Goal: Task Accomplishment & Management: Complete application form

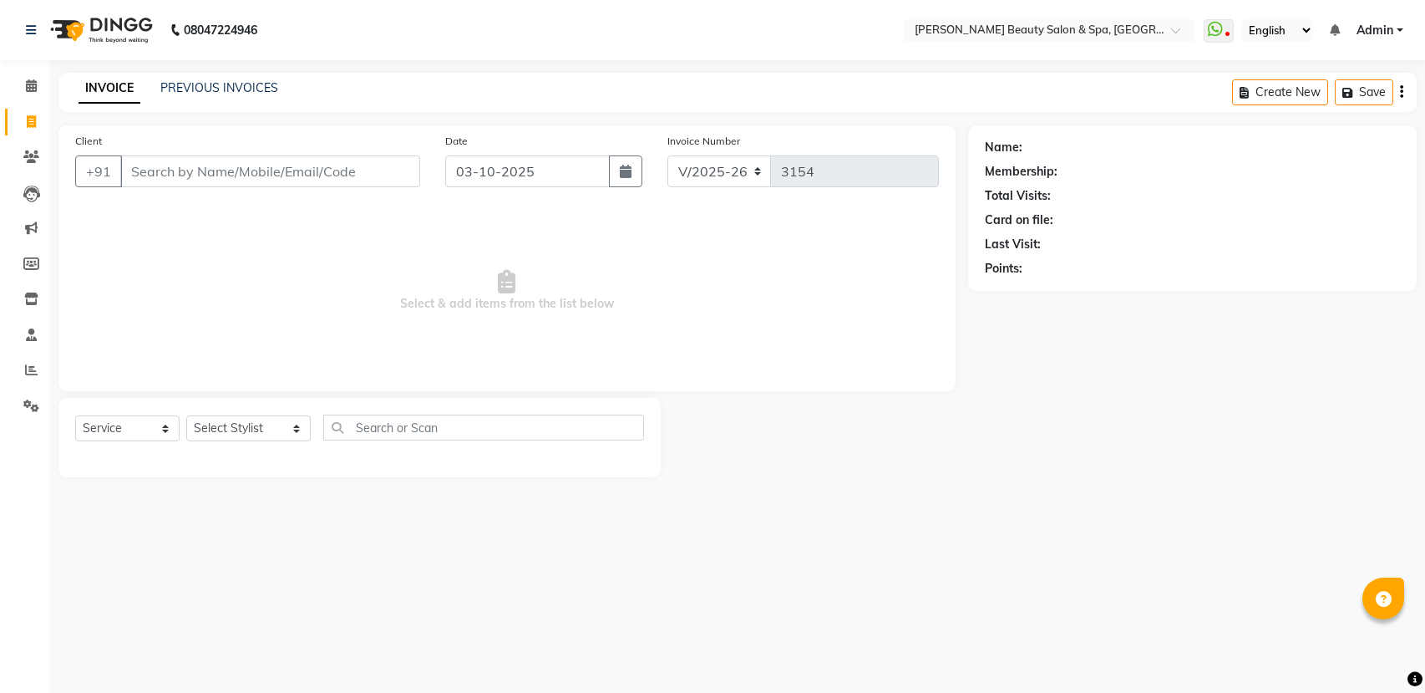
select select "7524"
select select "service"
click at [188, 87] on link "PREVIOUS INVOICES" at bounding box center [219, 87] width 118 height 15
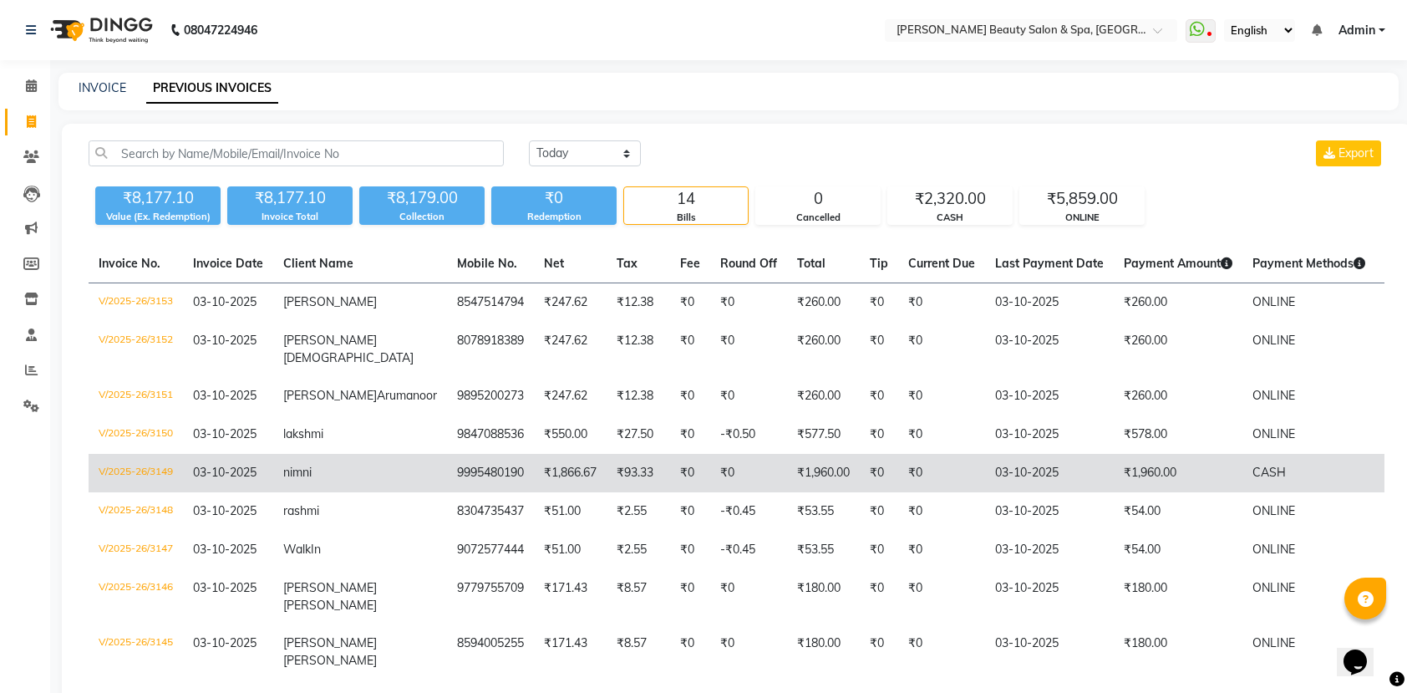
click at [710, 492] on td "₹0" at bounding box center [748, 473] width 77 height 38
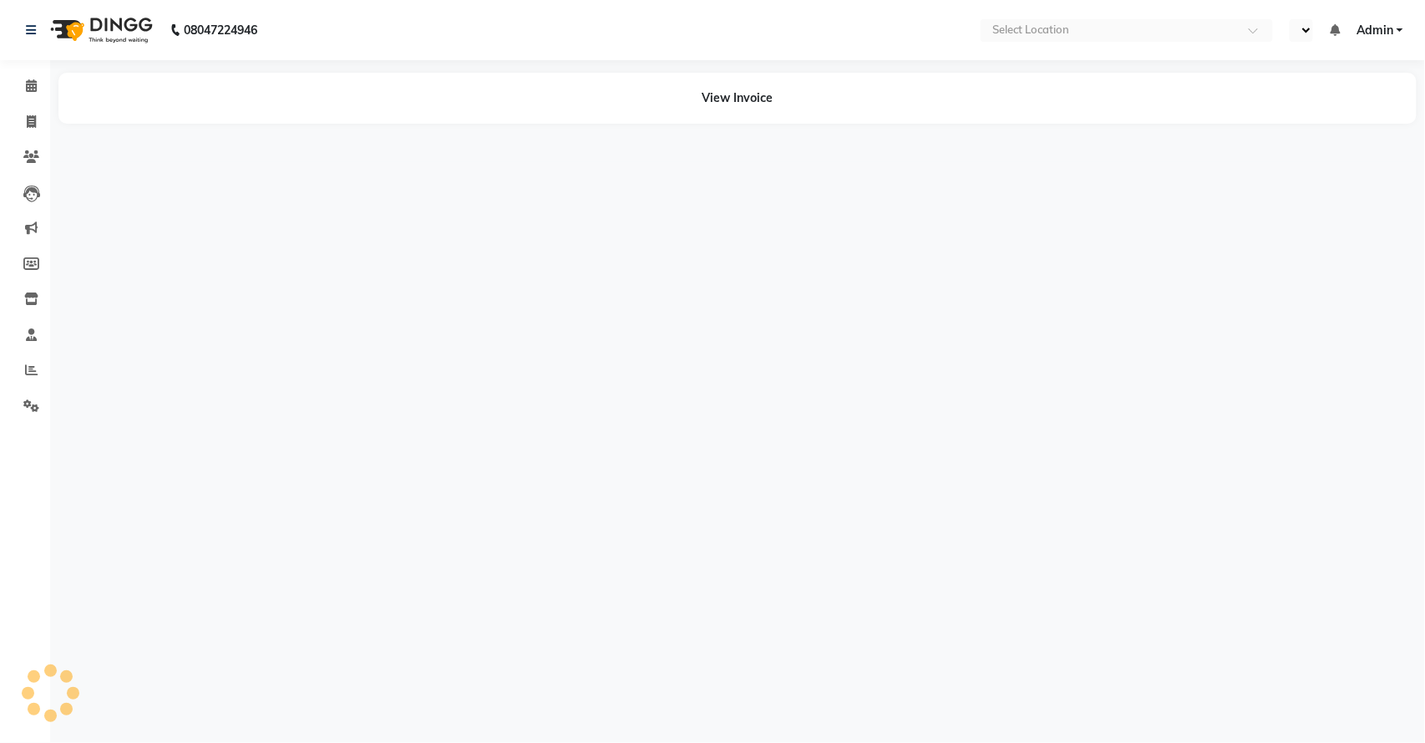
select select "en"
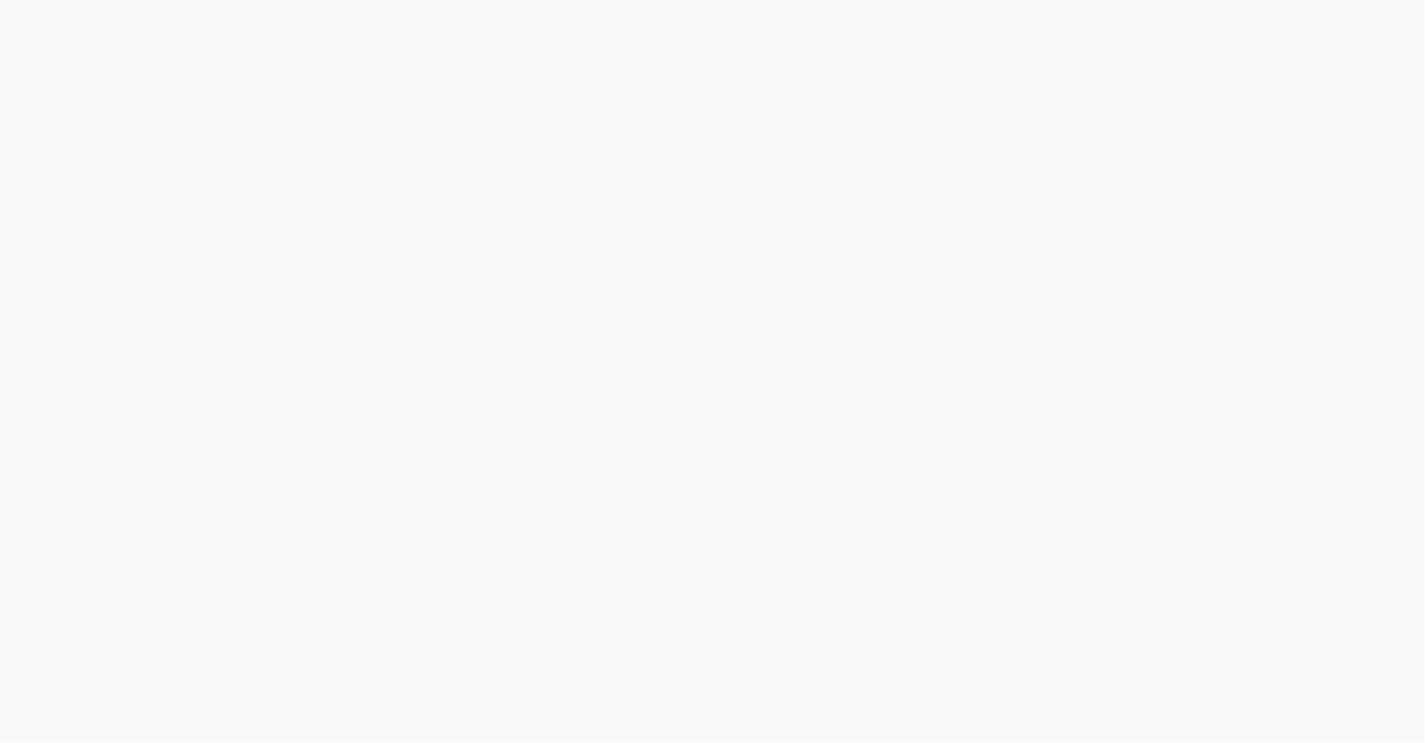
select select "service"
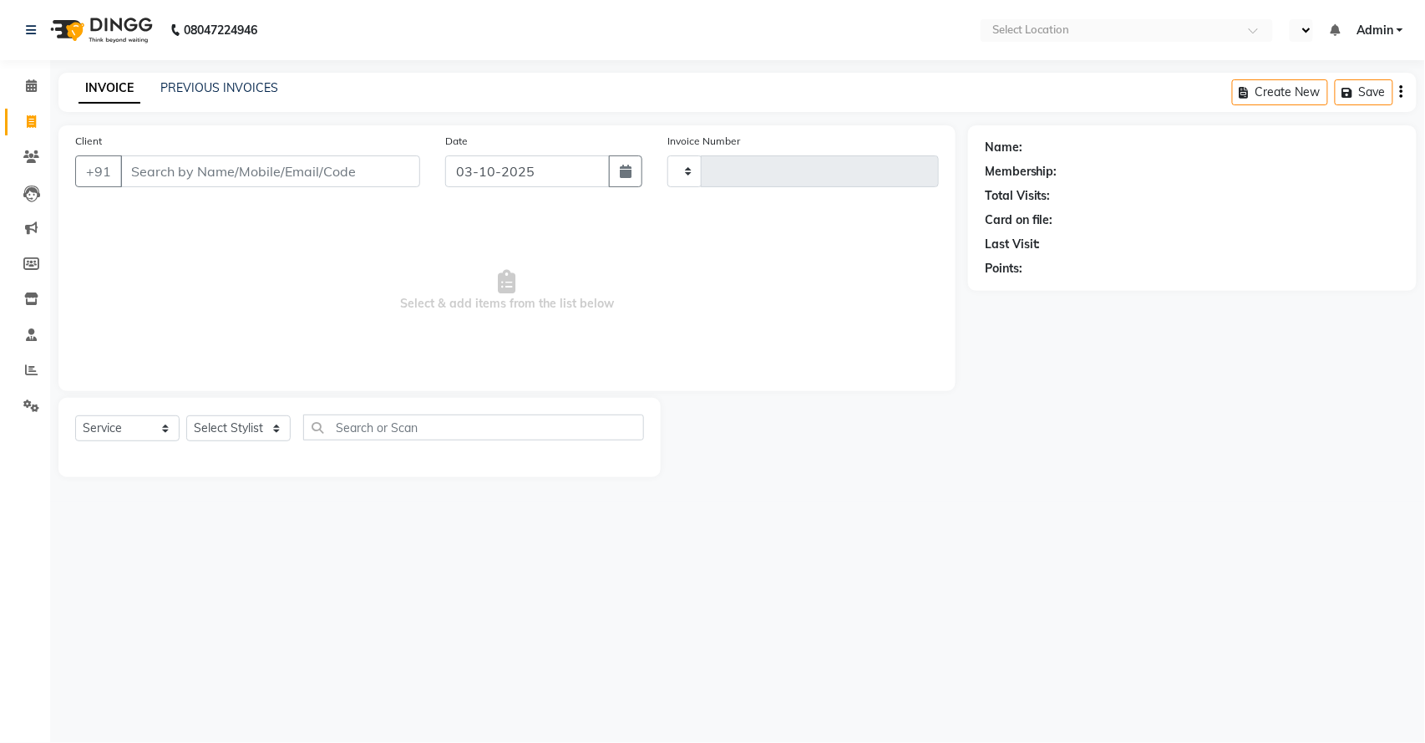
select select "en"
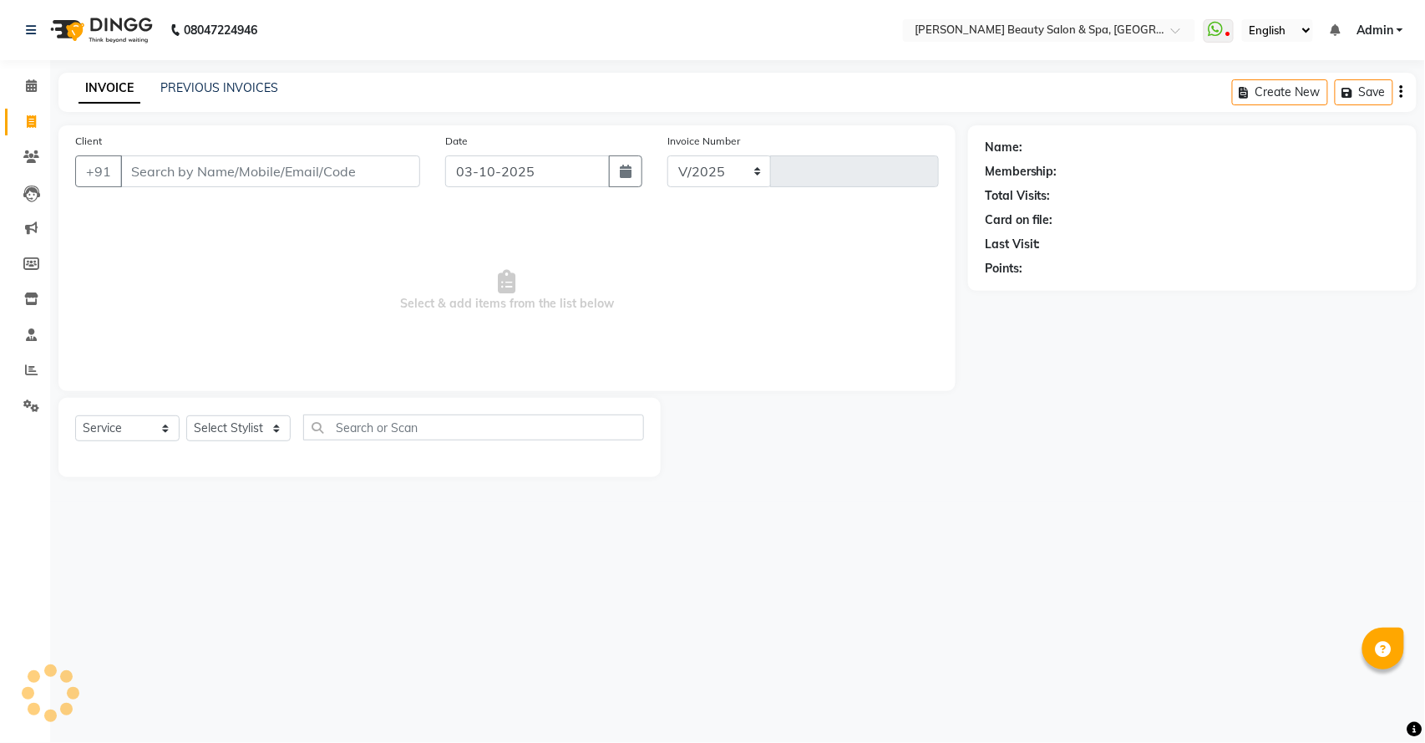
select select "7524"
type input "3154"
click at [199, 91] on link "PREVIOUS INVOICES" at bounding box center [219, 87] width 118 height 15
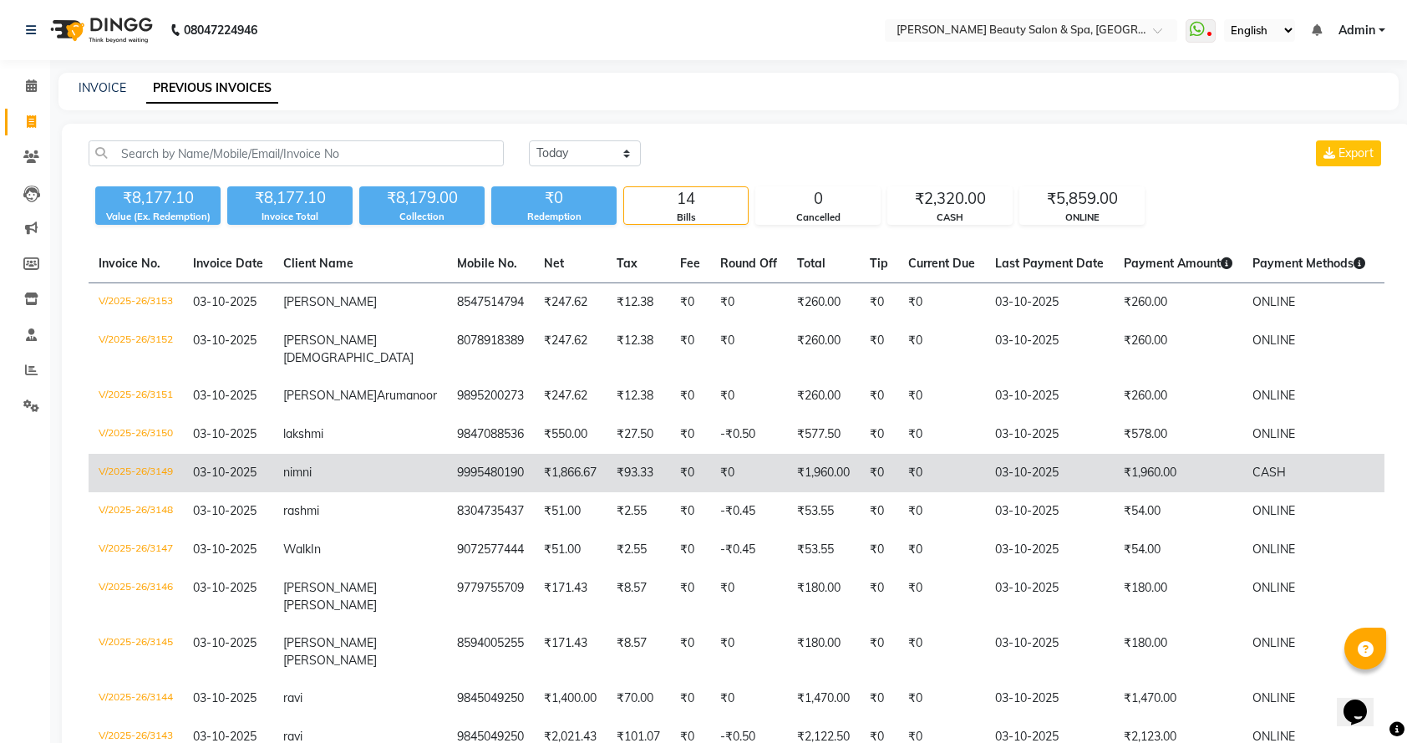
click at [670, 486] on td "₹0" at bounding box center [690, 473] width 40 height 38
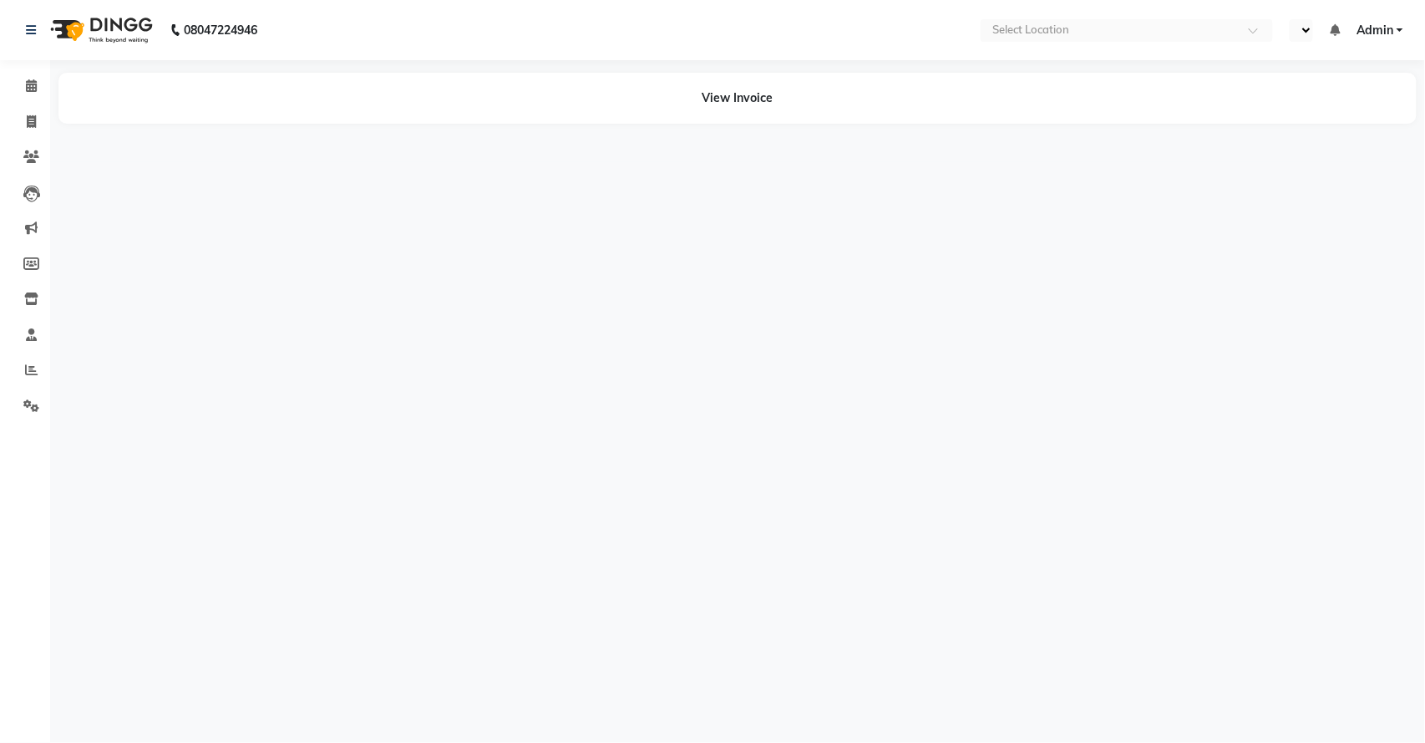
select select "en"
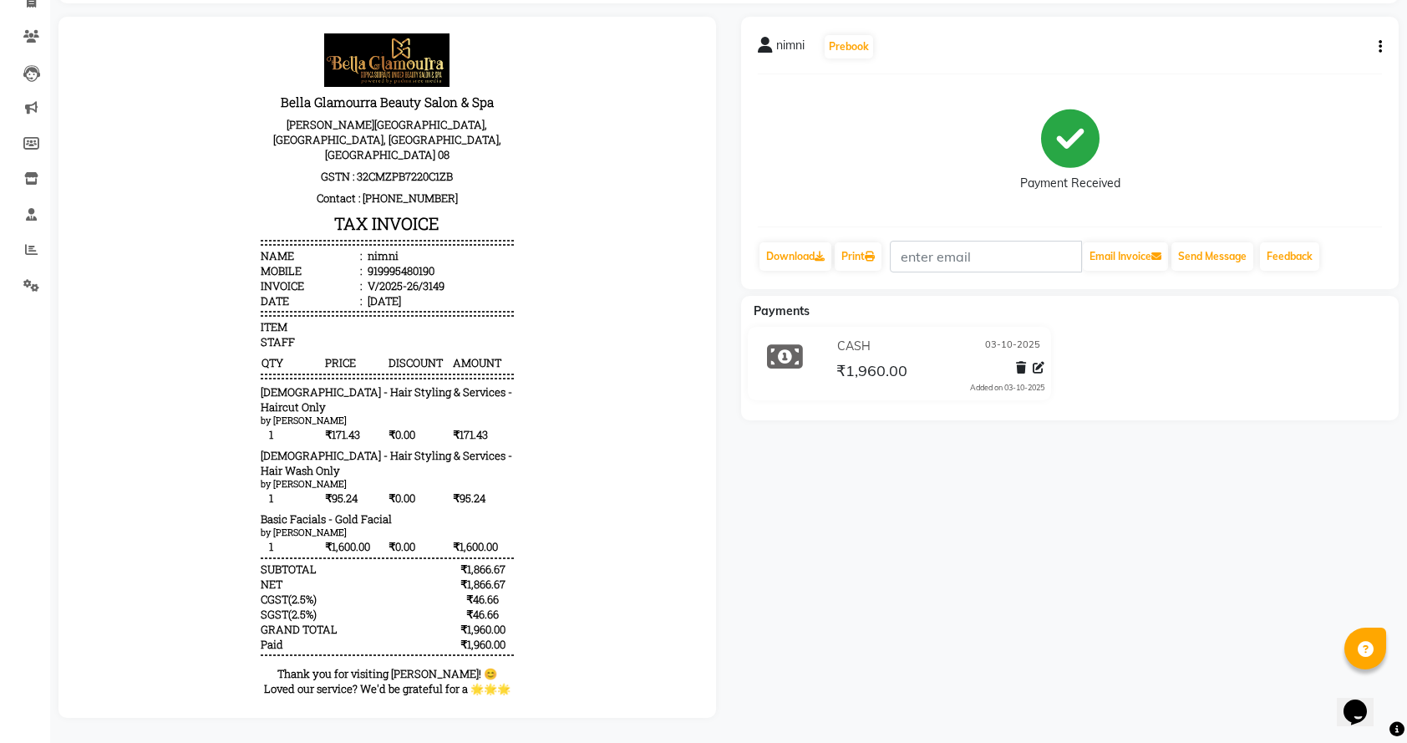
scroll to position [139, 0]
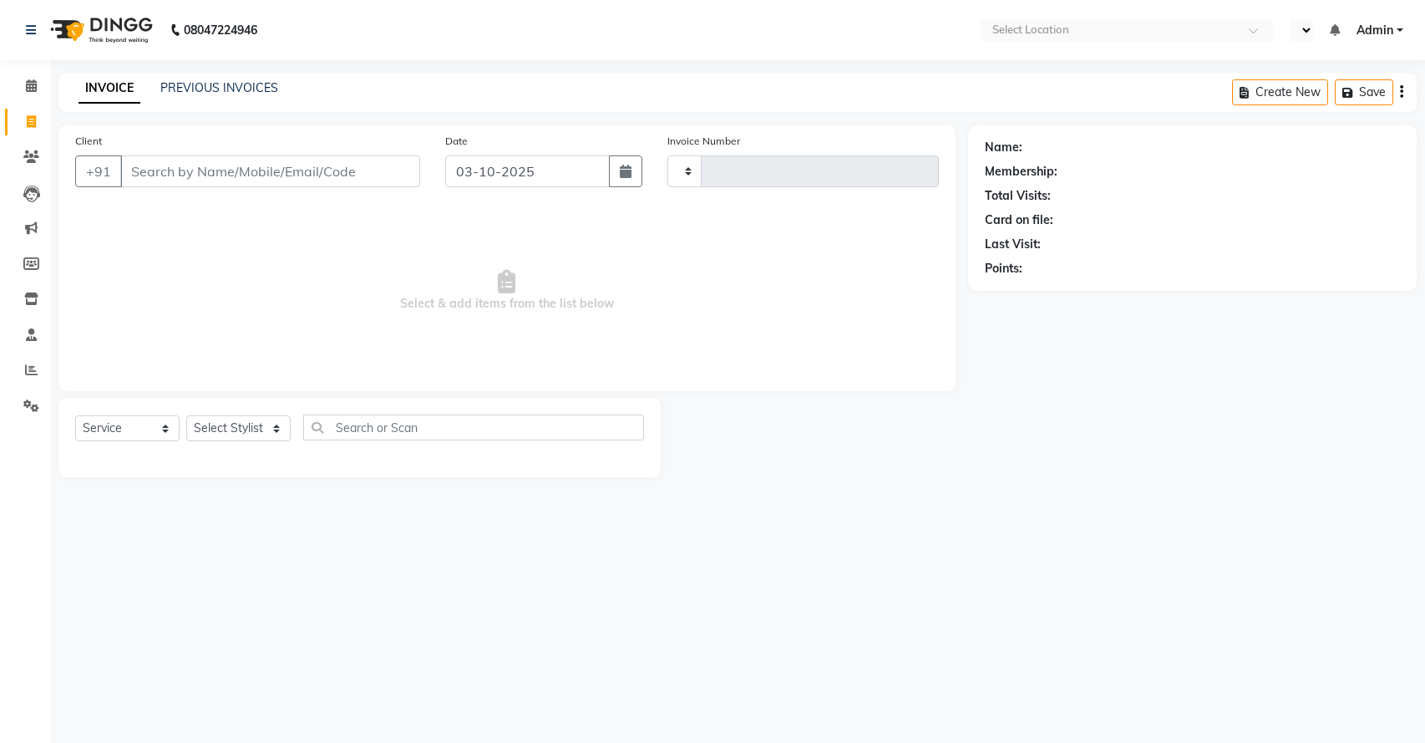
select select "service"
type input "3154"
select select "en"
select select "7524"
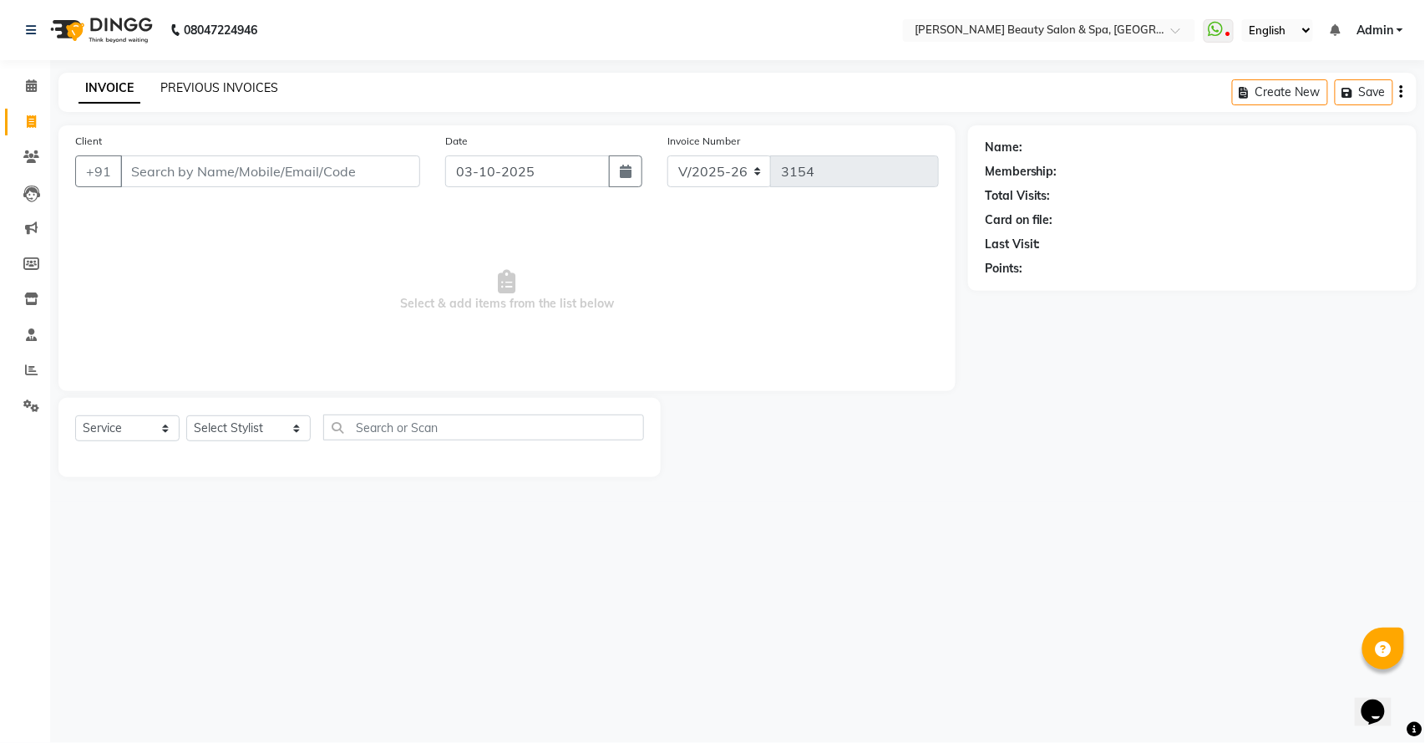
click at [214, 84] on link "PREVIOUS INVOICES" at bounding box center [219, 87] width 118 height 15
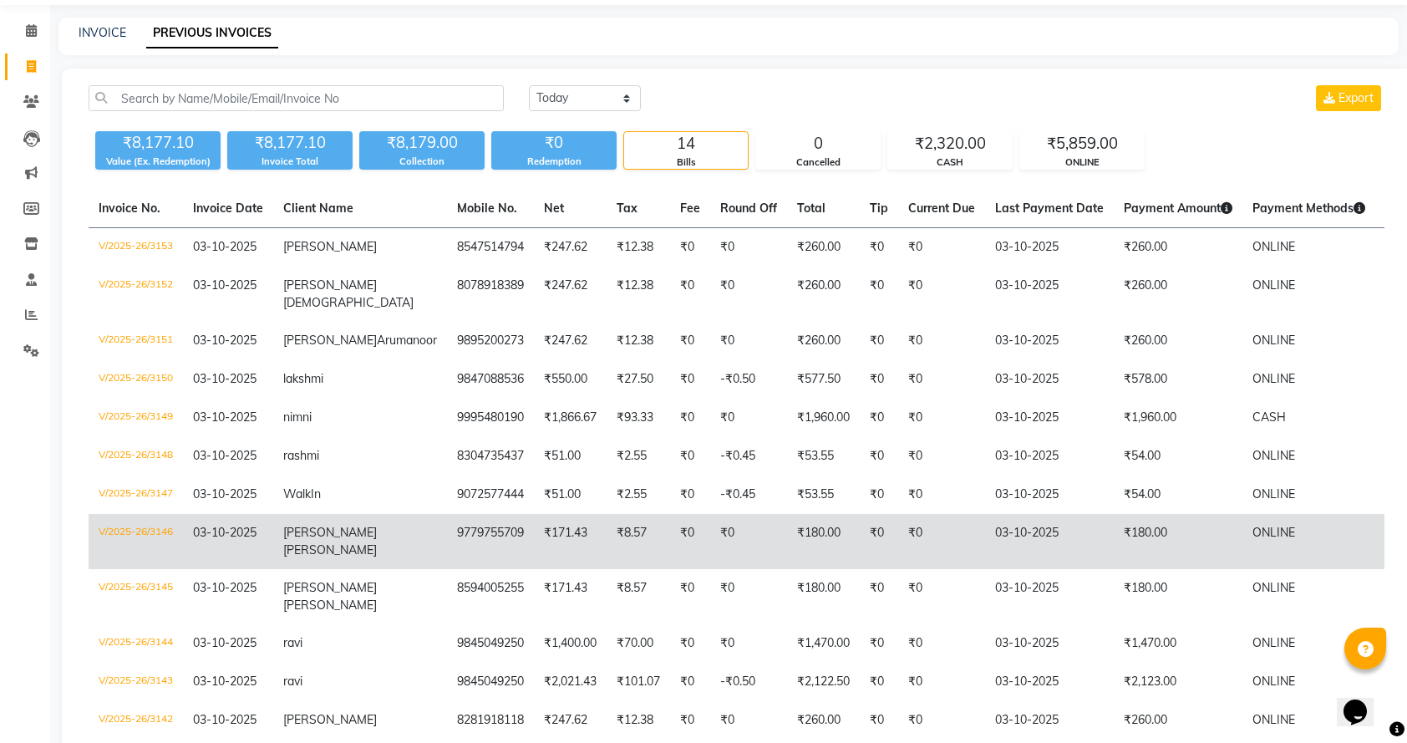
scroll to position [111, 0]
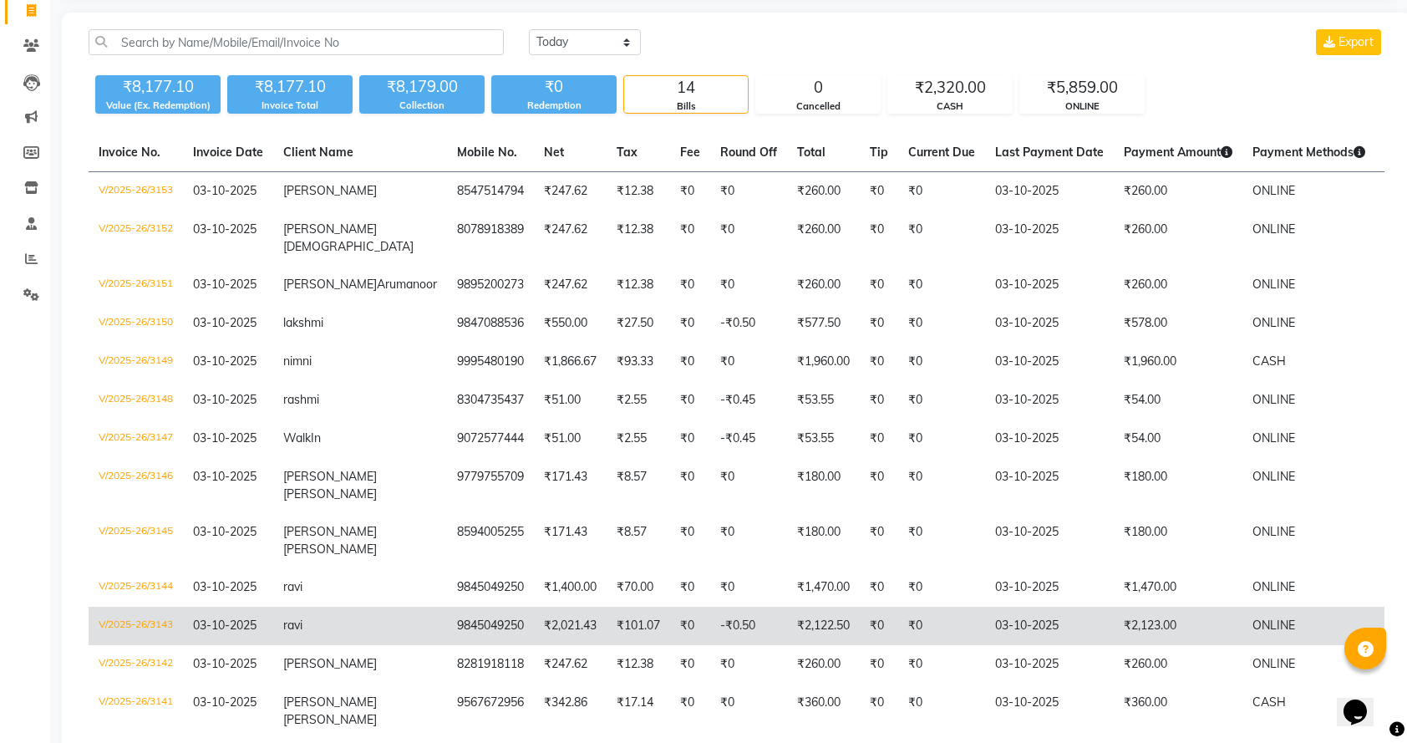
click at [787, 643] on td "₹2,122.50" at bounding box center [823, 626] width 73 height 38
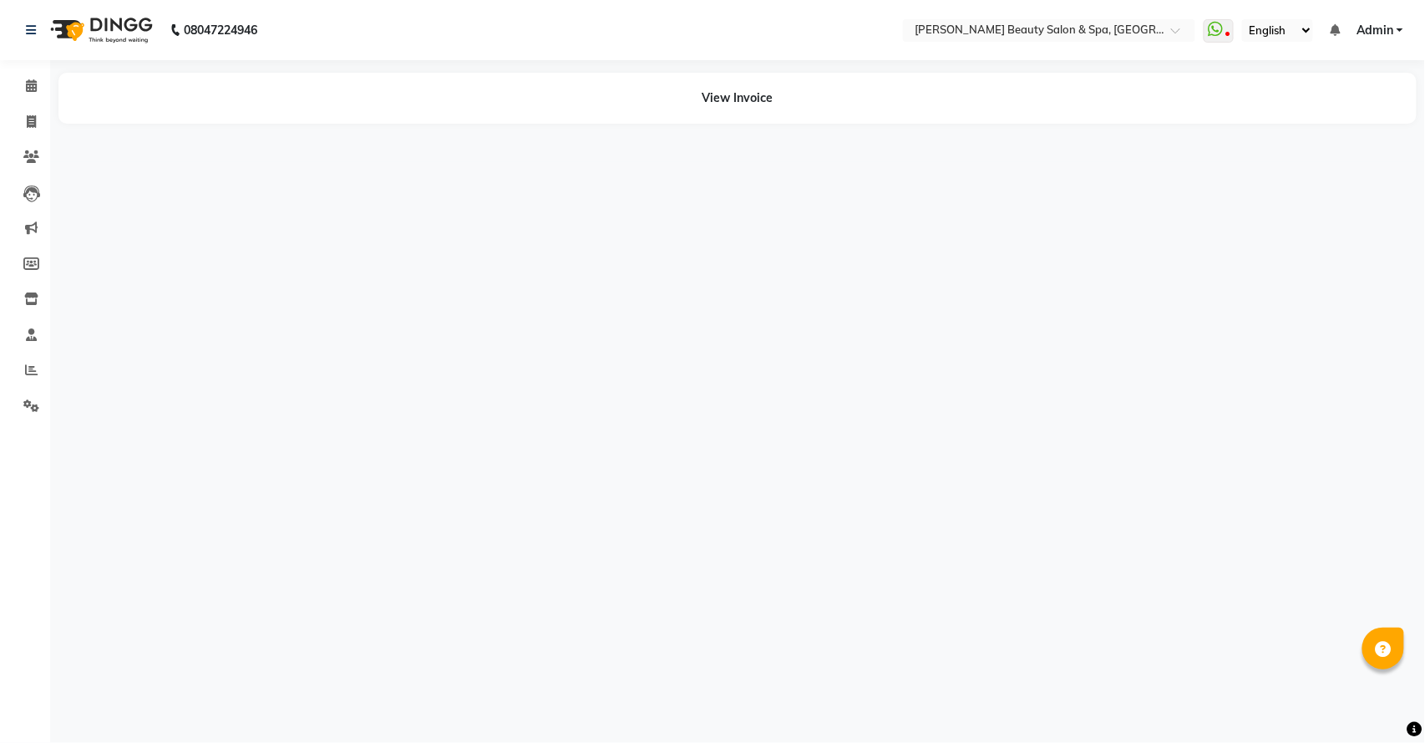
select select "en"
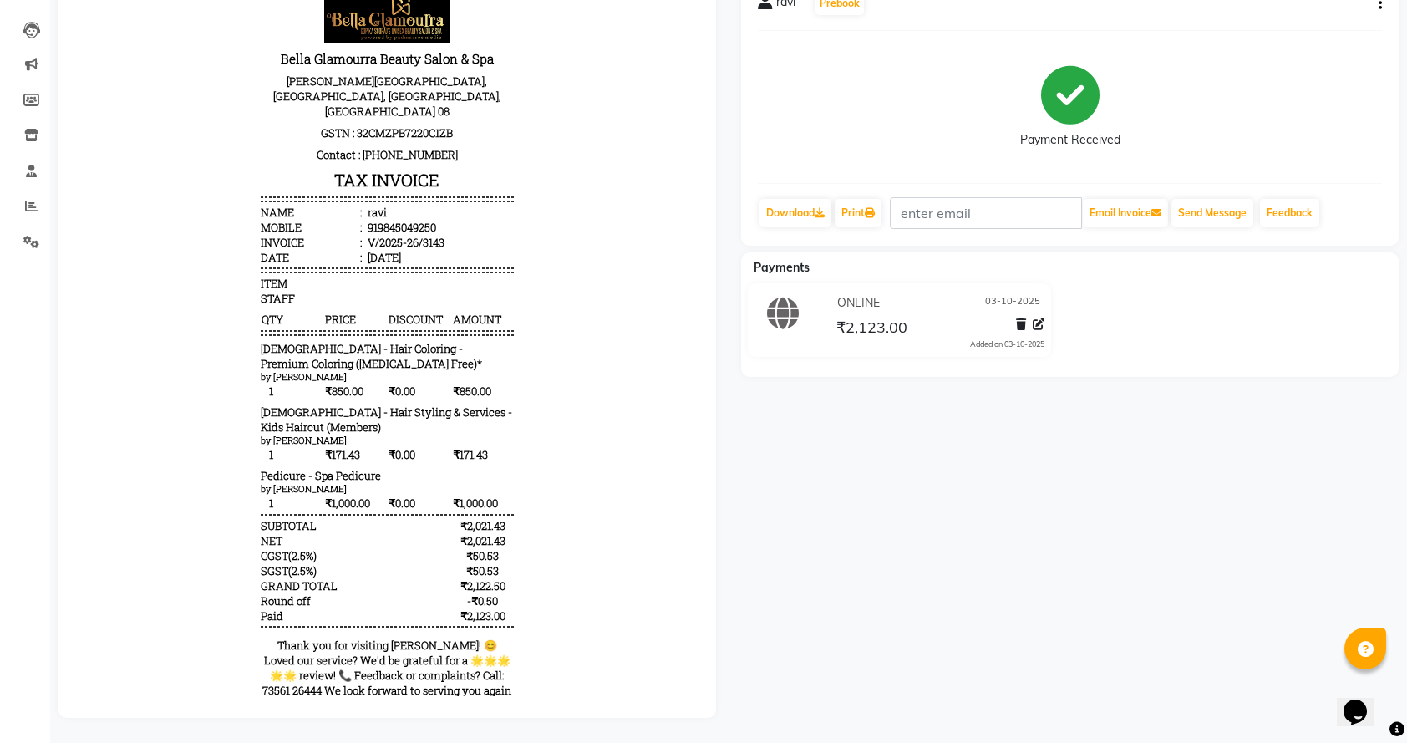
scroll to position [182, 0]
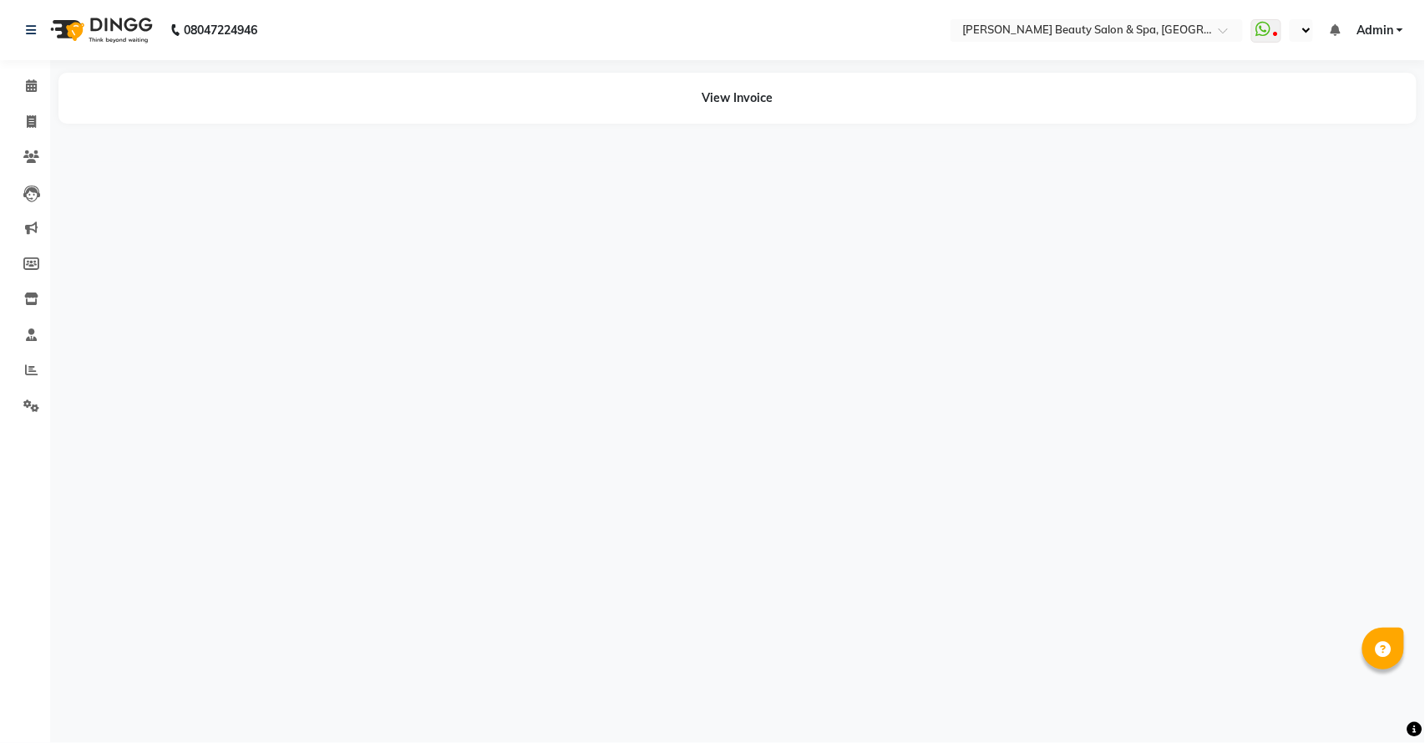
select select "en"
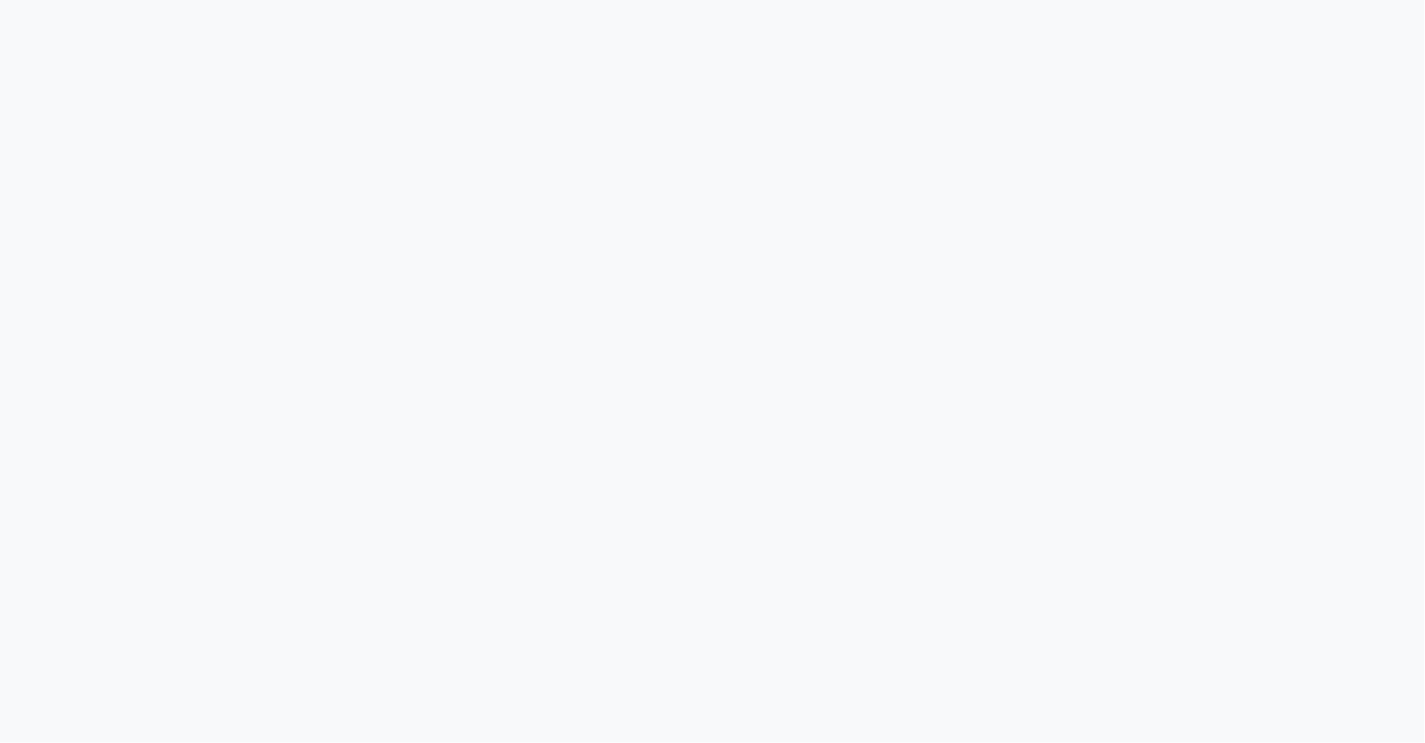
select select "service"
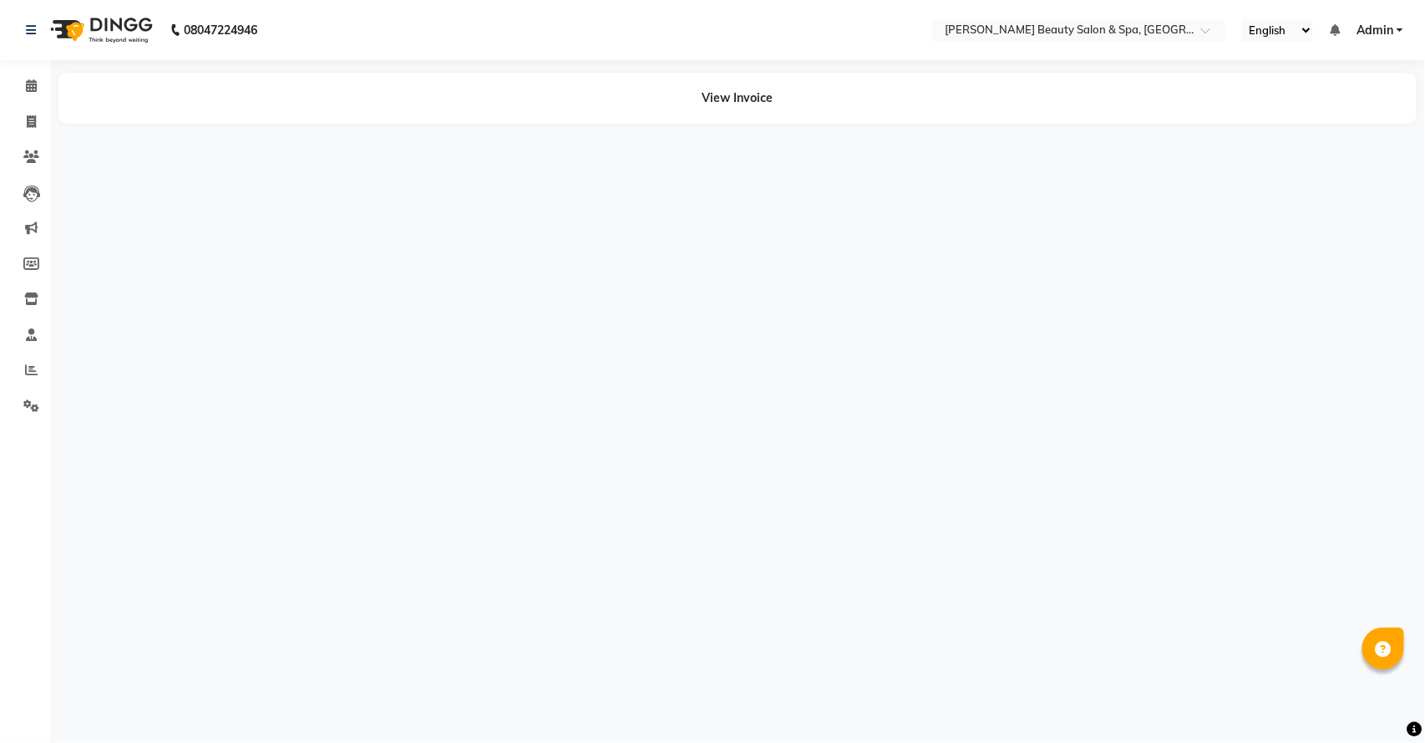
select select "en"
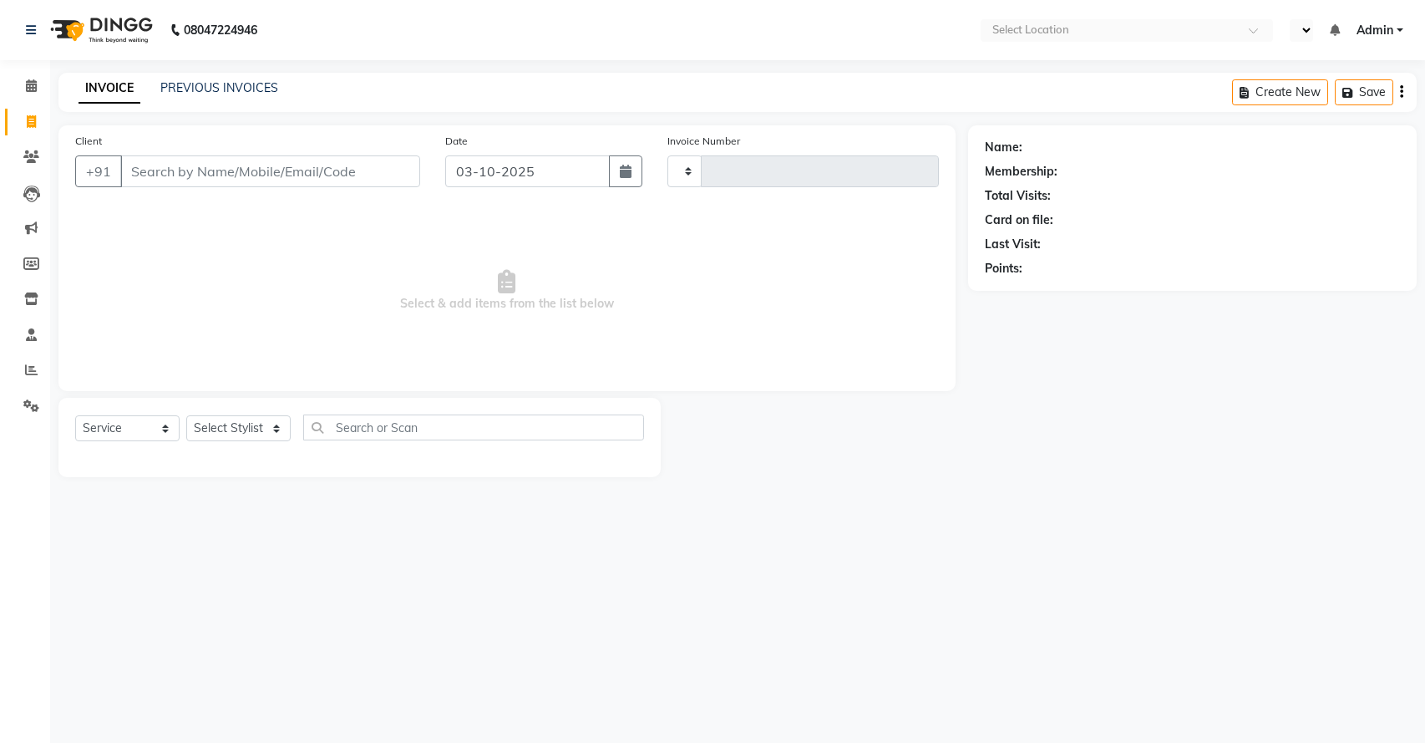
select select "service"
type input "3154"
click at [180, 160] on input "Client" at bounding box center [270, 171] width 300 height 32
select select "en"
select select "7524"
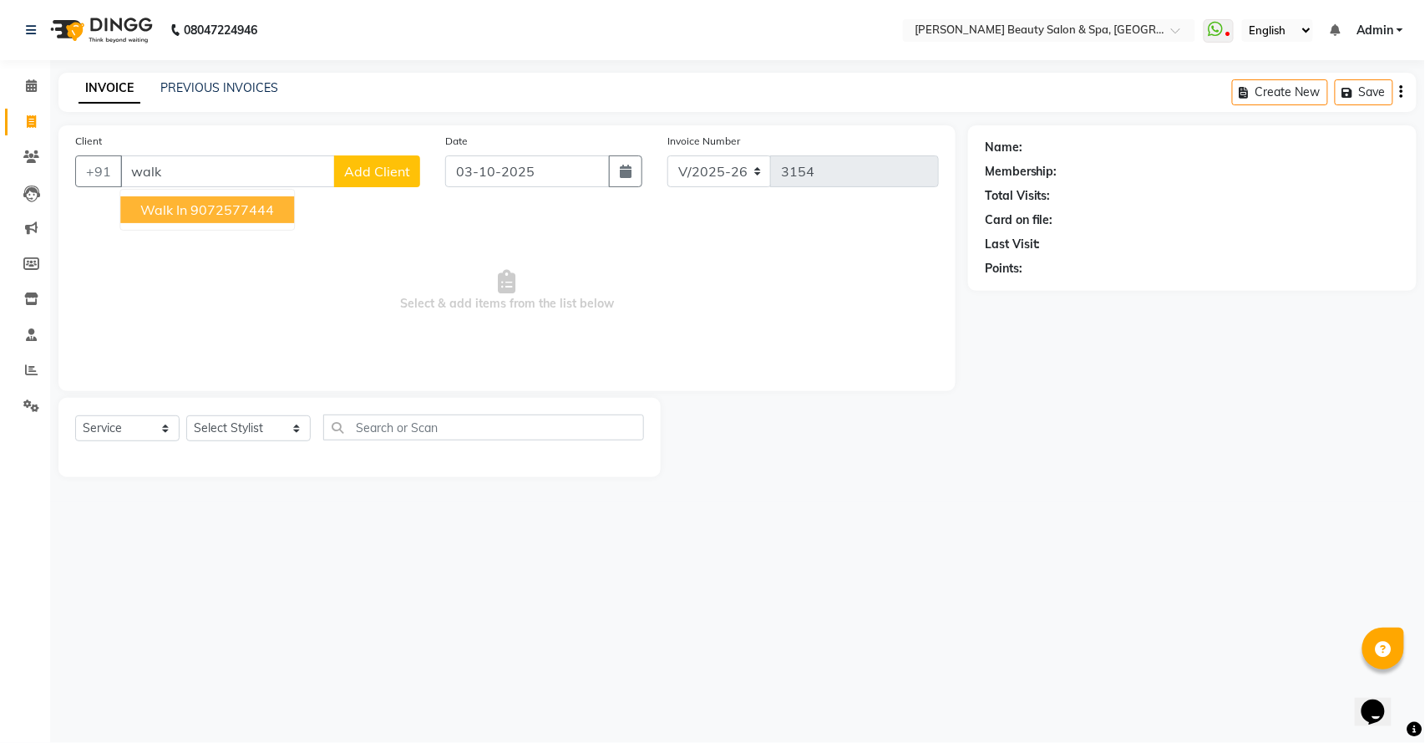
click at [232, 214] on ngb-highlight "9072577444" at bounding box center [233, 209] width 84 height 17
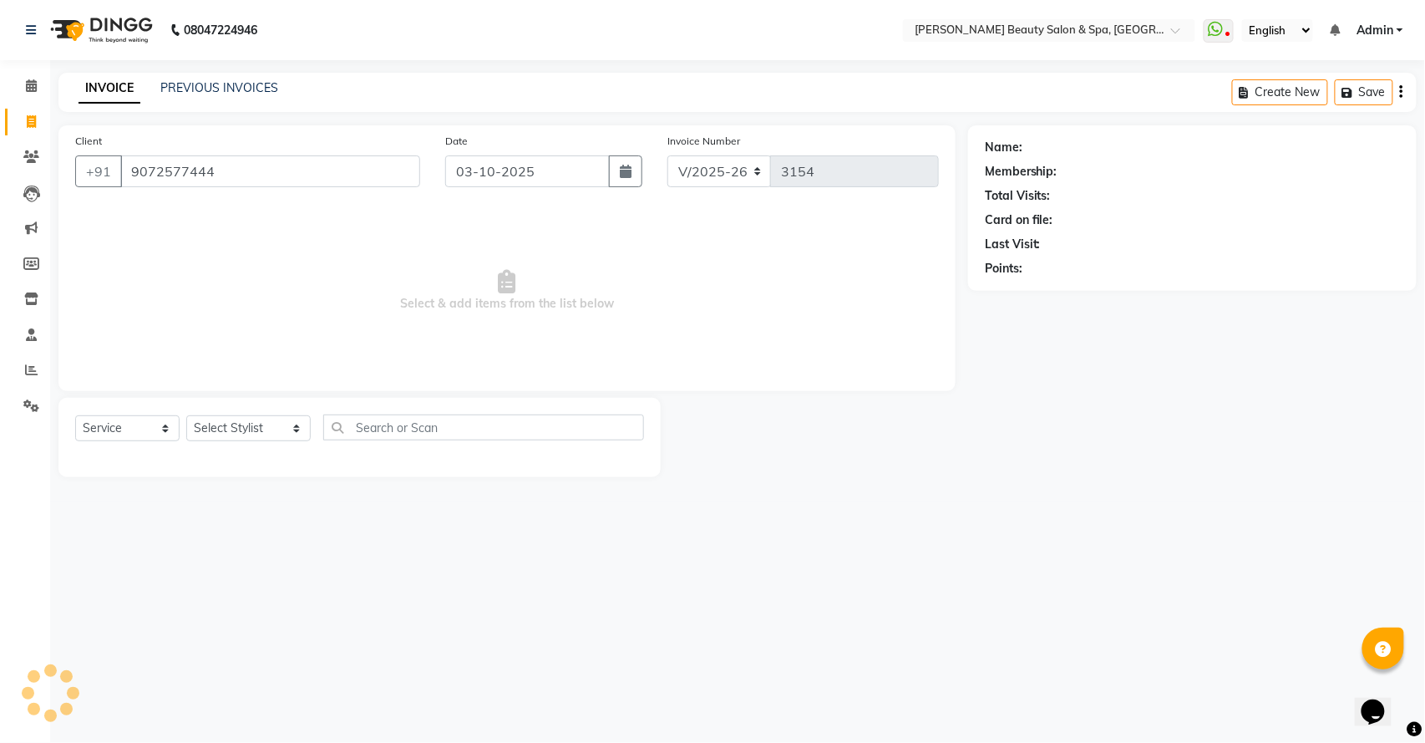
type input "9072577444"
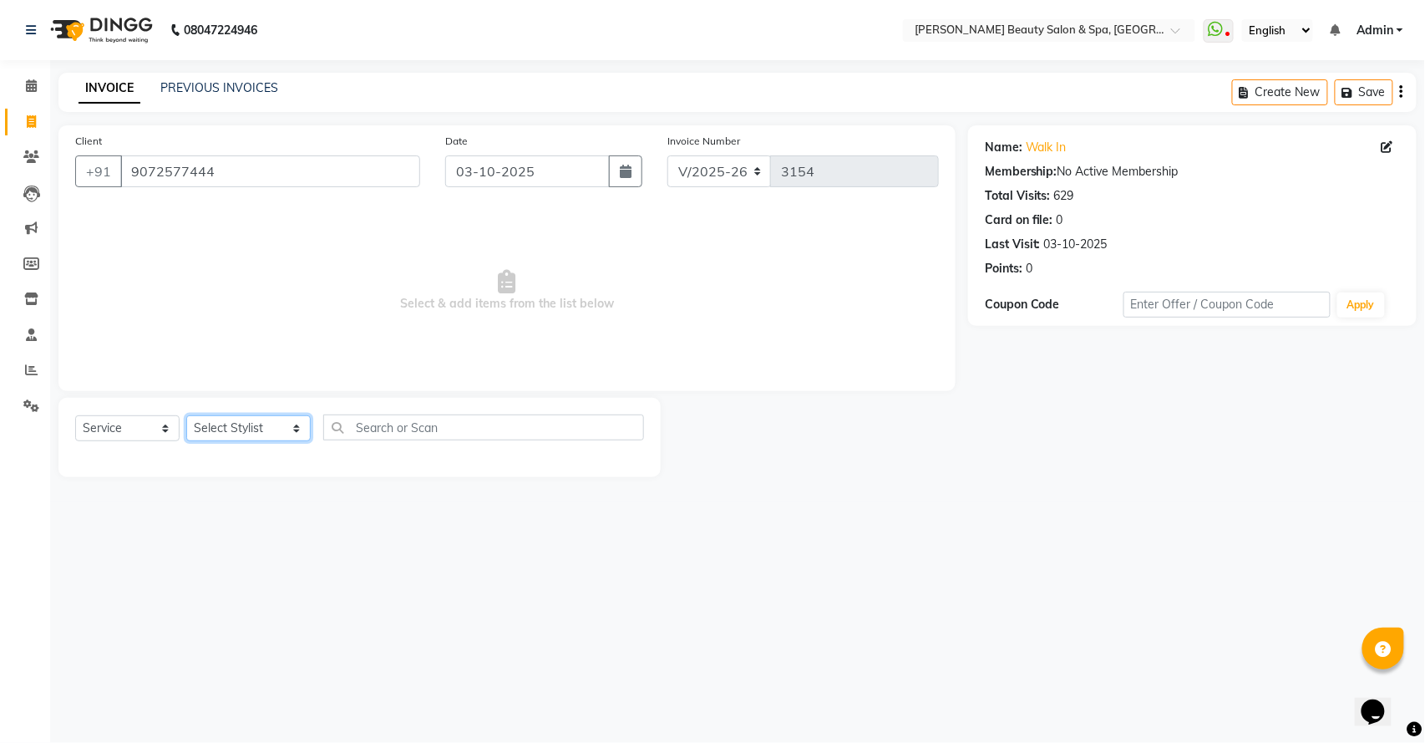
click at [254, 422] on select "Select Stylist Admin Azeem Zameer Bhumika Tamang Gopika Sooraj Meena Chethri Mi…" at bounding box center [248, 428] width 124 height 26
select select "67138"
click at [186, 415] on select "Select Stylist Admin Azeem Zameer Bhumika Tamang Gopika Sooraj Meena Chethri Mi…" at bounding box center [248, 428] width 124 height 26
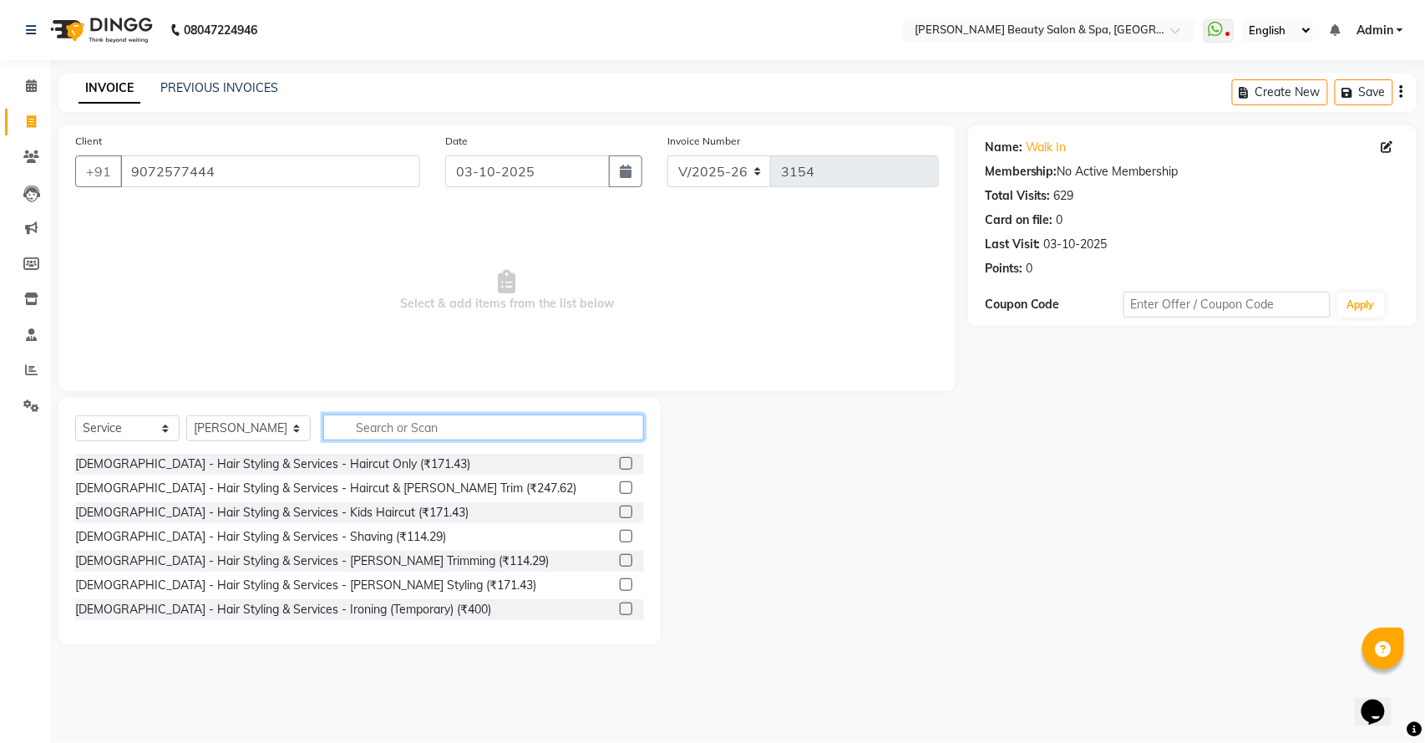
click at [376, 421] on input "text" at bounding box center [483, 427] width 321 height 26
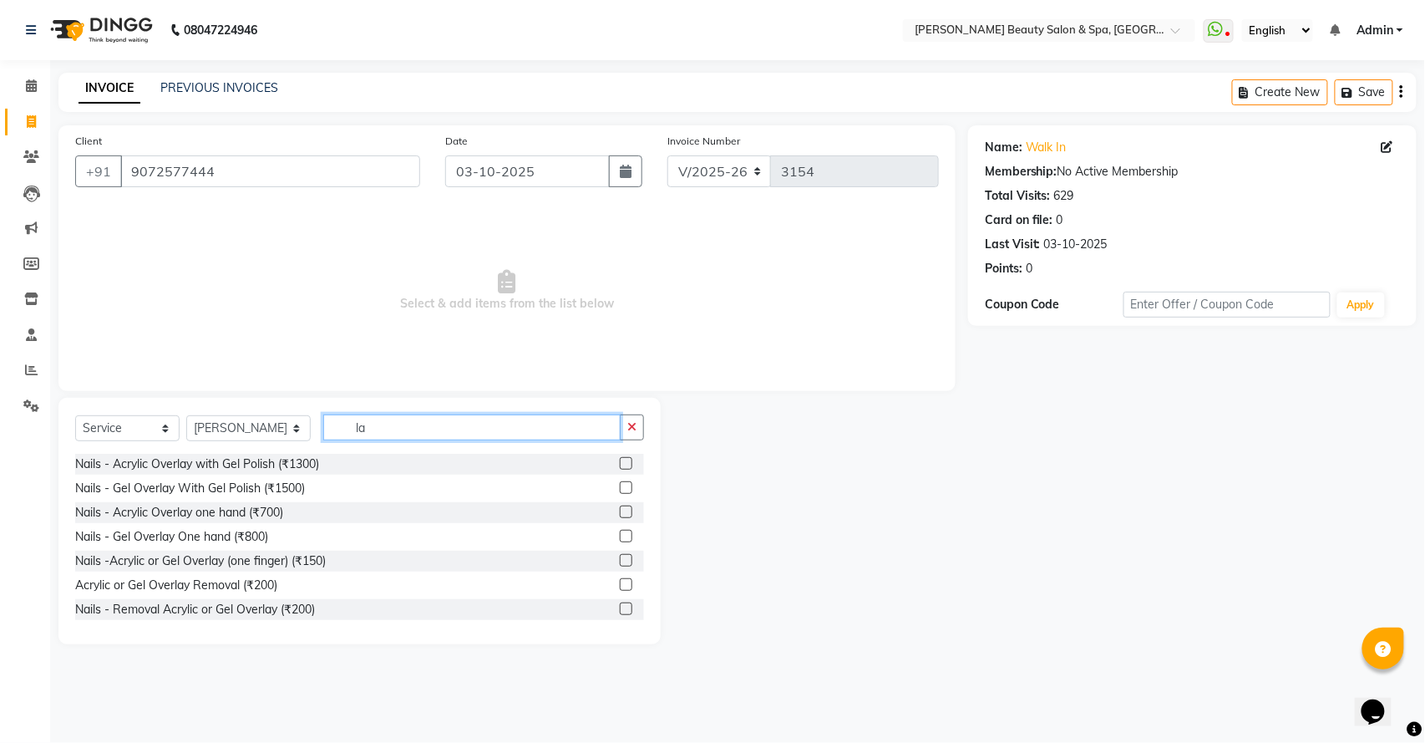
type input "l"
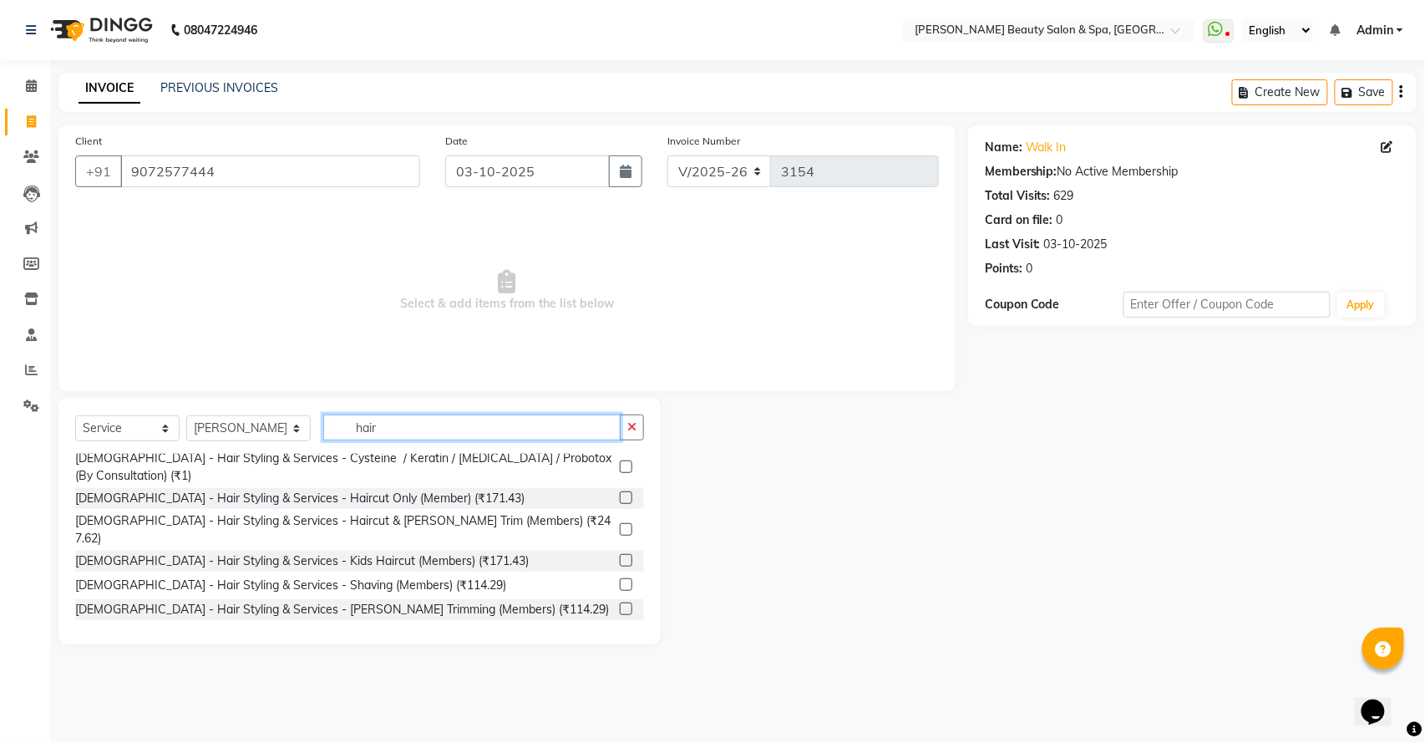
scroll to position [334, 0]
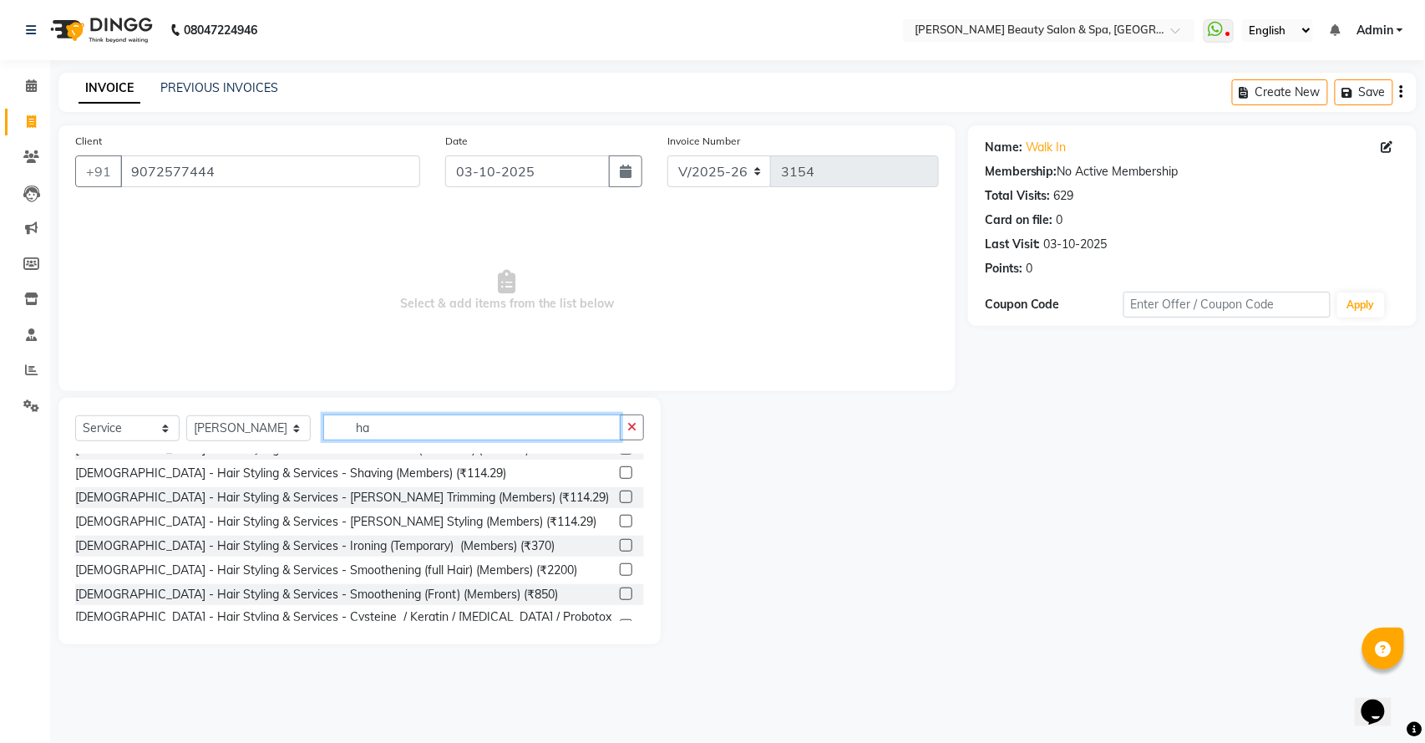
type input "h"
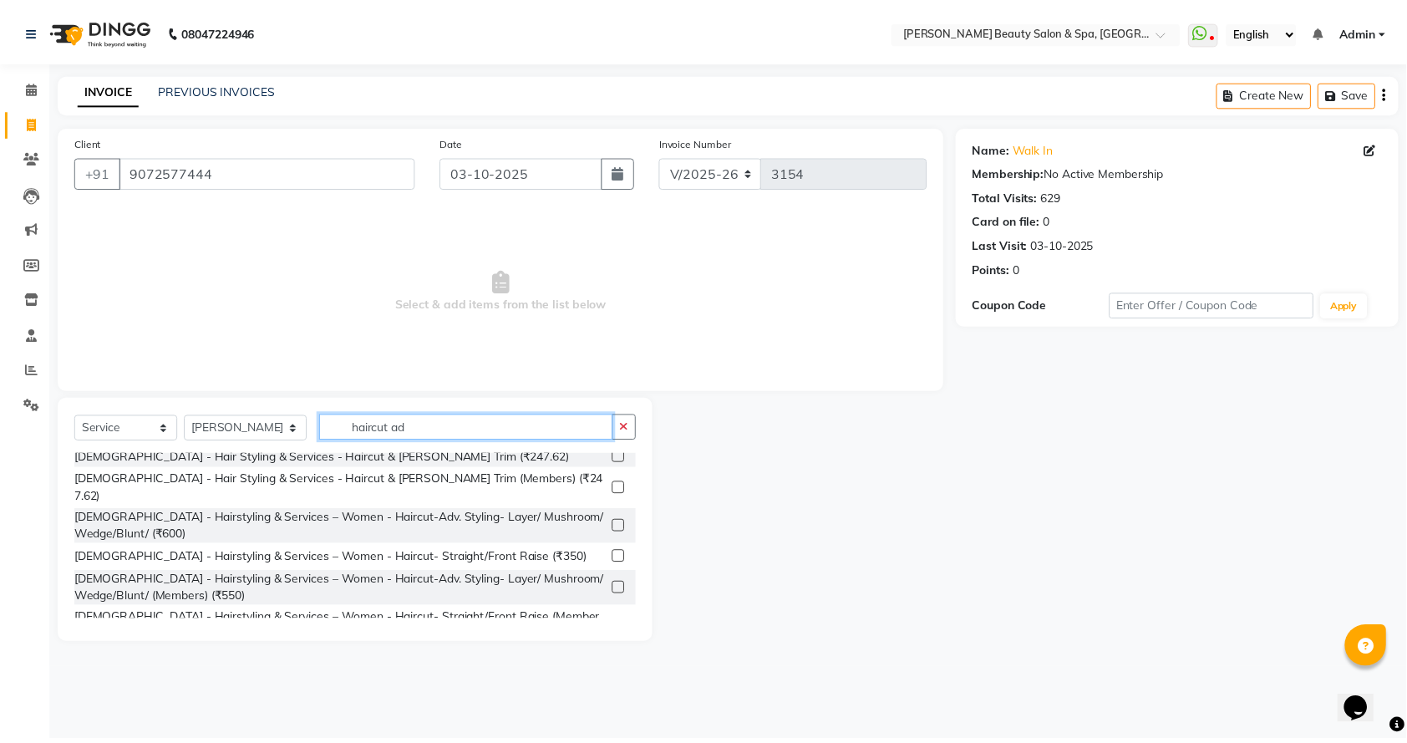
scroll to position [0, 0]
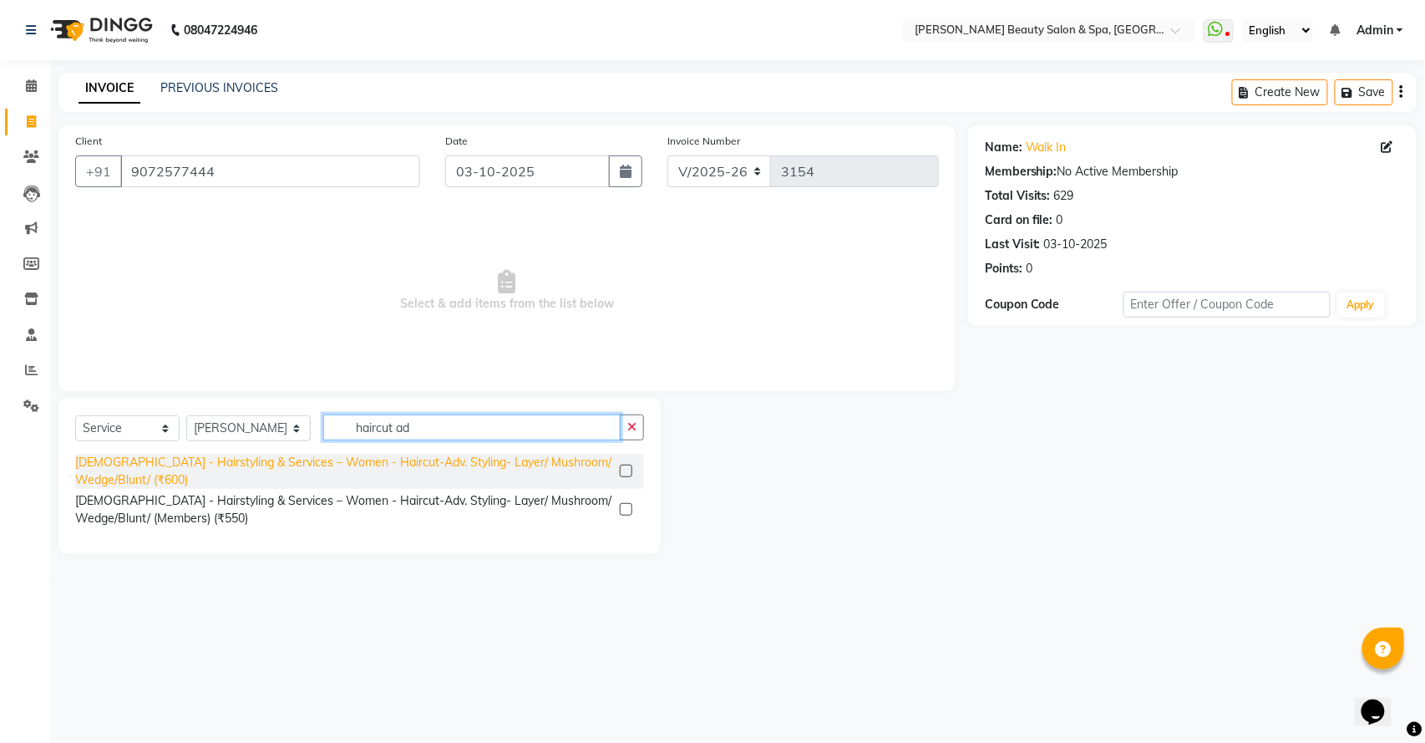
type input "haircut ad"
click at [275, 465] on div "[DEMOGRAPHIC_DATA] - Hairstyling & Services – Women - Haircut-Adv. Styling- Lay…" at bounding box center [344, 471] width 538 height 35
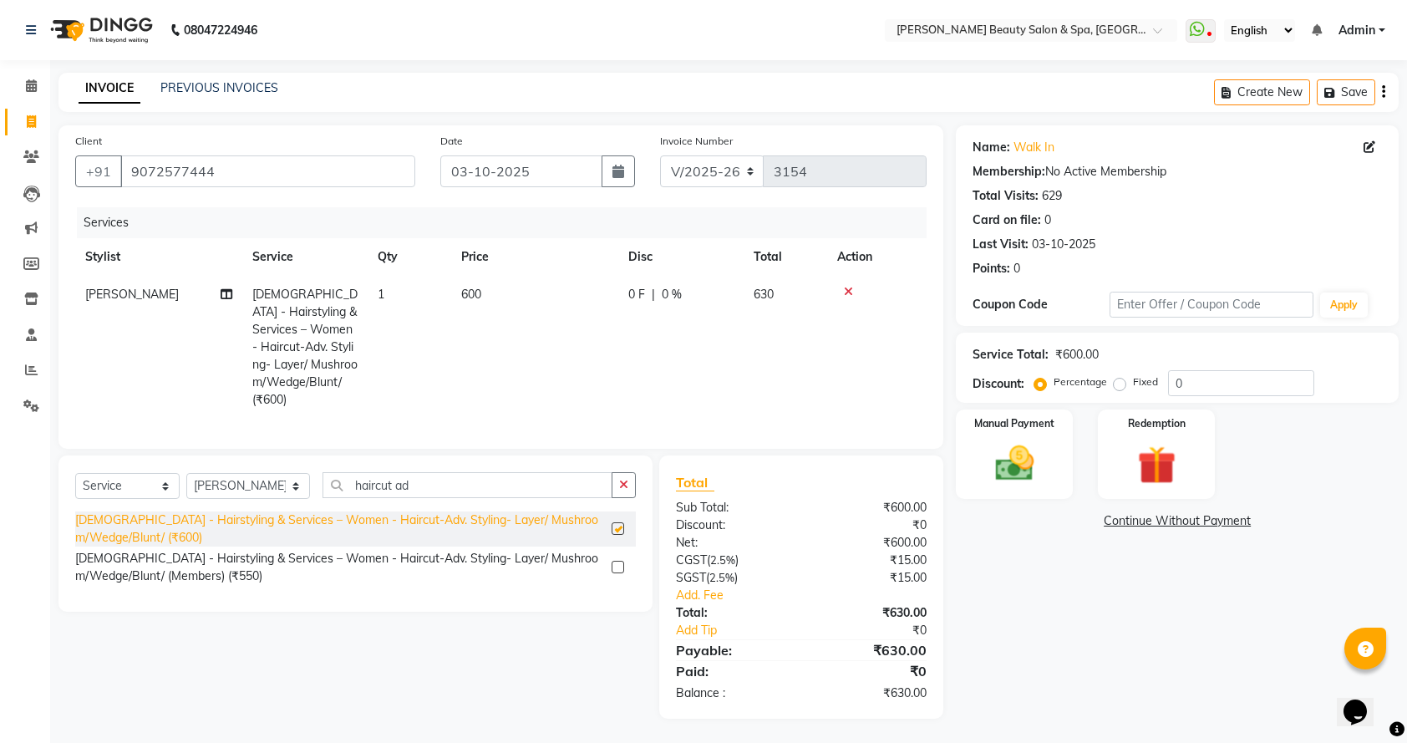
checkbox input "false"
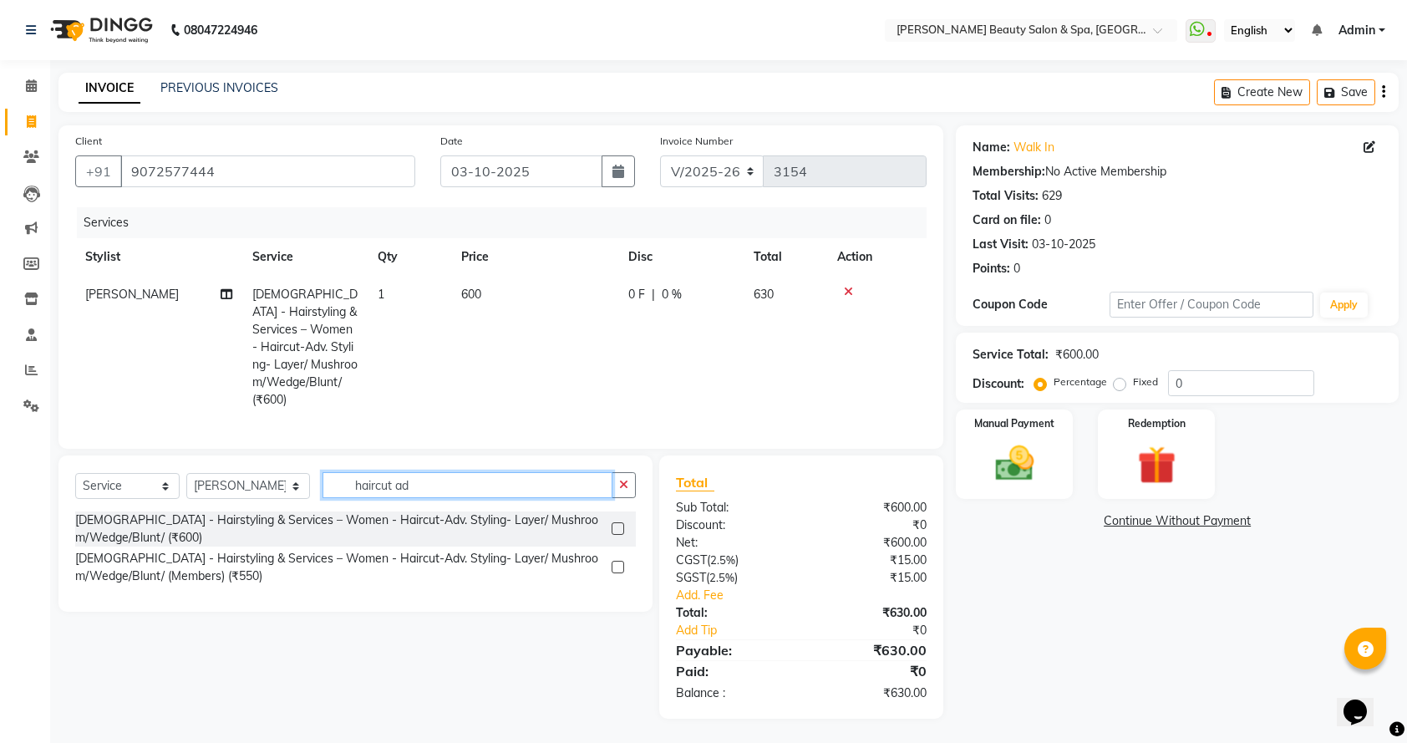
click at [426, 491] on input "haircut ad" at bounding box center [468, 485] width 290 height 26
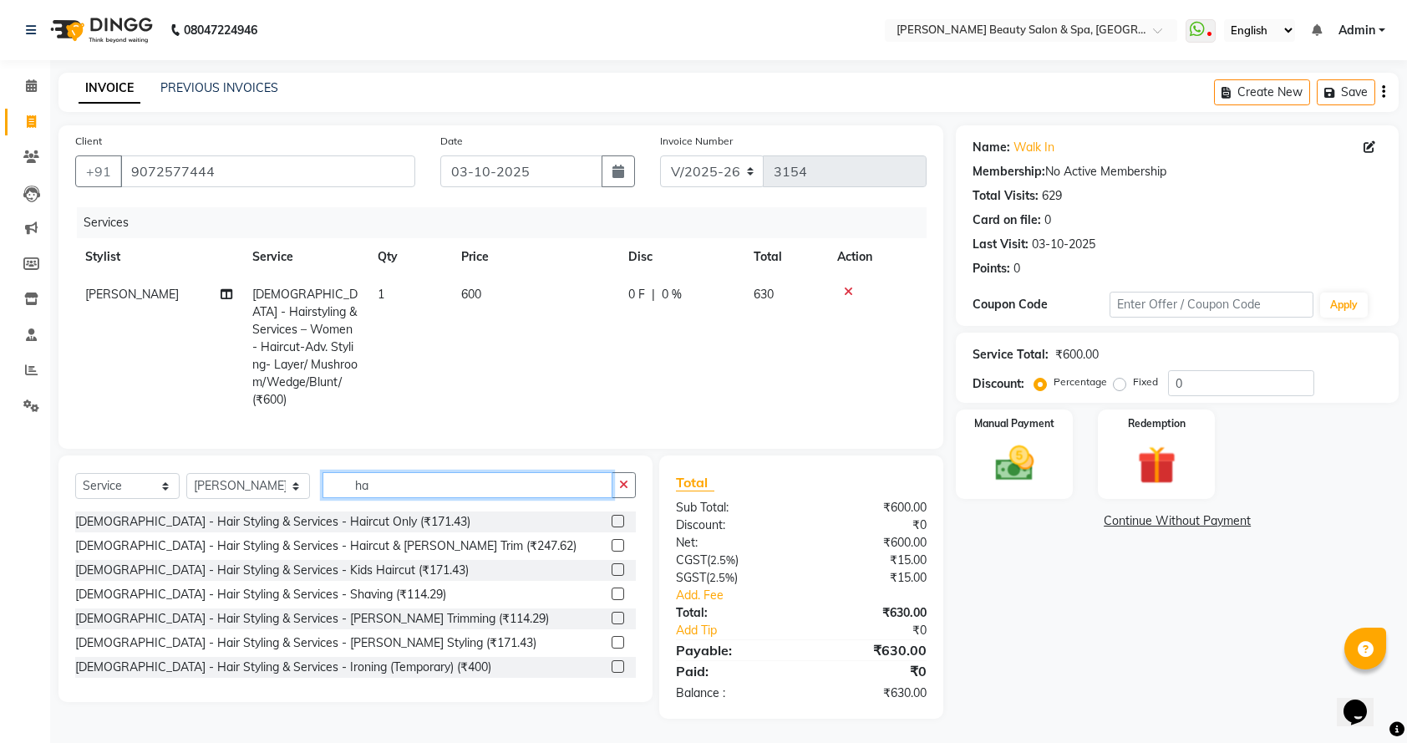
type input "h"
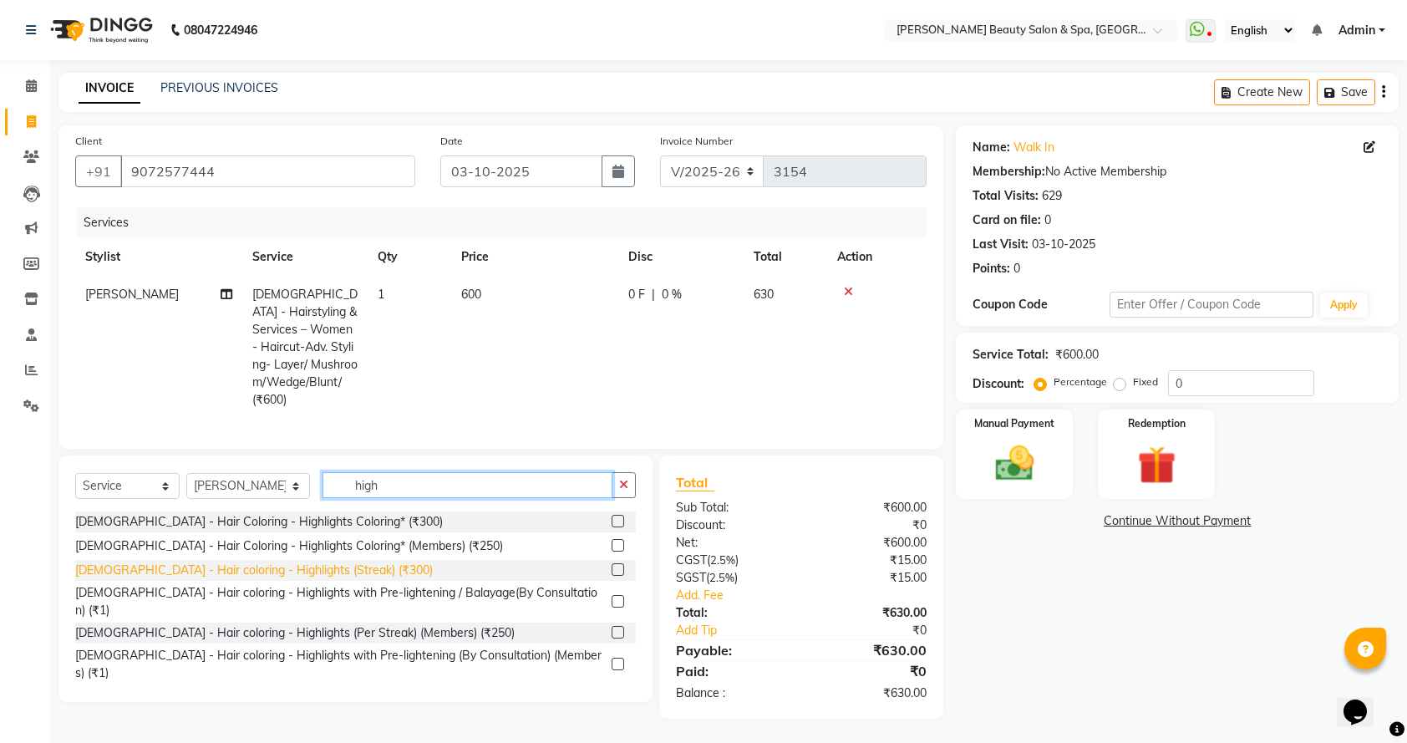
type input "high"
click at [282, 579] on div "[DEMOGRAPHIC_DATA] - Hair coloring - Highlights (Streak) (₹300)" at bounding box center [254, 570] width 358 height 18
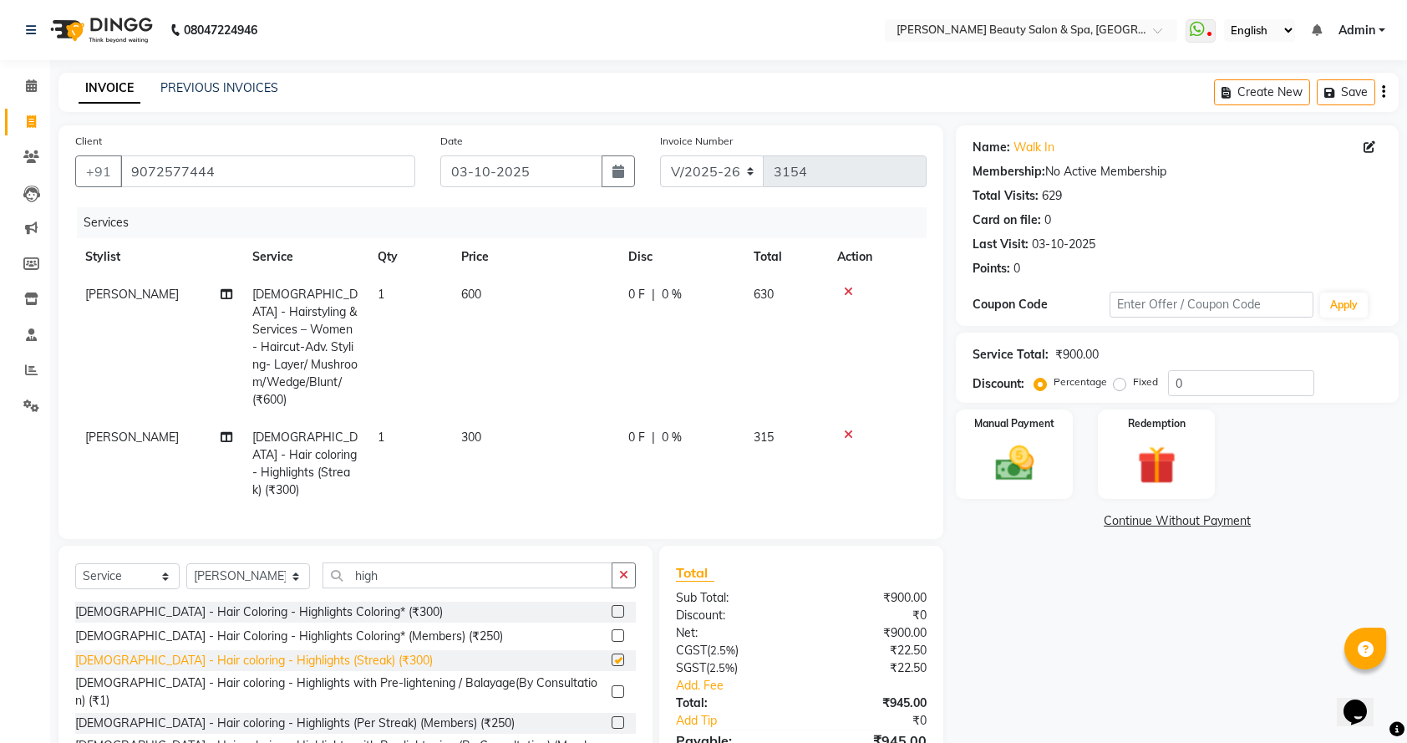
checkbox input "false"
click at [383, 429] on span "1" at bounding box center [381, 436] width 7 height 15
select select "67138"
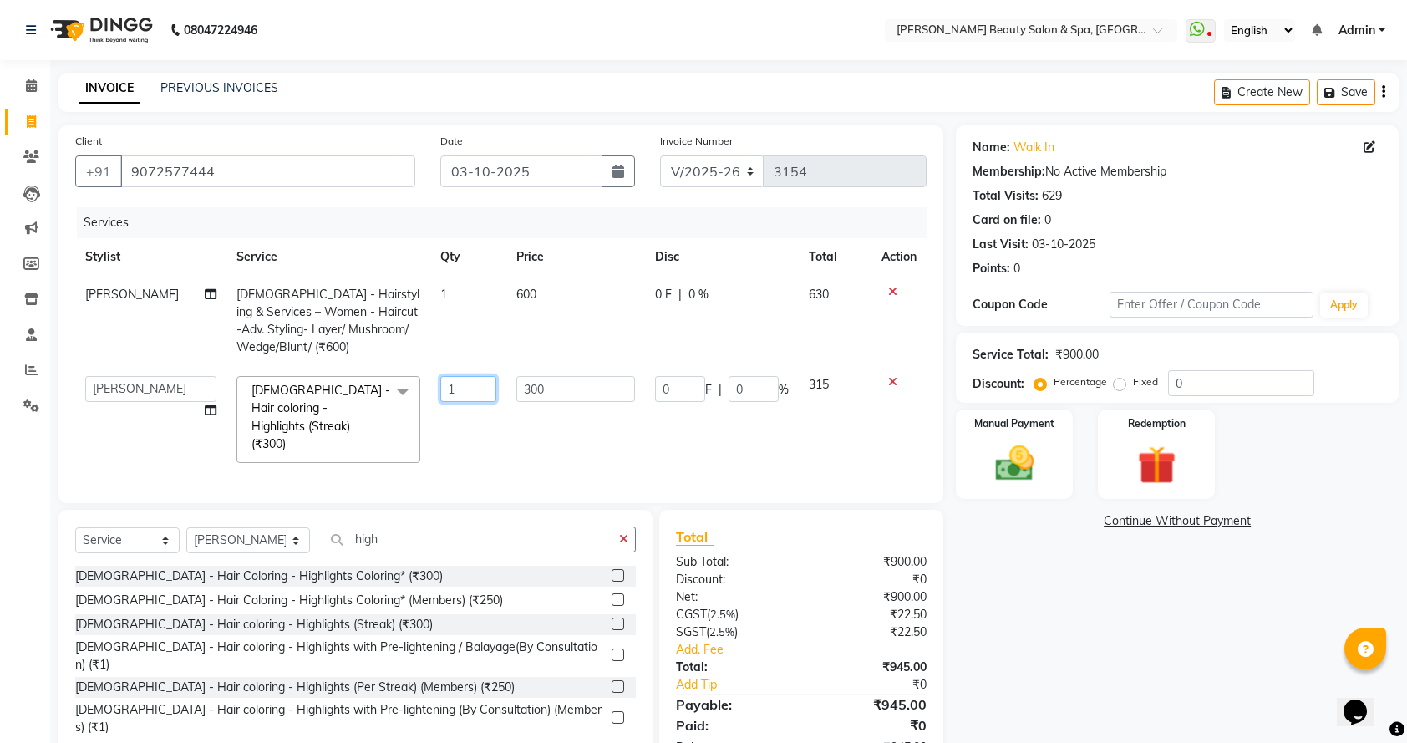
click at [465, 381] on input "1" at bounding box center [468, 389] width 56 height 26
type input "7"
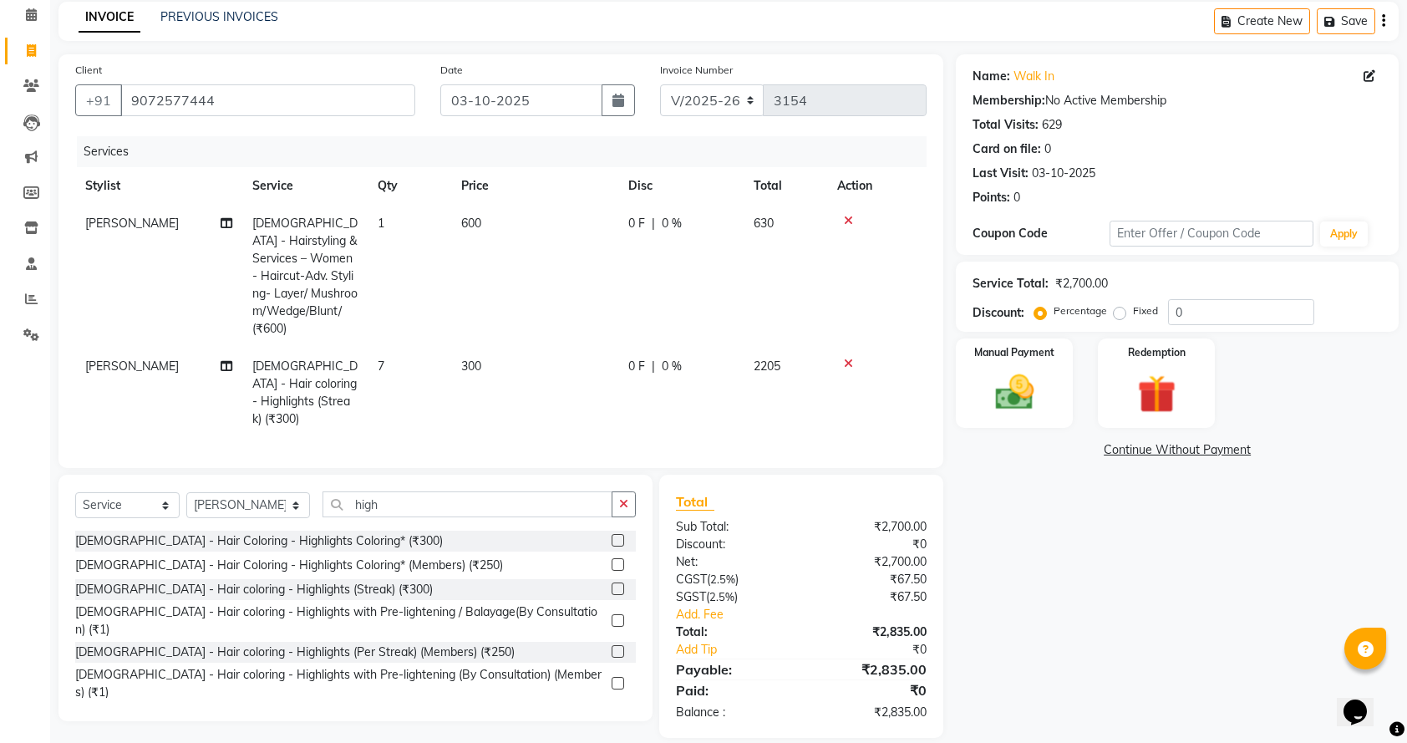
scroll to position [75, 0]
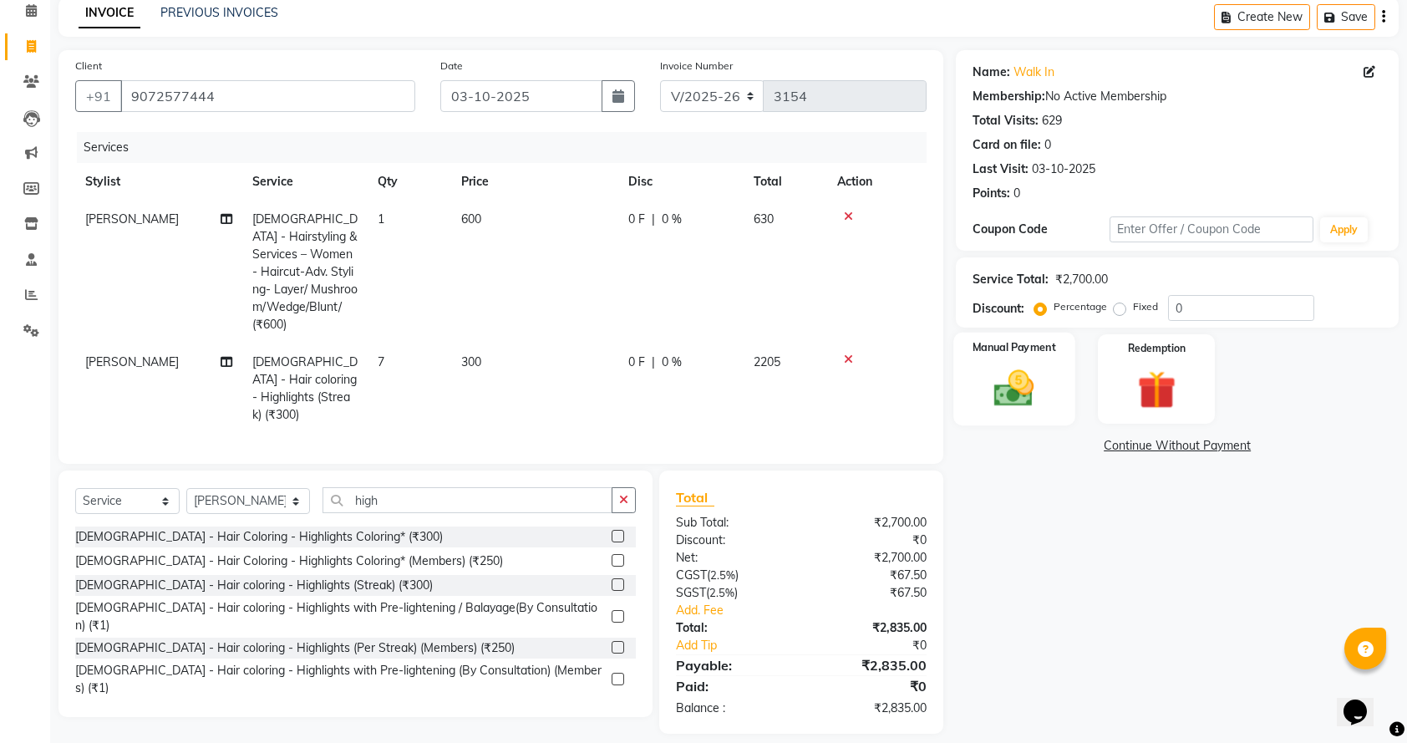
click at [1037, 384] on img at bounding box center [1014, 388] width 65 height 46
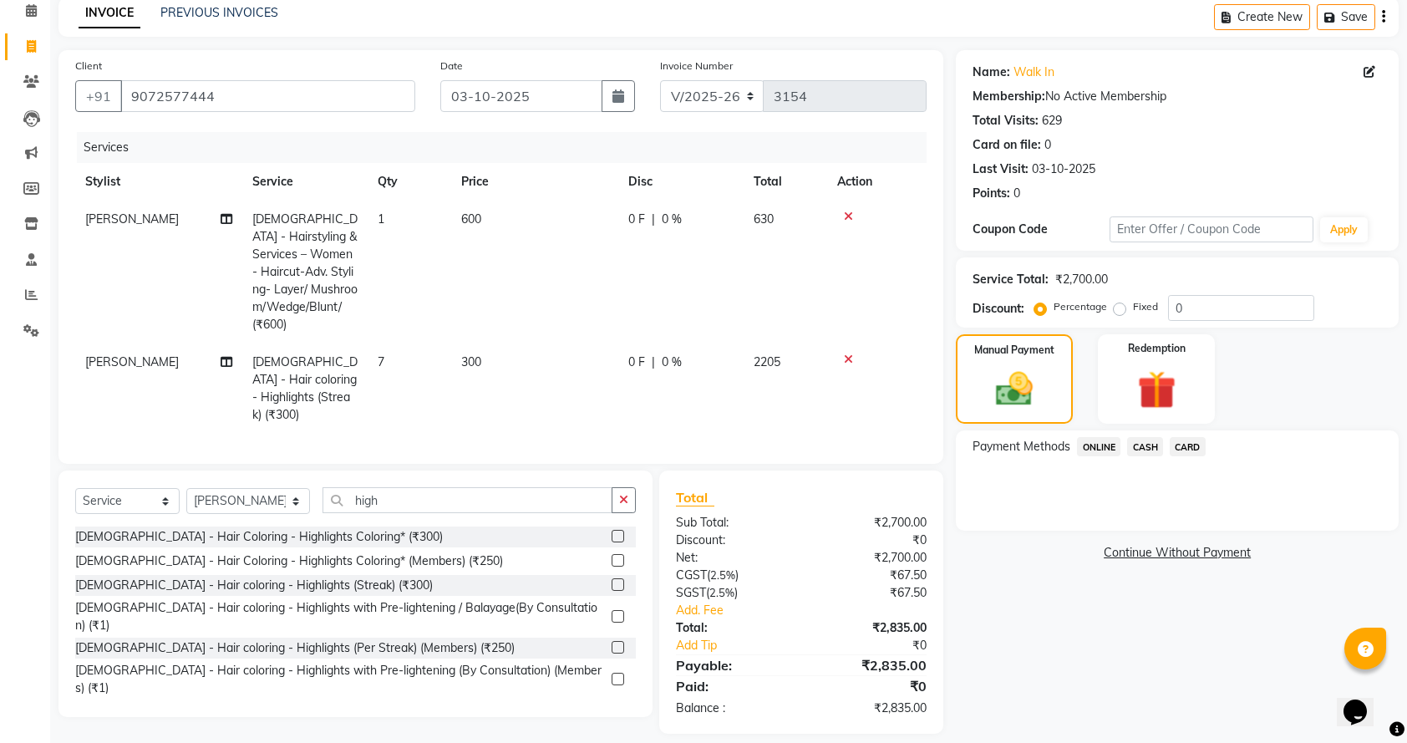
click at [1094, 443] on span "ONLINE" at bounding box center [1098, 446] width 43 height 19
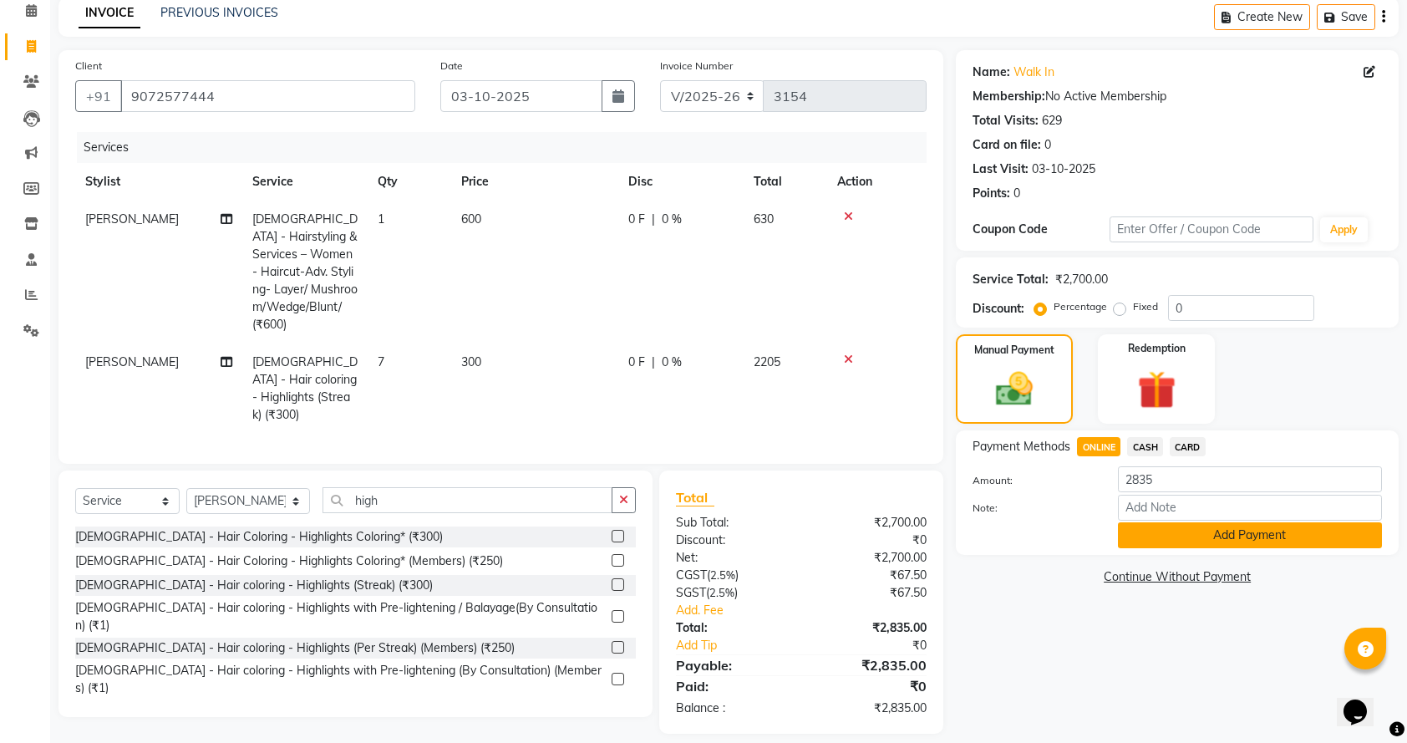
click at [1247, 536] on button "Add Payment" at bounding box center [1250, 535] width 264 height 26
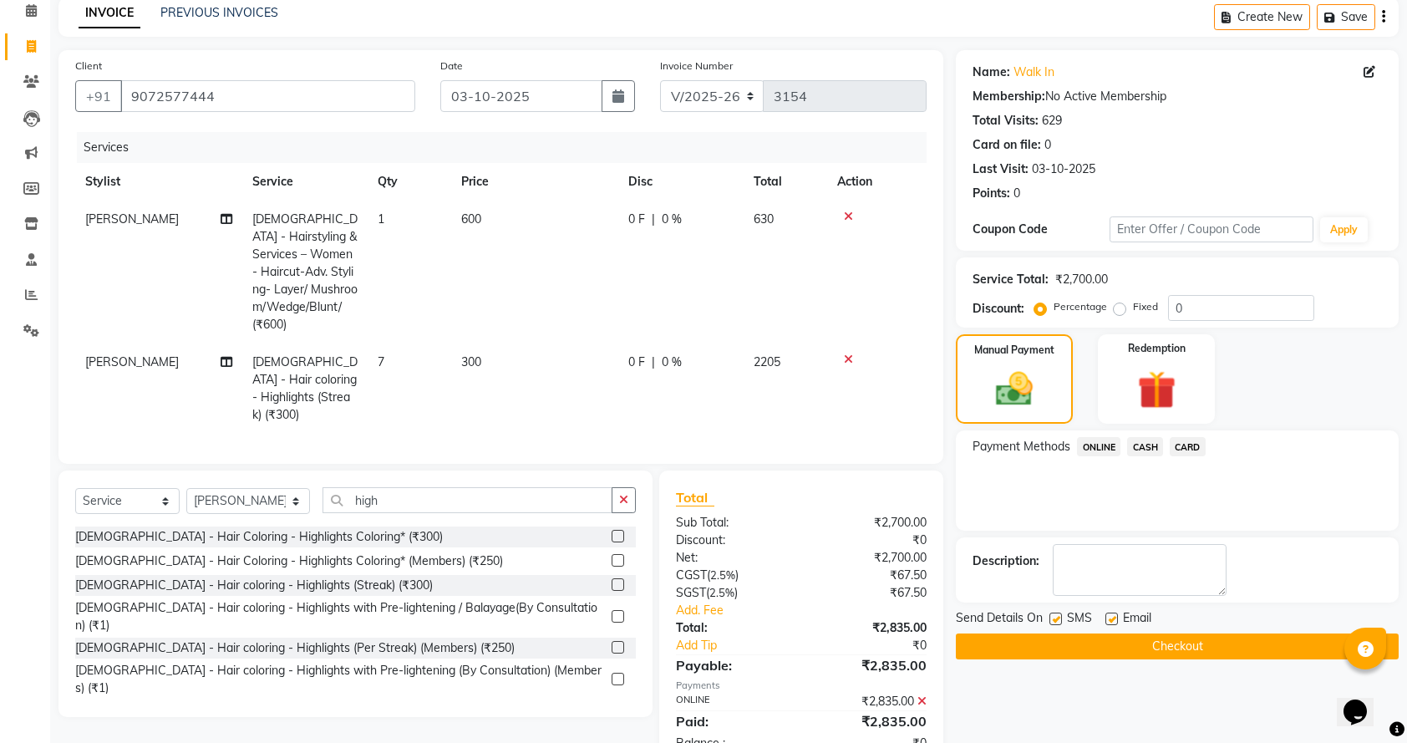
scroll to position [110, 0]
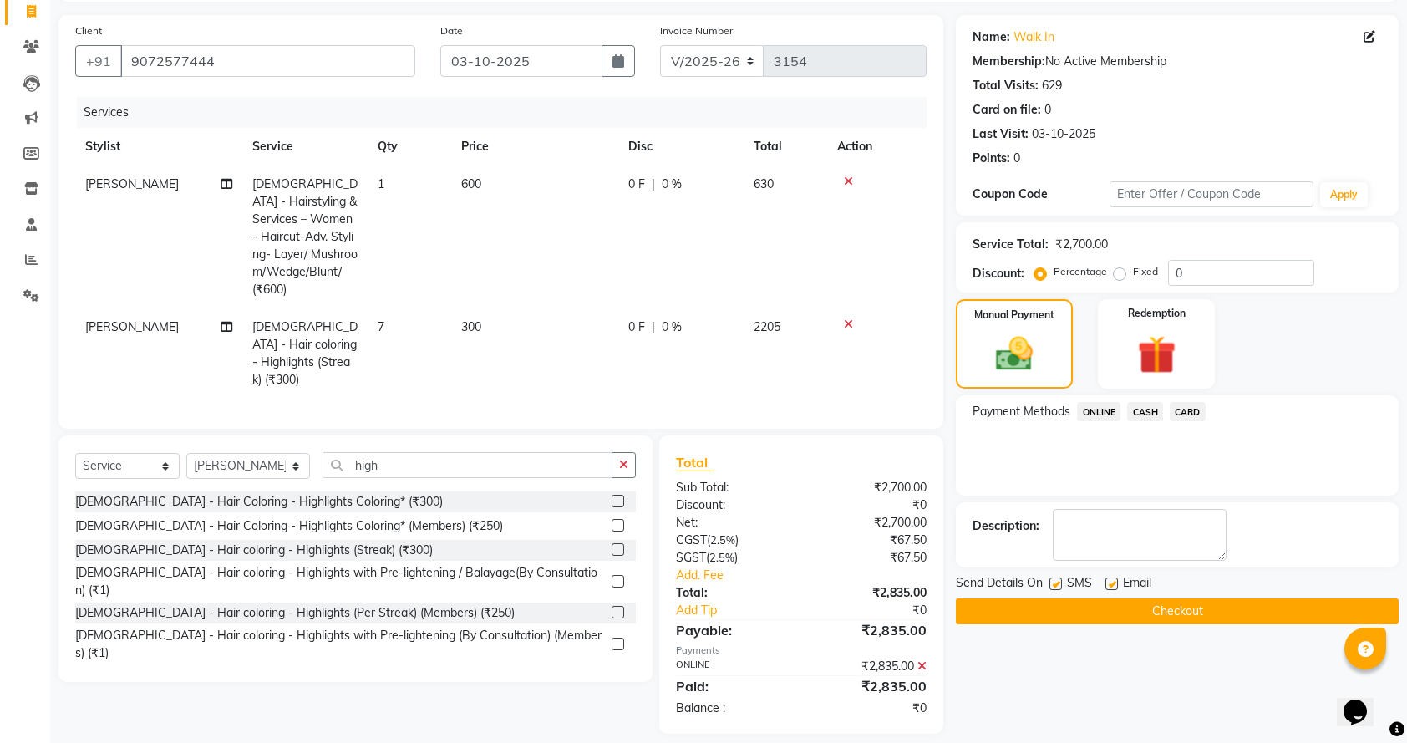
click at [1185, 609] on button "Checkout" at bounding box center [1177, 611] width 443 height 26
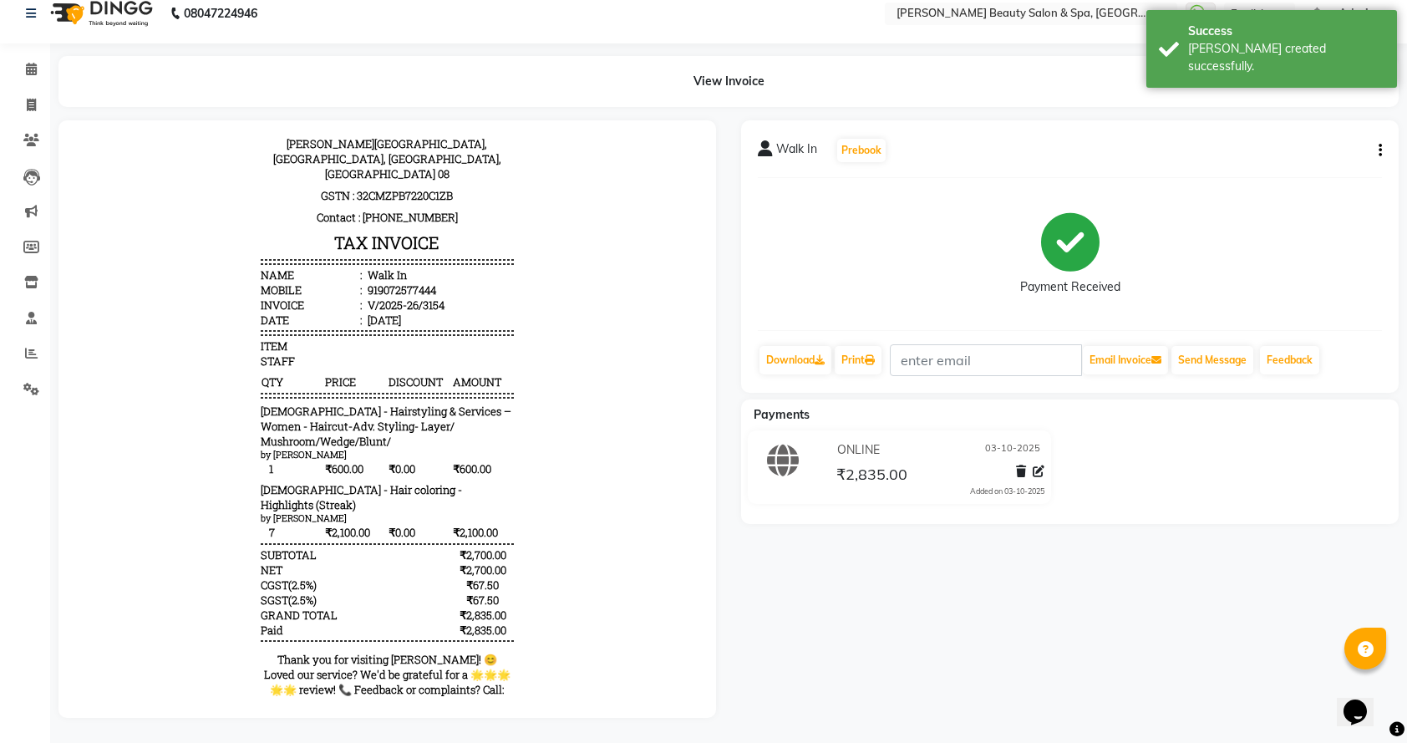
scroll to position [35, 0]
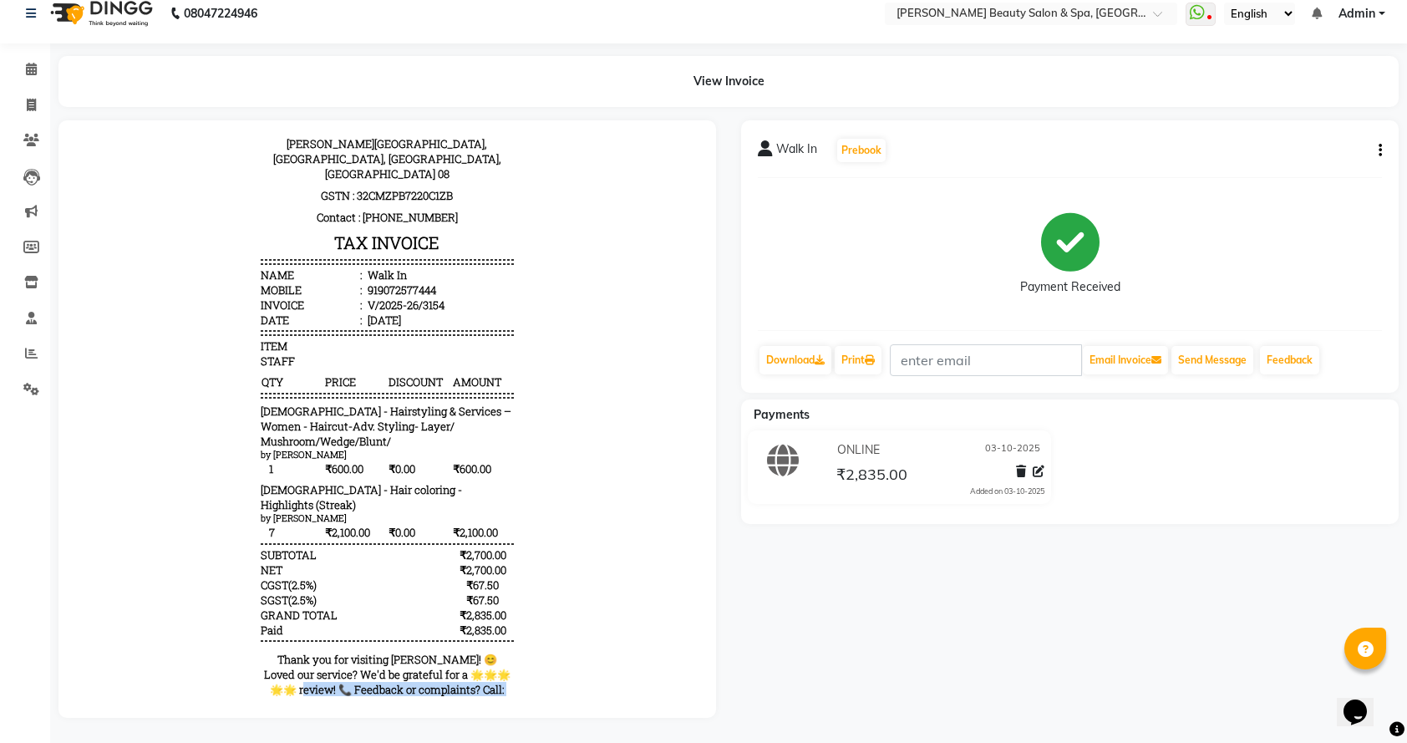
drag, startPoint x: 798, startPoint y: 770, endPoint x: 723, endPoint y: 653, distance: 139.8
click at [699, 653] on html "Bella Glamourra Beauty Salon & Spa Prasanth Tower, Eenchakkal, Perunthanni, Thi…" at bounding box center [387, 394] width 624 height 711
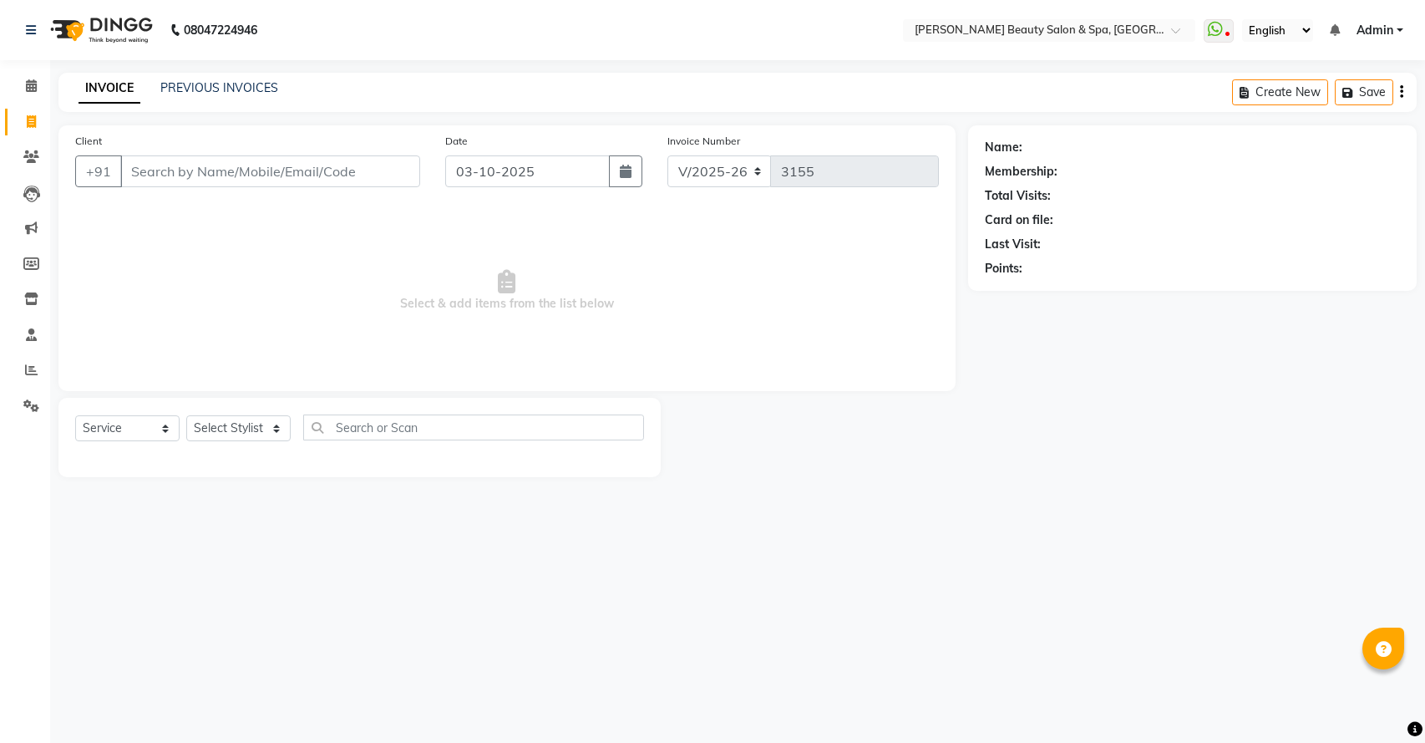
select select "7524"
select select "service"
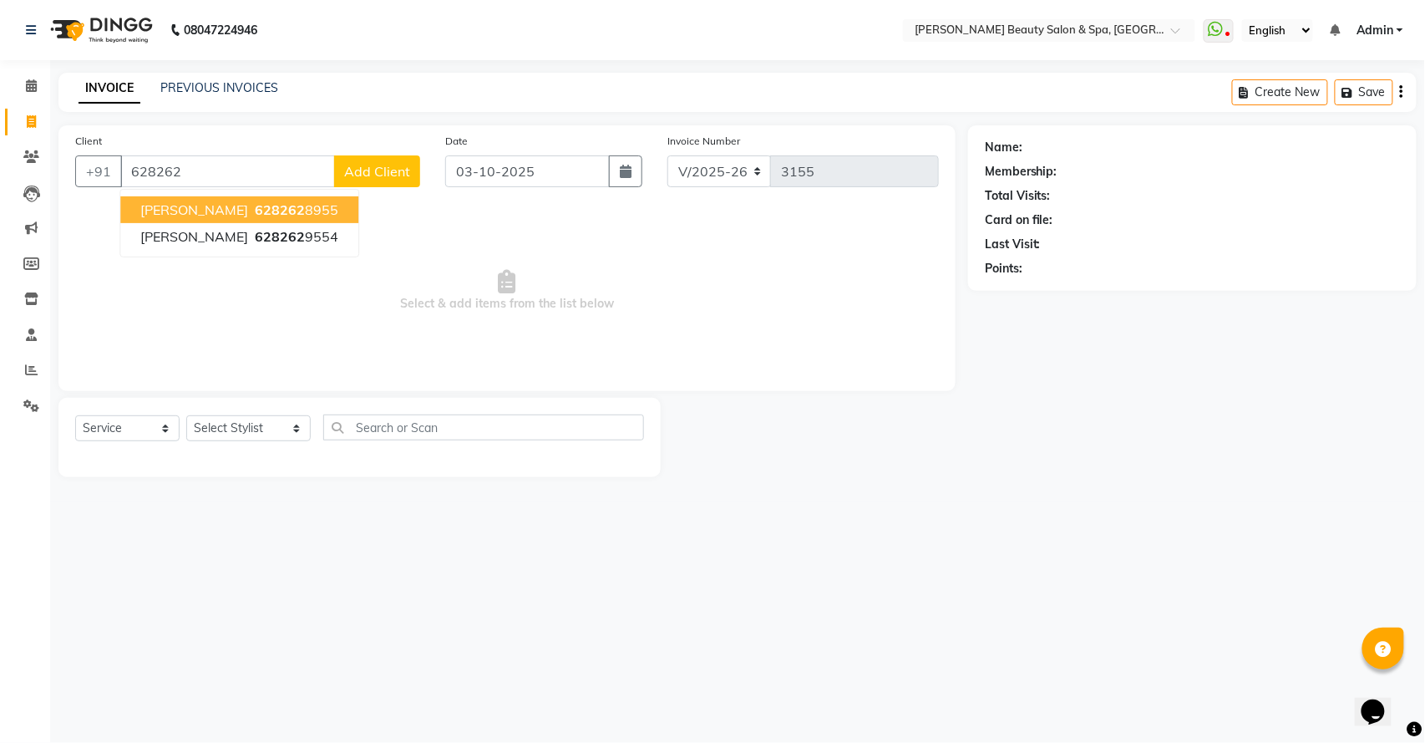
click at [215, 207] on span "[PERSON_NAME]" at bounding box center [194, 209] width 108 height 17
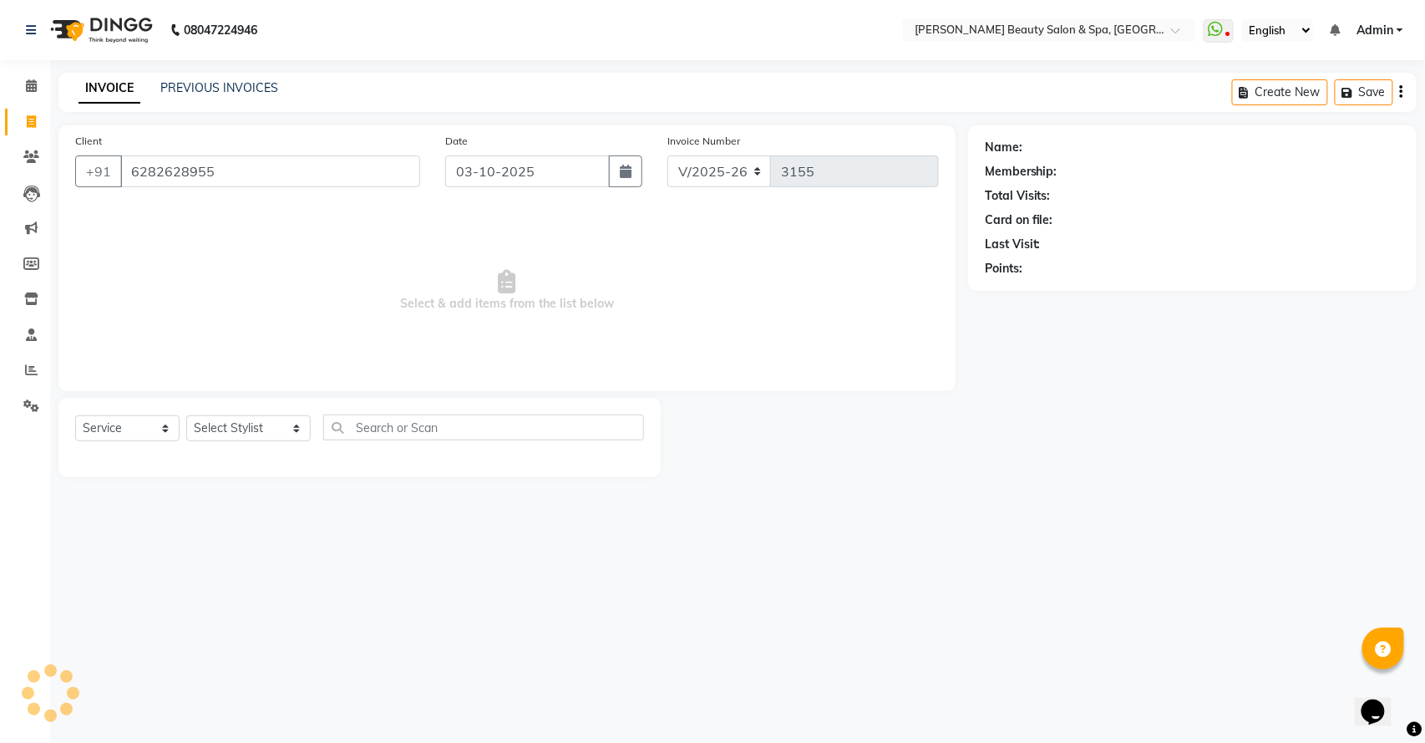
type input "6282628955"
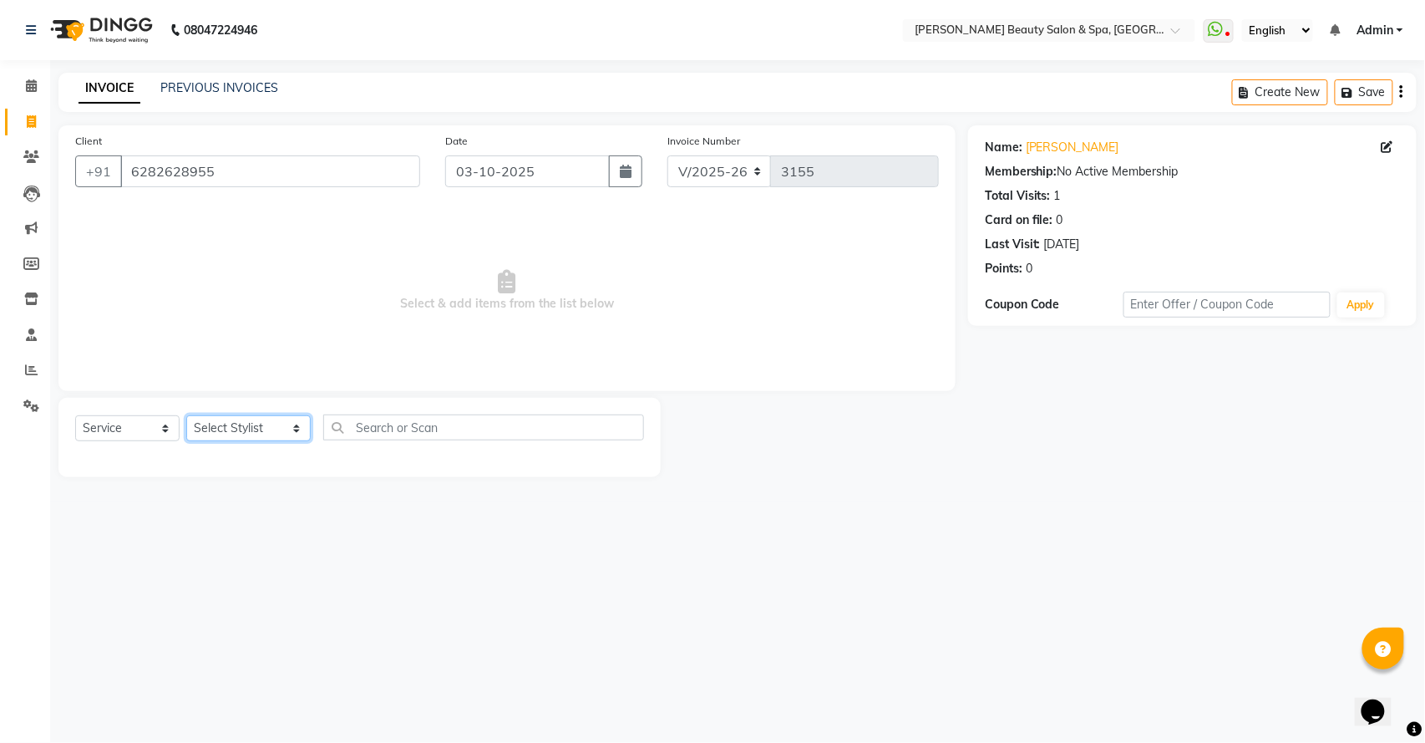
click at [258, 429] on select "Select Stylist Admin Azeem Zameer Bhumika Tamang Gopika Sooraj Meena Chethri Mi…" at bounding box center [248, 428] width 124 height 26
select select "87595"
click at [186, 415] on select "Select Stylist Admin Azeem Zameer Bhumika Tamang Gopika Sooraj Meena Chethri Mi…" at bounding box center [248, 428] width 124 height 26
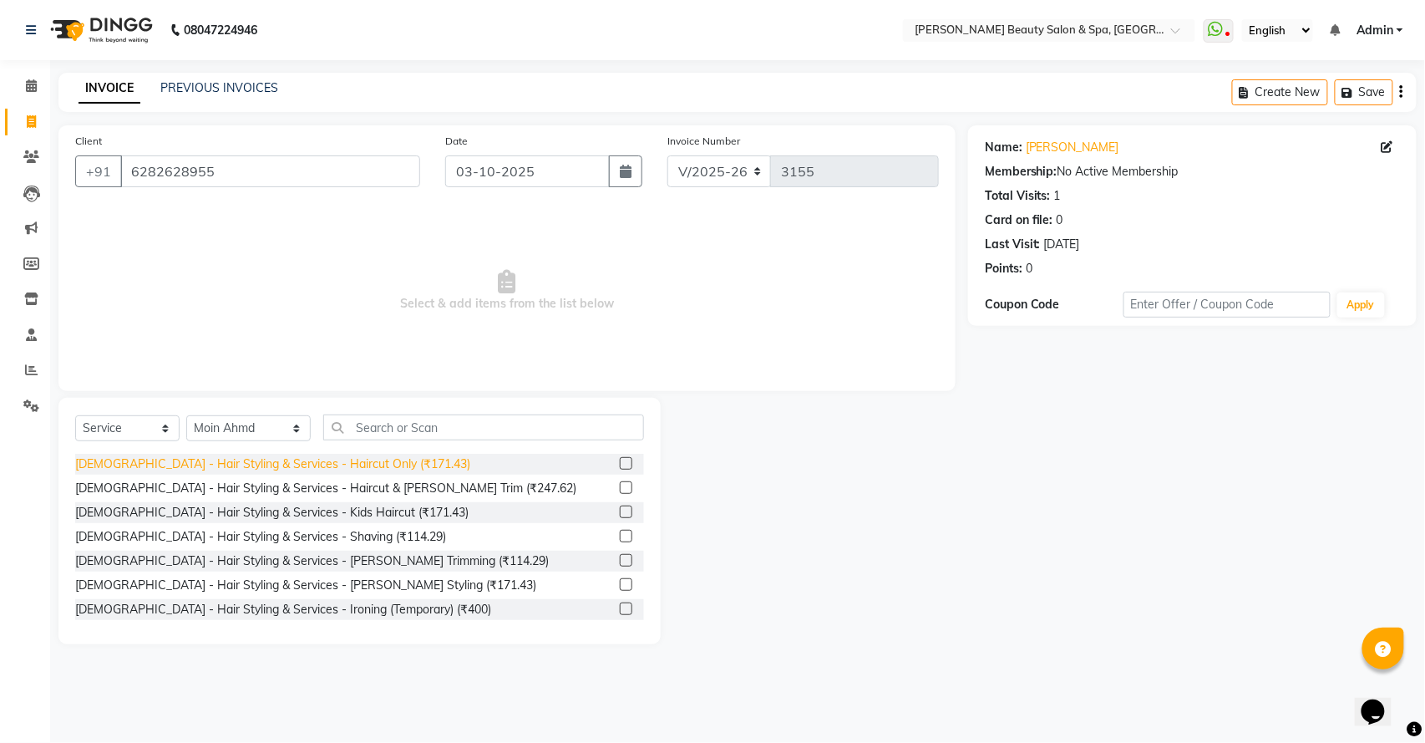
click at [168, 458] on div "[DEMOGRAPHIC_DATA] - Hair Styling & Services - Haircut Only (₹171.43)" at bounding box center [272, 464] width 395 height 18
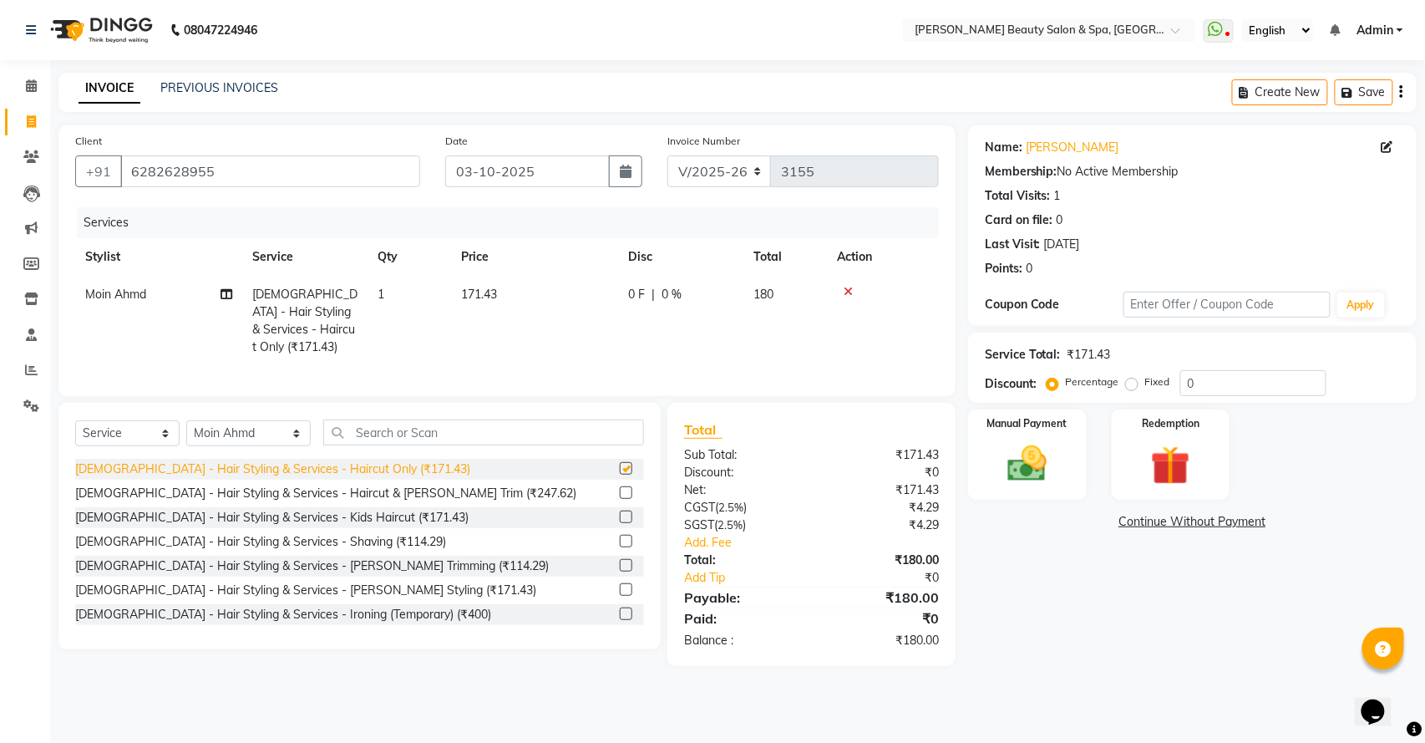
checkbox input "false"
click at [1010, 449] on img at bounding box center [1027, 463] width 66 height 47
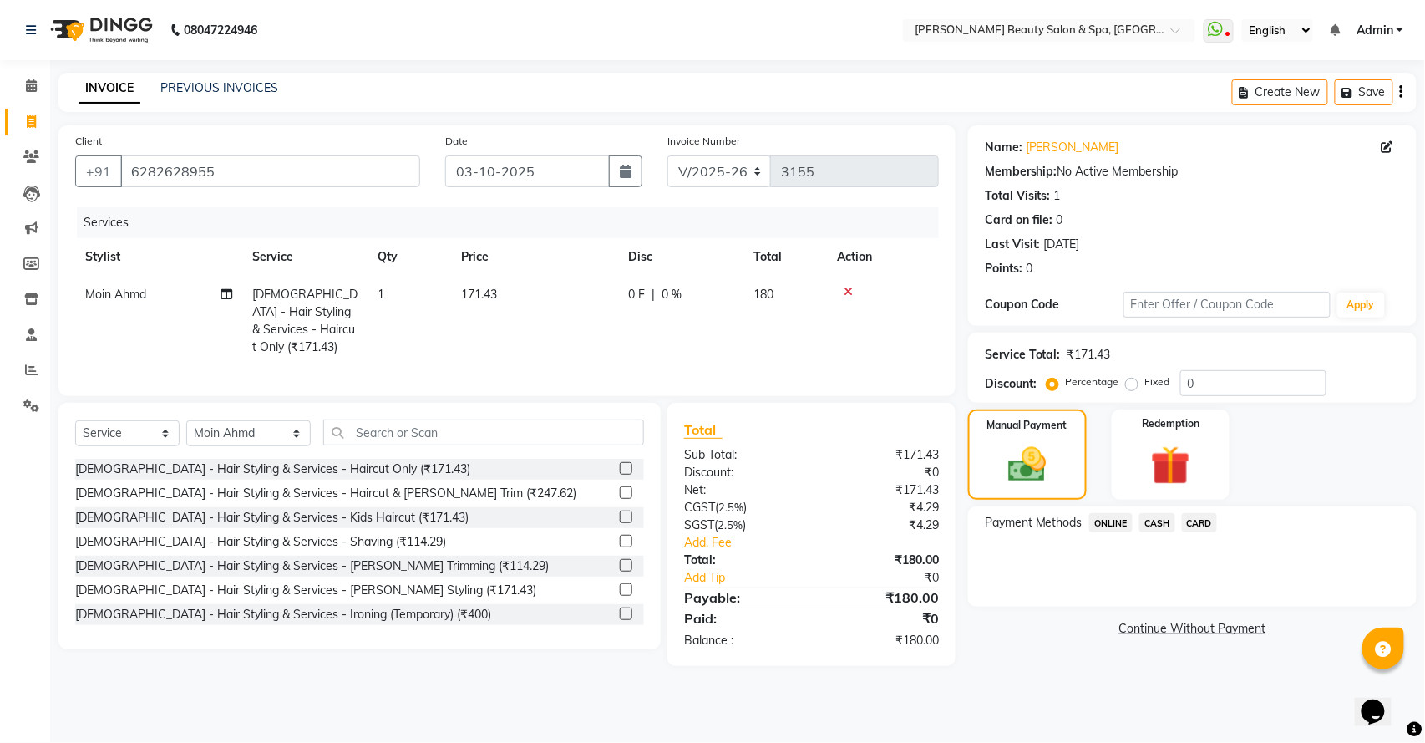
click at [1091, 518] on span "ONLINE" at bounding box center [1111, 522] width 43 height 19
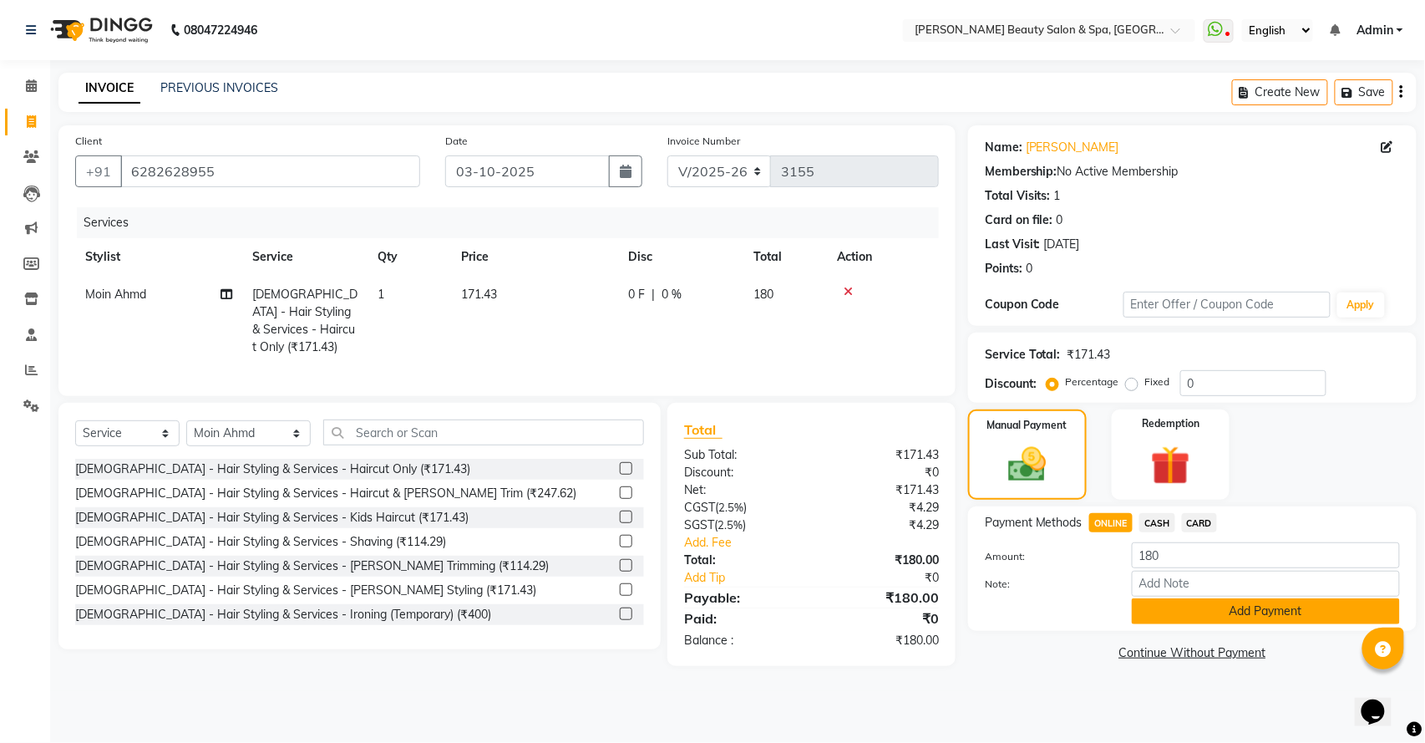
click at [1191, 606] on button "Add Payment" at bounding box center [1266, 611] width 268 height 26
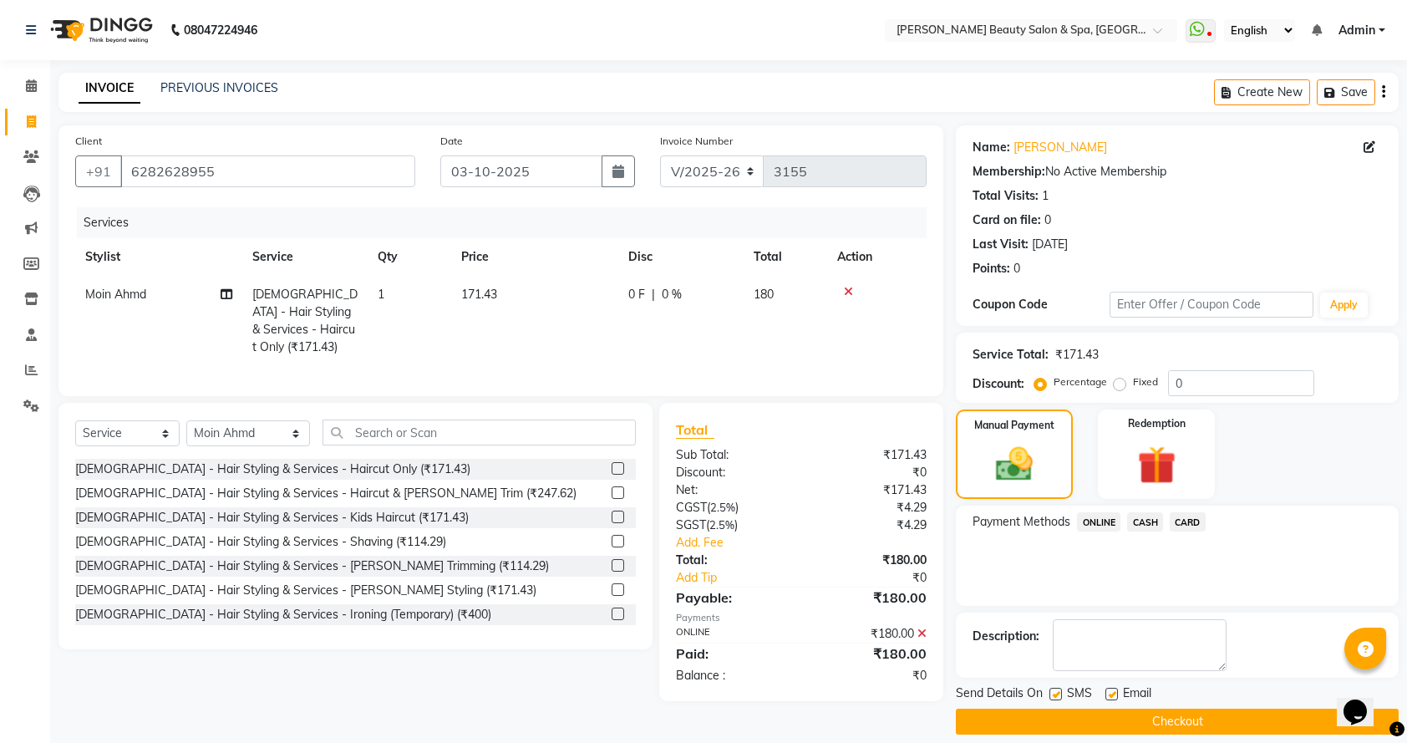
click at [1166, 726] on button "Checkout" at bounding box center [1177, 722] width 443 height 26
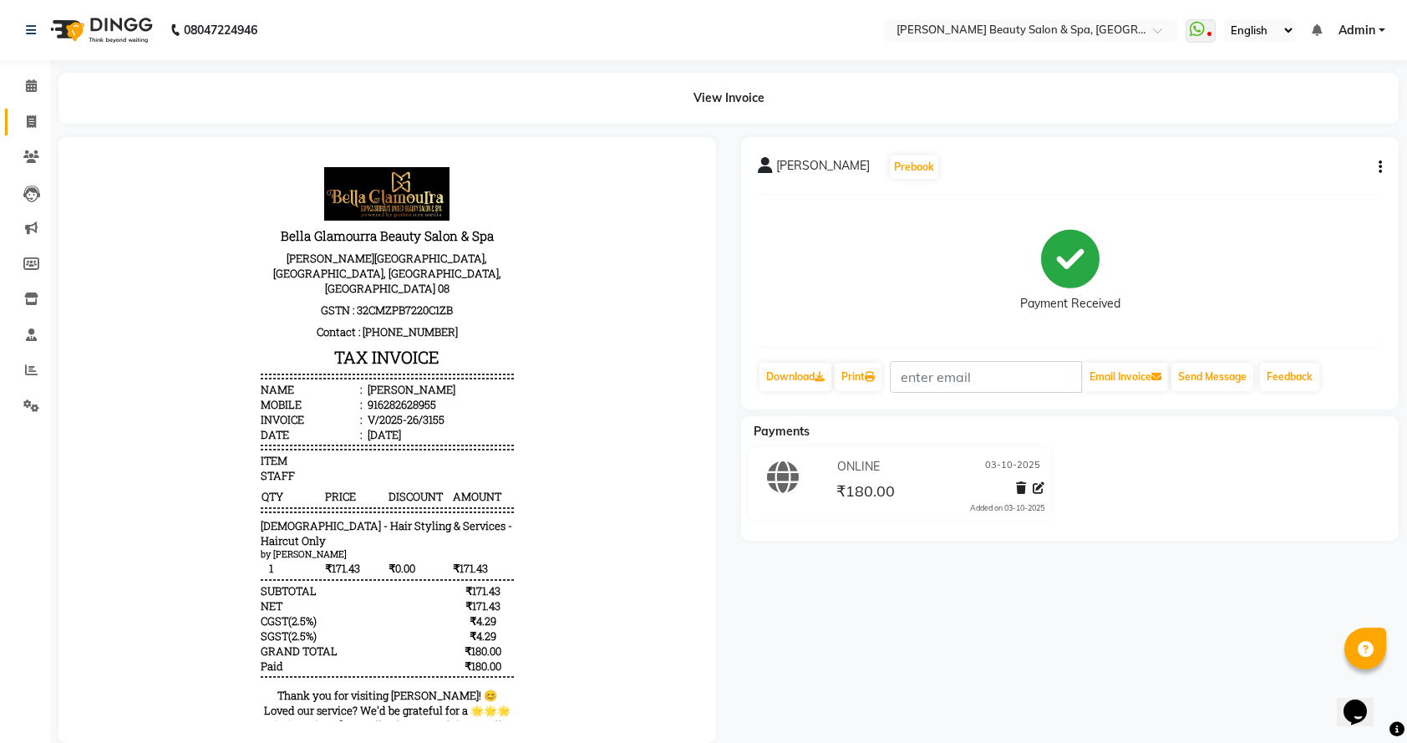
click at [24, 131] on link "Invoice" at bounding box center [25, 123] width 40 height 28
select select "service"
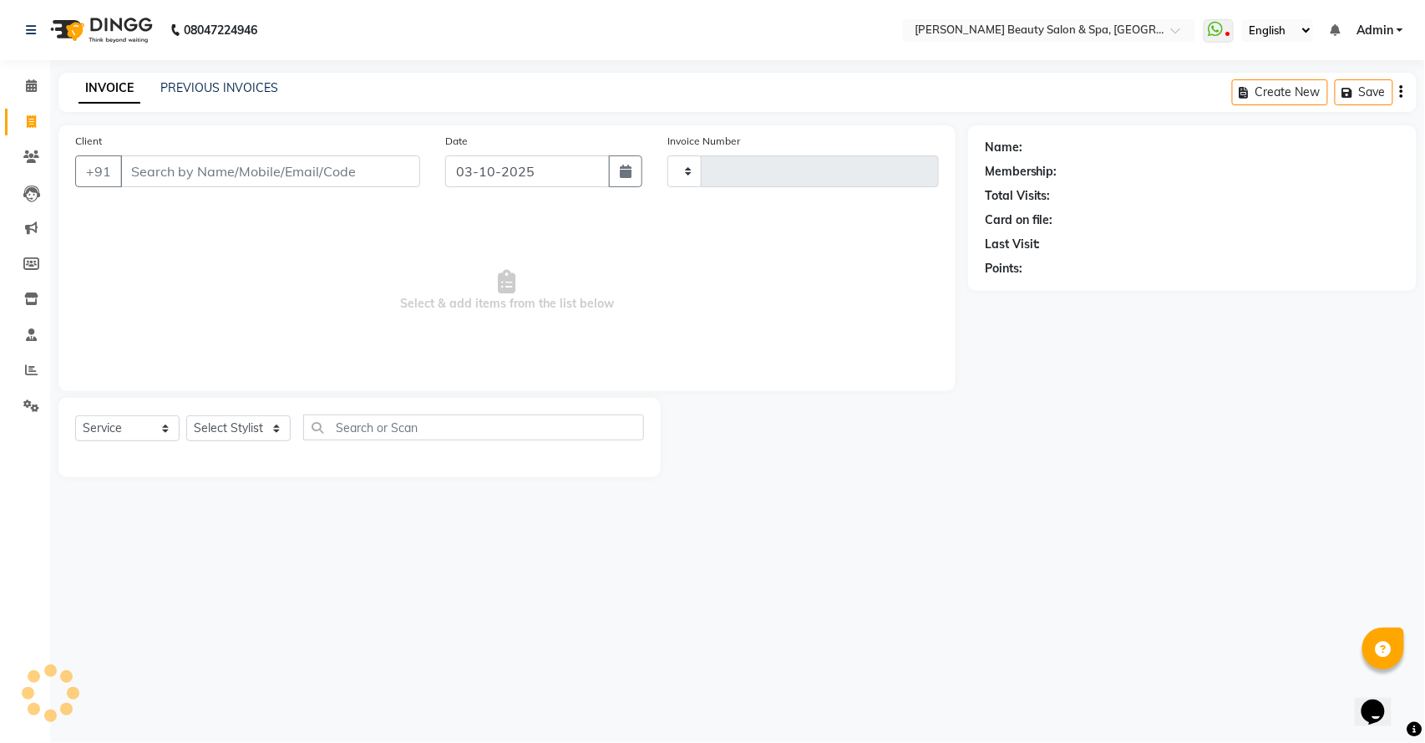
click at [159, 175] on input "Client" at bounding box center [270, 171] width 300 height 32
type input "3156"
select select "7524"
type input "984700023"
click at [374, 175] on span "Add Client" at bounding box center [377, 171] width 66 height 17
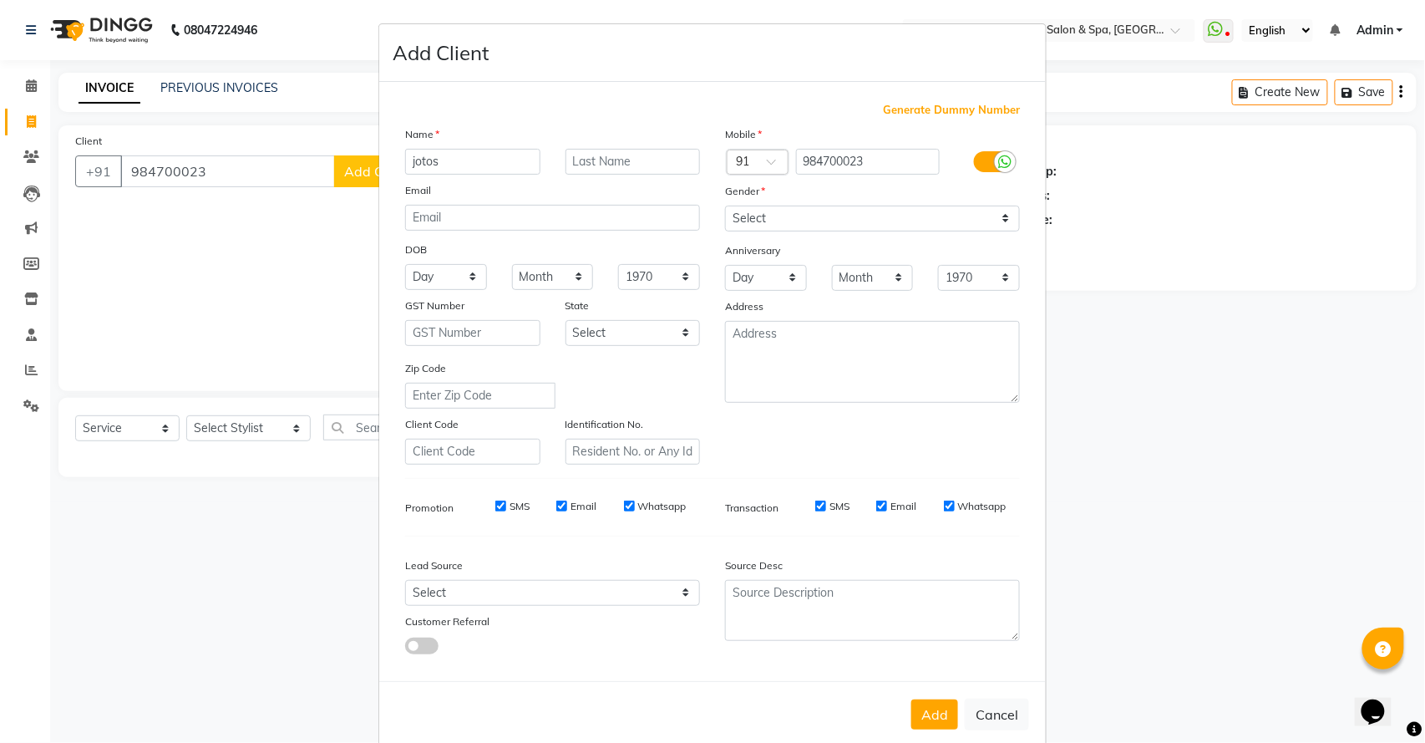
type input "jotos"
click at [780, 211] on select "Select [DEMOGRAPHIC_DATA] [DEMOGRAPHIC_DATA] Other Prefer Not To Say" at bounding box center [872, 219] width 295 height 26
select select "[DEMOGRAPHIC_DATA]"
click at [725, 206] on select "Select [DEMOGRAPHIC_DATA] [DEMOGRAPHIC_DATA] Other Prefer Not To Say" at bounding box center [872, 219] width 295 height 26
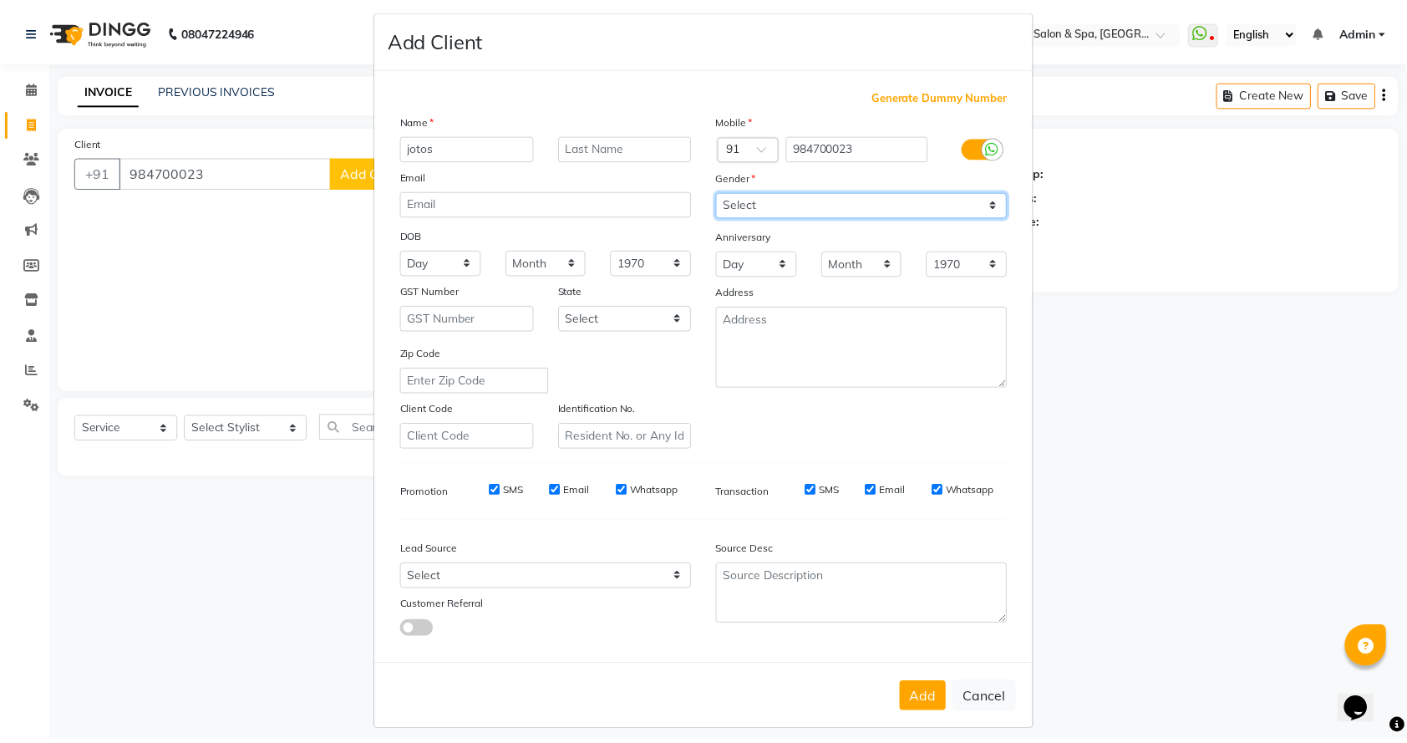
scroll to position [24, 0]
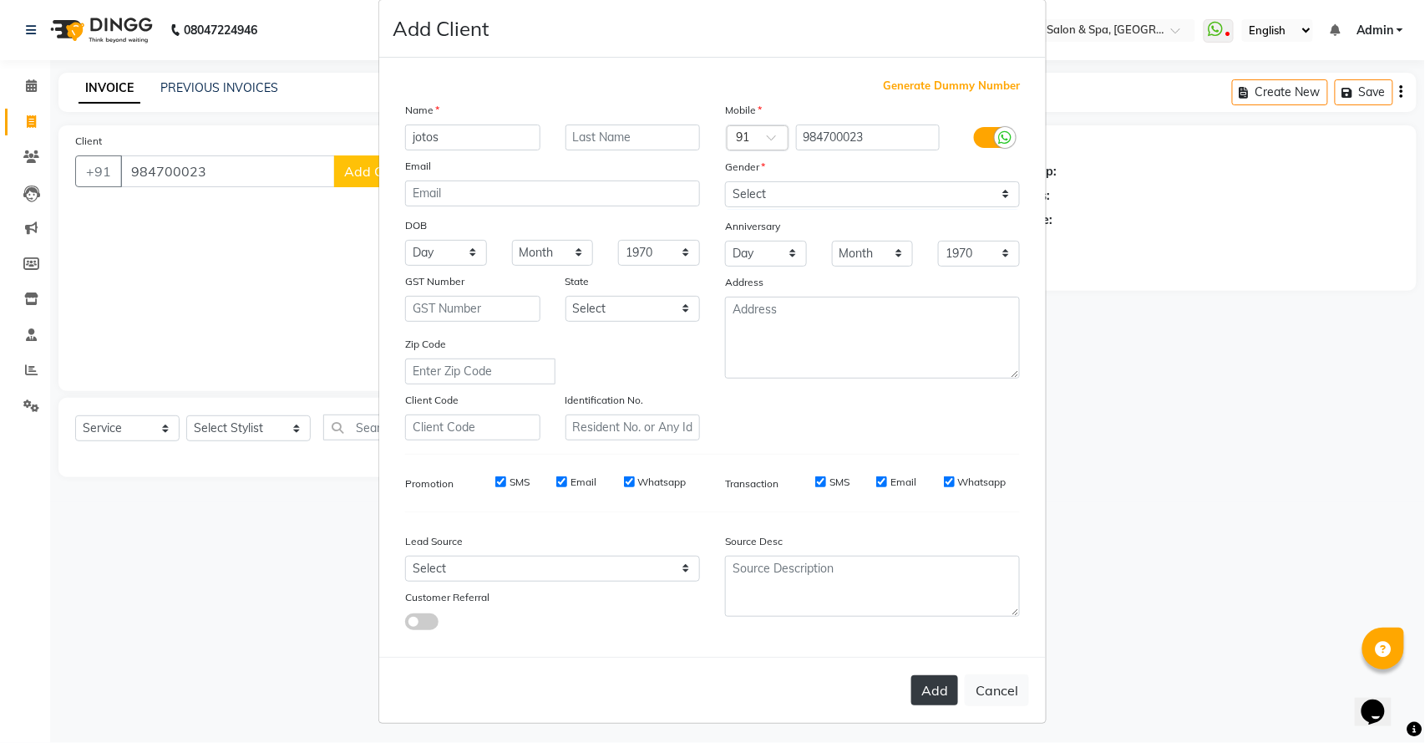
click at [912, 685] on button "Add" at bounding box center [935, 690] width 47 height 30
select select
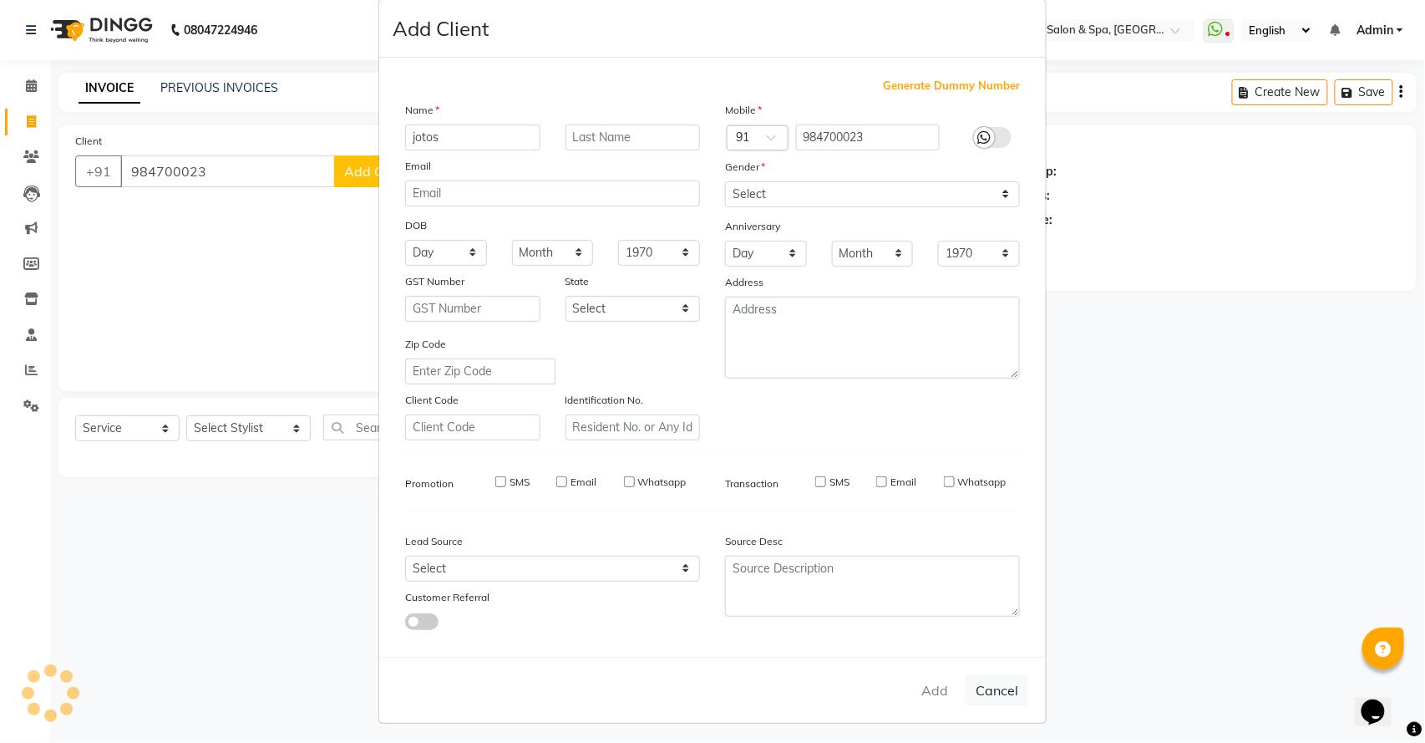
select select
checkbox input "false"
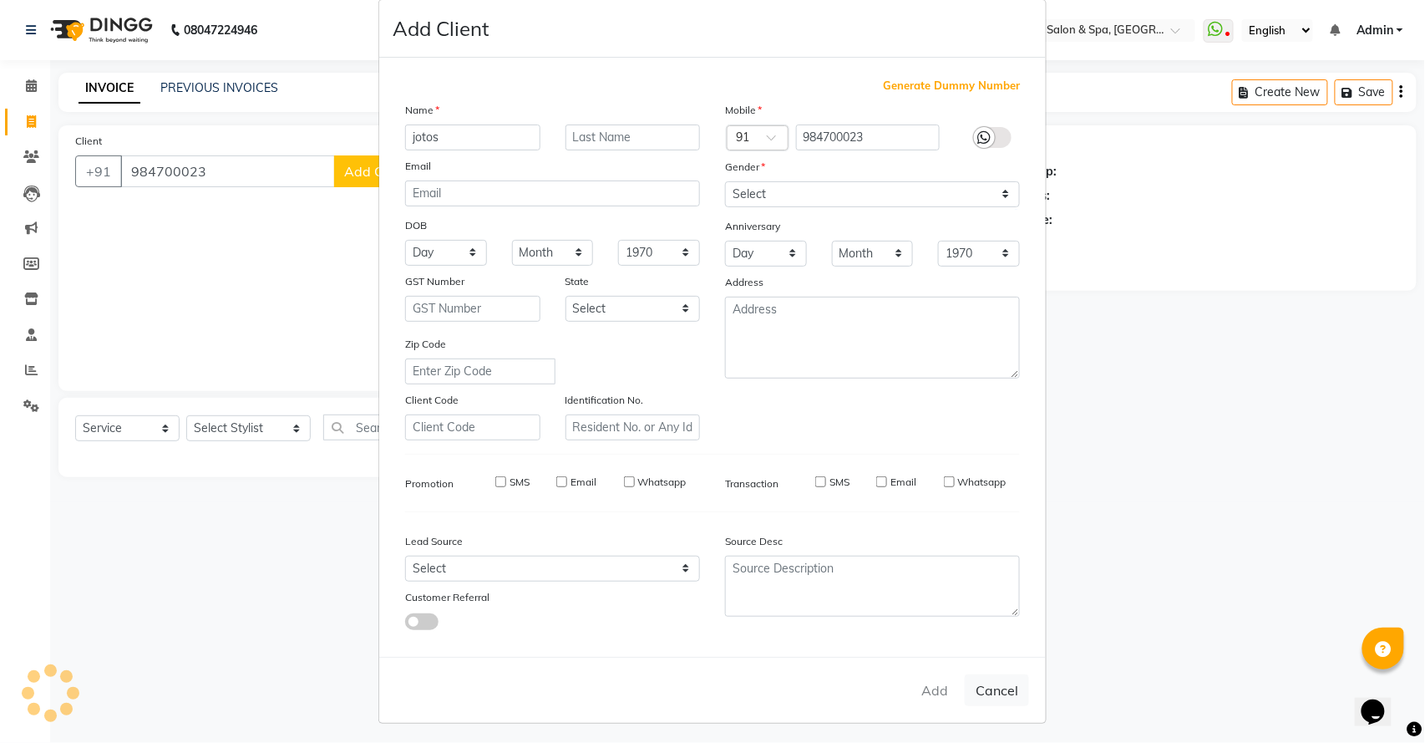
checkbox input "false"
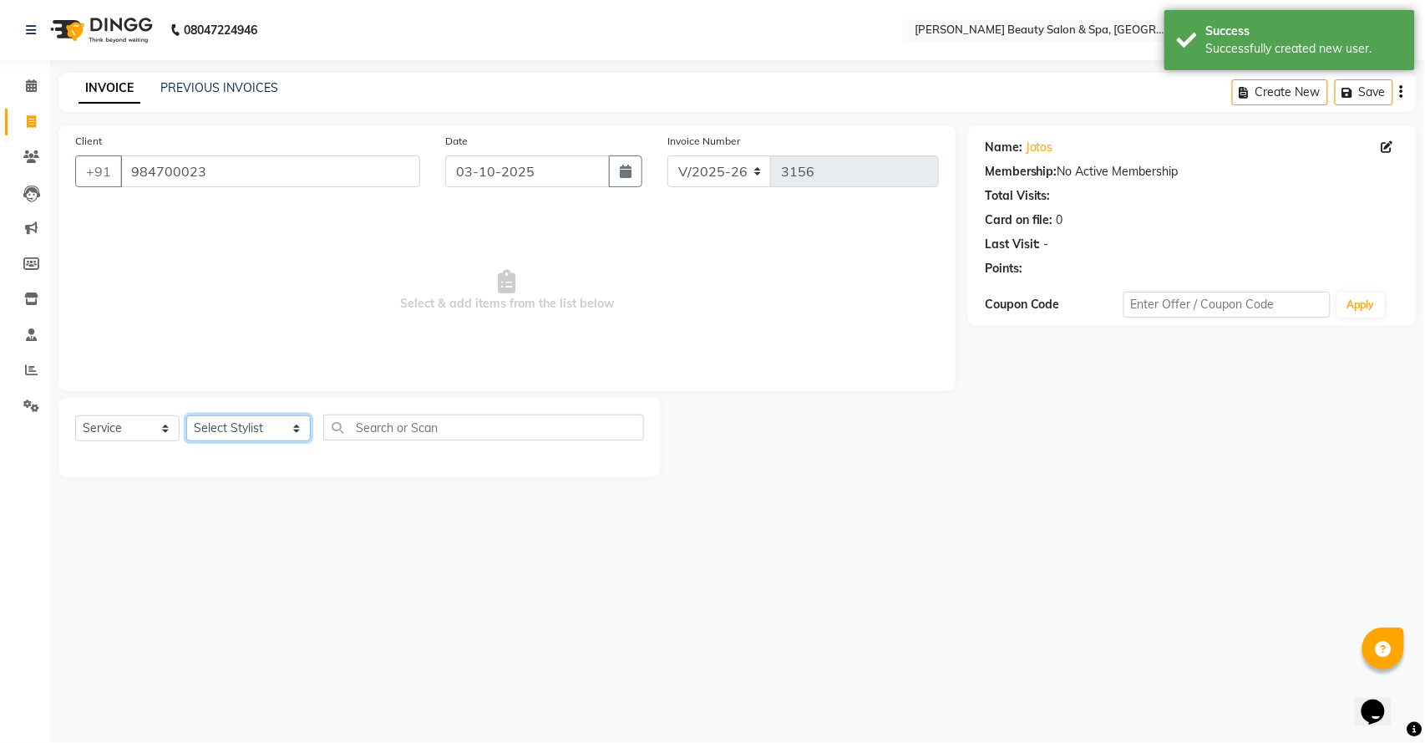
click at [268, 423] on select "Select Stylist Admin [PERSON_NAME] [PERSON_NAME] [PERSON_NAME] [PERSON_NAME] [P…" at bounding box center [248, 428] width 124 height 26
select select "83646"
click at [186, 415] on select "Select Stylist Admin [PERSON_NAME] [PERSON_NAME] [PERSON_NAME] [PERSON_NAME] [P…" at bounding box center [248, 428] width 124 height 26
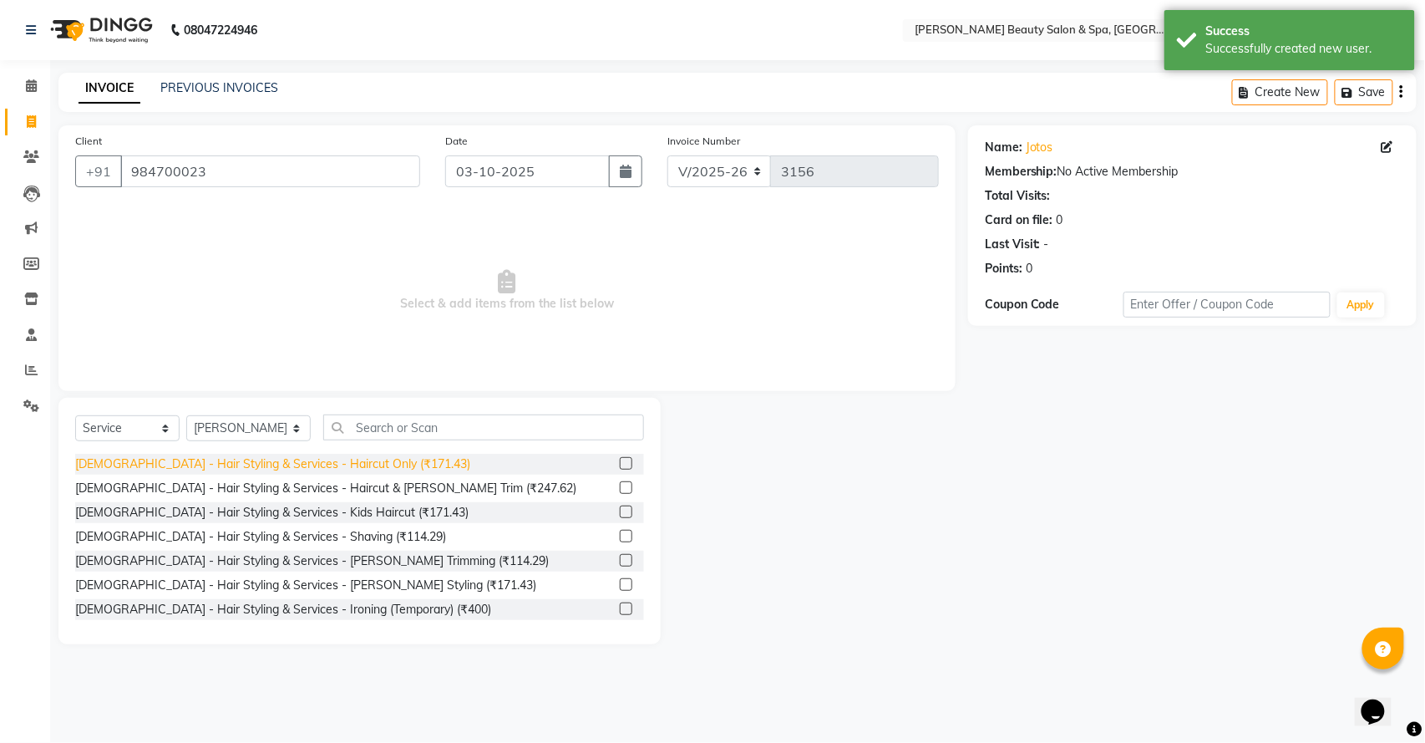
click at [378, 456] on div "[DEMOGRAPHIC_DATA] - Hair Styling & Services - Haircut Only (₹171.43)" at bounding box center [272, 464] width 395 height 18
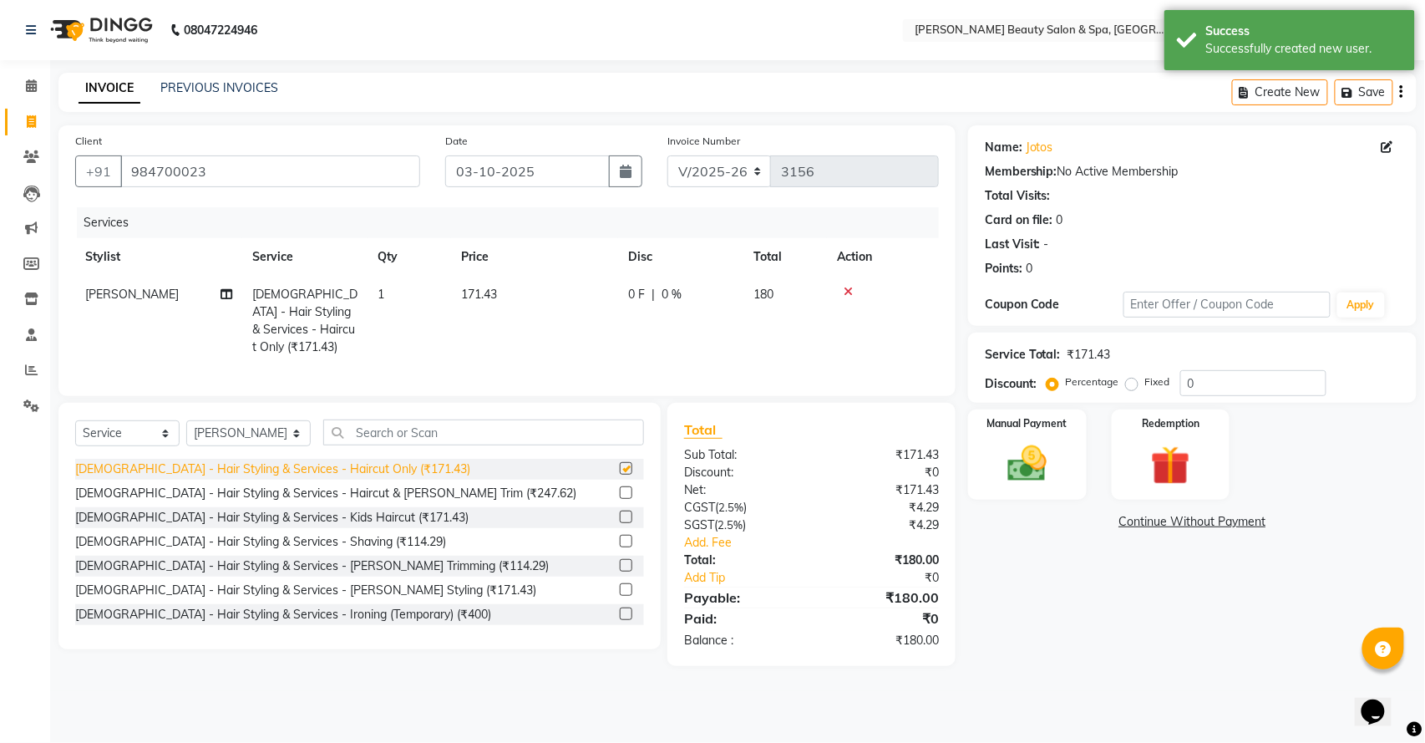
checkbox input "false"
click at [1050, 459] on img at bounding box center [1027, 463] width 66 height 47
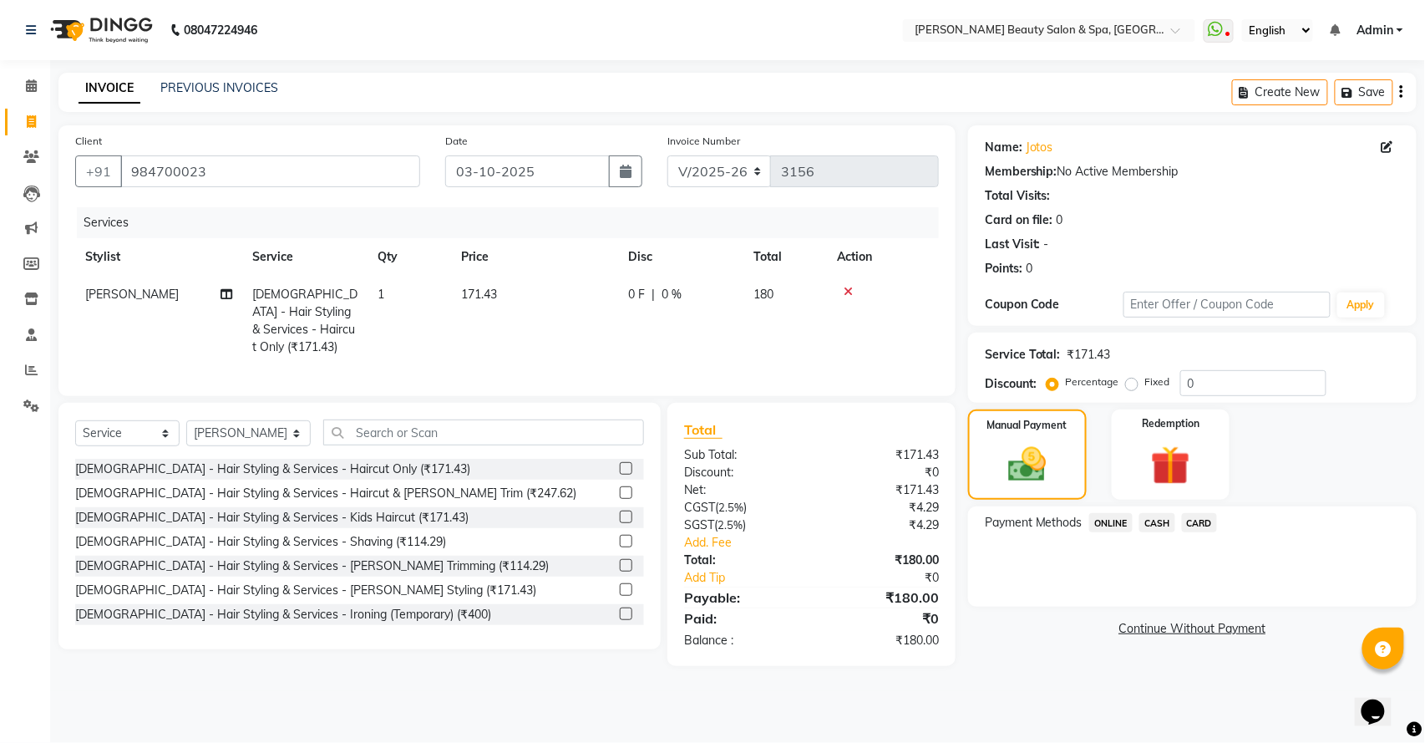
click at [1111, 512] on div "Payment Methods ONLINE CASH CARD" at bounding box center [1192, 556] width 449 height 100
drag, startPoint x: 1114, startPoint y: 516, endPoint x: 1117, endPoint y: 525, distance: 9.0
click at [1117, 525] on span "ONLINE" at bounding box center [1111, 522] width 43 height 19
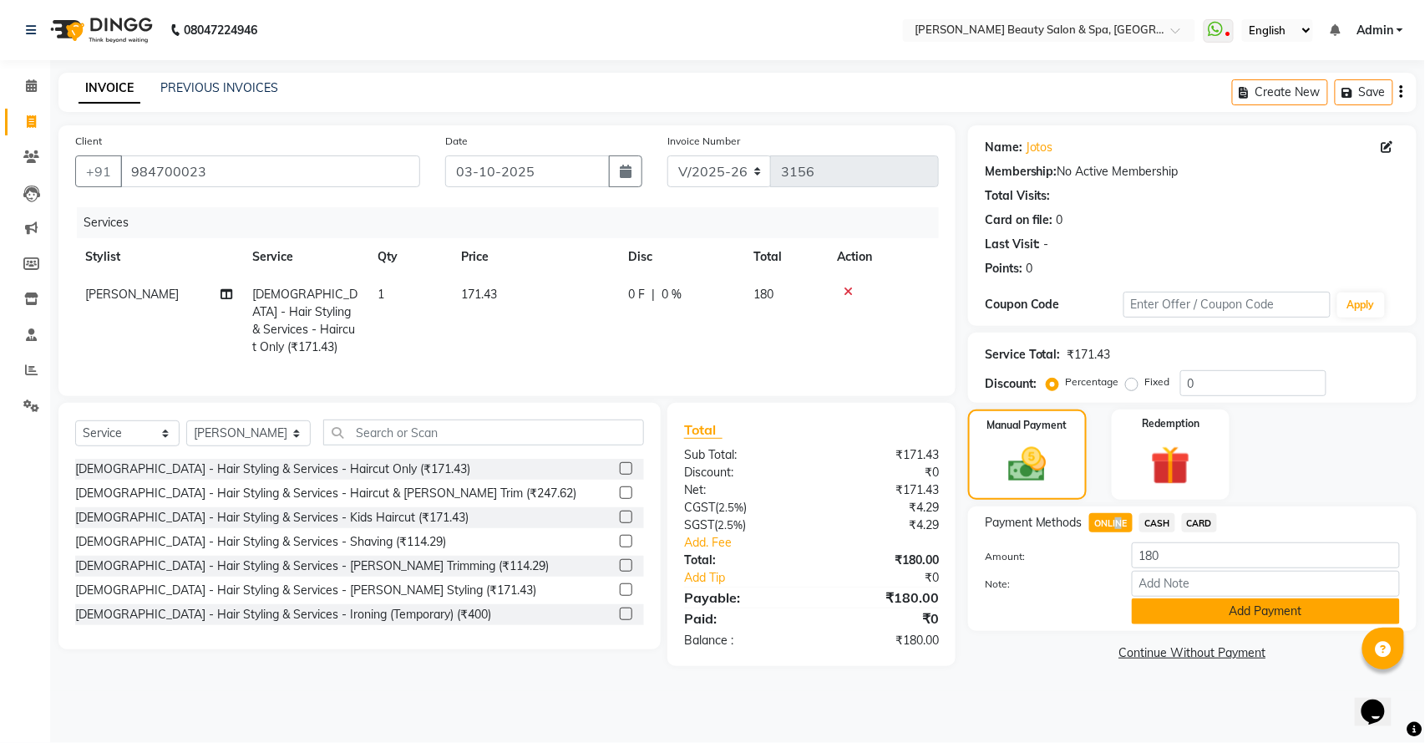
click at [1205, 610] on button "Add Payment" at bounding box center [1266, 611] width 268 height 26
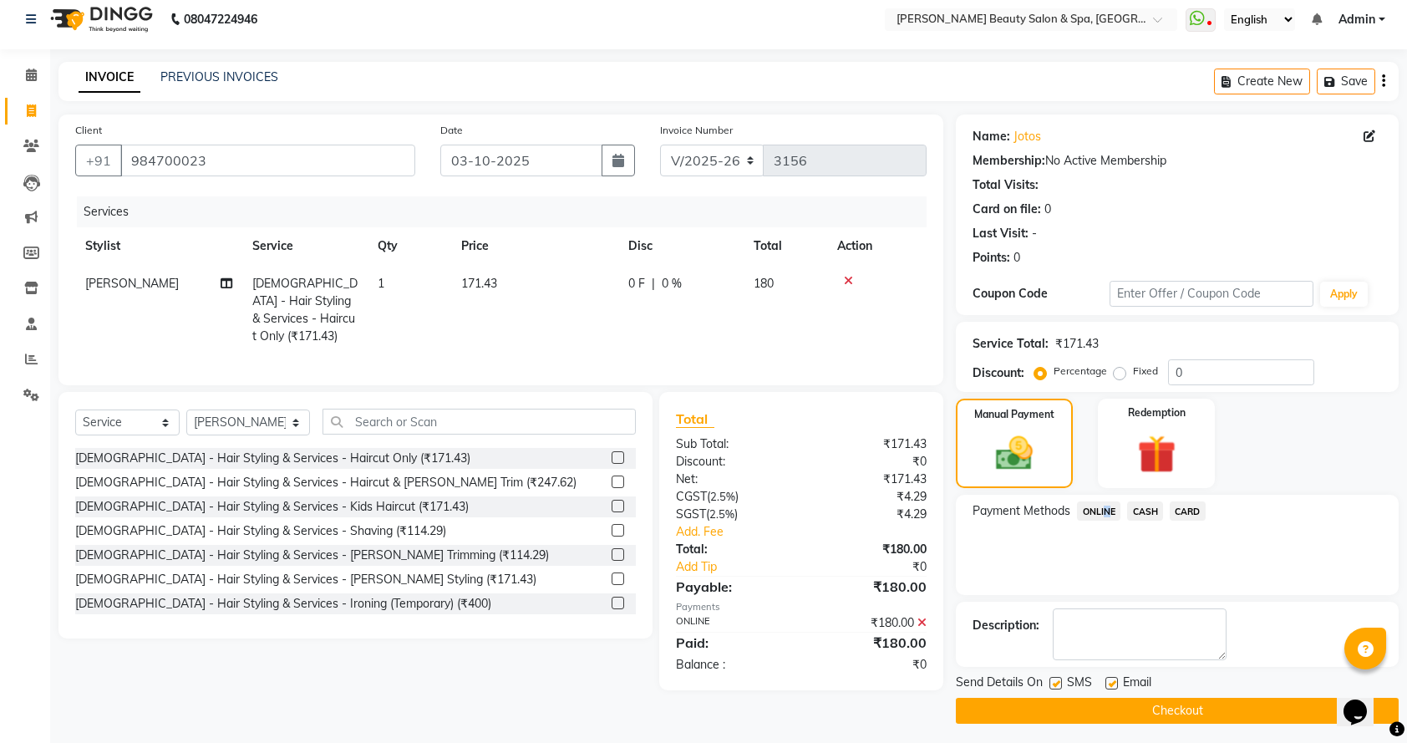
scroll to position [18, 0]
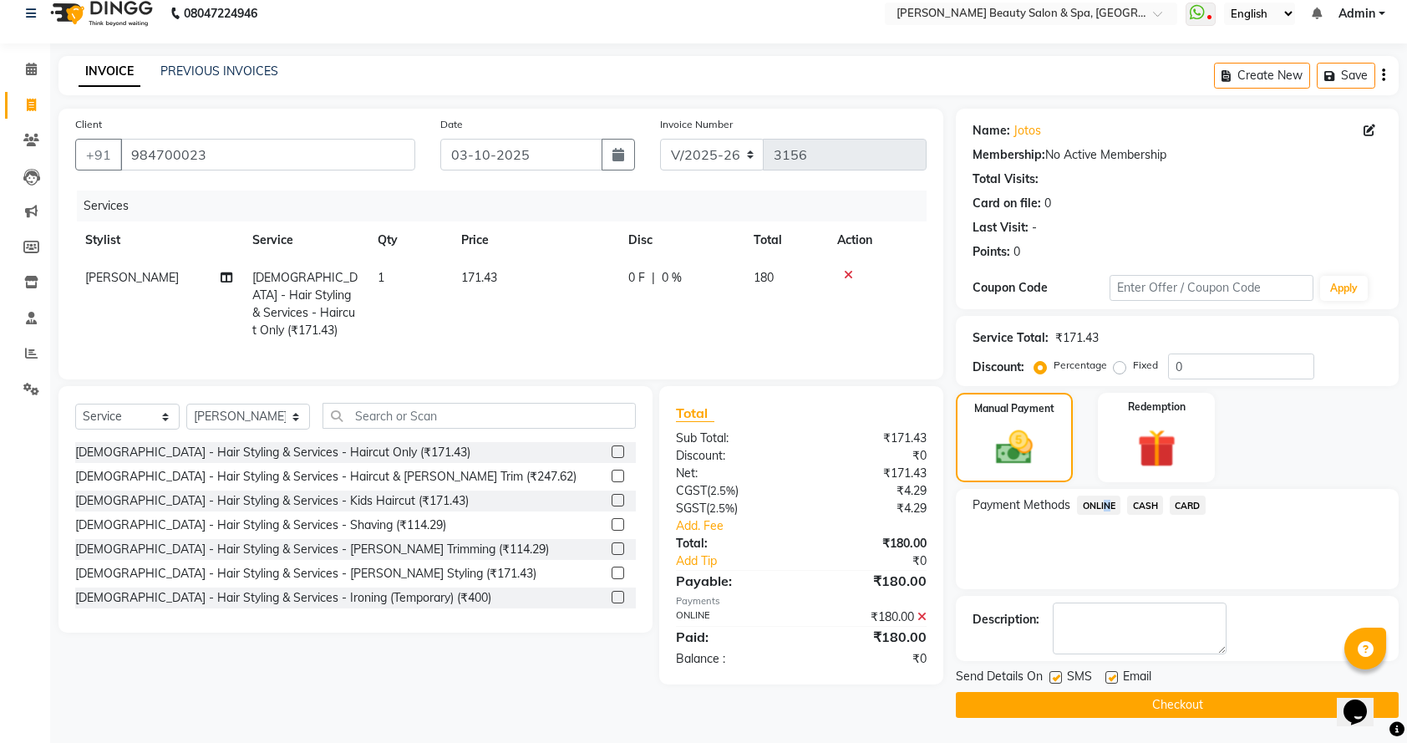
click at [1187, 700] on button "Checkout" at bounding box center [1177, 705] width 443 height 26
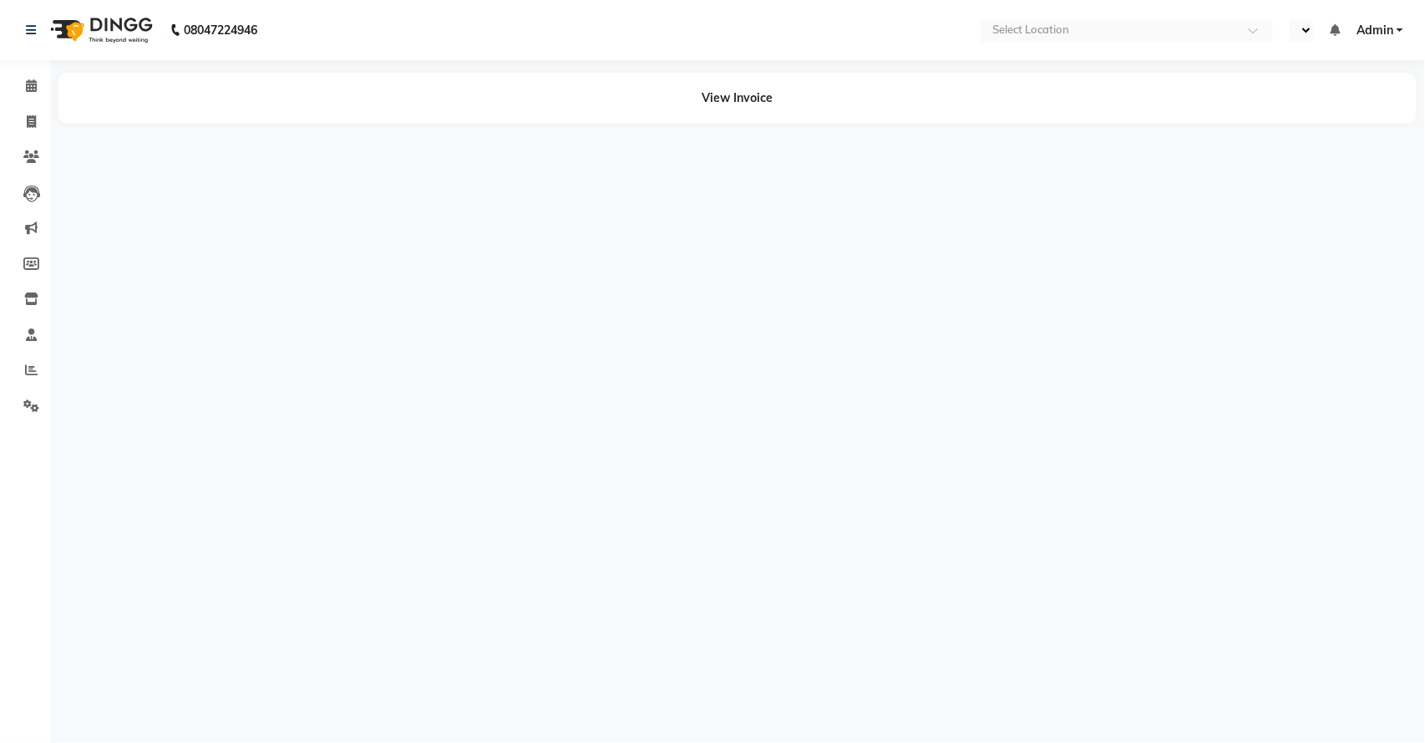
select select "en"
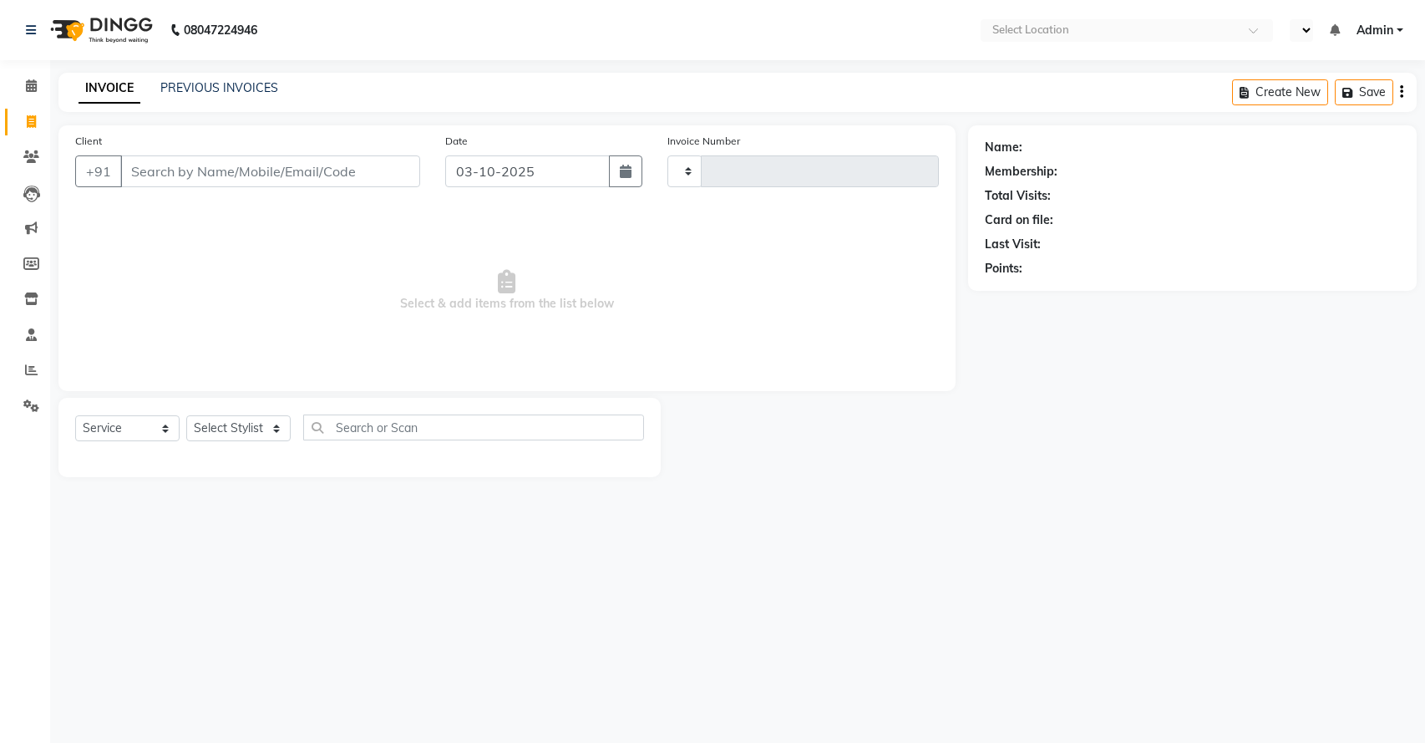
select select "service"
type input "3157"
click at [231, 177] on input "Client" at bounding box center [270, 171] width 300 height 32
select select "en"
select select "7524"
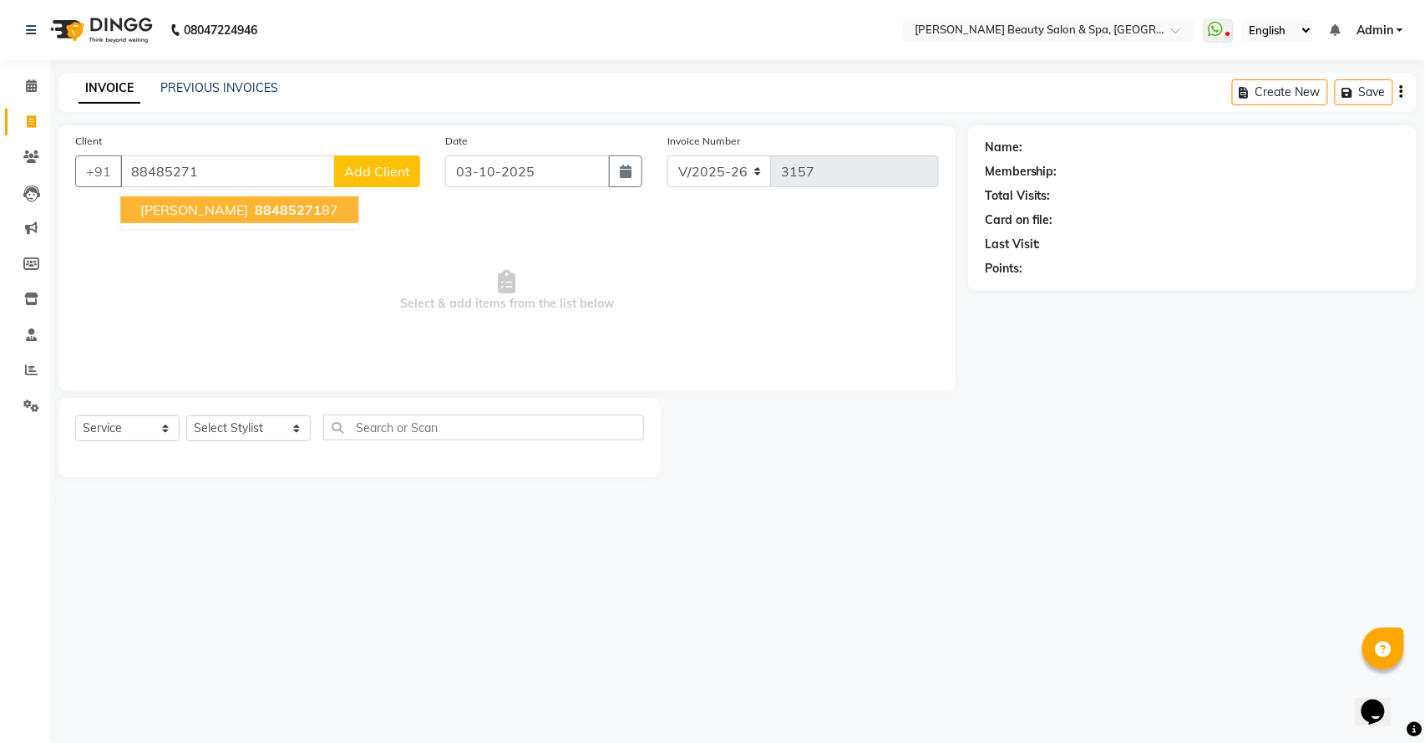
click at [231, 211] on span "[PERSON_NAME]" at bounding box center [194, 209] width 108 height 17
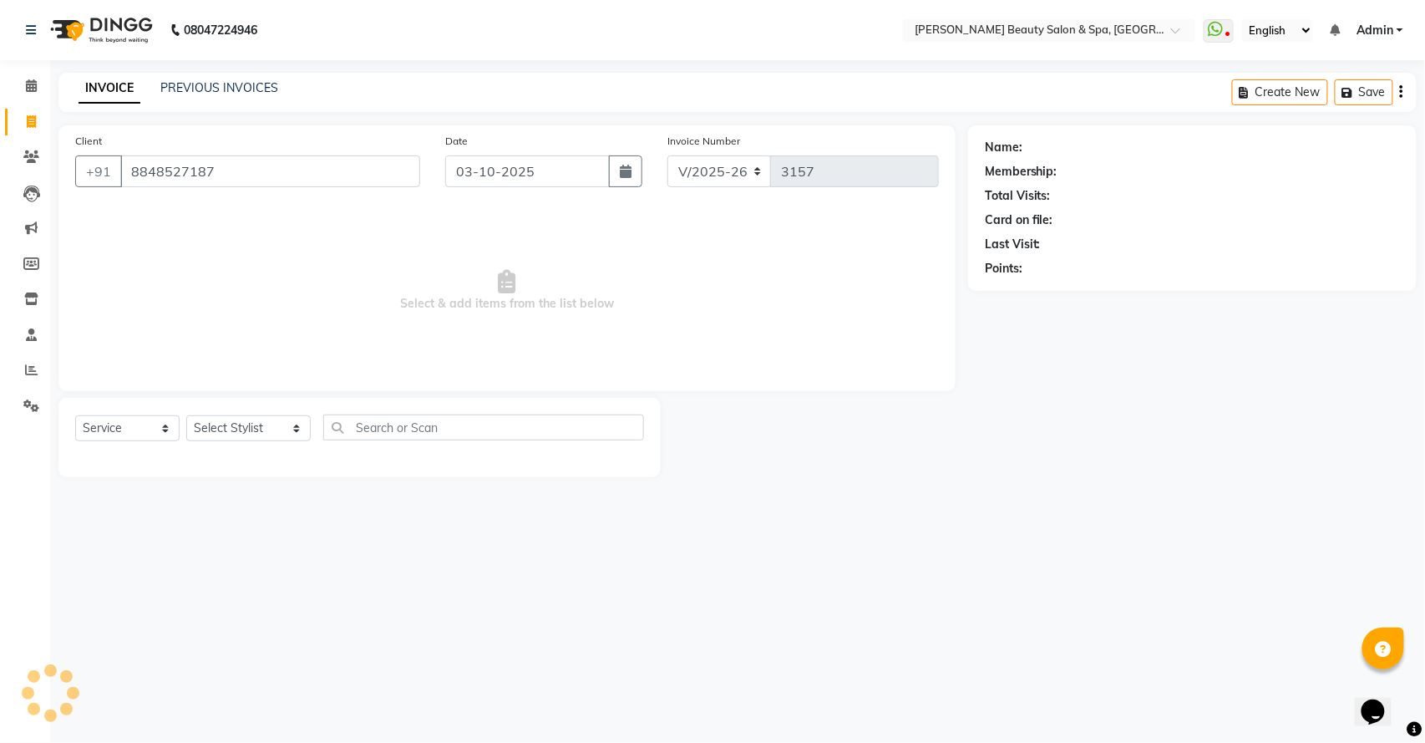
type input "8848527187"
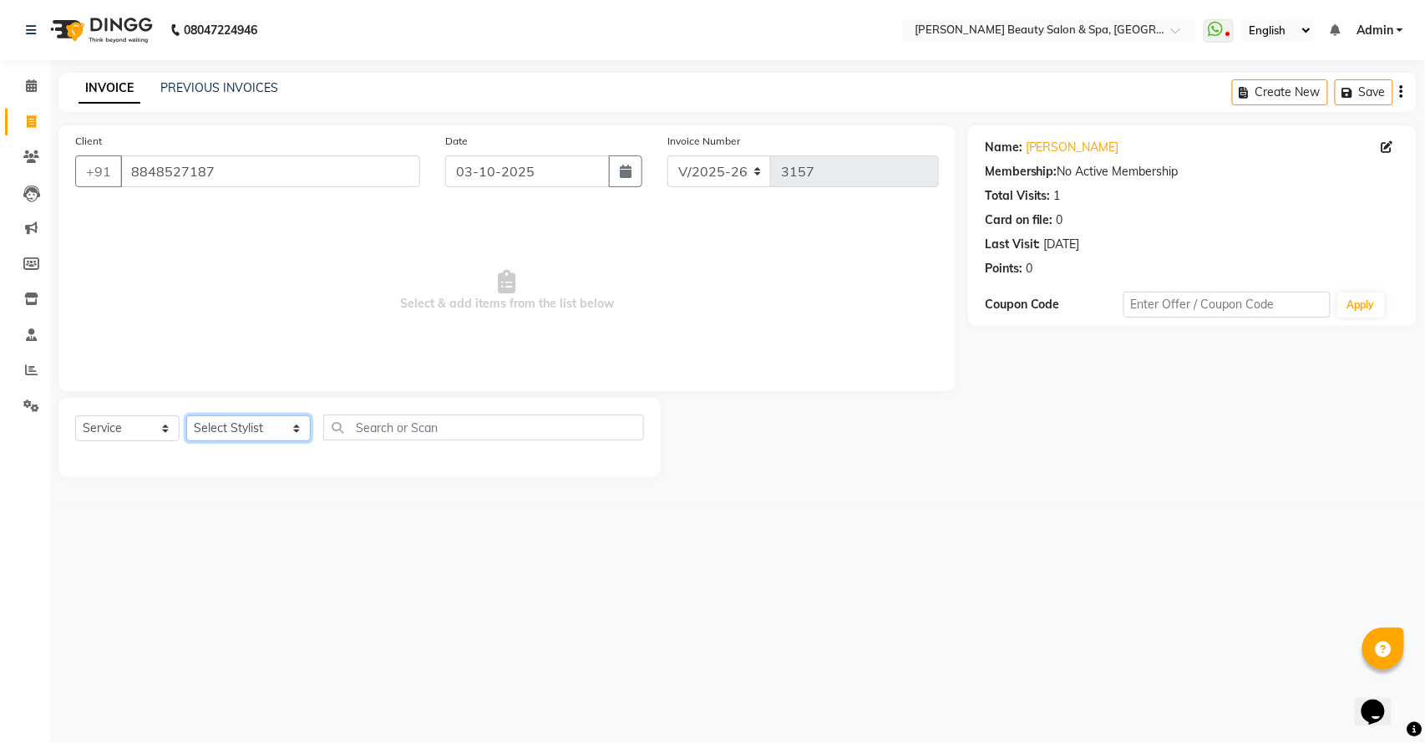
click at [262, 424] on select "Select Stylist Admin [PERSON_NAME] [PERSON_NAME] [PERSON_NAME] [PERSON_NAME] [P…" at bounding box center [248, 428] width 124 height 26
select select "67138"
click at [186, 415] on select "Select Stylist Admin [PERSON_NAME] [PERSON_NAME] [PERSON_NAME] [PERSON_NAME] [P…" at bounding box center [248, 428] width 124 height 26
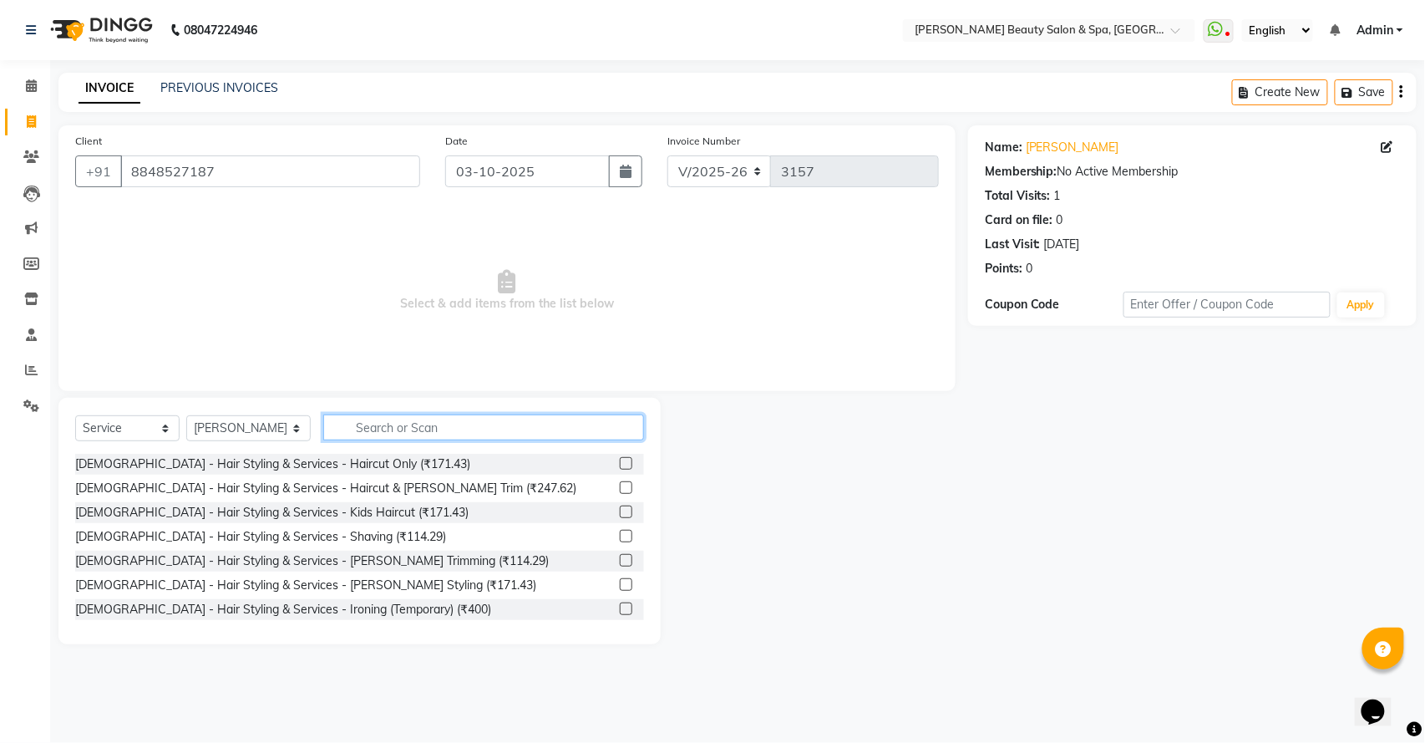
click at [359, 431] on input "text" at bounding box center [483, 427] width 321 height 26
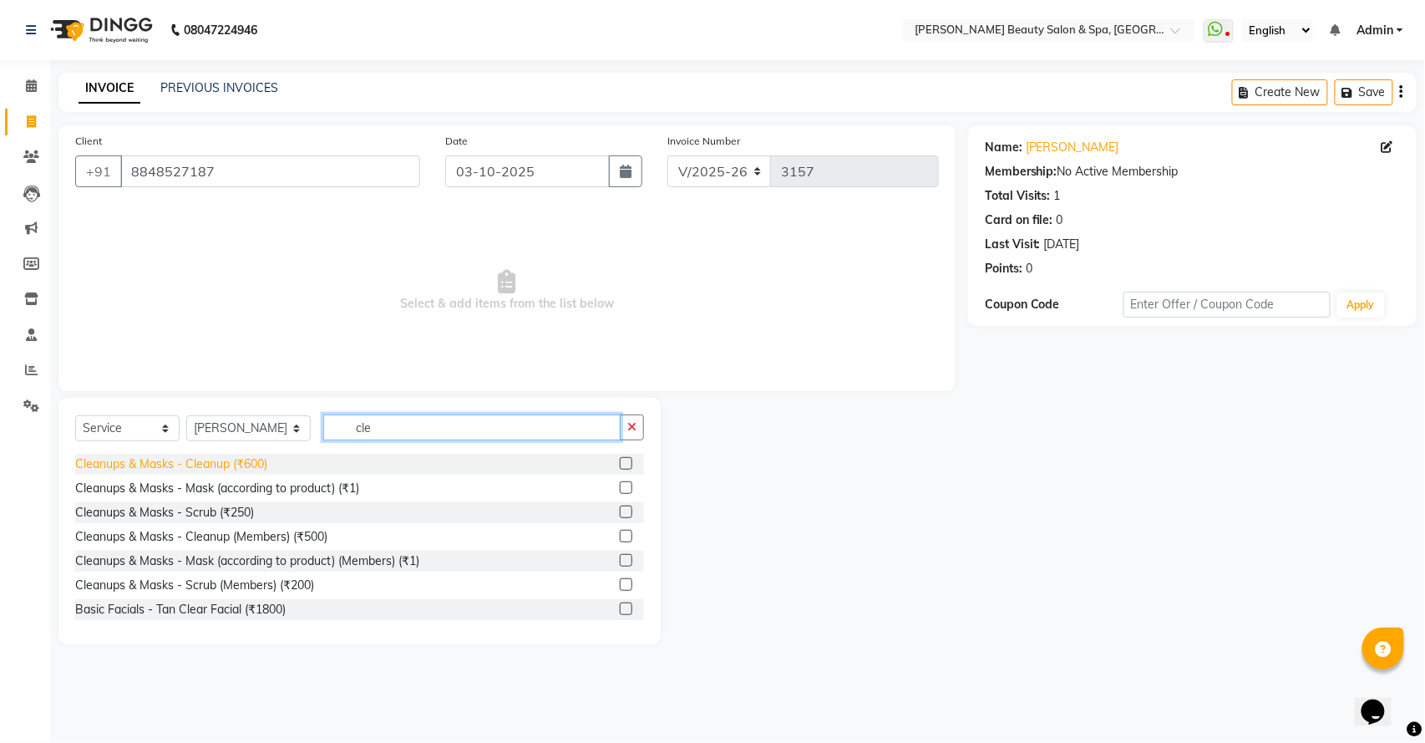
type input "cle"
click at [264, 460] on div "Cleanups & Masks - Cleanup (₹600)" at bounding box center [171, 464] width 192 height 18
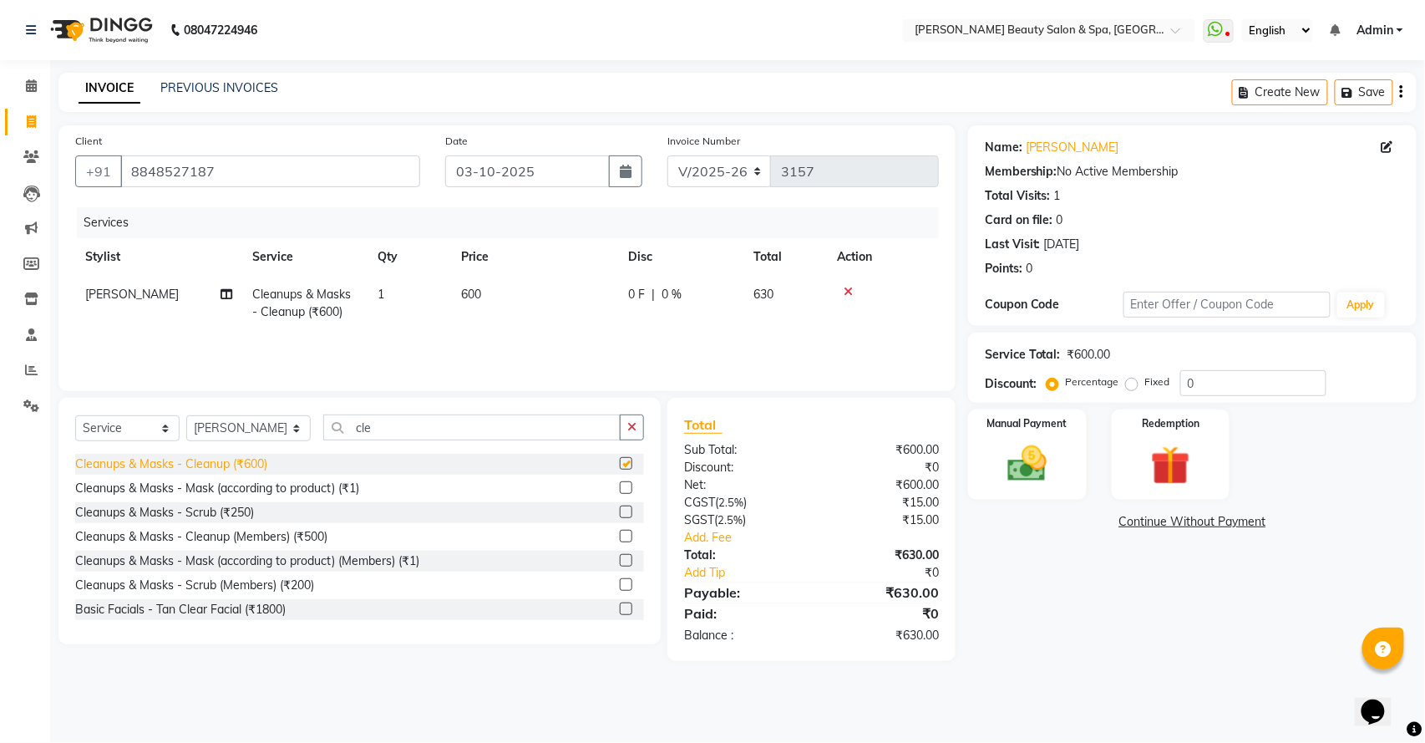
checkbox input "false"
click at [1033, 465] on img at bounding box center [1027, 463] width 66 height 47
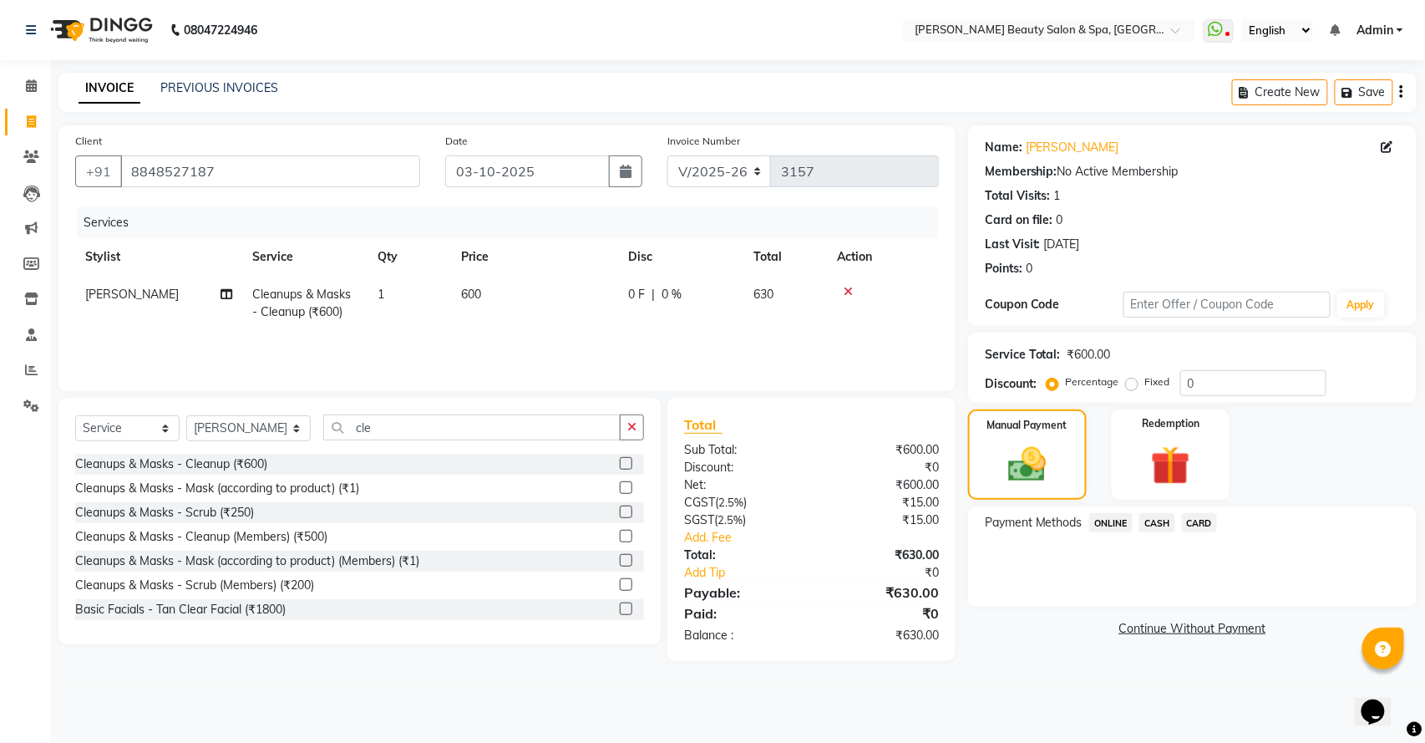
click at [1156, 518] on span "CASH" at bounding box center [1158, 522] width 36 height 19
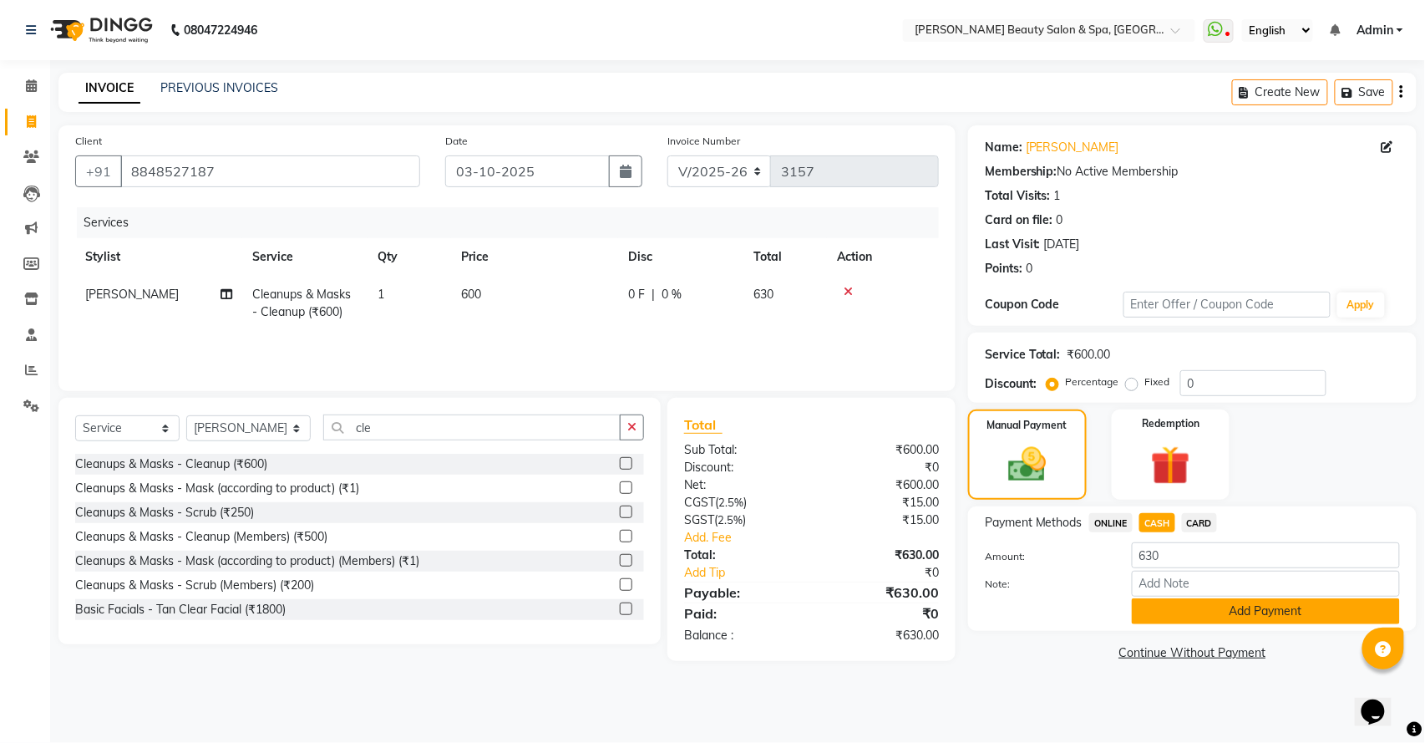
click at [1233, 619] on button "Add Payment" at bounding box center [1266, 611] width 268 height 26
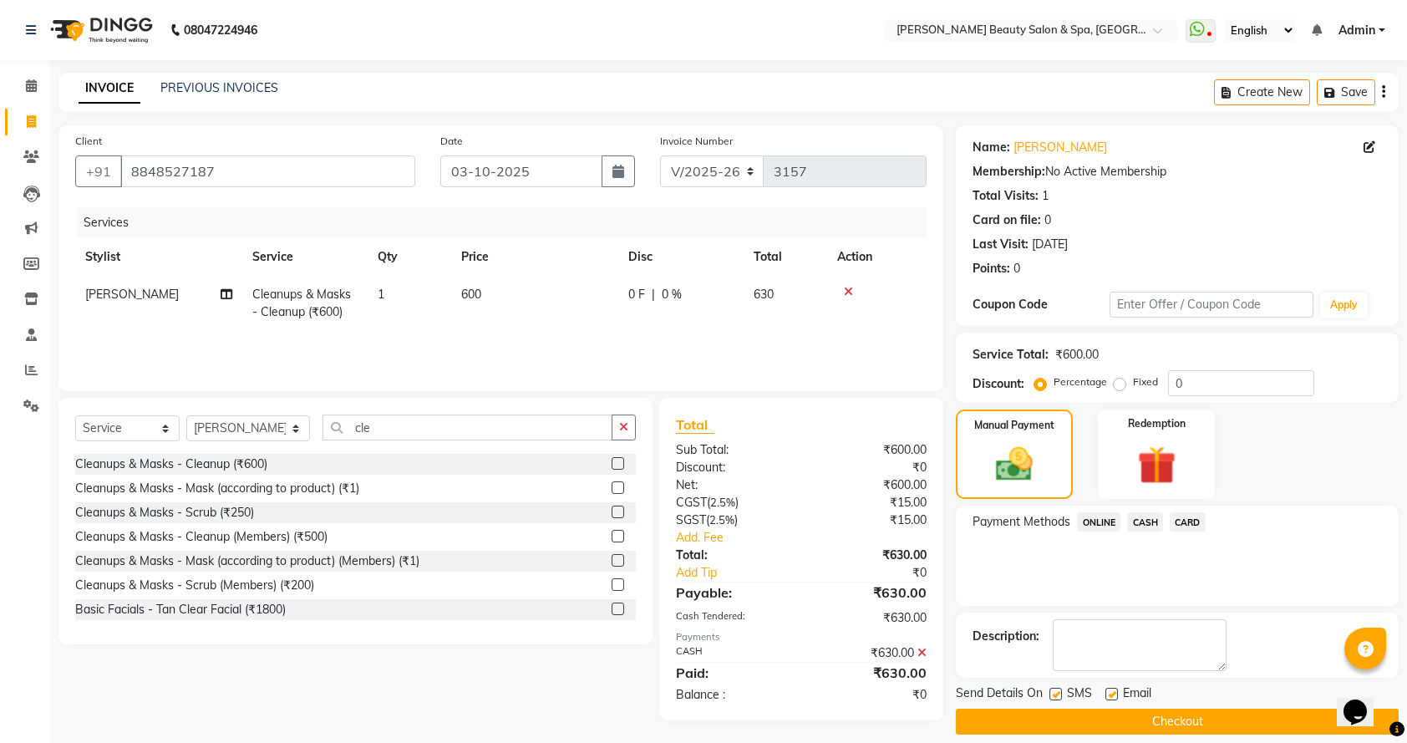
scroll to position [18, 0]
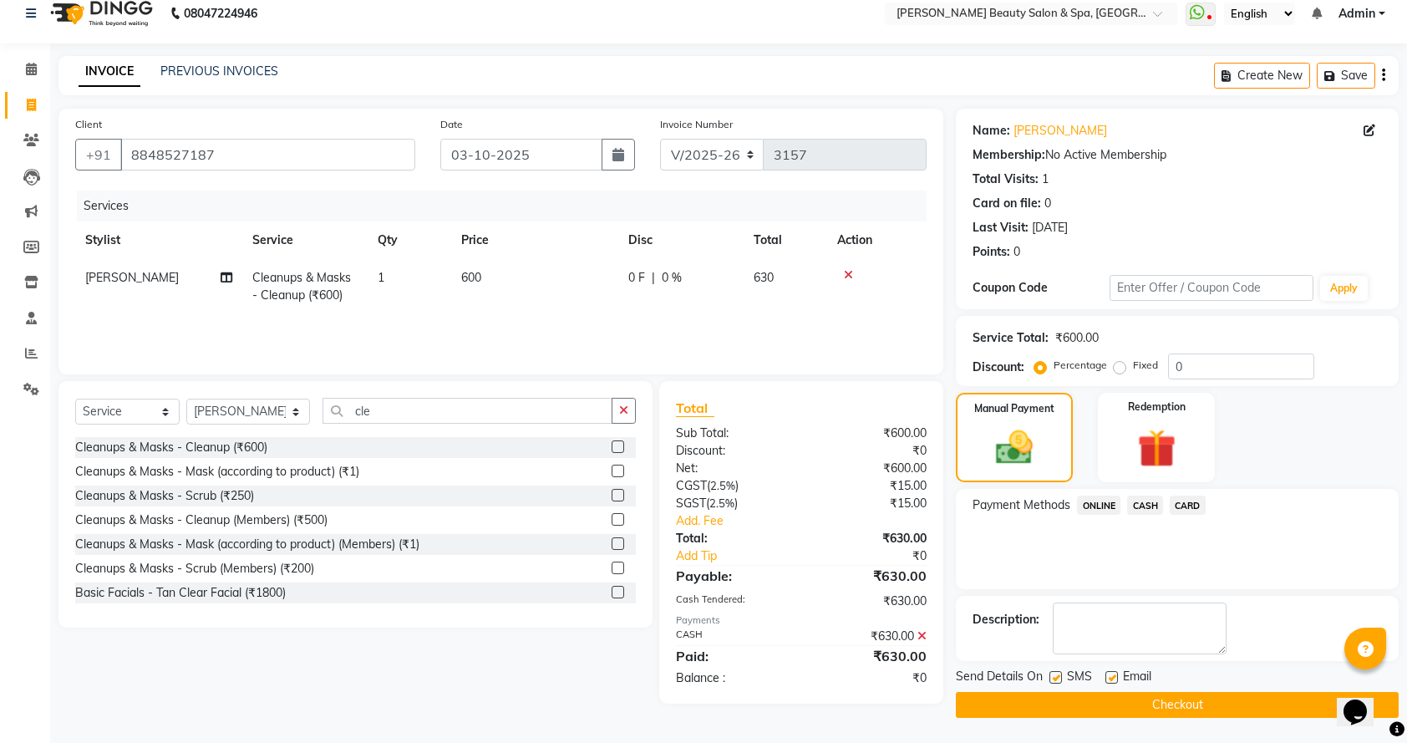
click at [1227, 697] on button "Checkout" at bounding box center [1177, 705] width 443 height 26
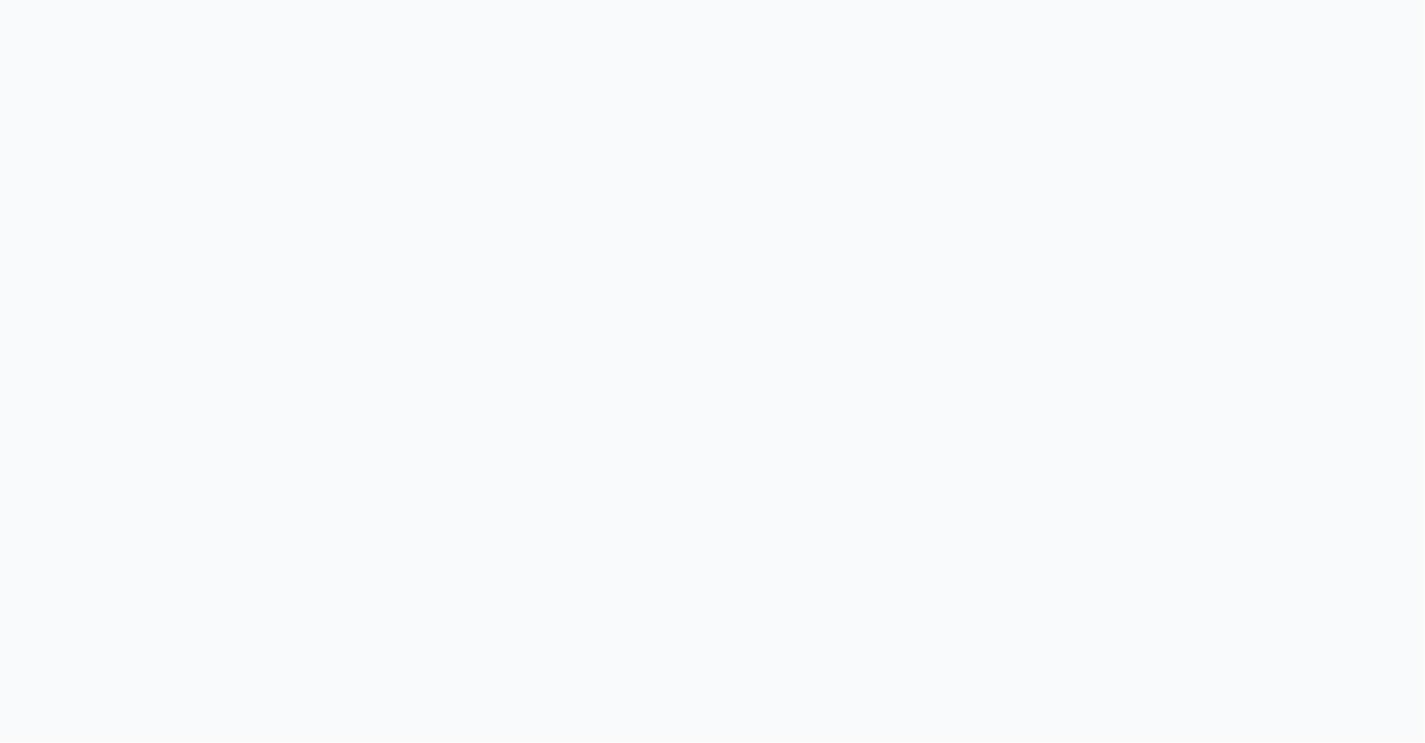
select select "service"
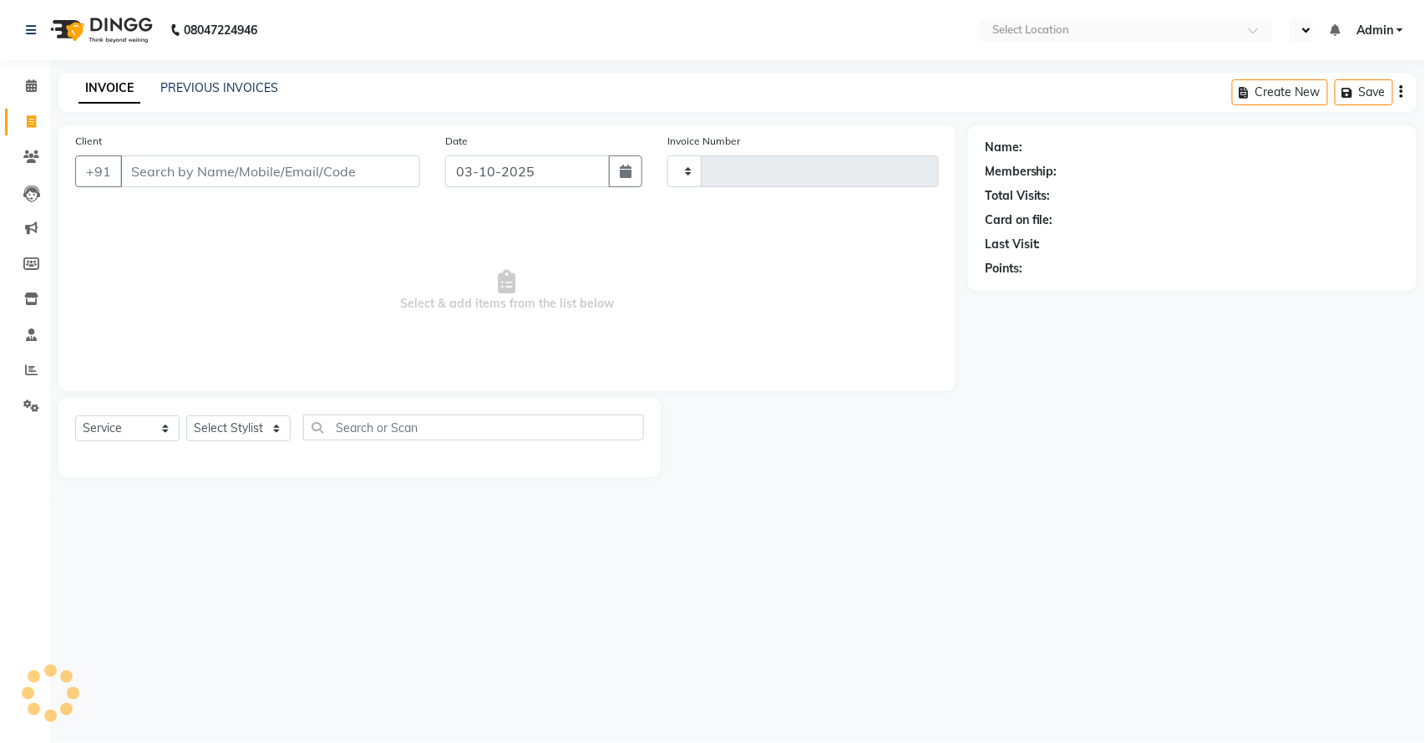
type input "9"
select select "en"
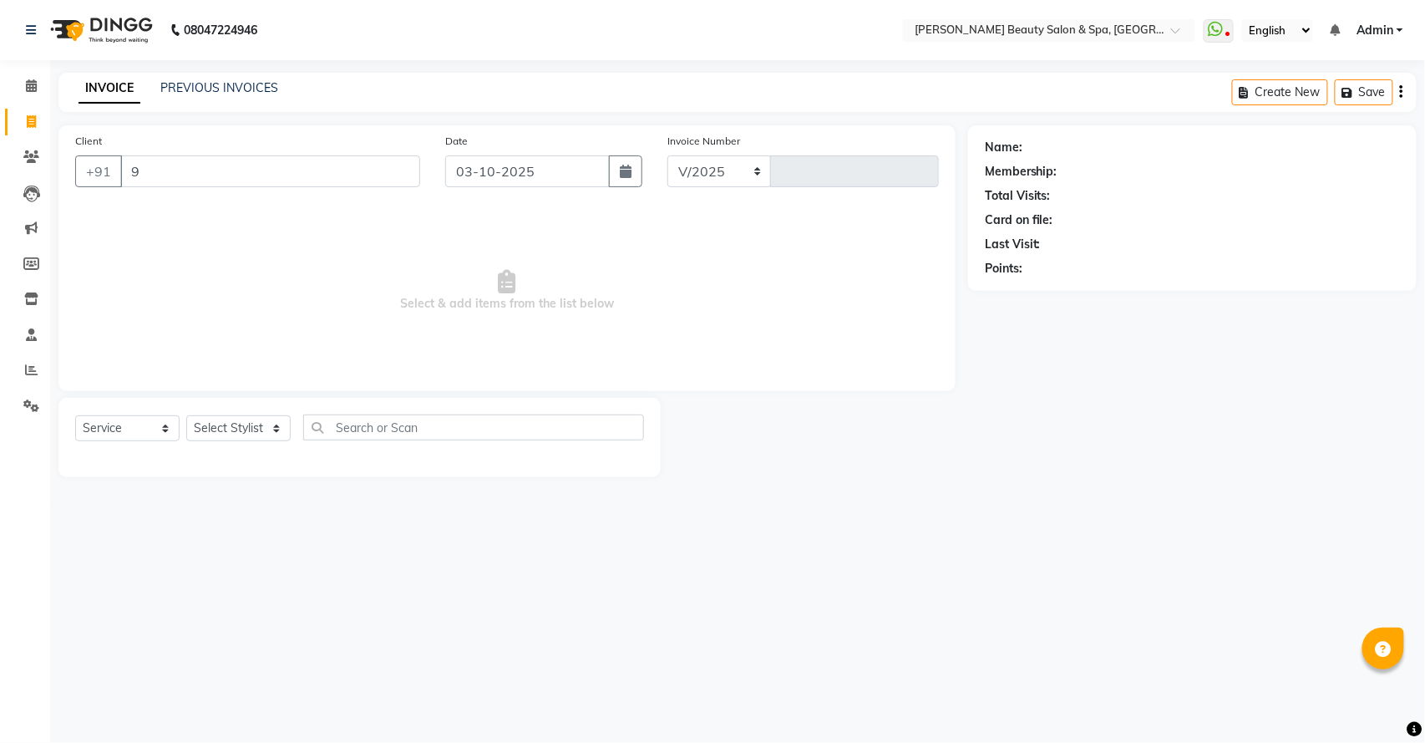
type input "97"
select select "7524"
type input "3158"
type input "9746680606"
click at [372, 163] on span "Add Client" at bounding box center [377, 171] width 66 height 17
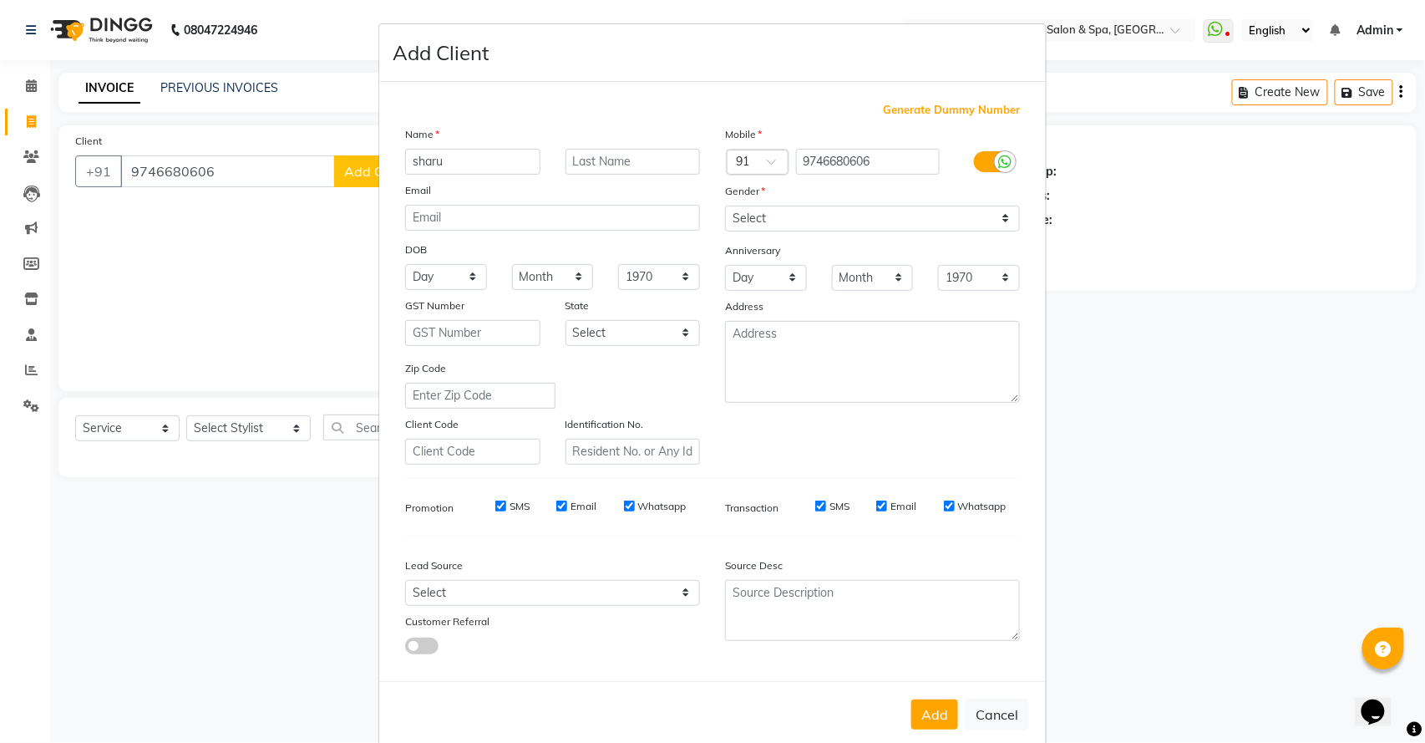
type input "sharu"
click at [906, 201] on div "Gender" at bounding box center [873, 193] width 320 height 23
click at [902, 209] on select "Select [DEMOGRAPHIC_DATA] [DEMOGRAPHIC_DATA] Other Prefer Not To Say" at bounding box center [872, 219] width 295 height 26
select select "[DEMOGRAPHIC_DATA]"
click at [725, 206] on select "Select [DEMOGRAPHIC_DATA] [DEMOGRAPHIC_DATA] Other Prefer Not To Say" at bounding box center [872, 219] width 295 height 26
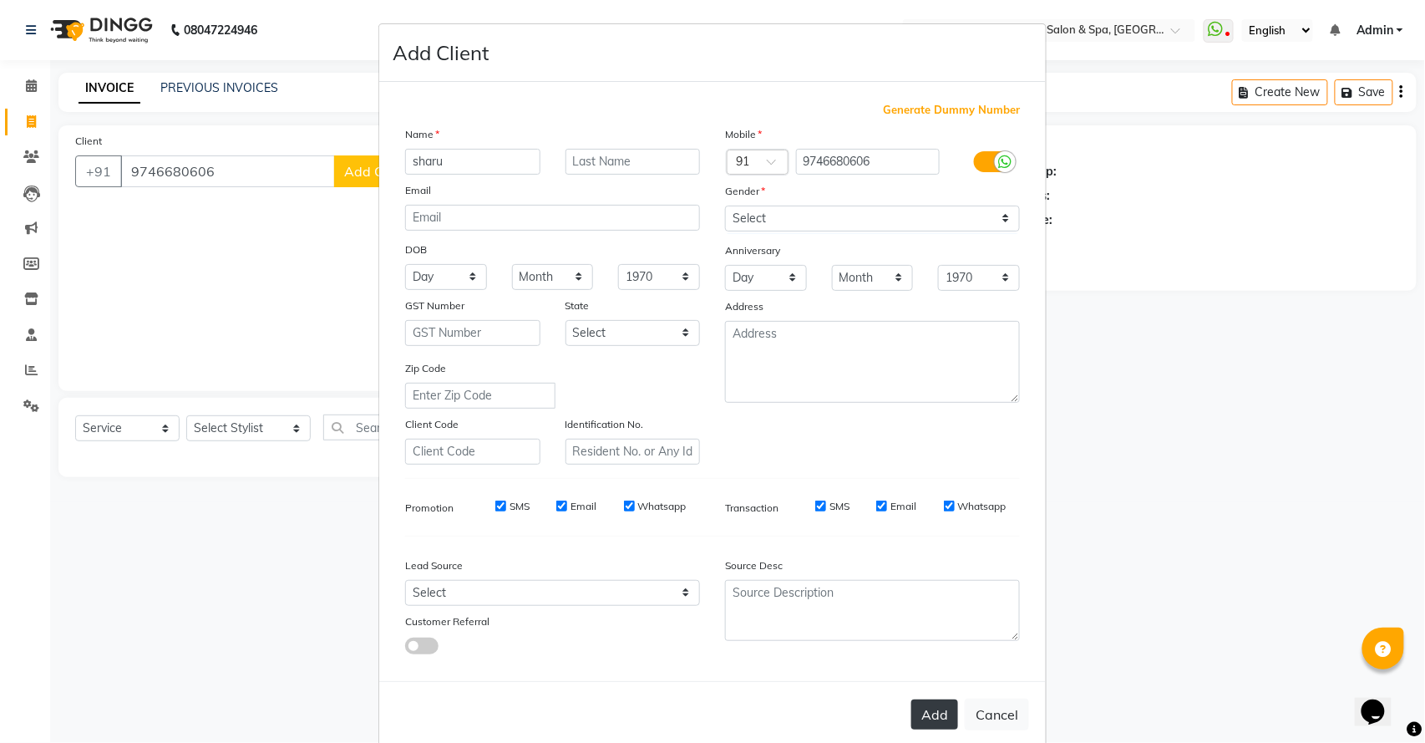
click at [931, 706] on button "Add" at bounding box center [935, 714] width 47 height 30
select select
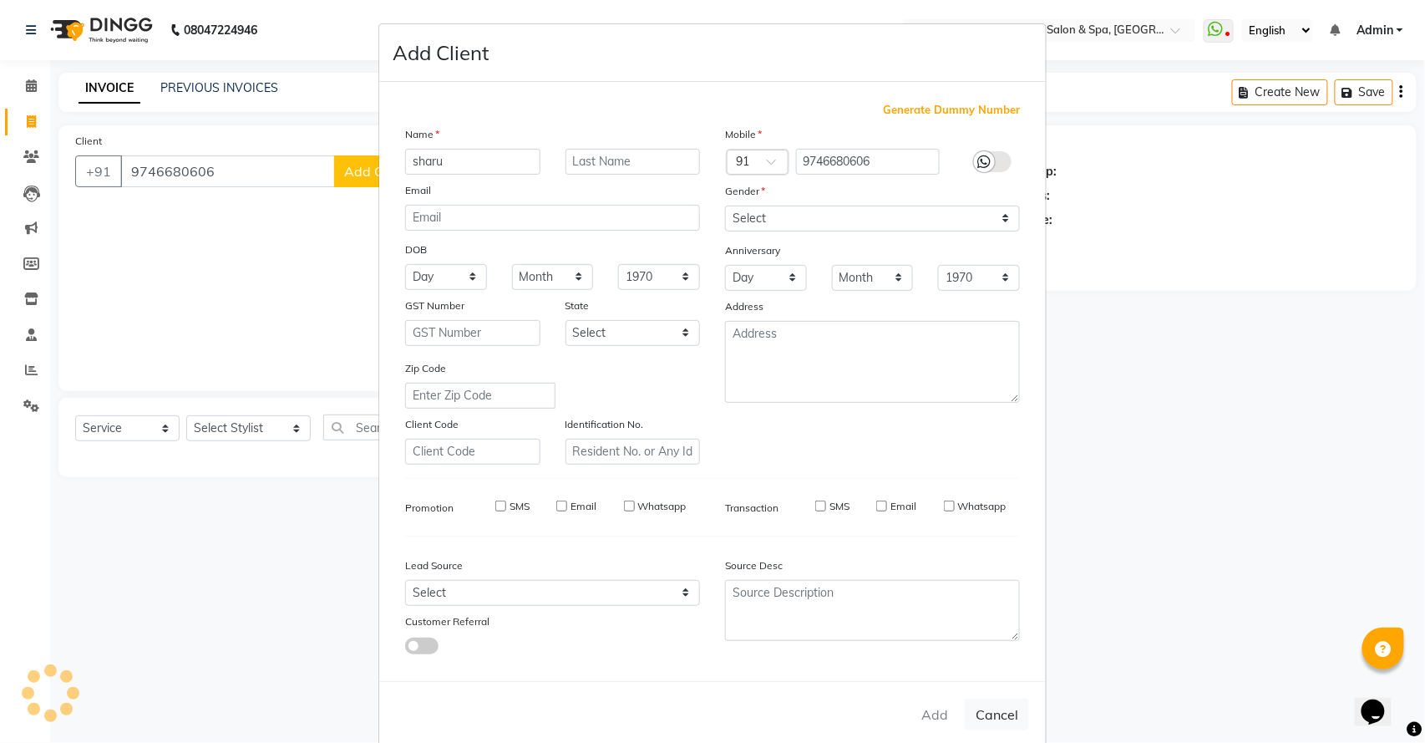
select select
checkbox input "false"
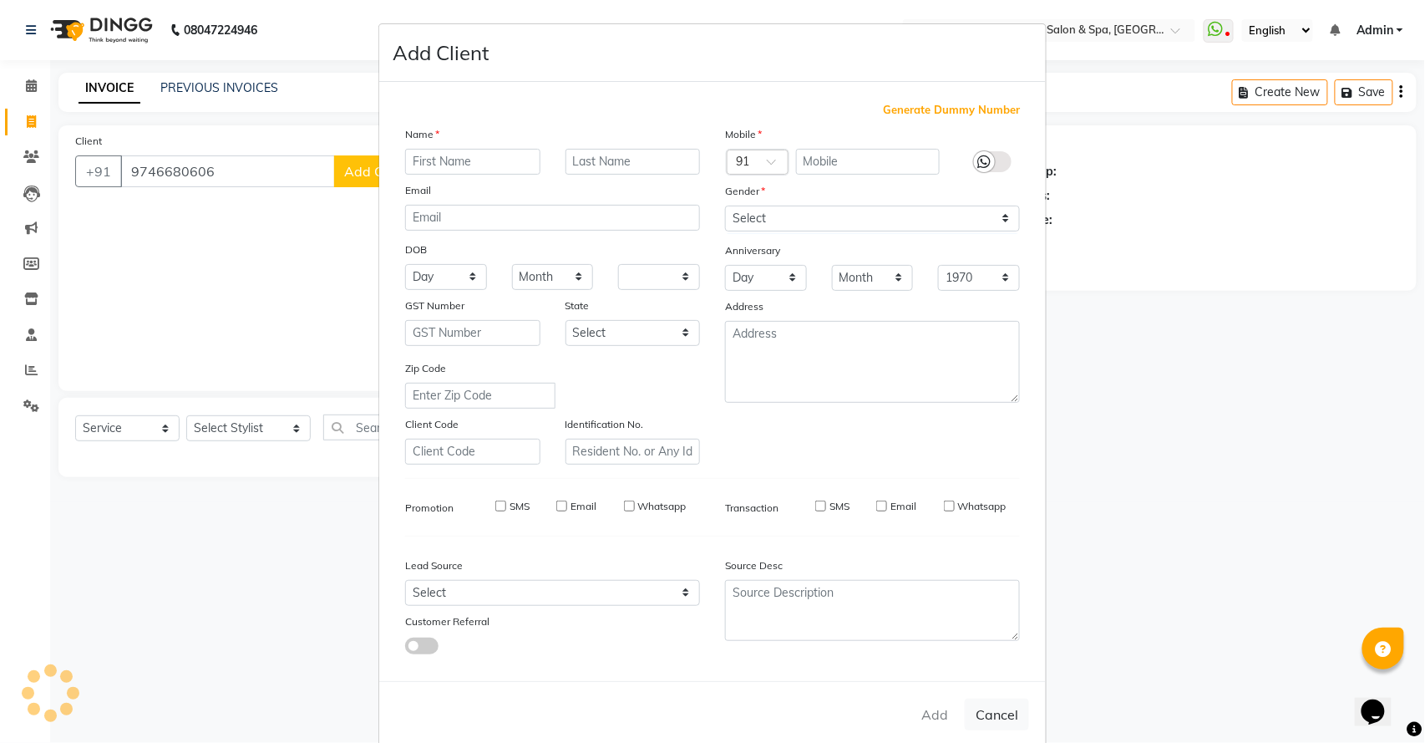
checkbox input "false"
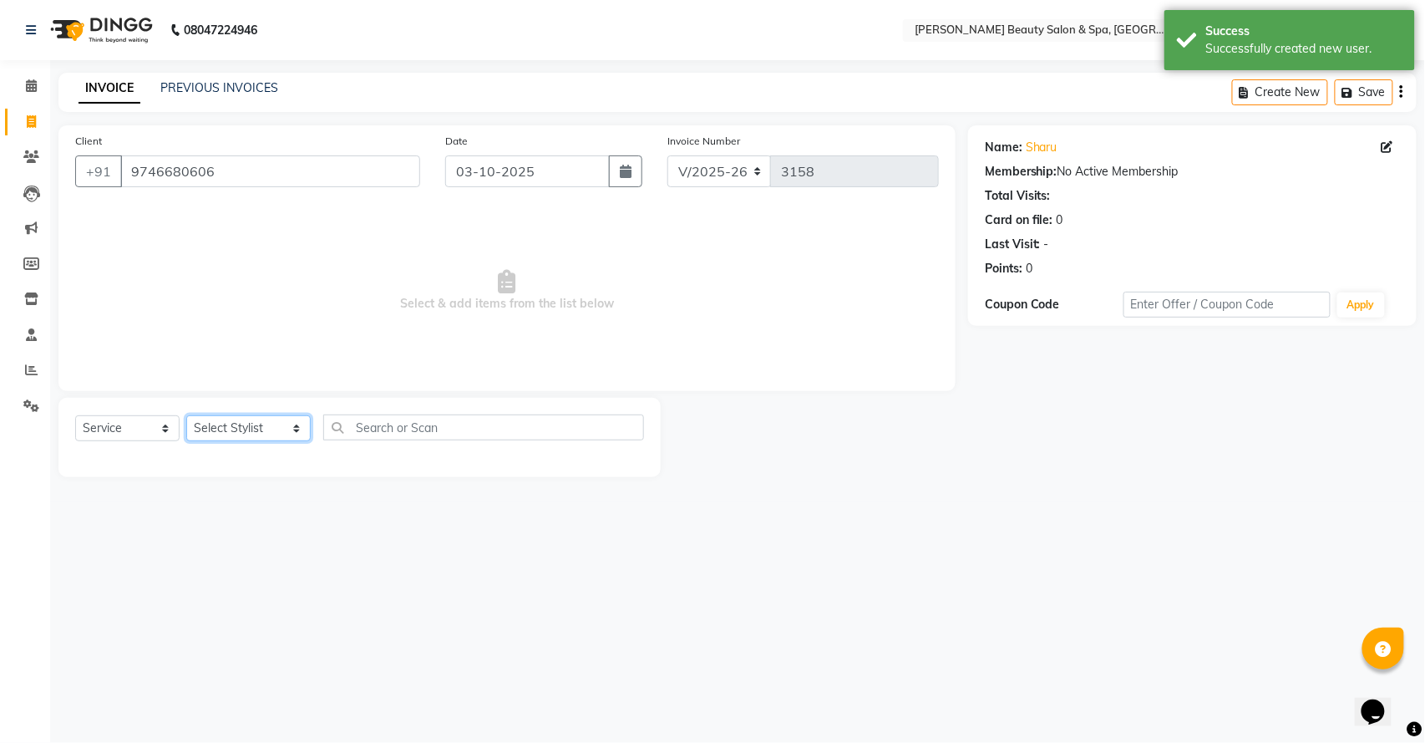
click at [221, 433] on select "Select Stylist Admin [PERSON_NAME] [PERSON_NAME] [PERSON_NAME] [PERSON_NAME] [P…" at bounding box center [248, 428] width 124 height 26
select select "83644"
click at [186, 415] on select "Select Stylist Admin [PERSON_NAME] [PERSON_NAME] [PERSON_NAME] [PERSON_NAME] [P…" at bounding box center [248, 428] width 124 height 26
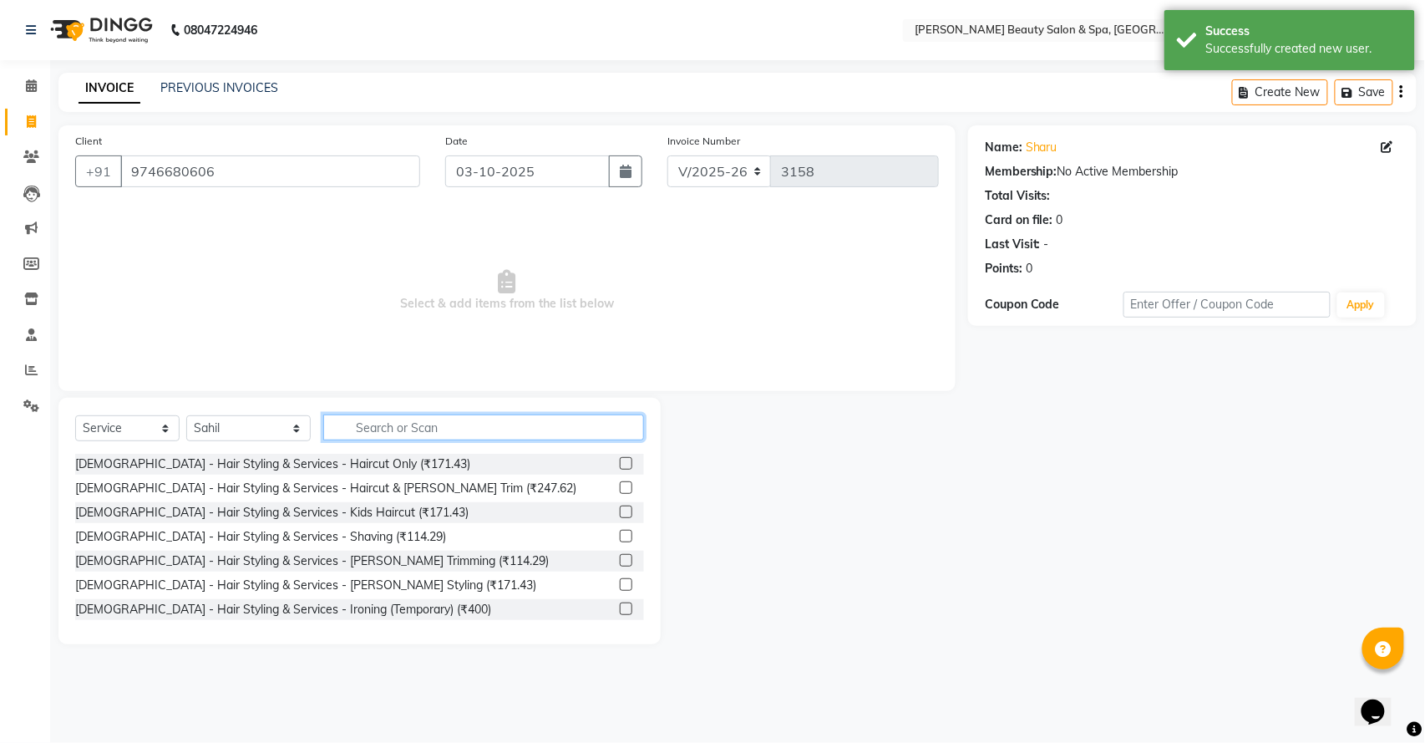
click at [419, 414] on input "text" at bounding box center [483, 427] width 321 height 26
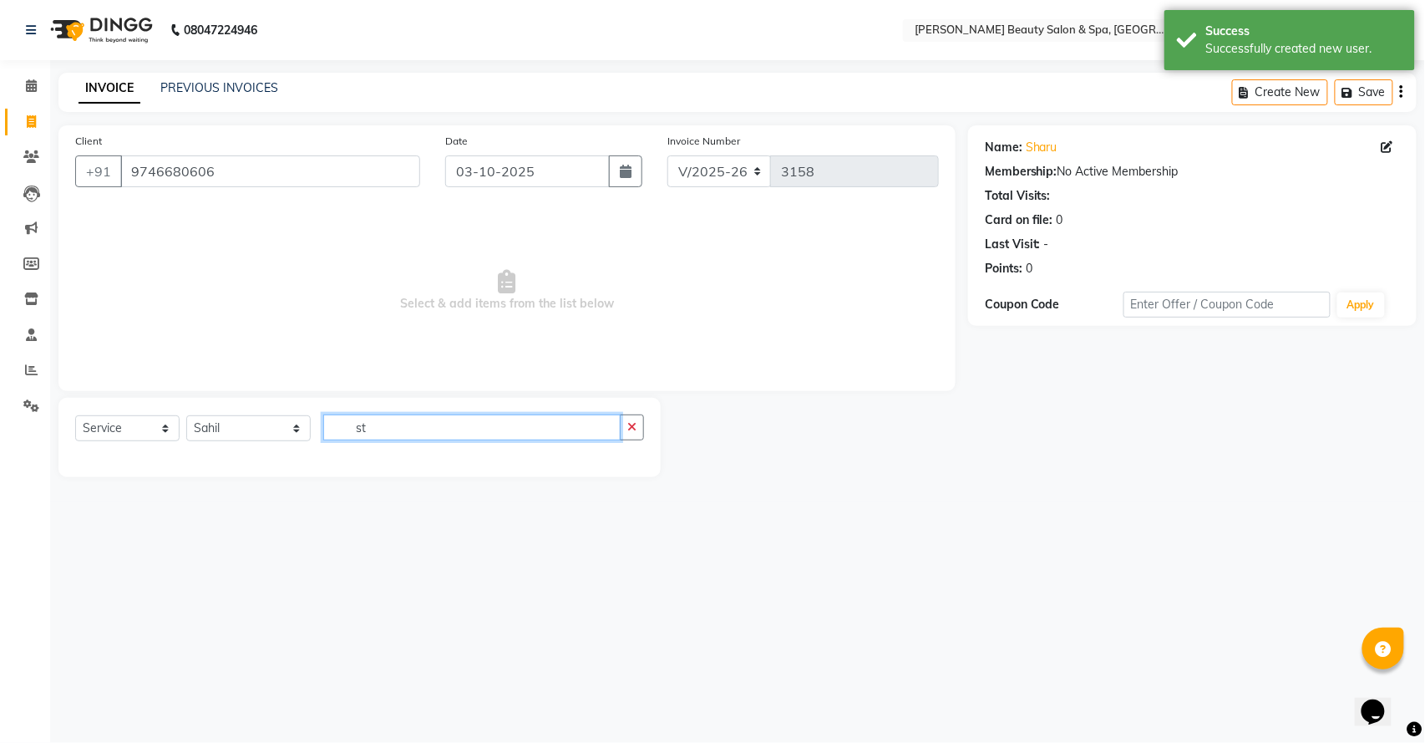
type input "s"
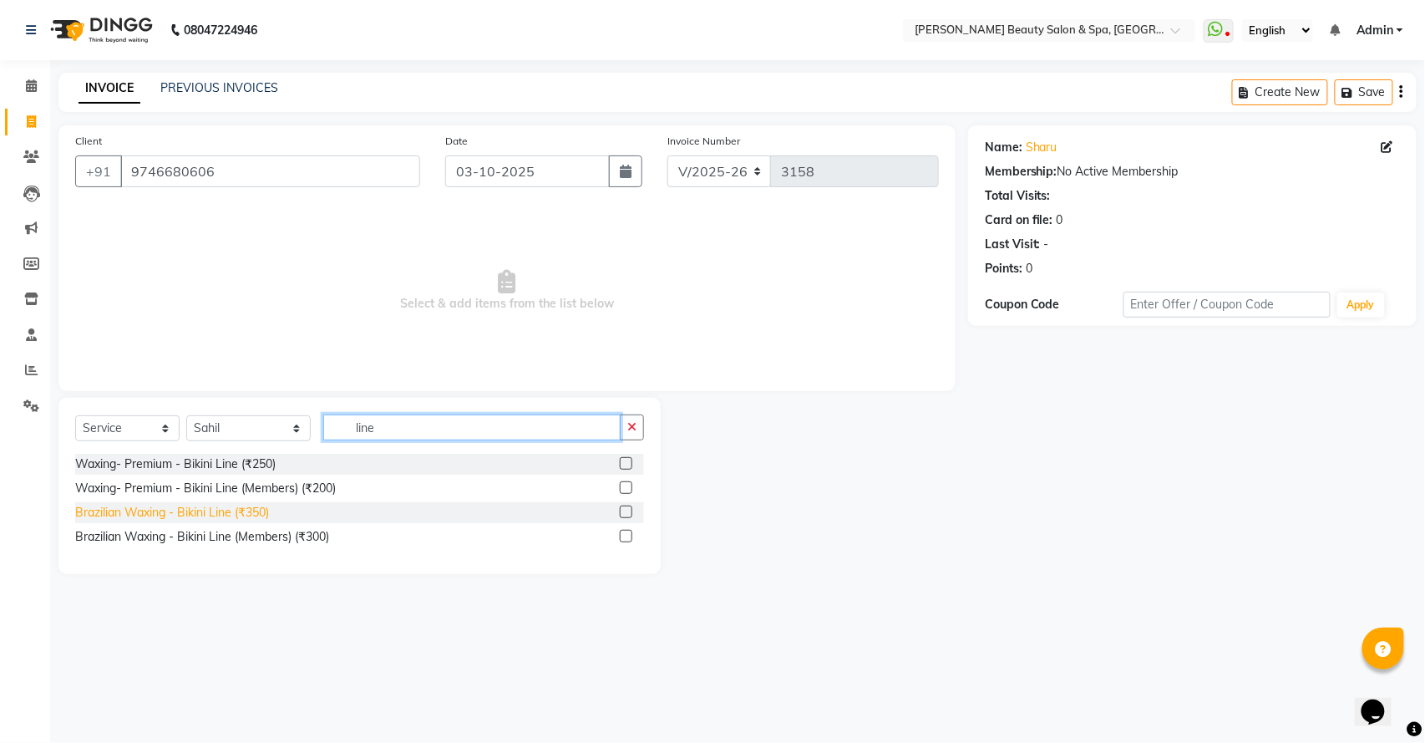
type input "line"
click at [234, 512] on div "Brazilian Waxing - Bikini Line (₹350)" at bounding box center [172, 513] width 194 height 18
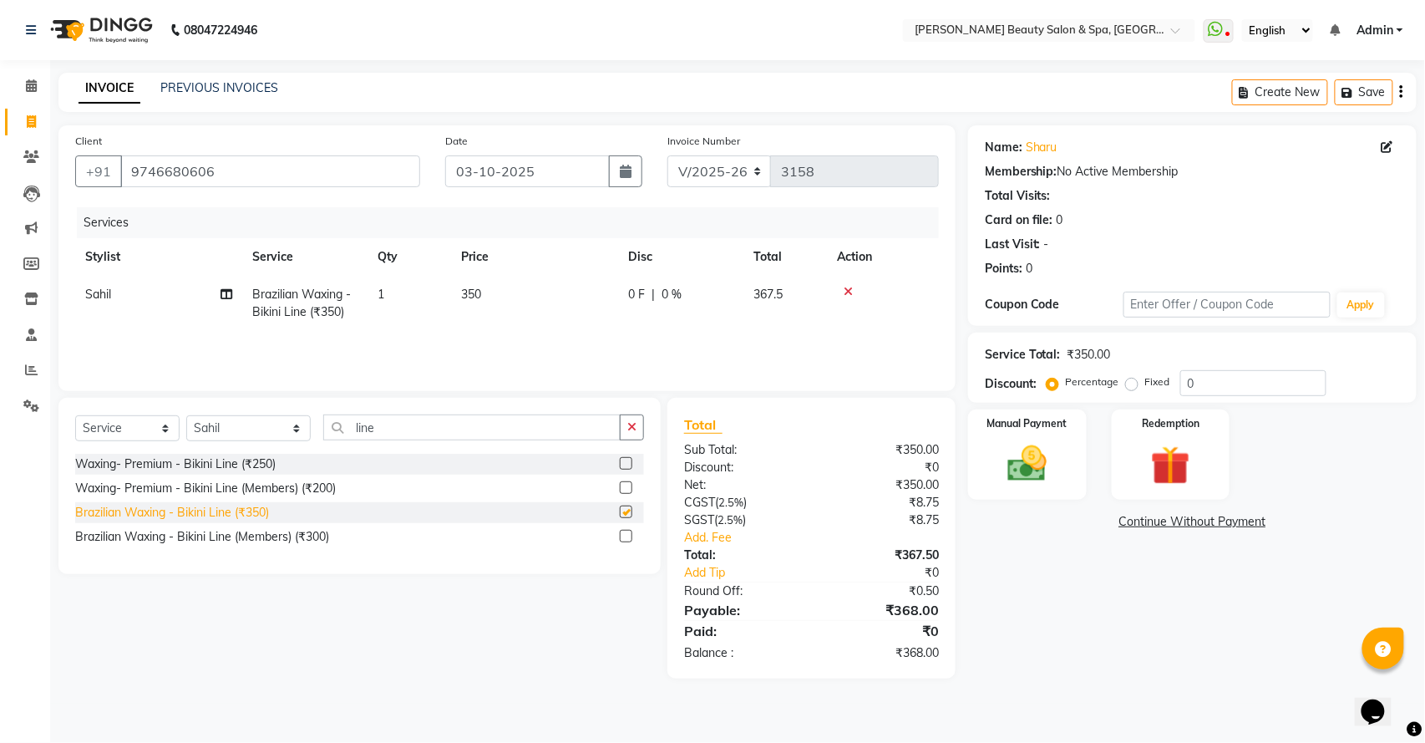
checkbox input "false"
click at [847, 288] on icon at bounding box center [848, 292] width 9 height 12
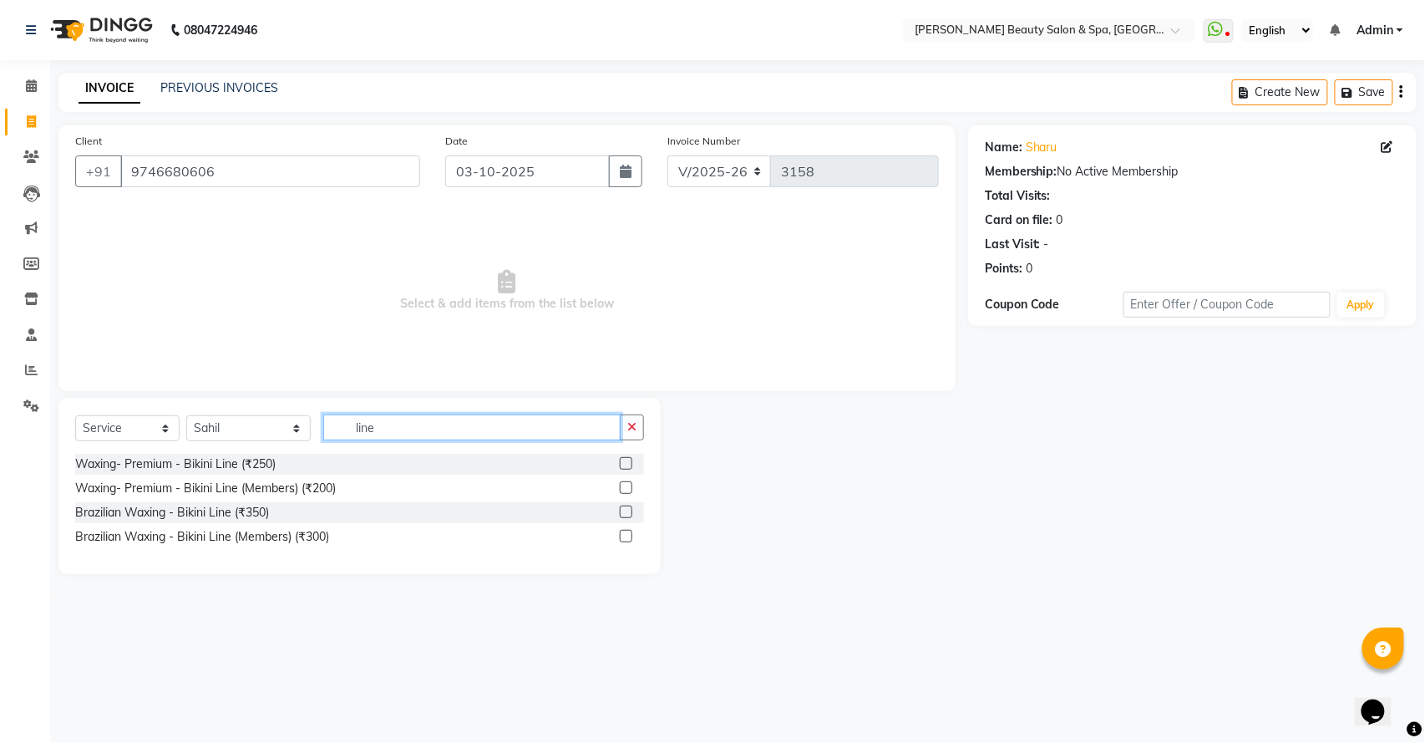
click at [589, 418] on input "line" at bounding box center [471, 427] width 297 height 26
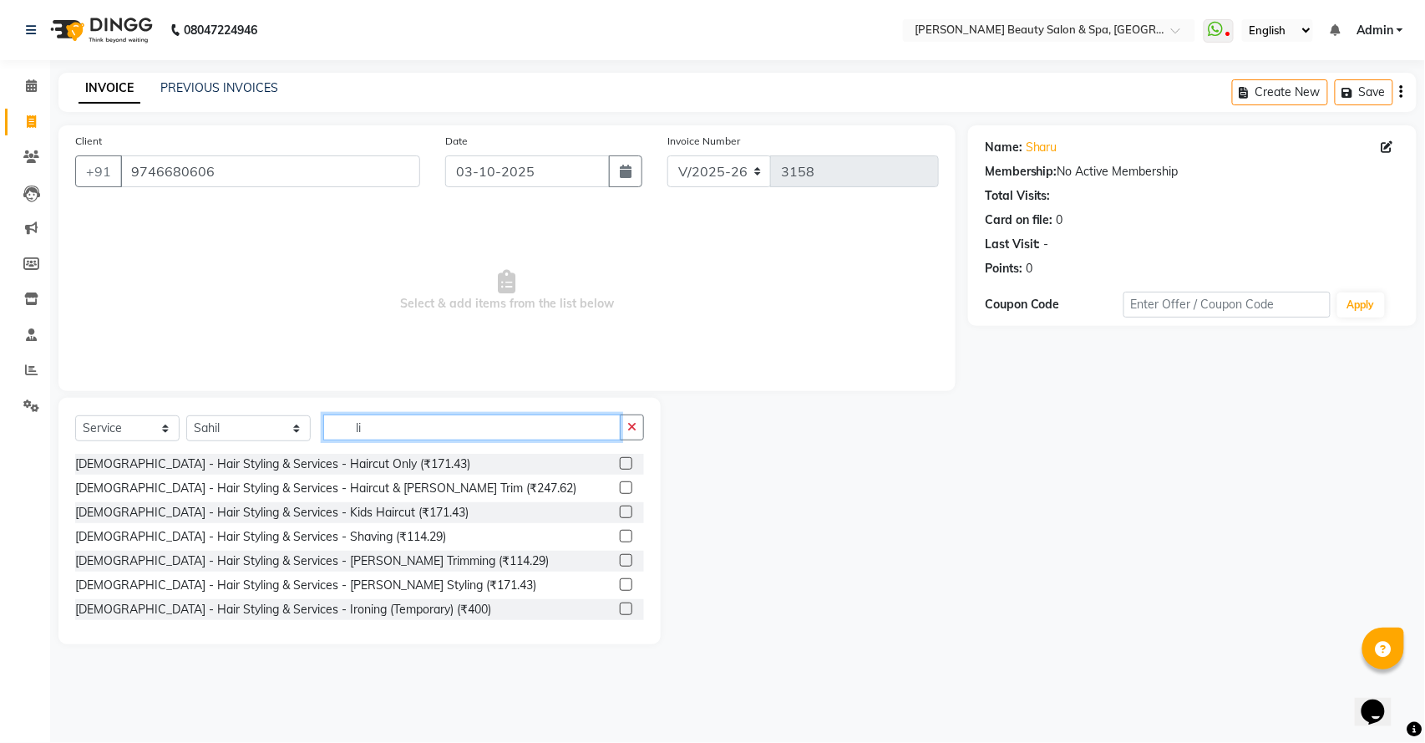
type input "l"
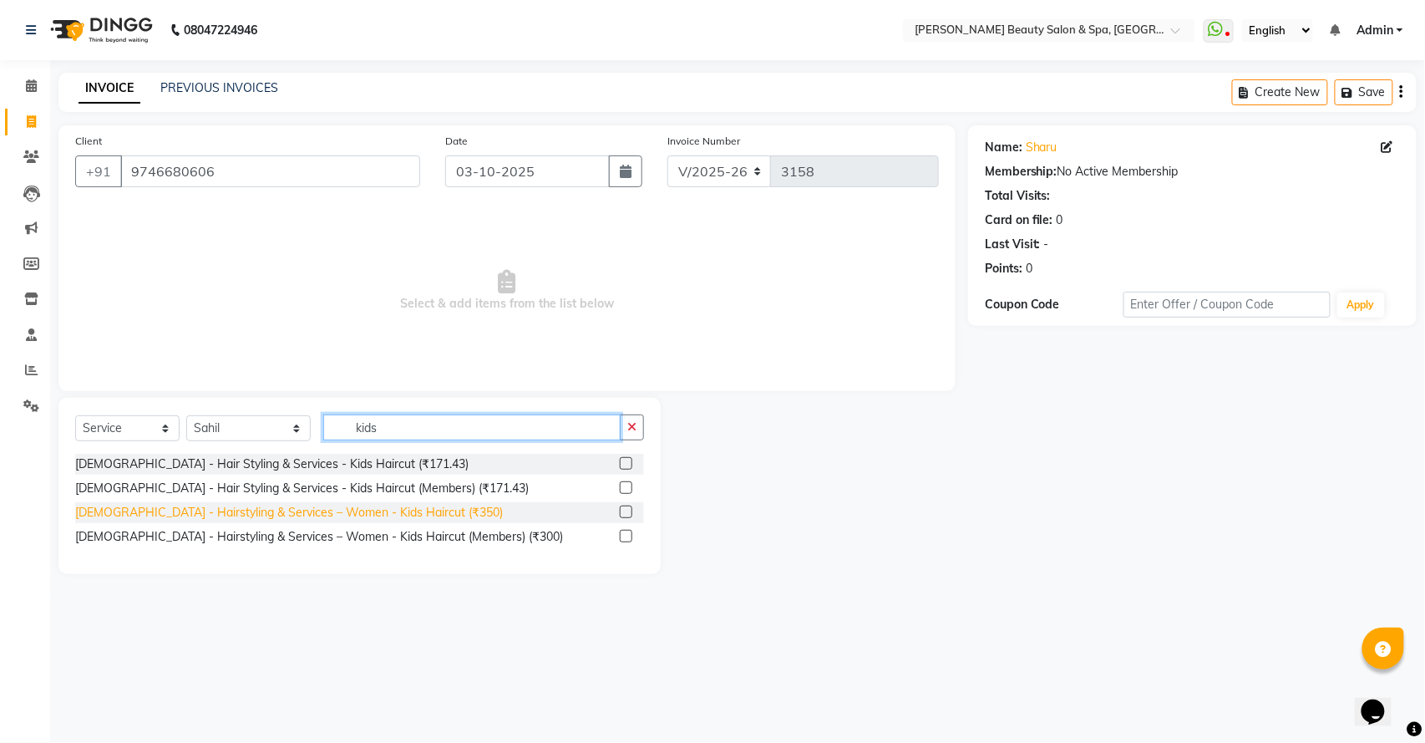
type input "kids"
click at [322, 515] on div "[DEMOGRAPHIC_DATA] - Hairstyling & Services – Women - Kids Haircut (₹350)" at bounding box center [289, 513] width 428 height 18
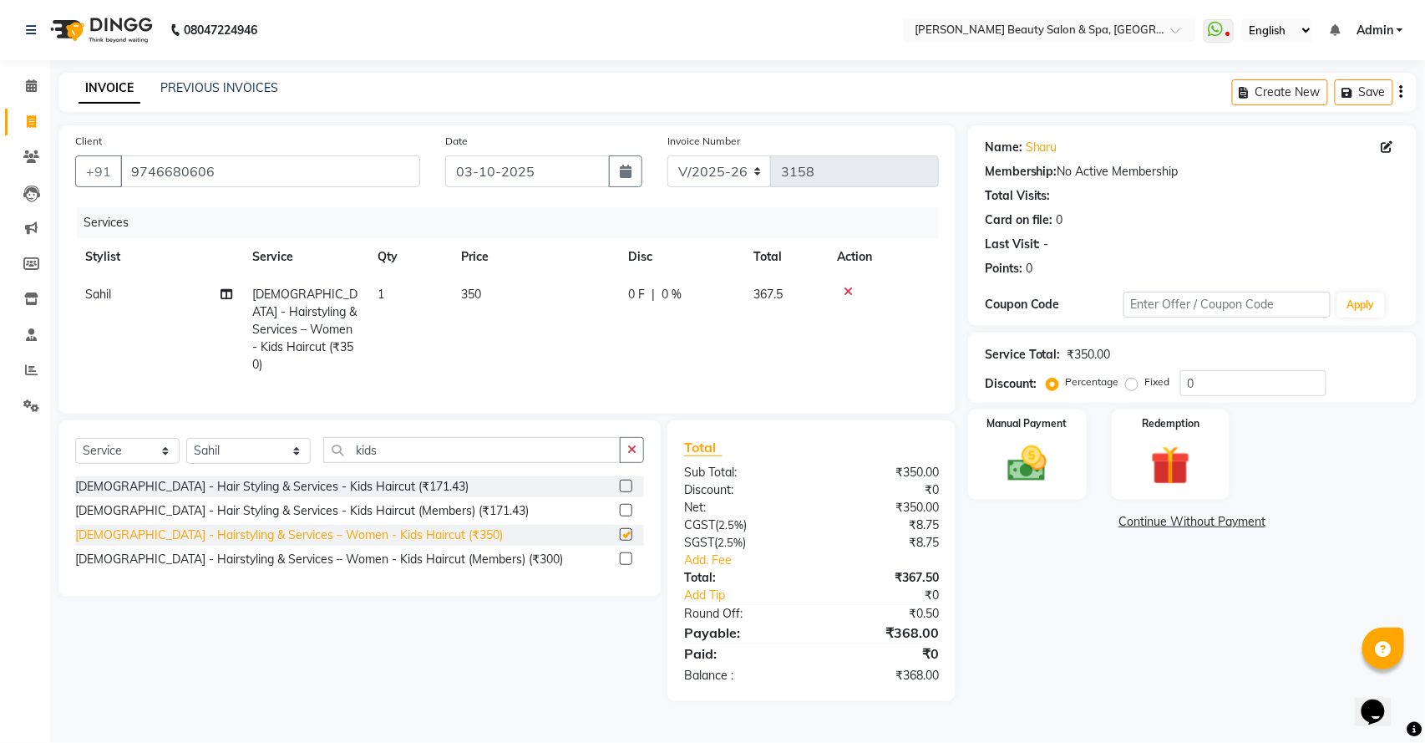
checkbox input "false"
click at [1041, 475] on img at bounding box center [1027, 463] width 66 height 47
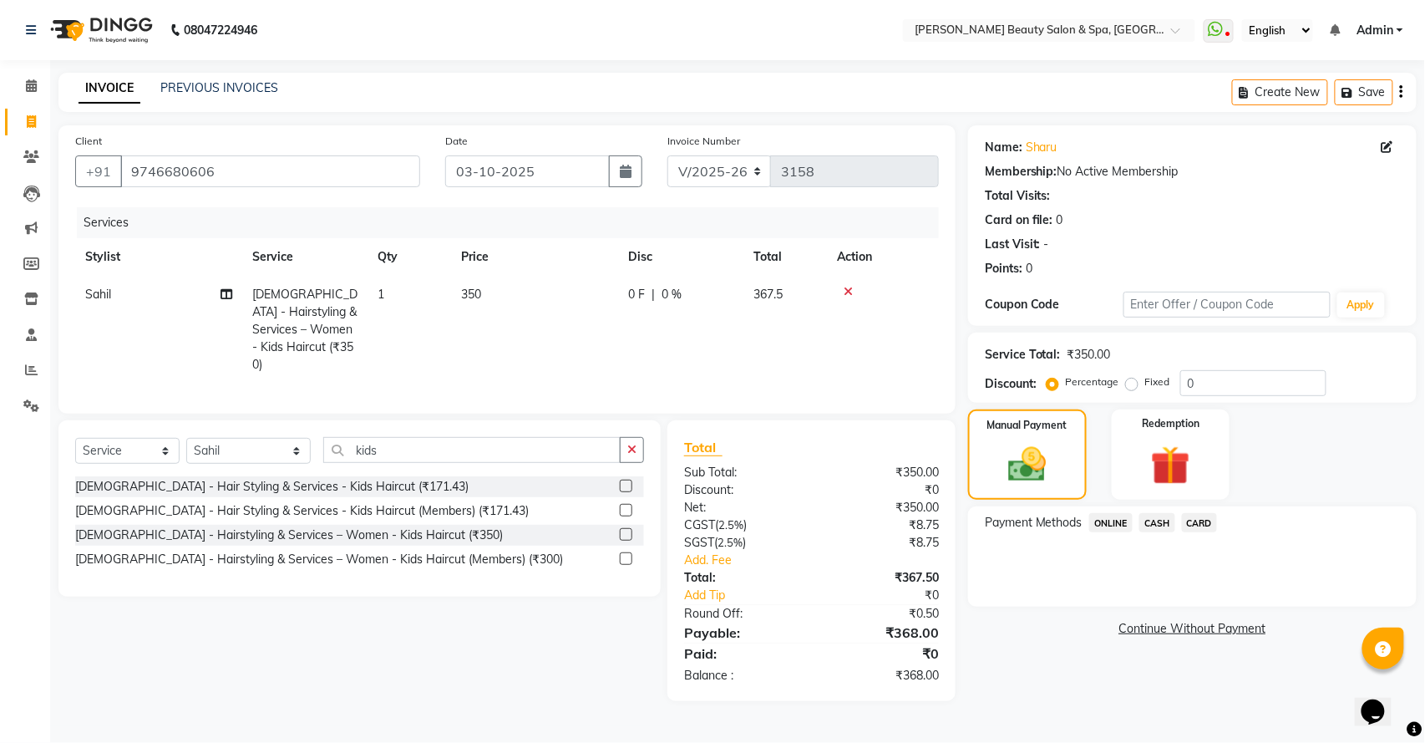
click at [1118, 523] on span "ONLINE" at bounding box center [1111, 522] width 43 height 19
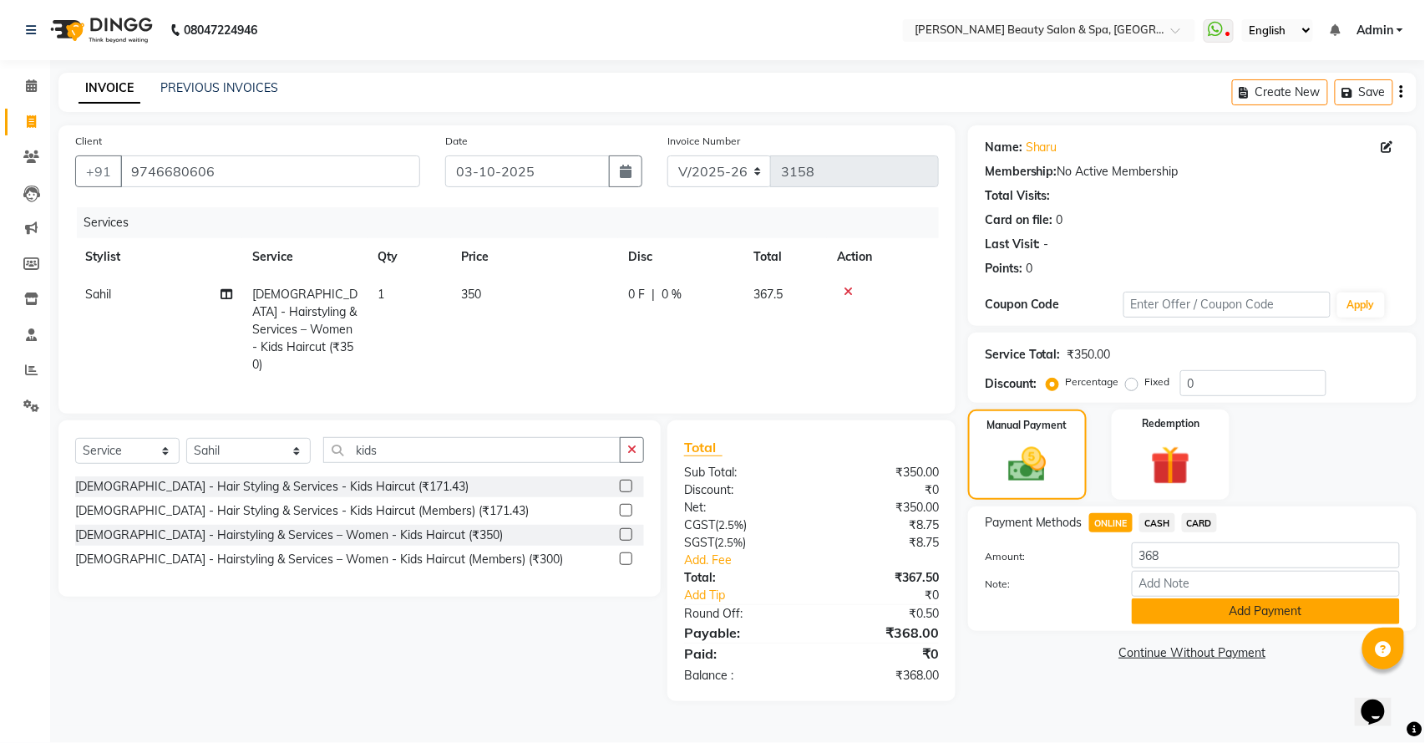
click at [1195, 615] on button "Add Payment" at bounding box center [1266, 611] width 268 height 26
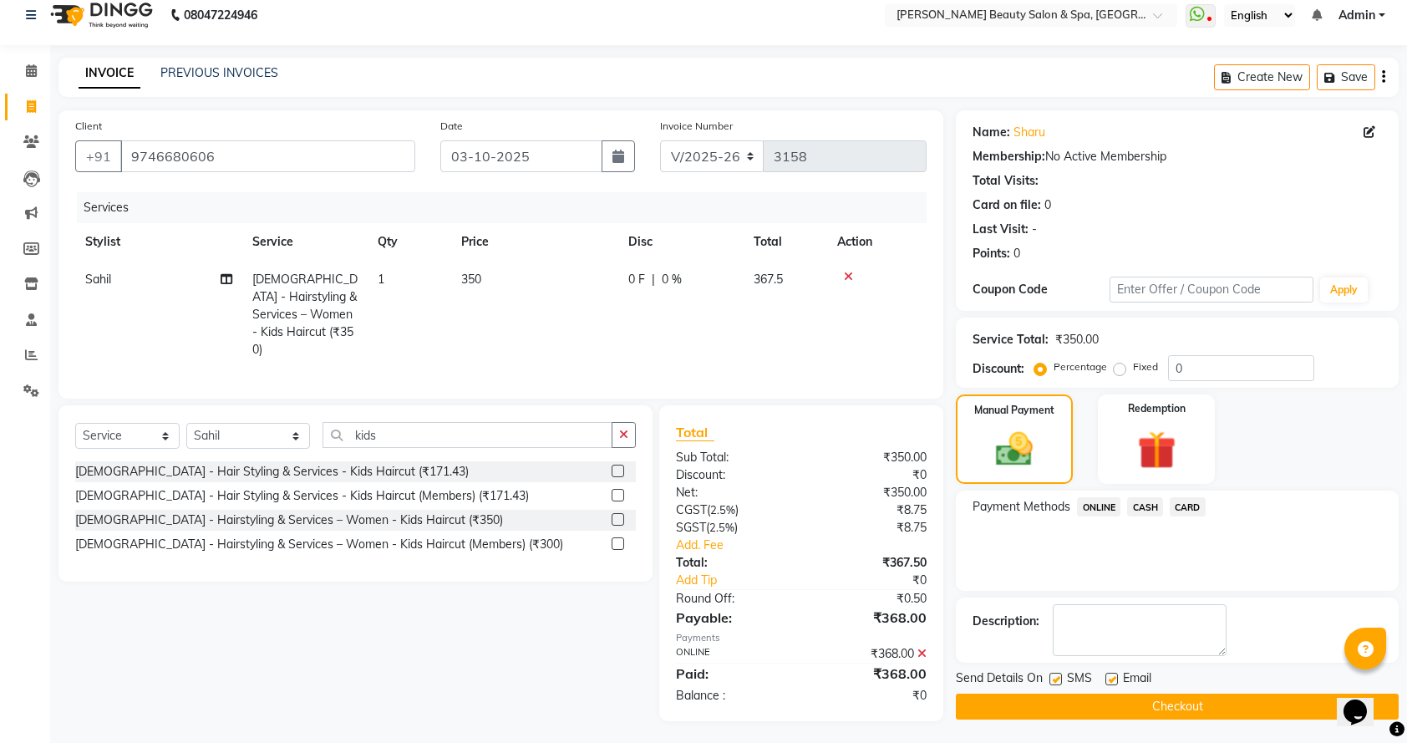
scroll to position [20, 0]
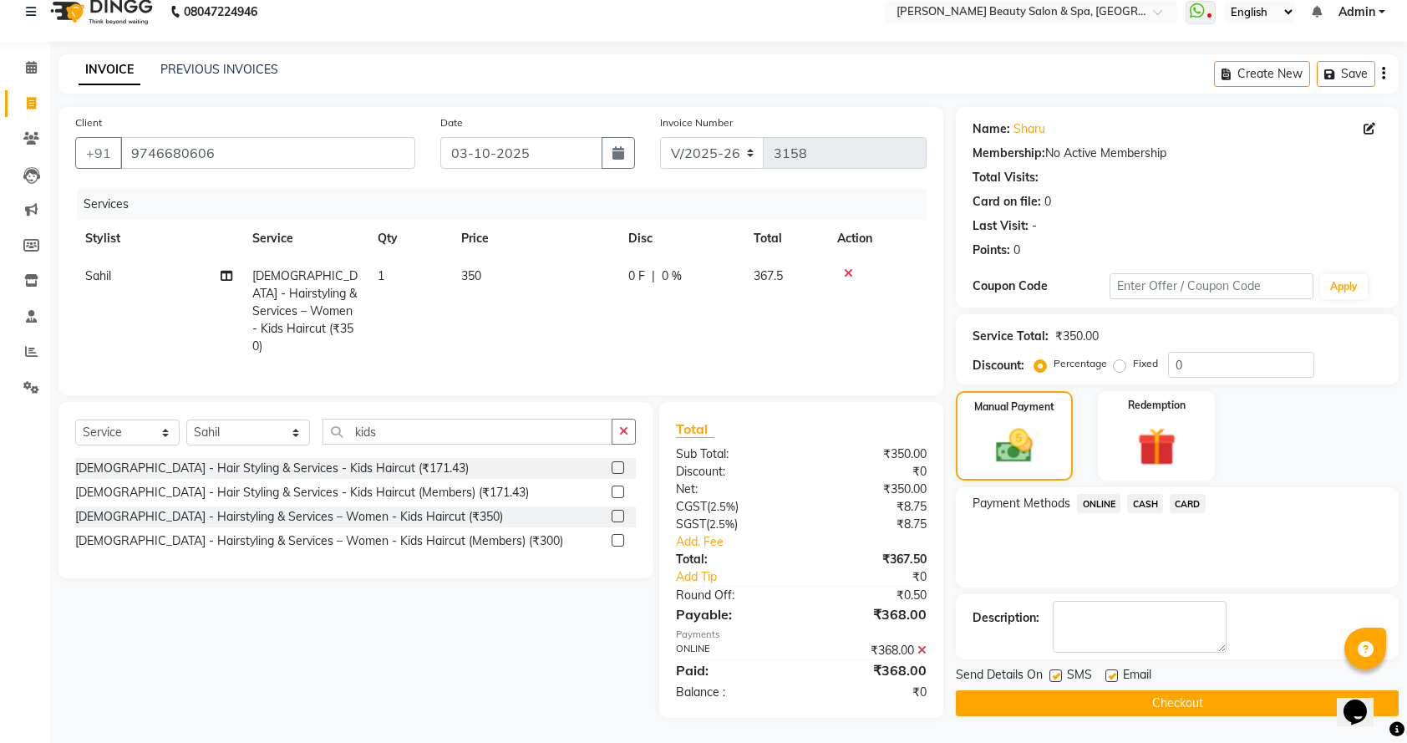
click at [1197, 696] on button "Checkout" at bounding box center [1177, 703] width 443 height 26
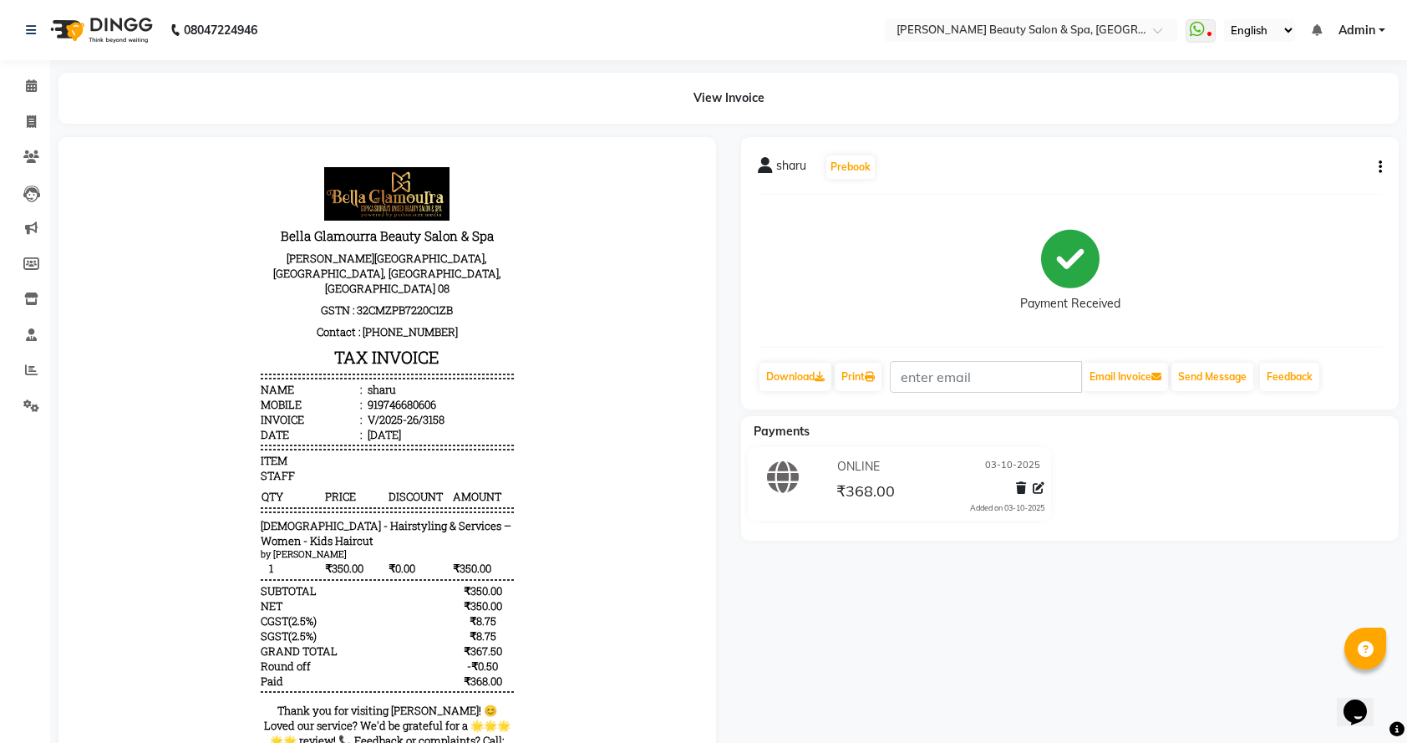
click at [699, 646] on div at bounding box center [387, 454] width 624 height 601
click at [33, 120] on icon at bounding box center [31, 121] width 9 height 13
select select "service"
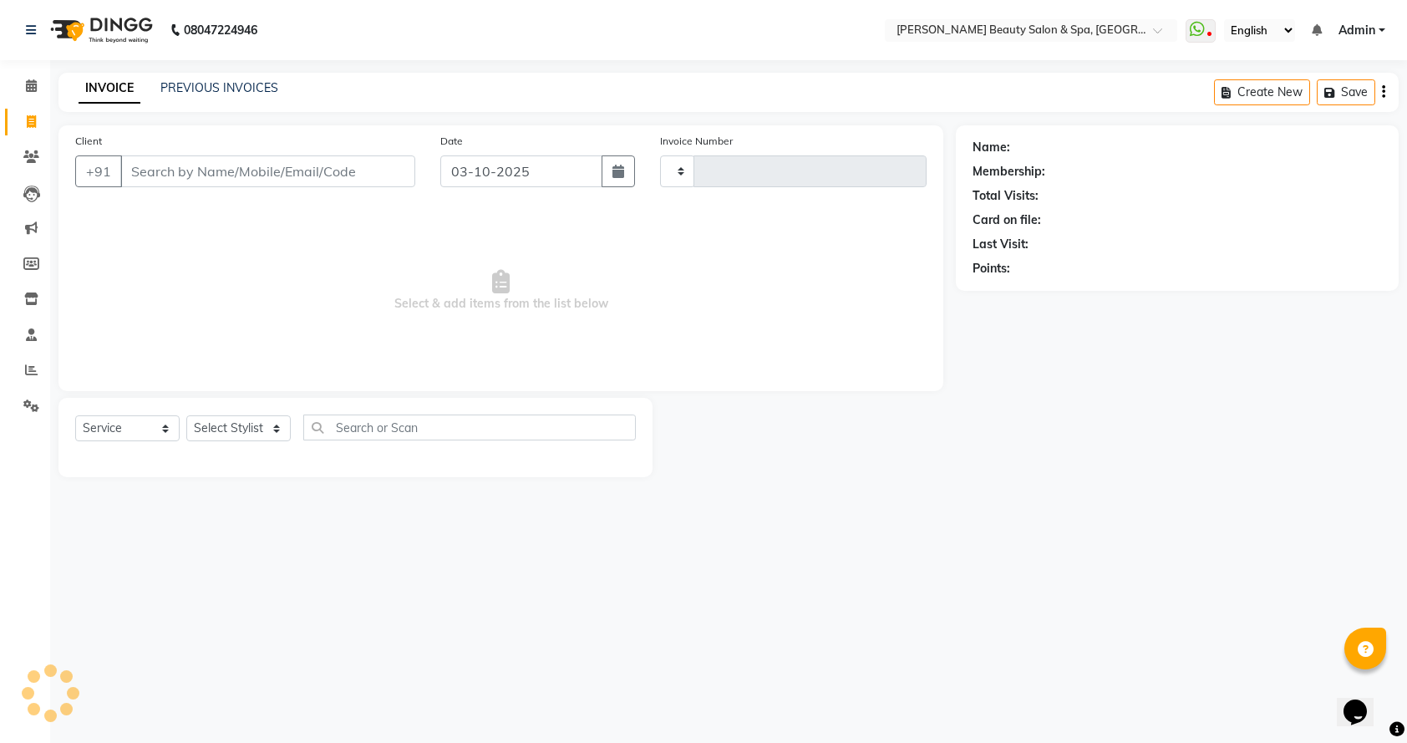
type input "3159"
select select "7524"
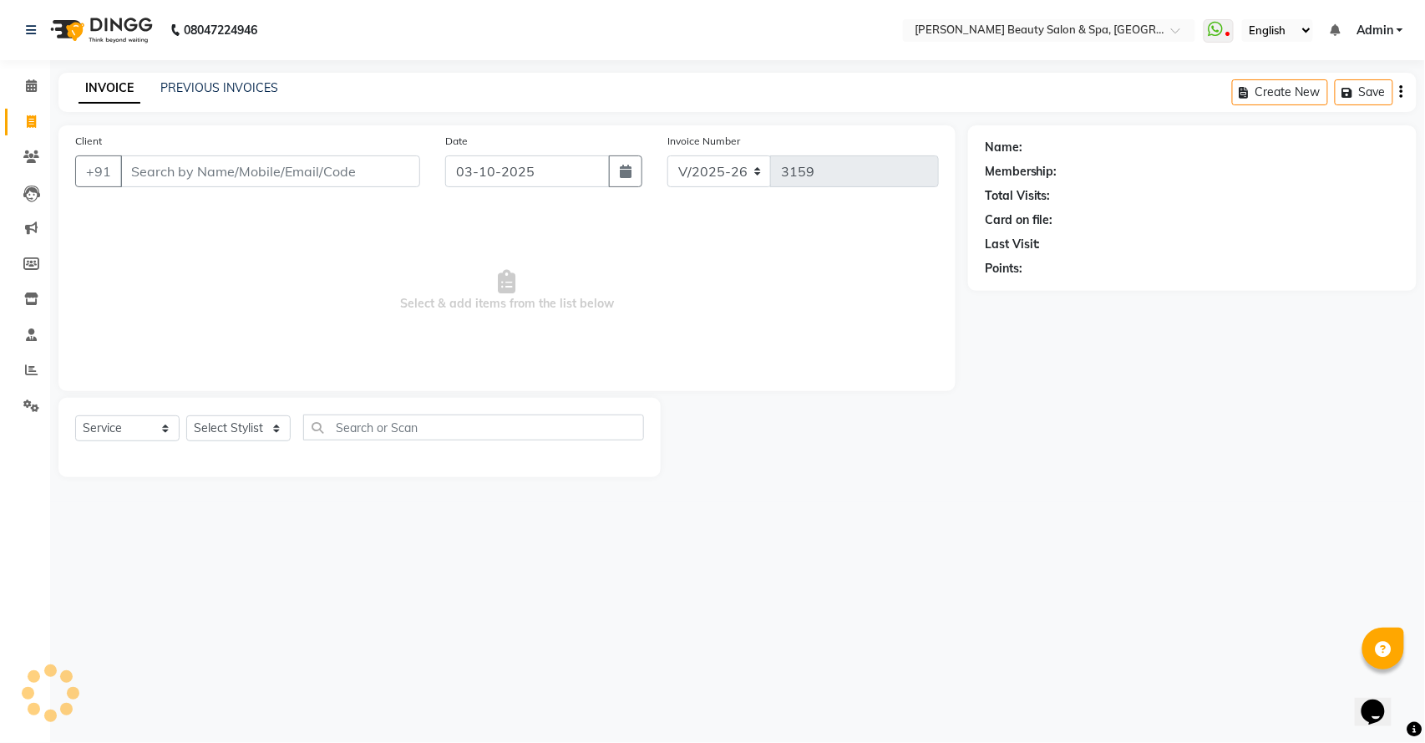
drag, startPoint x: 181, startPoint y: 180, endPoint x: 286, endPoint y: 144, distance: 110.7
click at [214, 170] on input "Client" at bounding box center [270, 171] width 300 height 32
type input "8075474528"
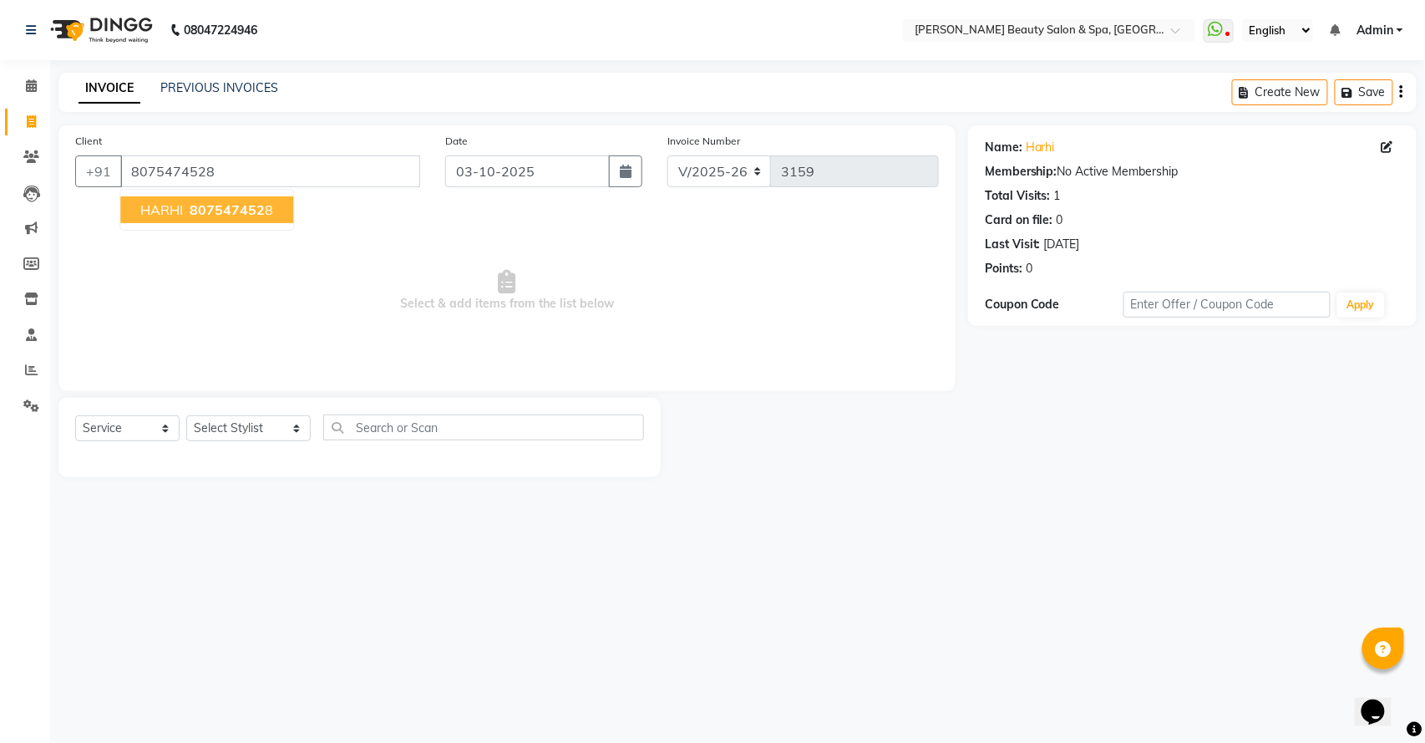
drag, startPoint x: 191, startPoint y: 201, endPoint x: 238, endPoint y: 348, distance: 154.3
click at [191, 221] on button "HARHI 807547452 8" at bounding box center [206, 209] width 173 height 27
click at [259, 425] on select "Select Stylist Admin [PERSON_NAME] [PERSON_NAME] [PERSON_NAME] [PERSON_NAME] [P…" at bounding box center [248, 428] width 124 height 26
select select "87595"
click at [186, 415] on select "Select Stylist Admin [PERSON_NAME] [PERSON_NAME] [PERSON_NAME] [PERSON_NAME] [P…" at bounding box center [248, 428] width 124 height 26
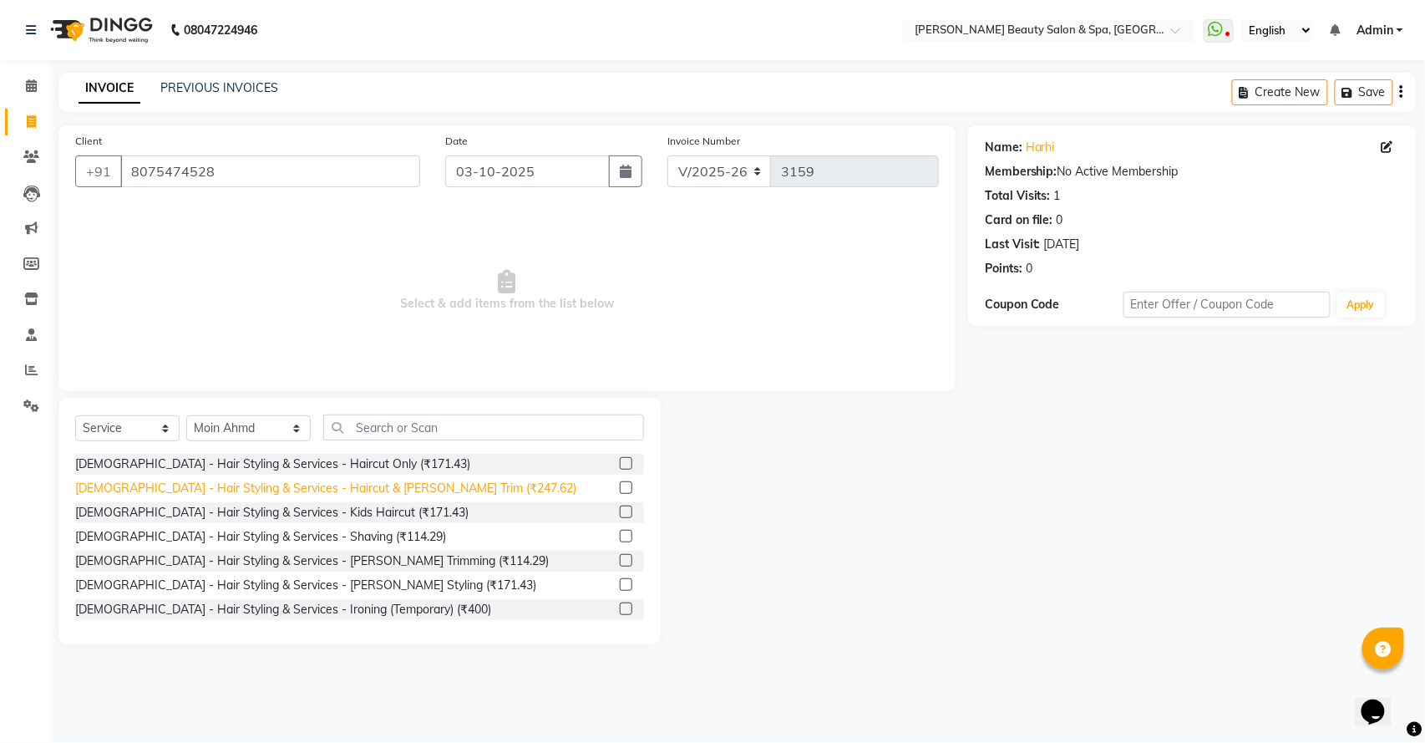
click at [366, 495] on div "[DEMOGRAPHIC_DATA] - Hair Styling & Services - Haircut & [PERSON_NAME] Trim (₹2…" at bounding box center [325, 489] width 501 height 18
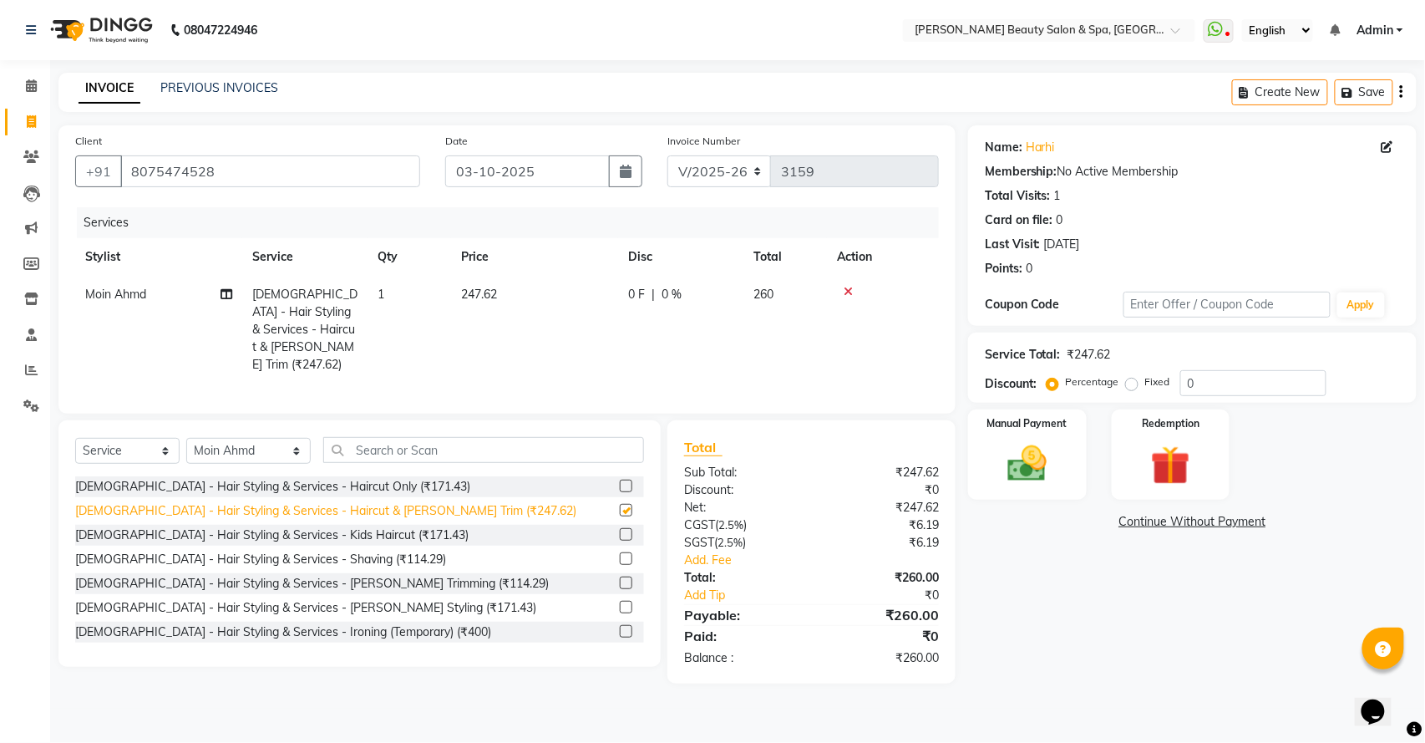
checkbox input "false"
click at [245, 455] on select "Select Stylist Admin [PERSON_NAME] [PERSON_NAME] [PERSON_NAME] [PERSON_NAME] [P…" at bounding box center [248, 451] width 124 height 26
select select "89094"
click at [186, 440] on select "Select Stylist Admin [PERSON_NAME] [PERSON_NAME] [PERSON_NAME] [PERSON_NAME] [P…" at bounding box center [248, 451] width 124 height 26
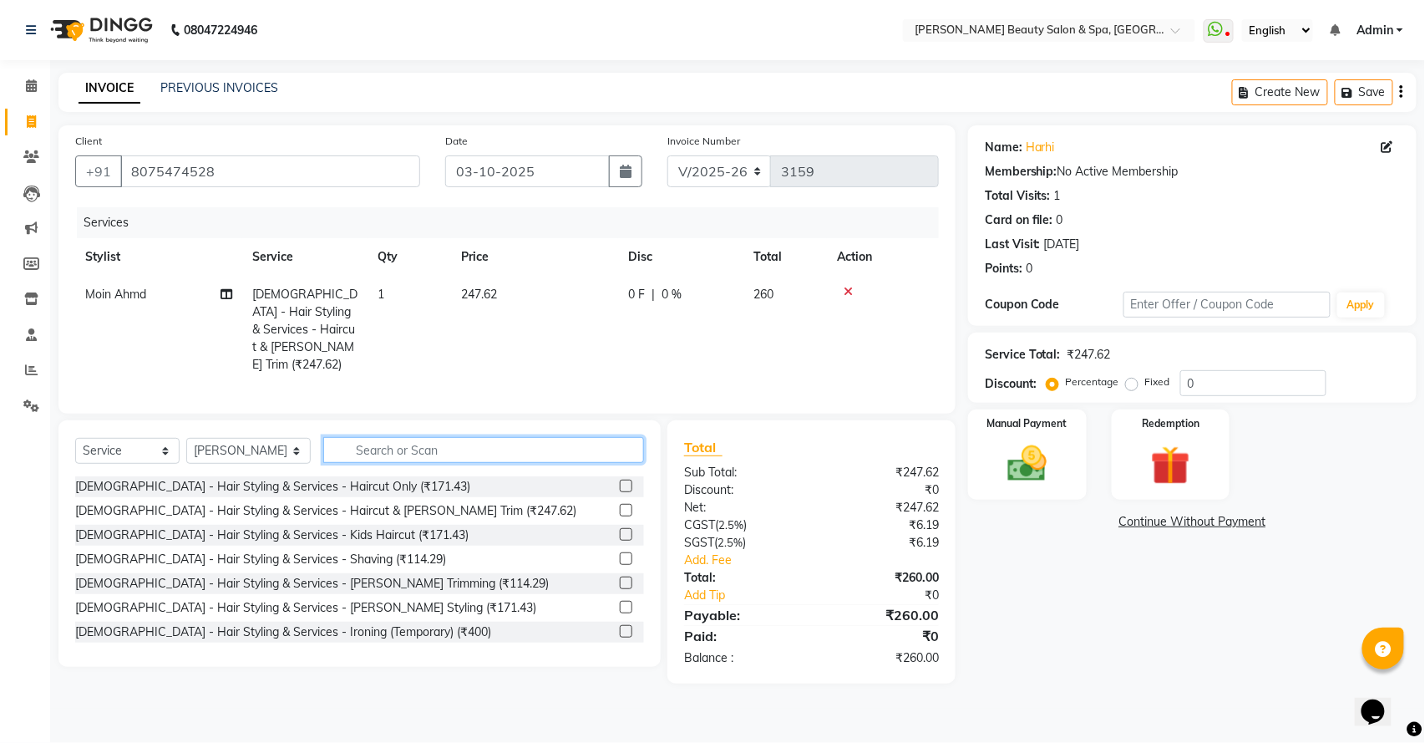
click at [349, 463] on input "text" at bounding box center [483, 450] width 321 height 26
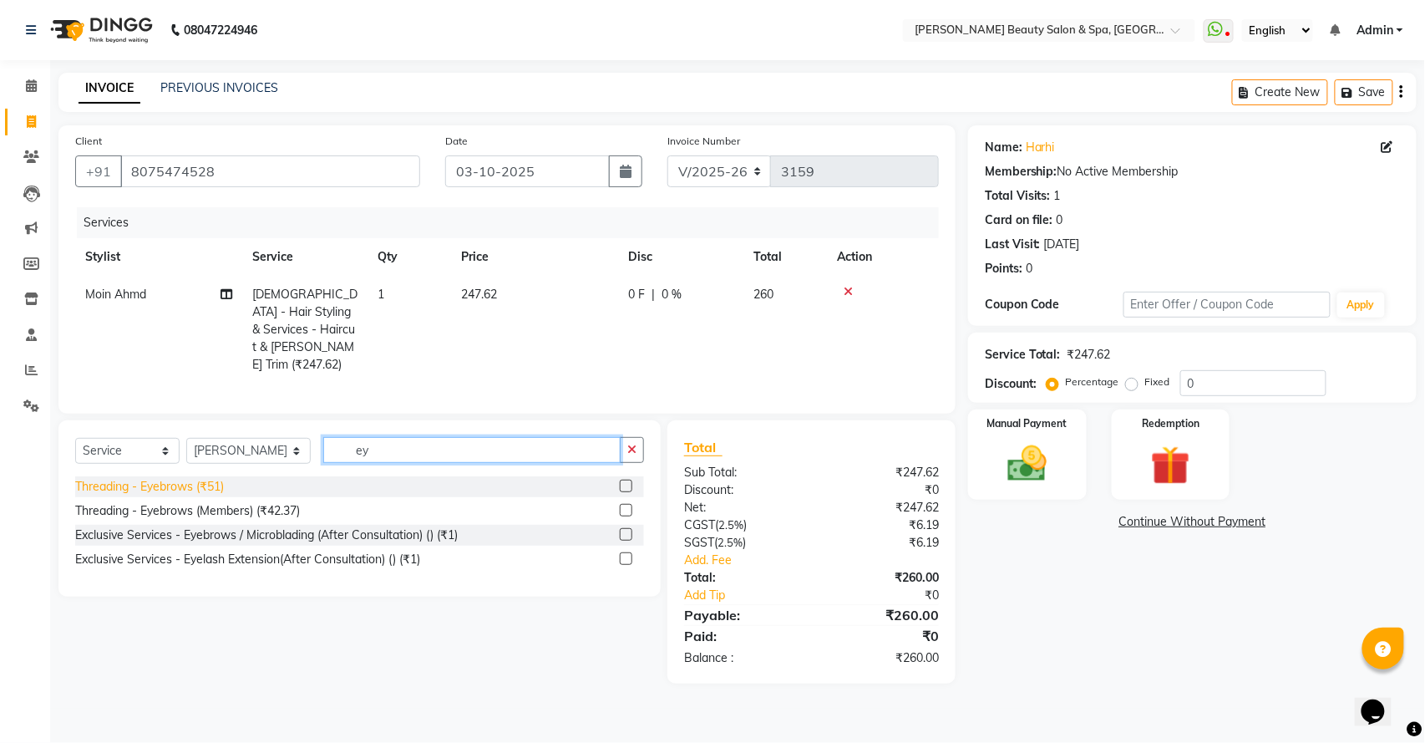
type input "ey"
click at [202, 482] on div "Threading - Eyebrows (₹51)" at bounding box center [149, 487] width 149 height 18
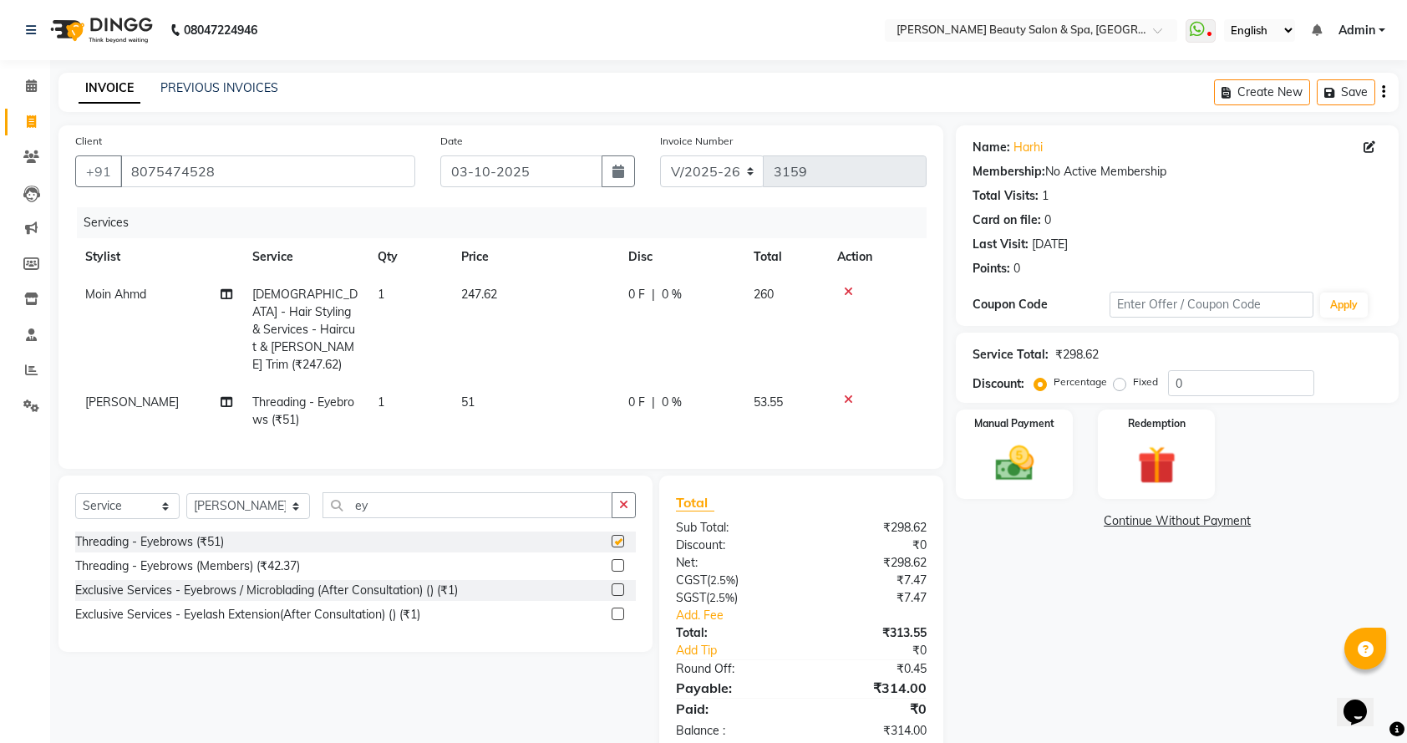
checkbox input "false"
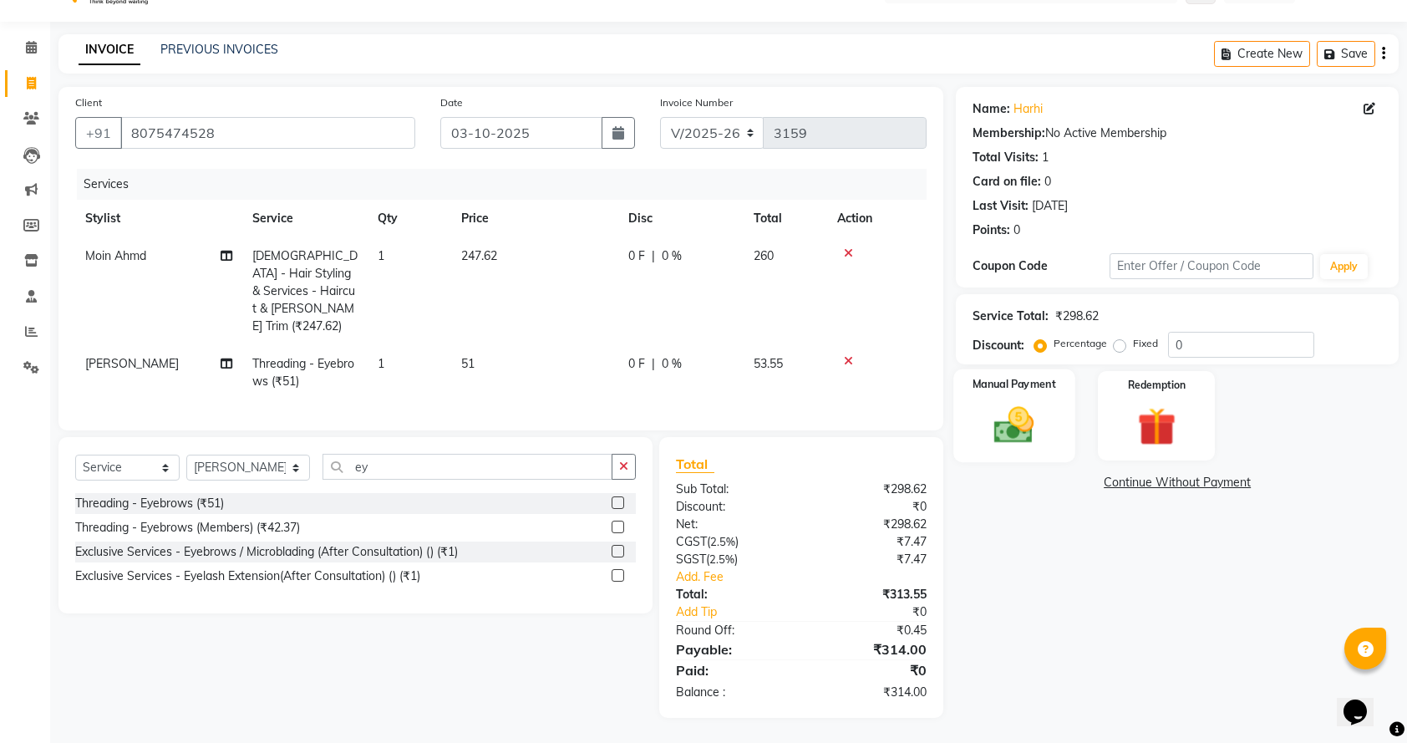
click at [1031, 441] on img at bounding box center [1014, 425] width 65 height 46
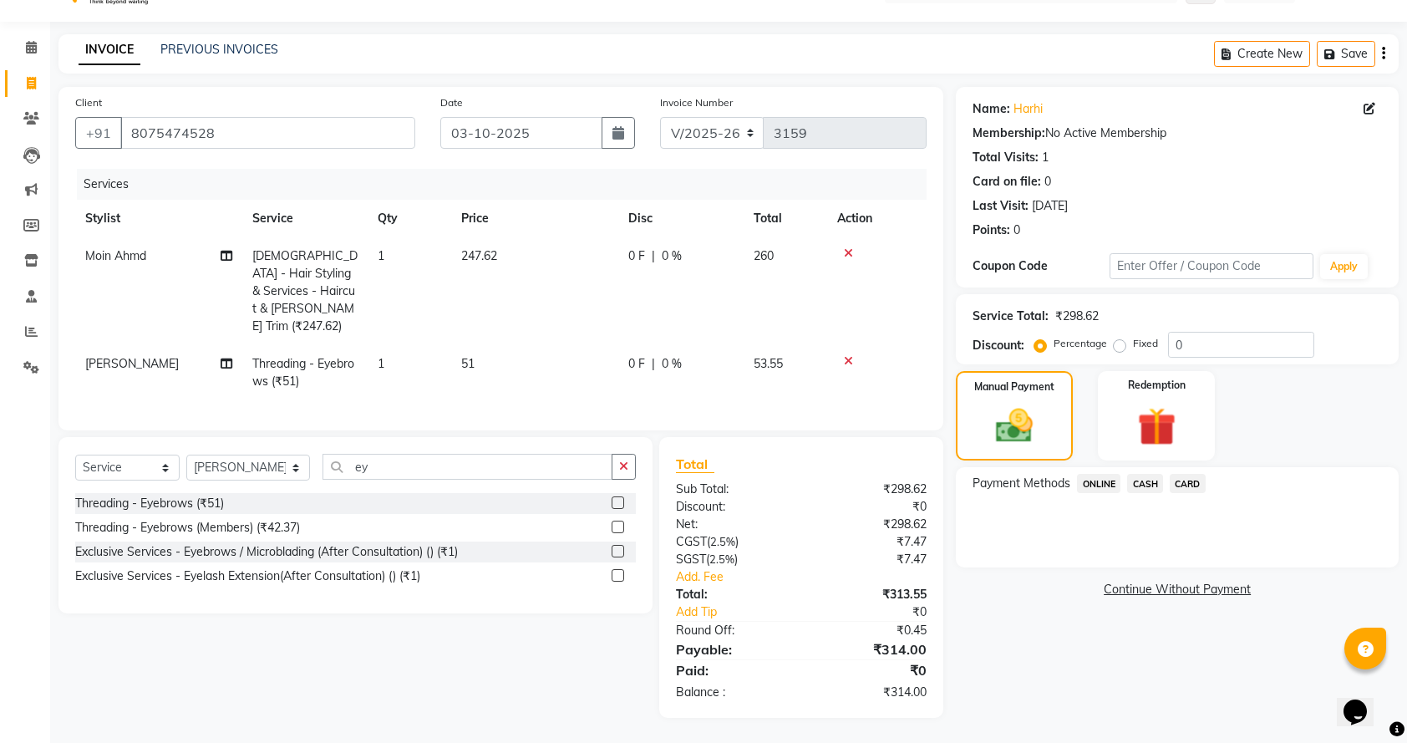
click at [1100, 481] on span "ONLINE" at bounding box center [1098, 483] width 43 height 19
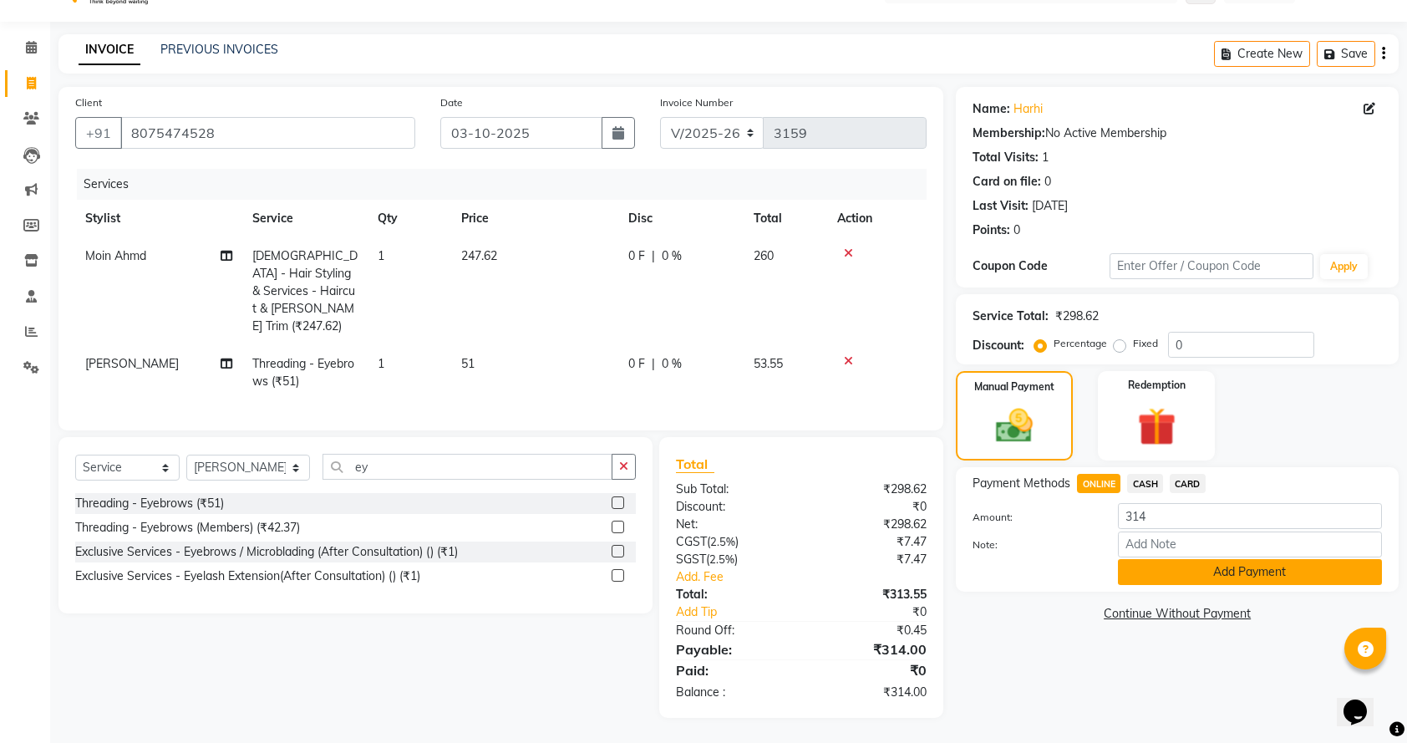
click at [1195, 568] on button "Add Payment" at bounding box center [1250, 572] width 264 height 26
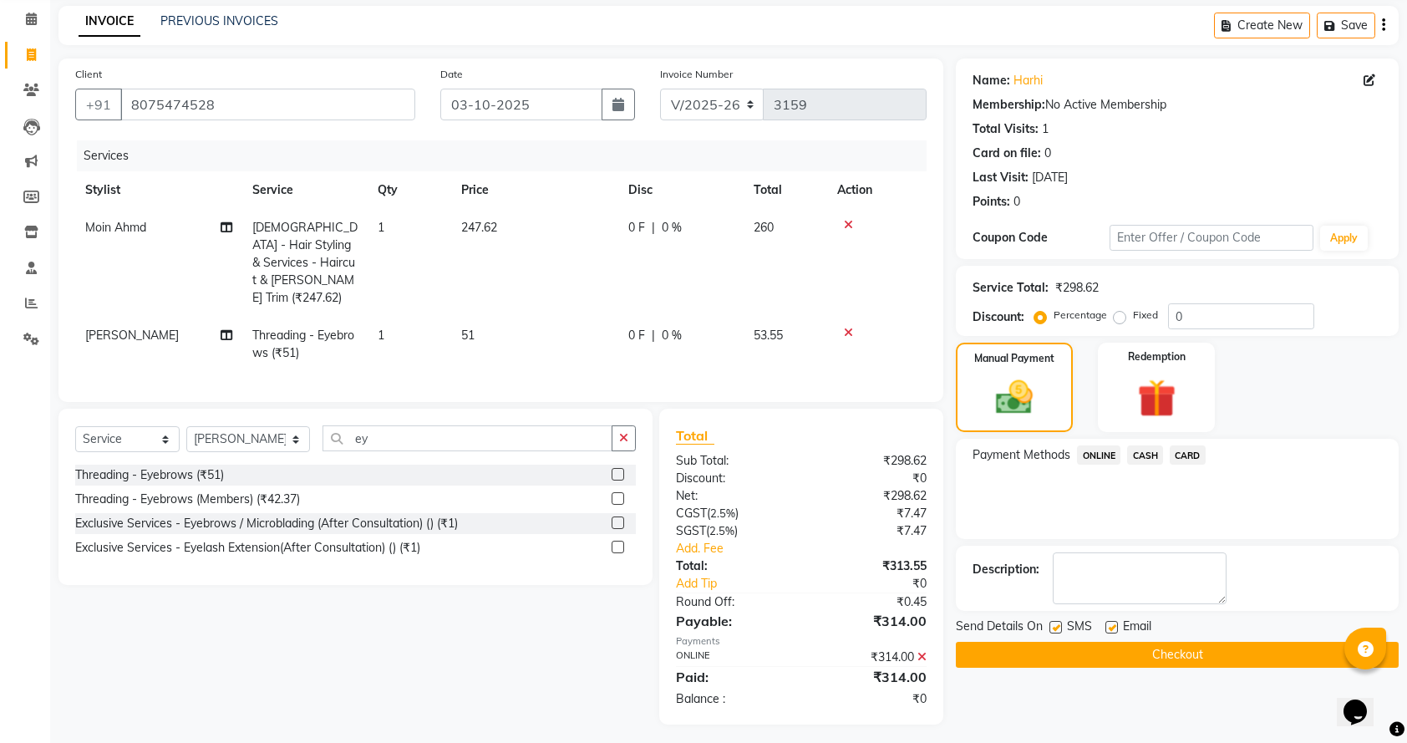
scroll to position [74, 0]
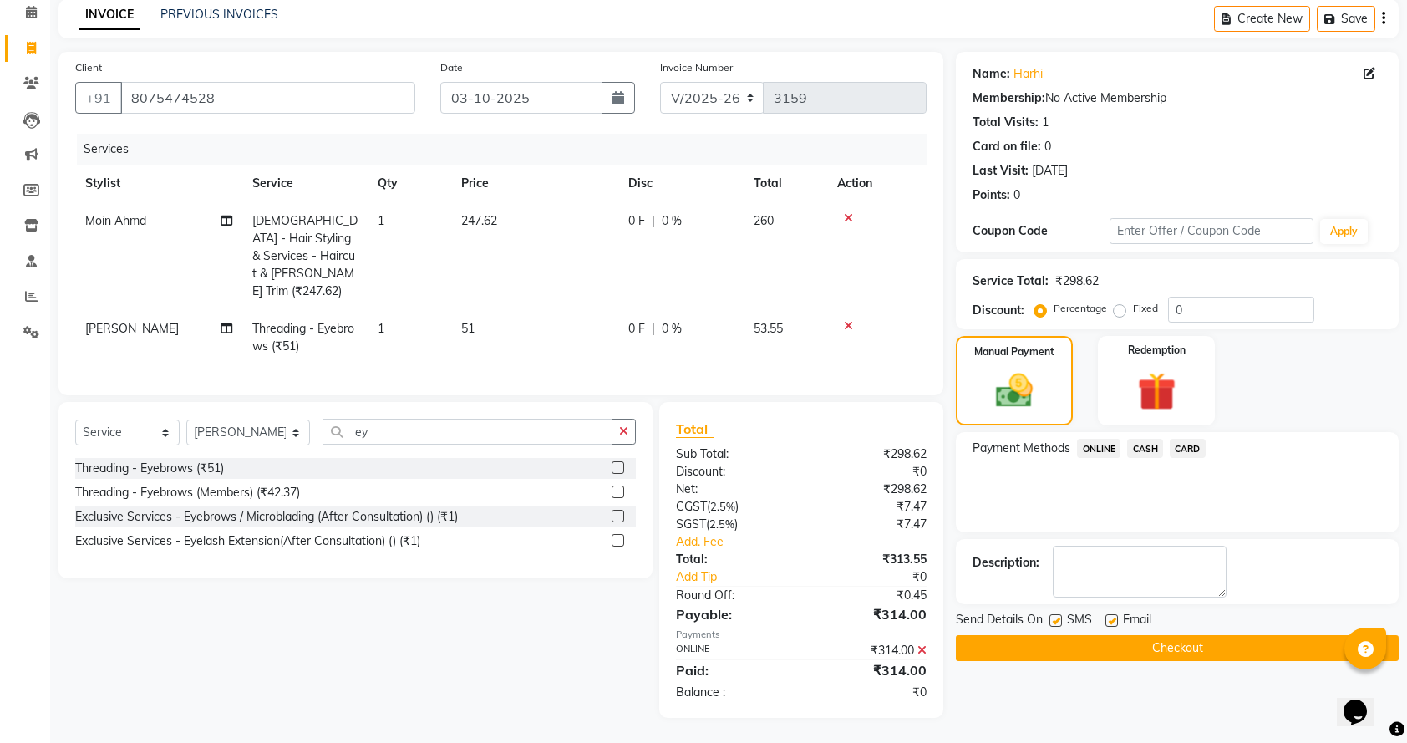
click at [1165, 647] on button "Checkout" at bounding box center [1177, 648] width 443 height 26
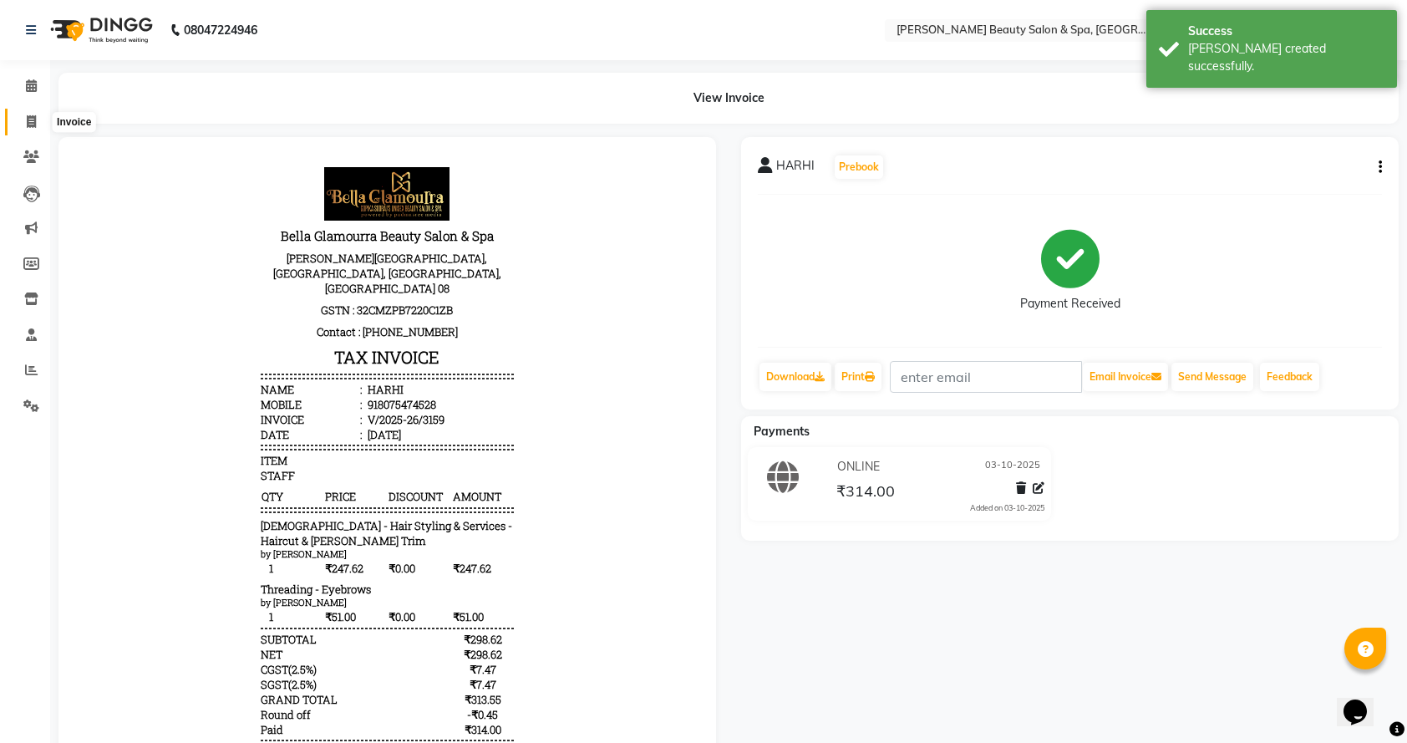
click at [27, 127] on icon at bounding box center [31, 121] width 9 height 13
select select "service"
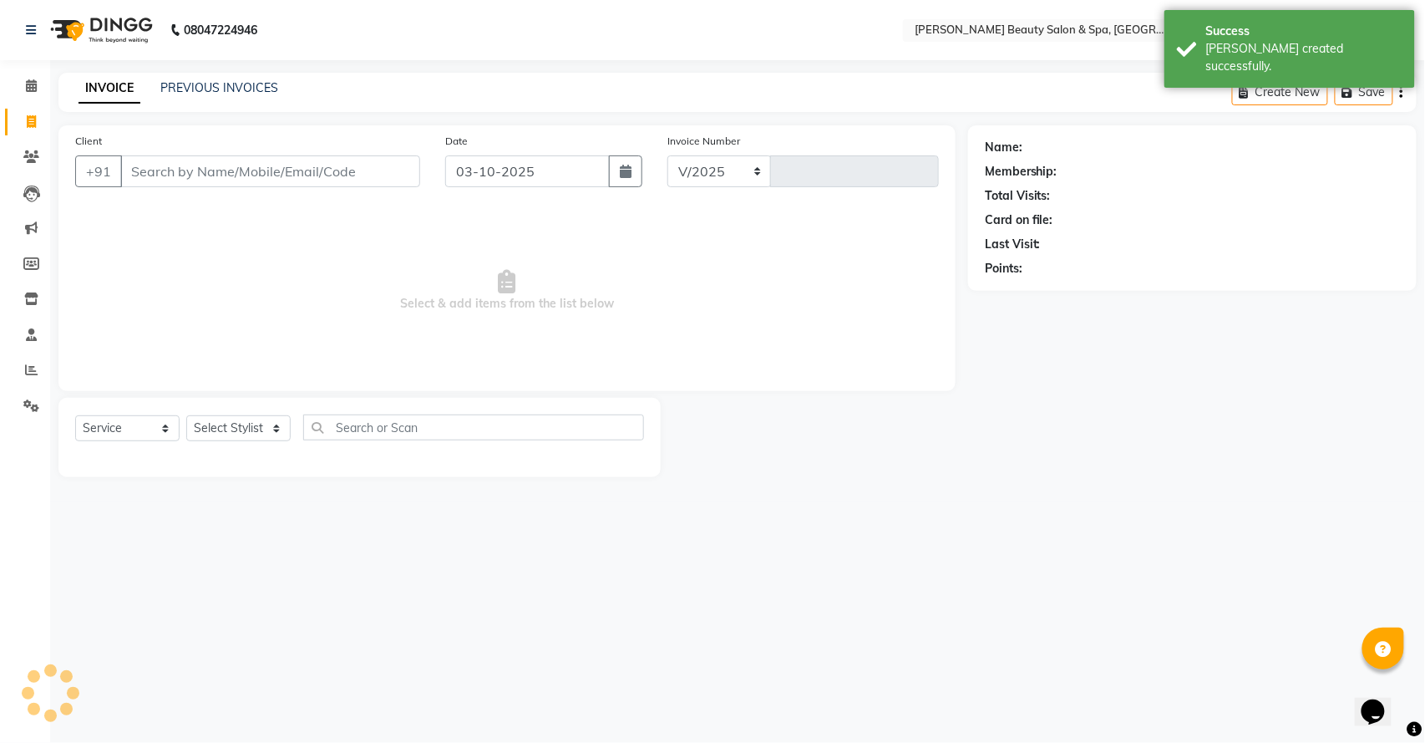
select select "7524"
type input "3160"
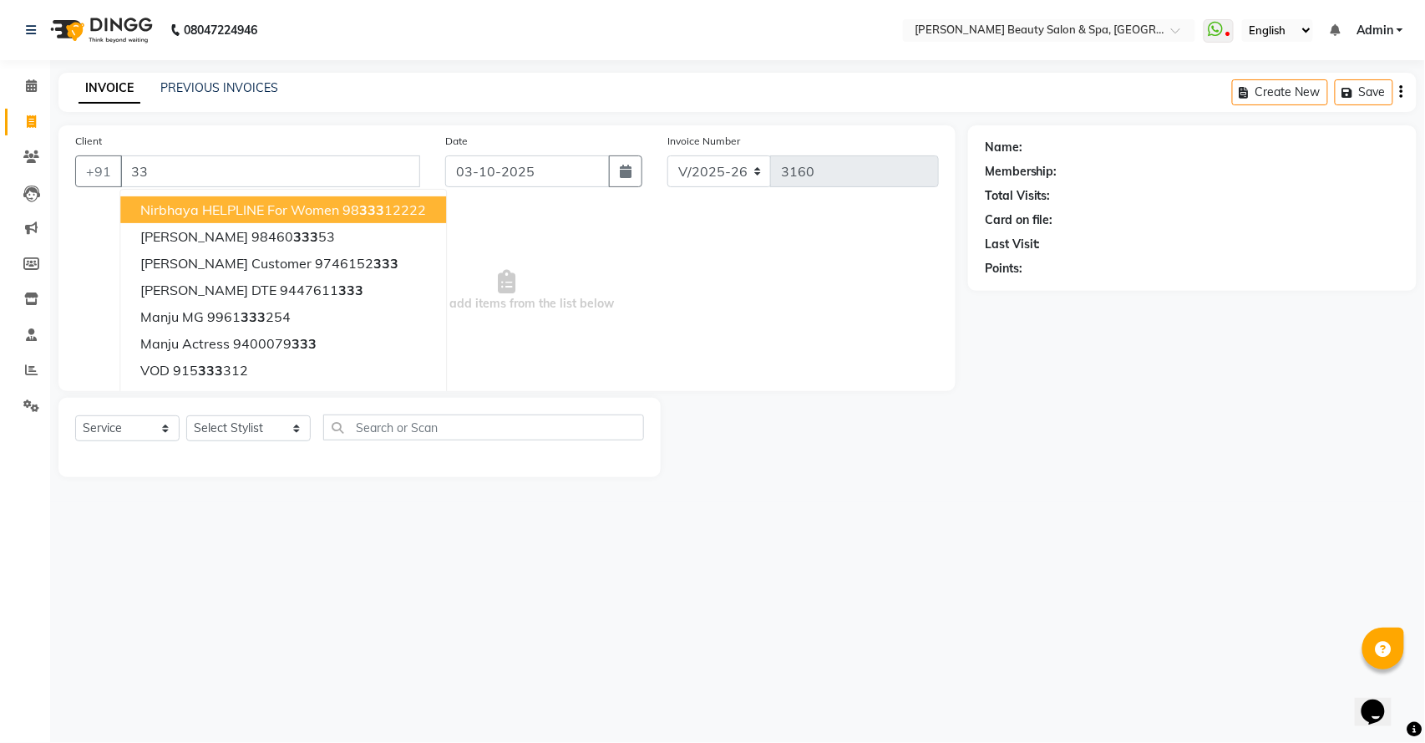
type input "3"
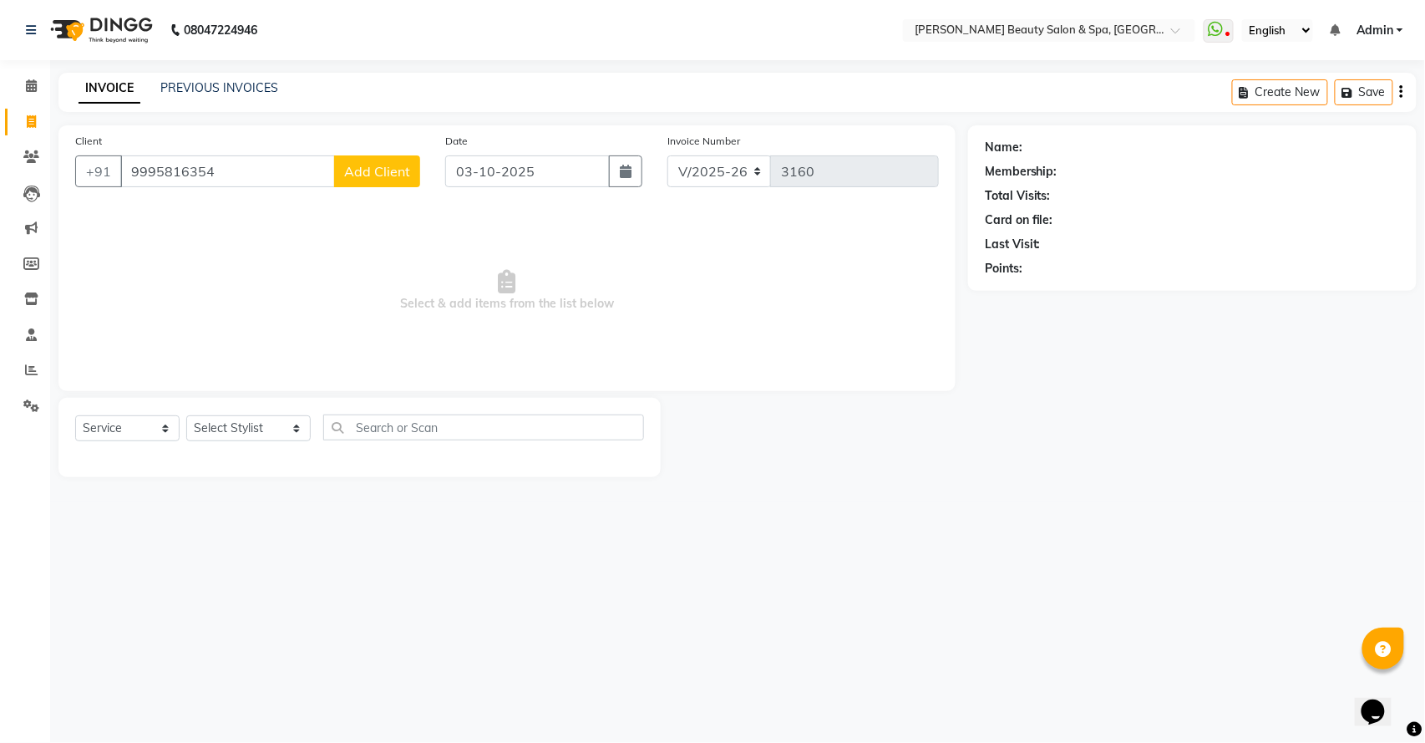
type input "9995816354"
click at [365, 167] on span "Add Client" at bounding box center [377, 171] width 66 height 17
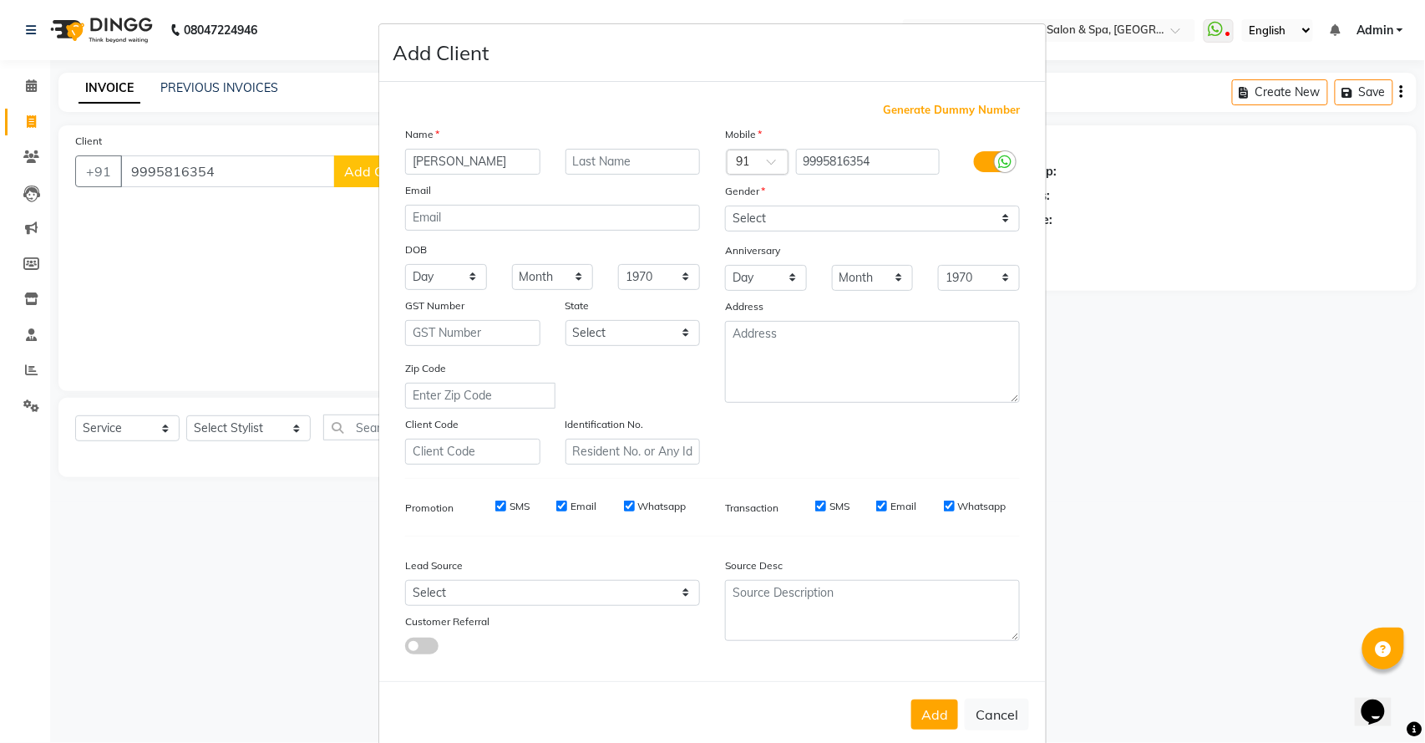
type input "[PERSON_NAME]"
click at [813, 211] on select "Select [DEMOGRAPHIC_DATA] [DEMOGRAPHIC_DATA] Other Prefer Not To Say" at bounding box center [872, 219] width 295 height 26
select select "[DEMOGRAPHIC_DATA]"
click at [725, 206] on select "Select [DEMOGRAPHIC_DATA] [DEMOGRAPHIC_DATA] Other Prefer Not To Say" at bounding box center [872, 219] width 295 height 26
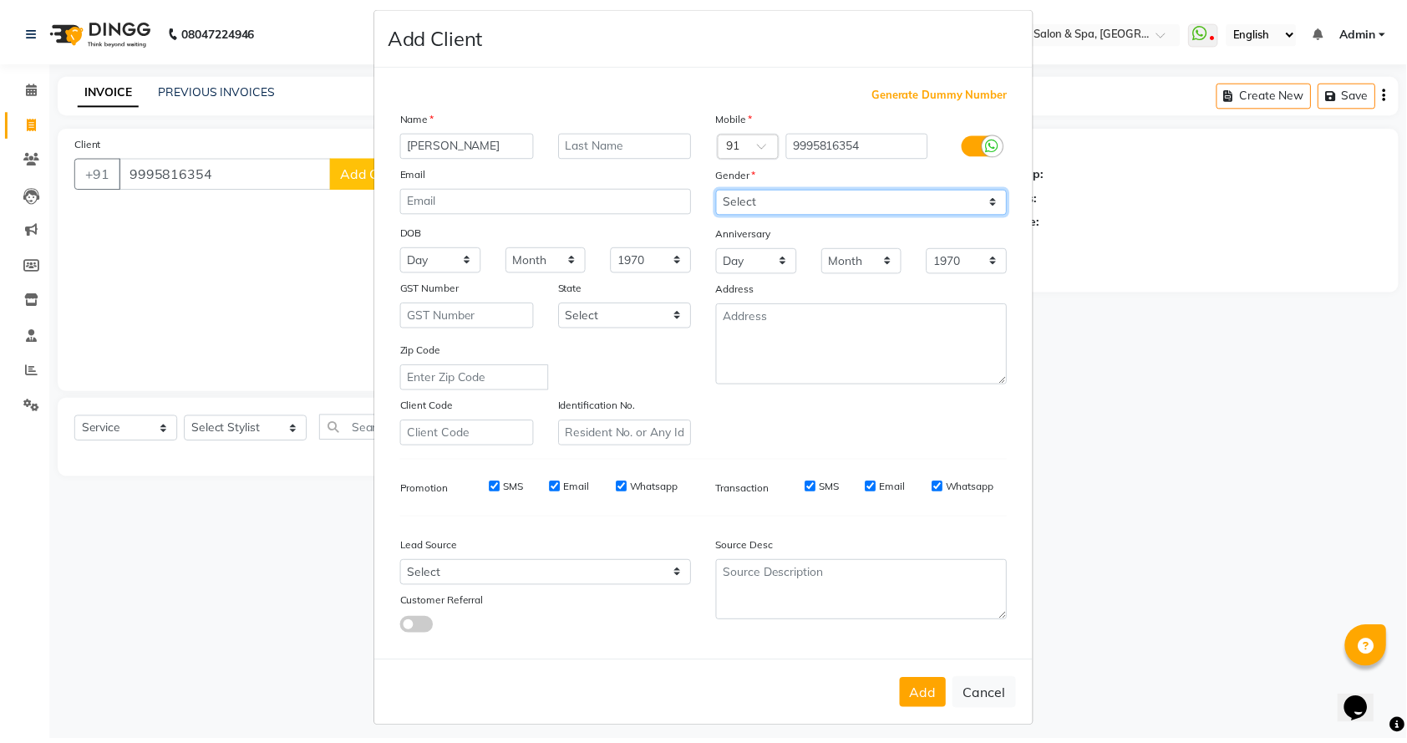
scroll to position [24, 0]
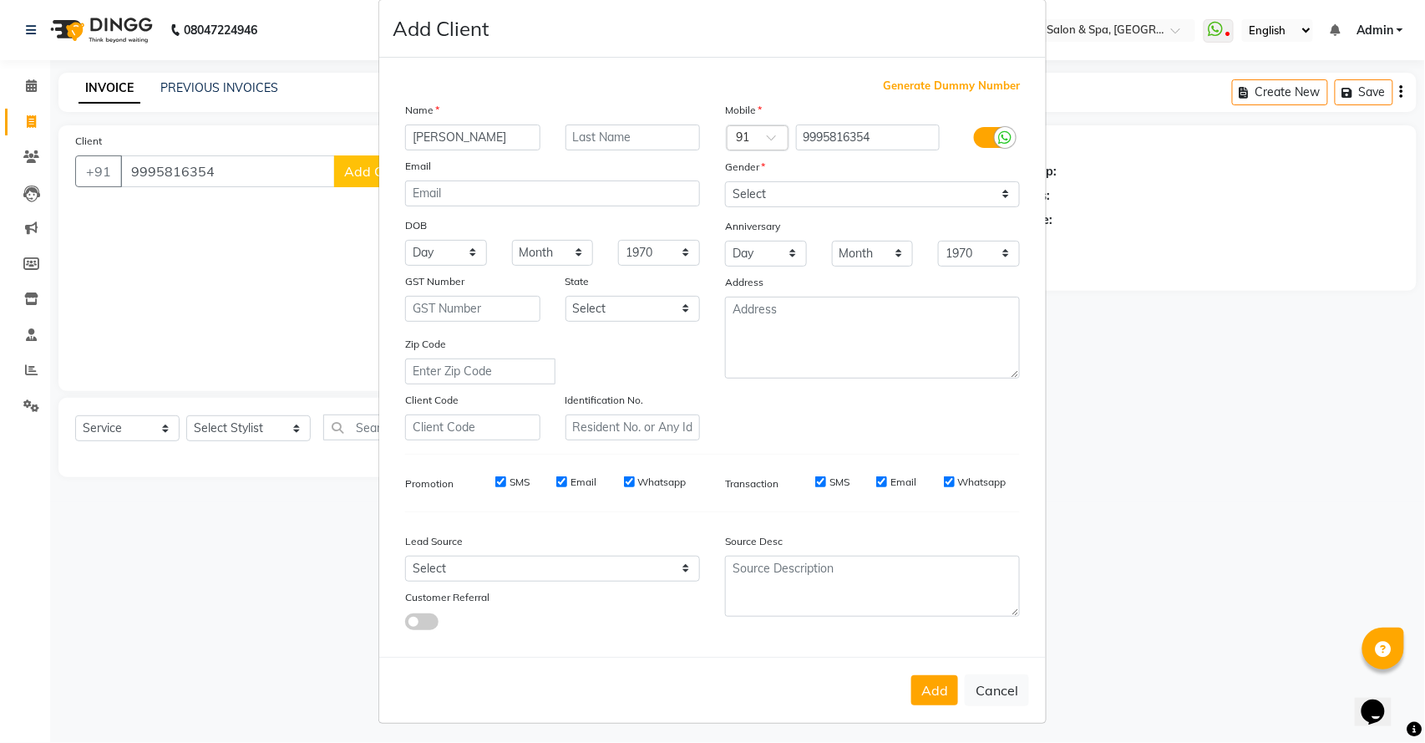
drag, startPoint x: 937, startPoint y: 680, endPoint x: 953, endPoint y: 696, distance: 22.5
click at [953, 696] on div "Add Cancel" at bounding box center [712, 690] width 667 height 66
click at [939, 689] on button "Add" at bounding box center [935, 690] width 47 height 30
select select
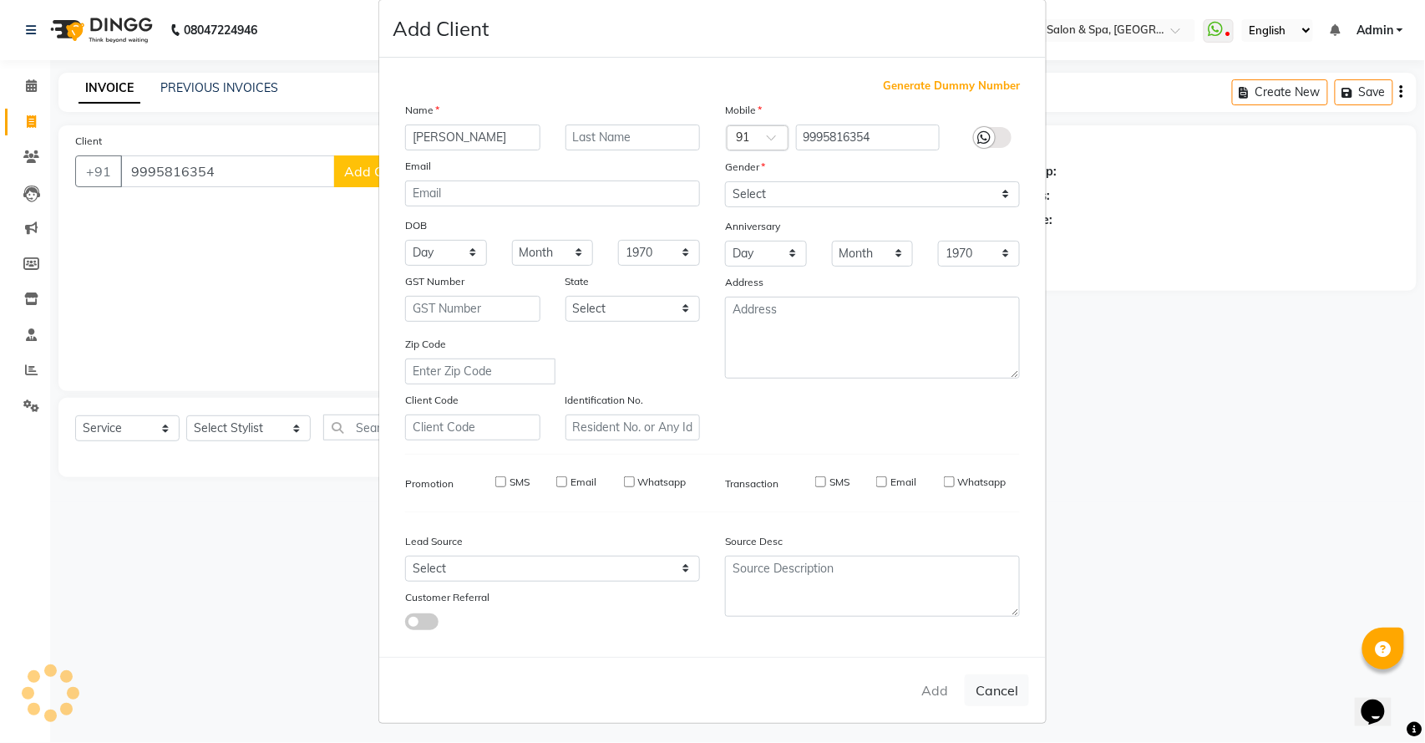
select select
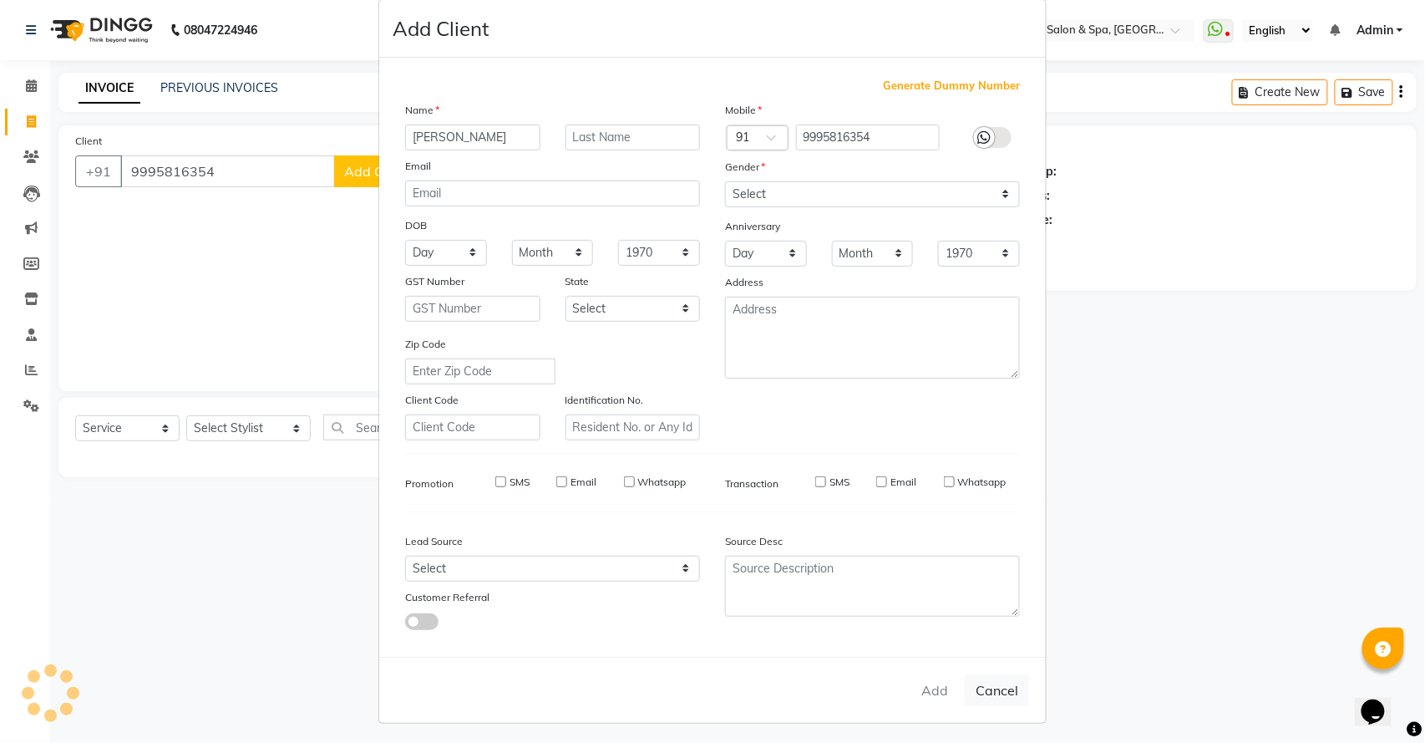
checkbox input "false"
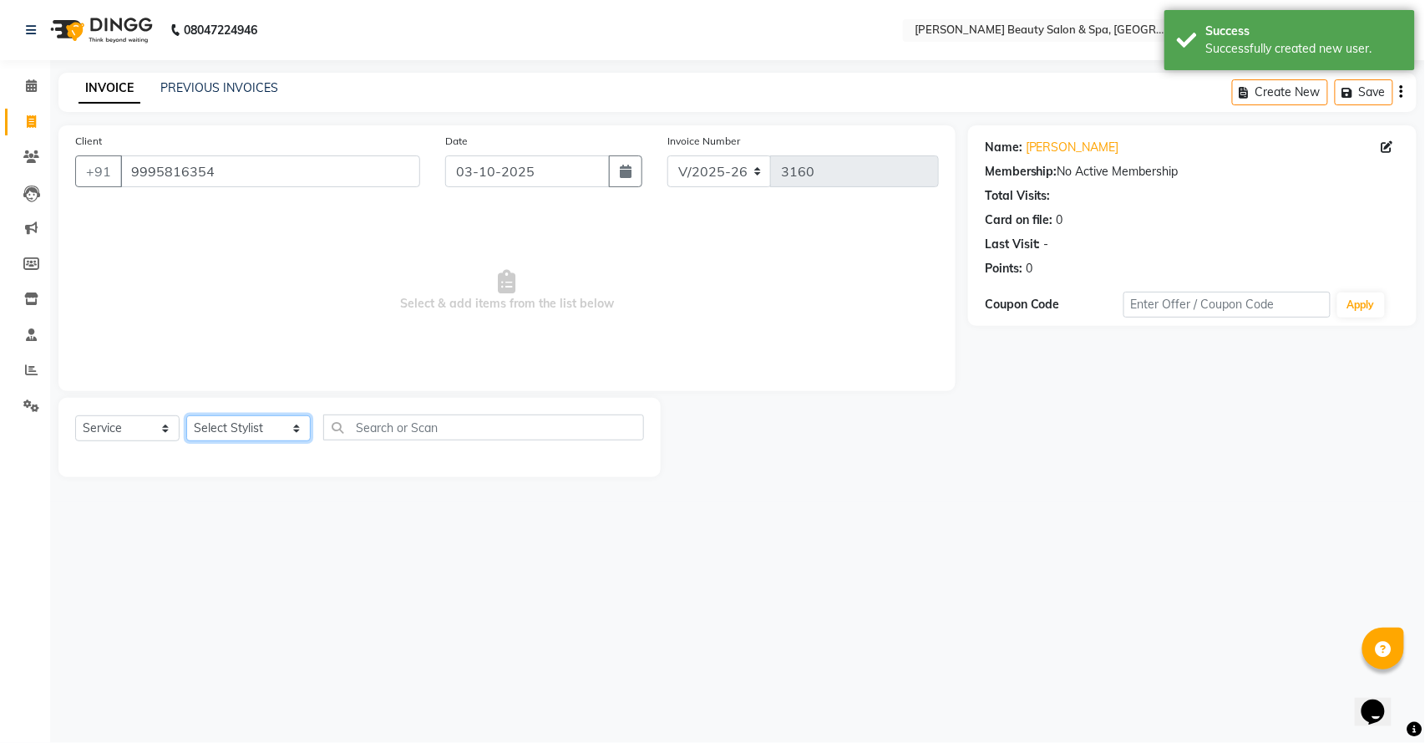
click at [266, 428] on select "Select Stylist Admin [PERSON_NAME] [PERSON_NAME] [PERSON_NAME] [PERSON_NAME] [P…" at bounding box center [248, 428] width 124 height 26
select select "83646"
click at [186, 415] on select "Select Stylist Admin [PERSON_NAME] [PERSON_NAME] [PERSON_NAME] [PERSON_NAME] [P…" at bounding box center [248, 428] width 124 height 26
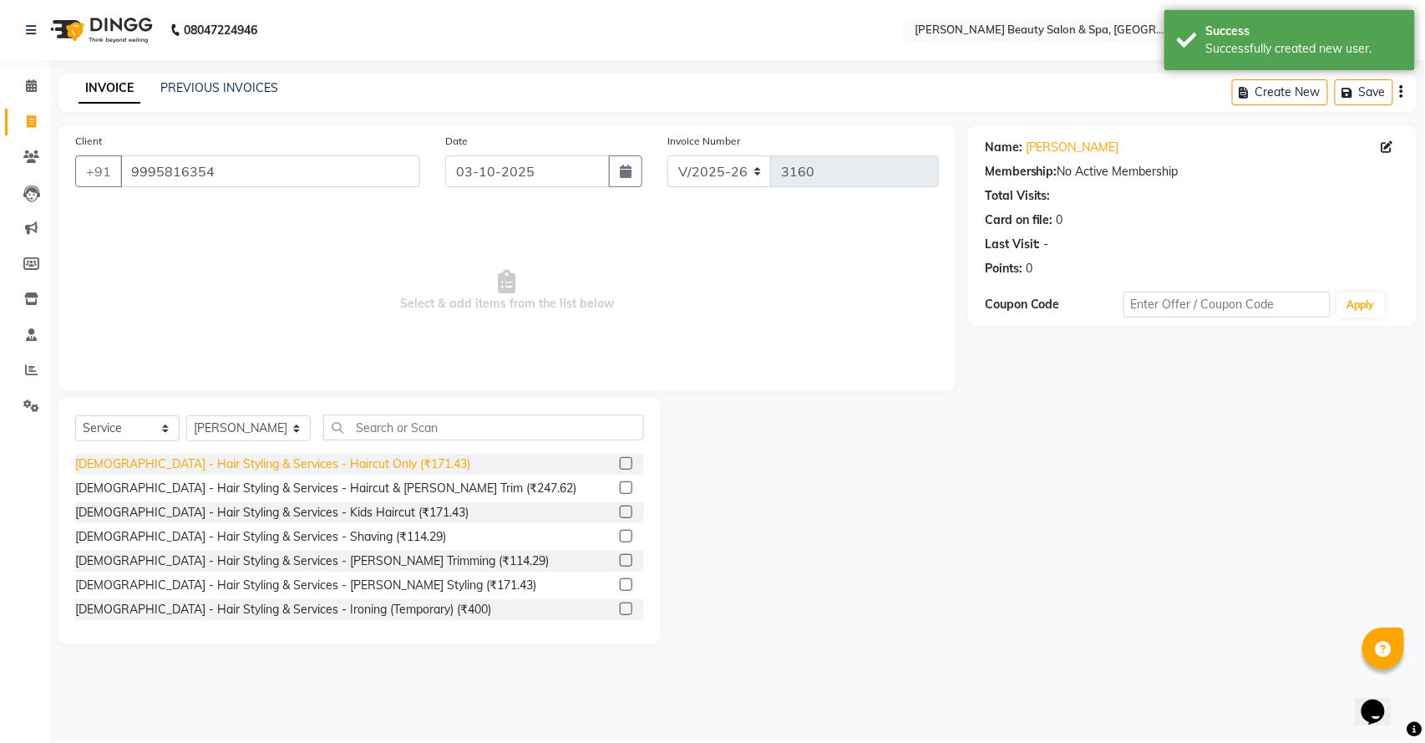
click at [348, 465] on div "[DEMOGRAPHIC_DATA] - Hair Styling & Services - Haircut Only (₹171.43)" at bounding box center [272, 464] width 395 height 18
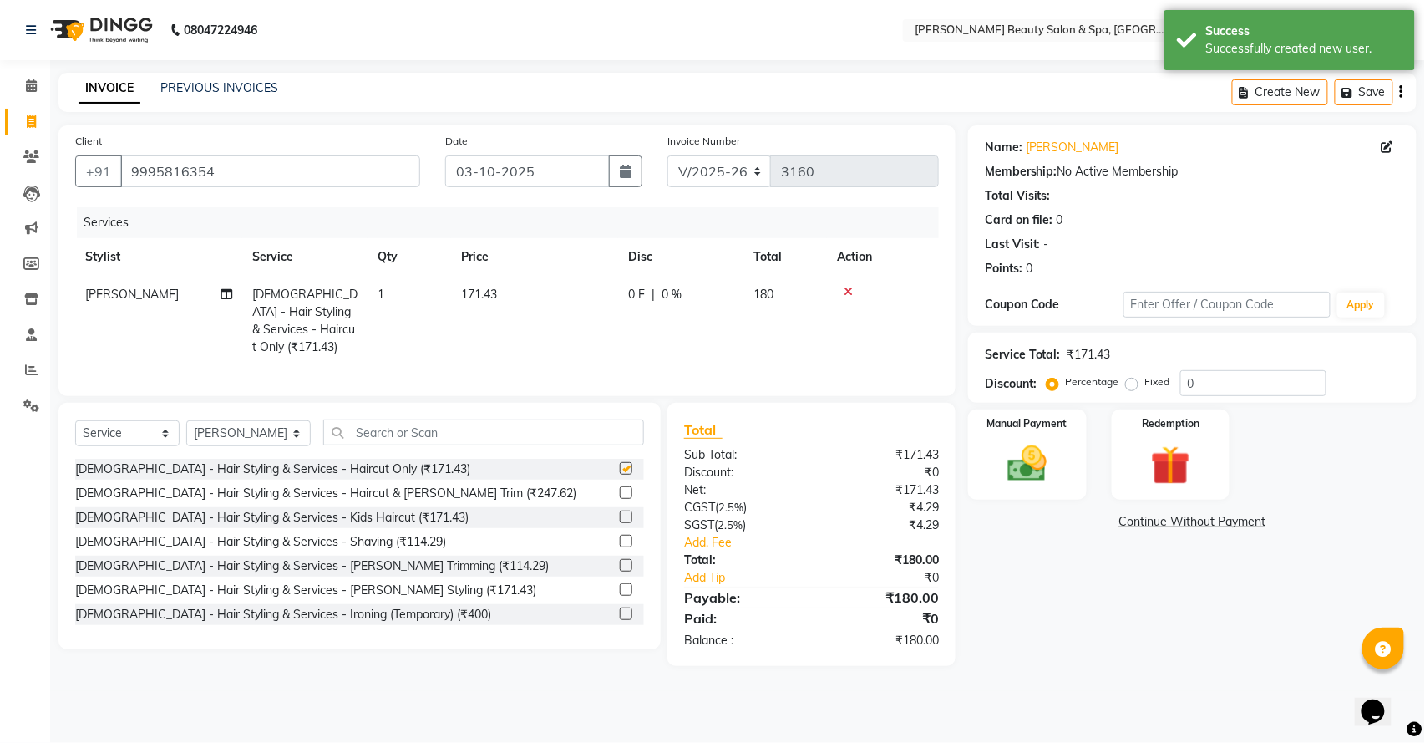
checkbox input "false"
click at [1041, 486] on img at bounding box center [1027, 463] width 66 height 47
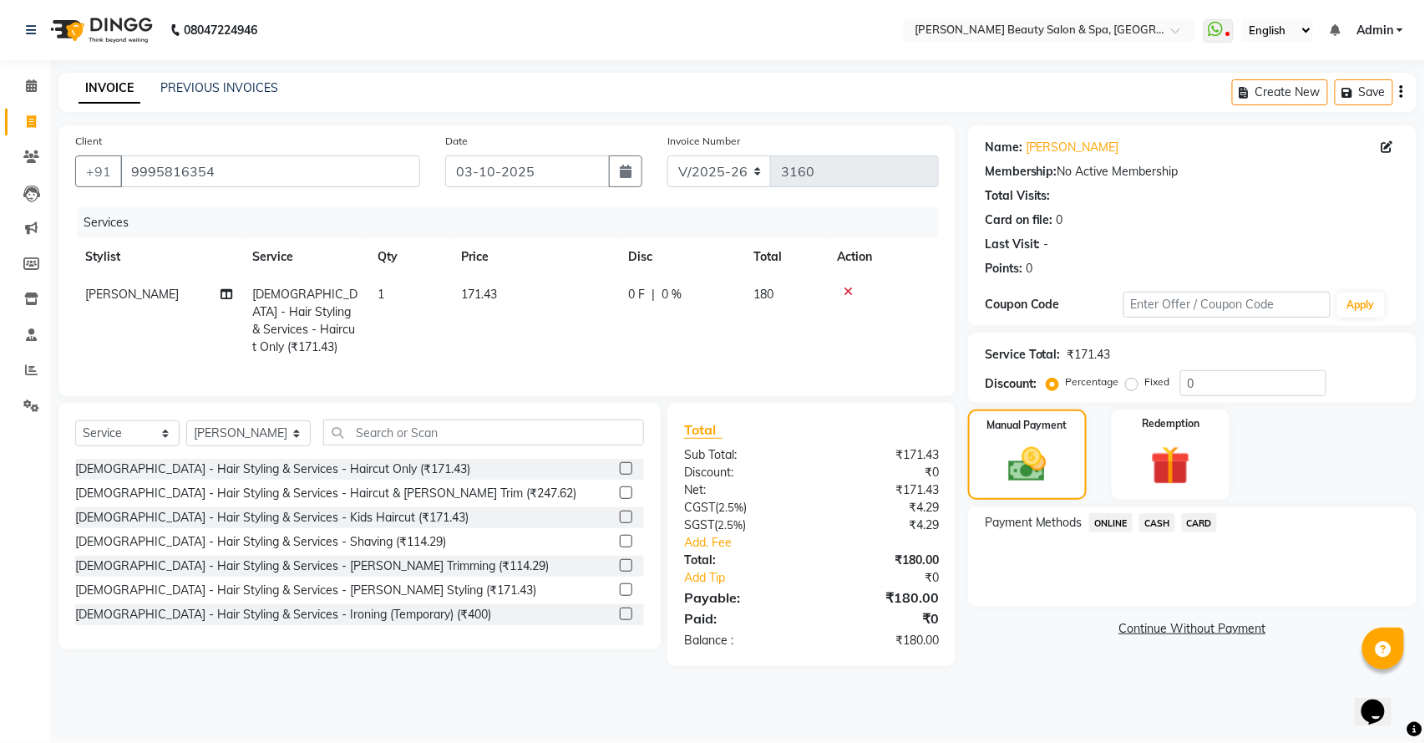
click at [1114, 520] on span "ONLINE" at bounding box center [1111, 522] width 43 height 19
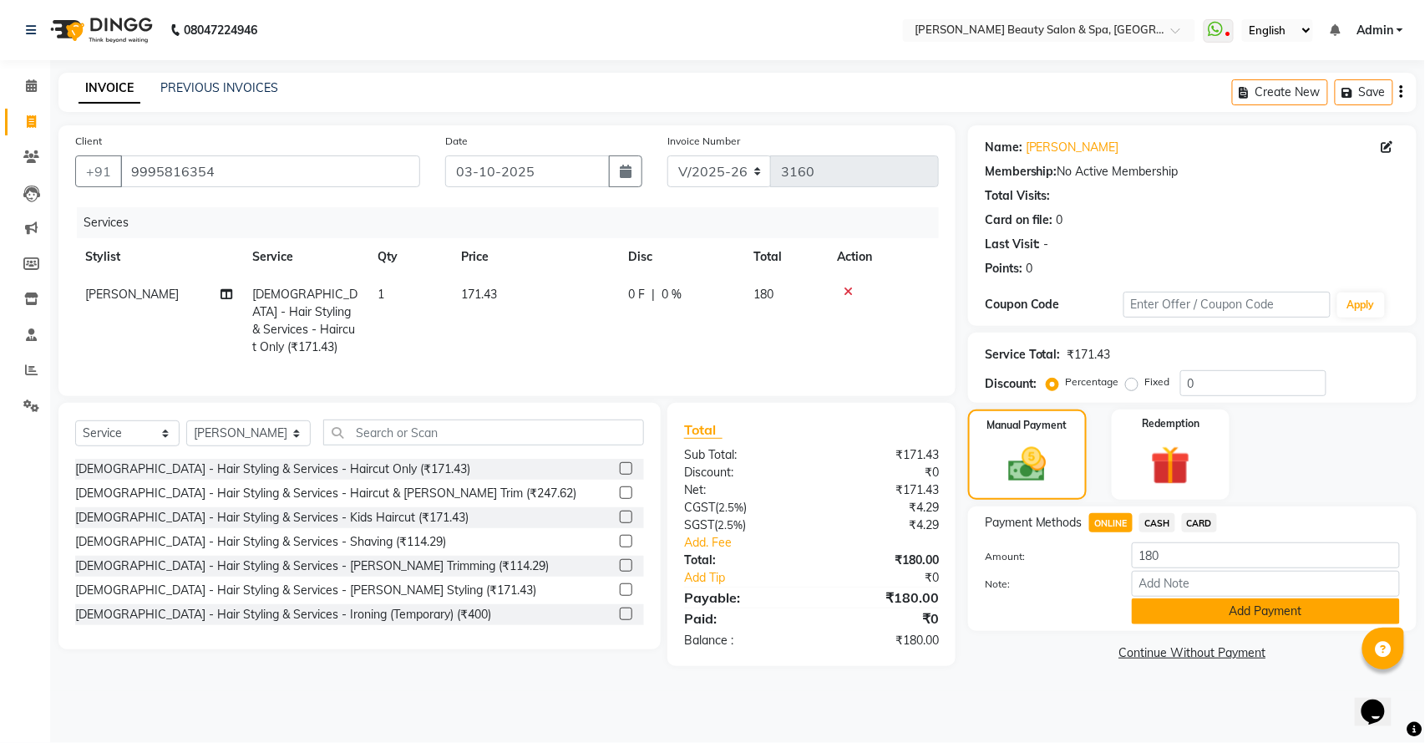
click at [1166, 602] on button "Add Payment" at bounding box center [1266, 611] width 268 height 26
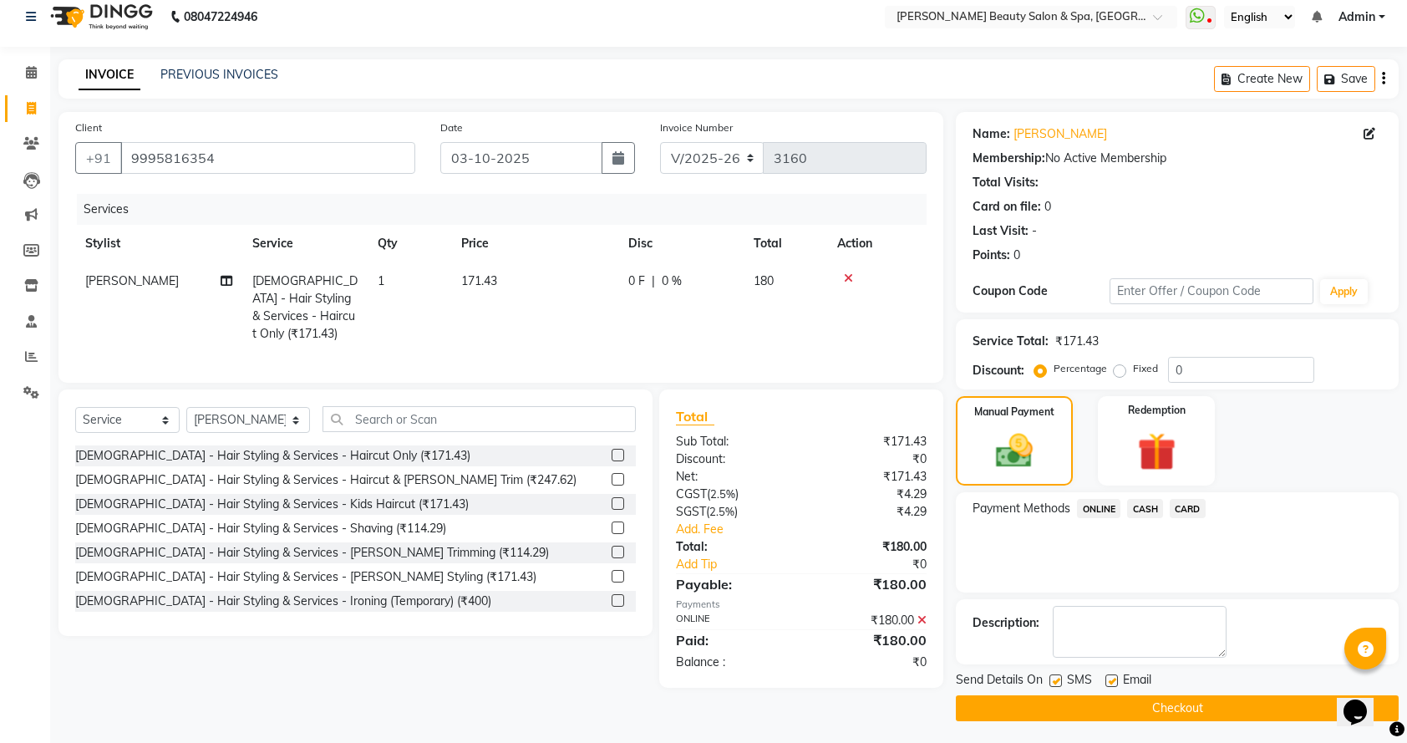
scroll to position [18, 0]
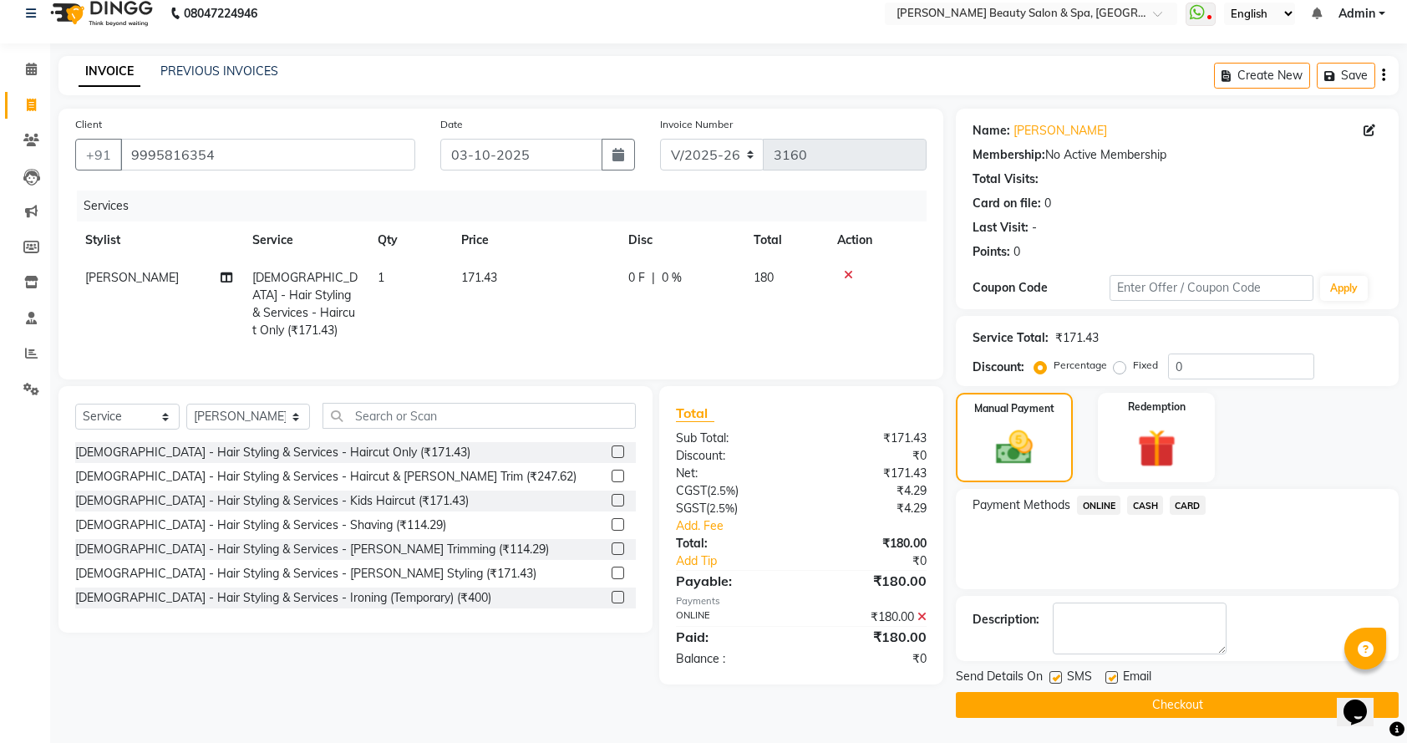
click at [1104, 505] on span "ONLINE" at bounding box center [1098, 504] width 43 height 19
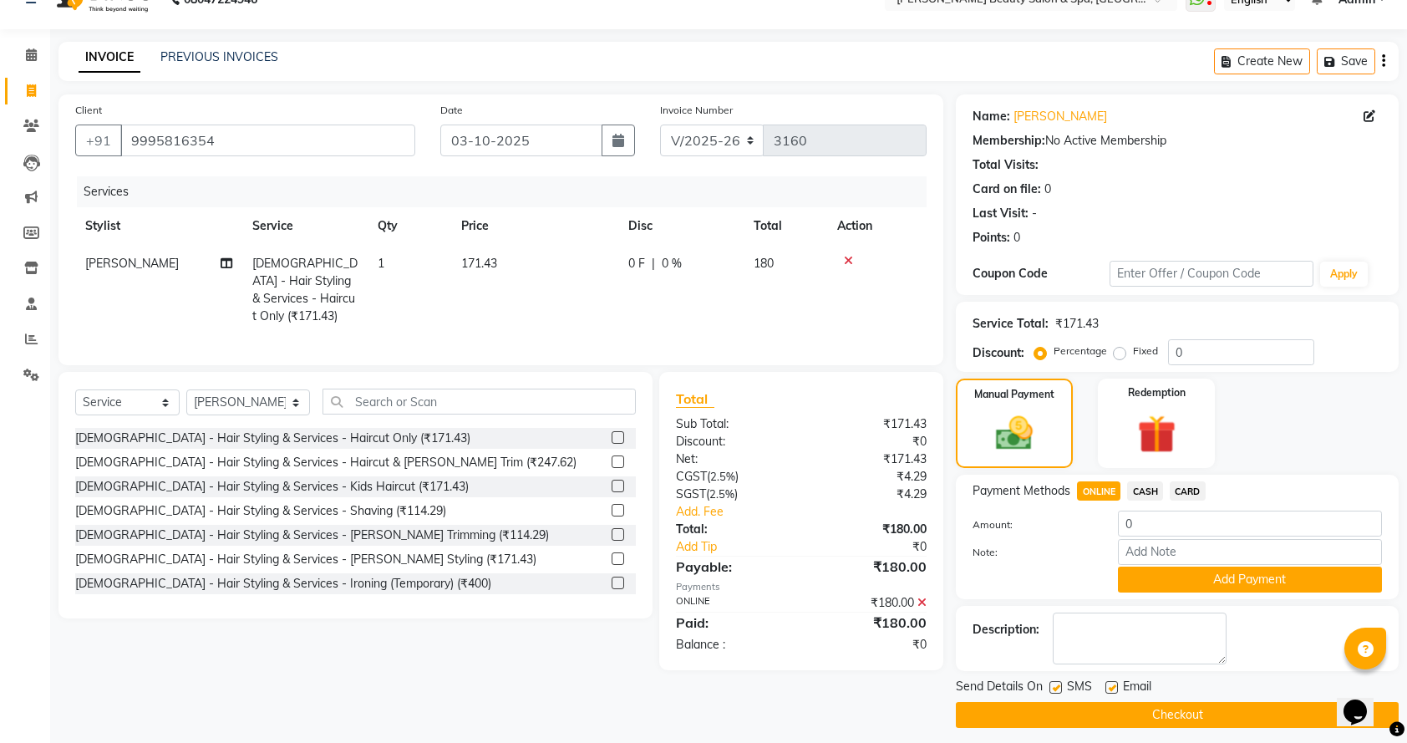
scroll to position [43, 0]
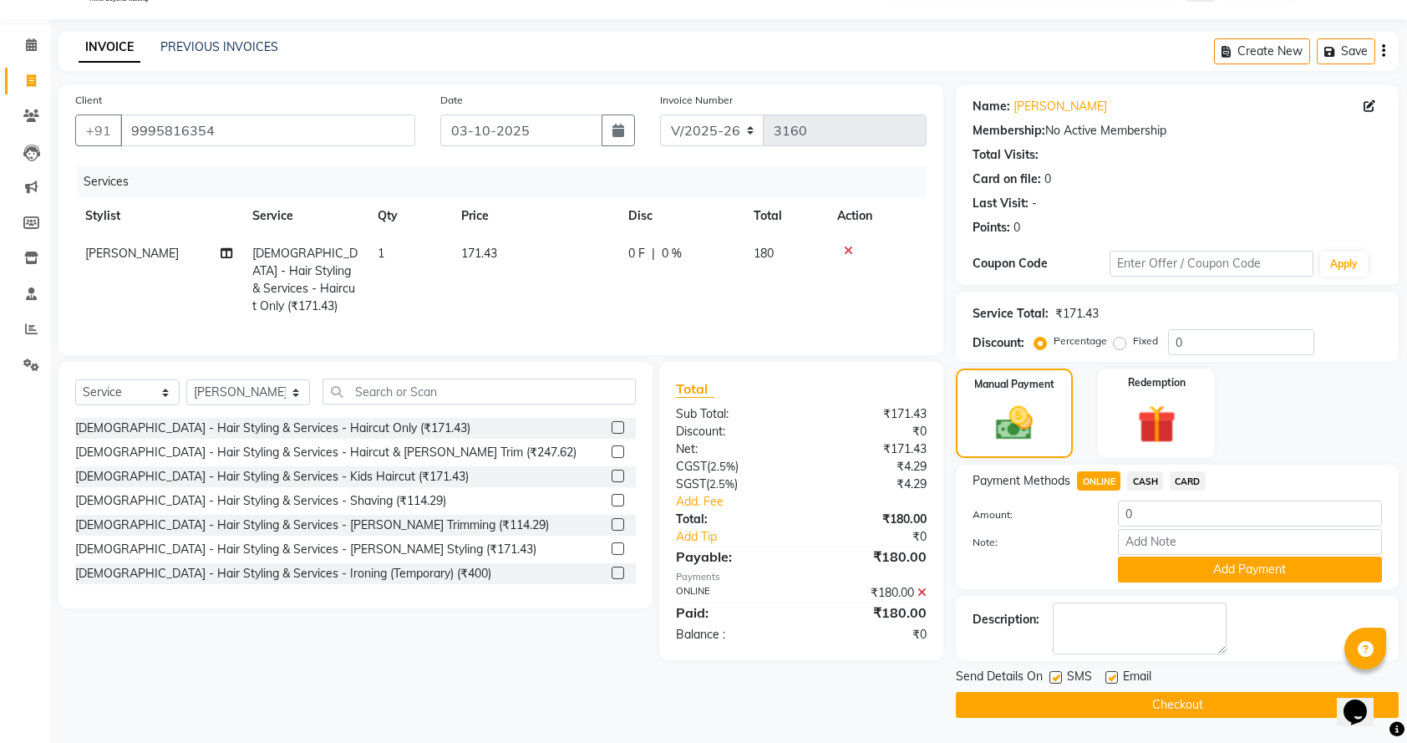
click at [1143, 703] on button "Checkout" at bounding box center [1177, 705] width 443 height 26
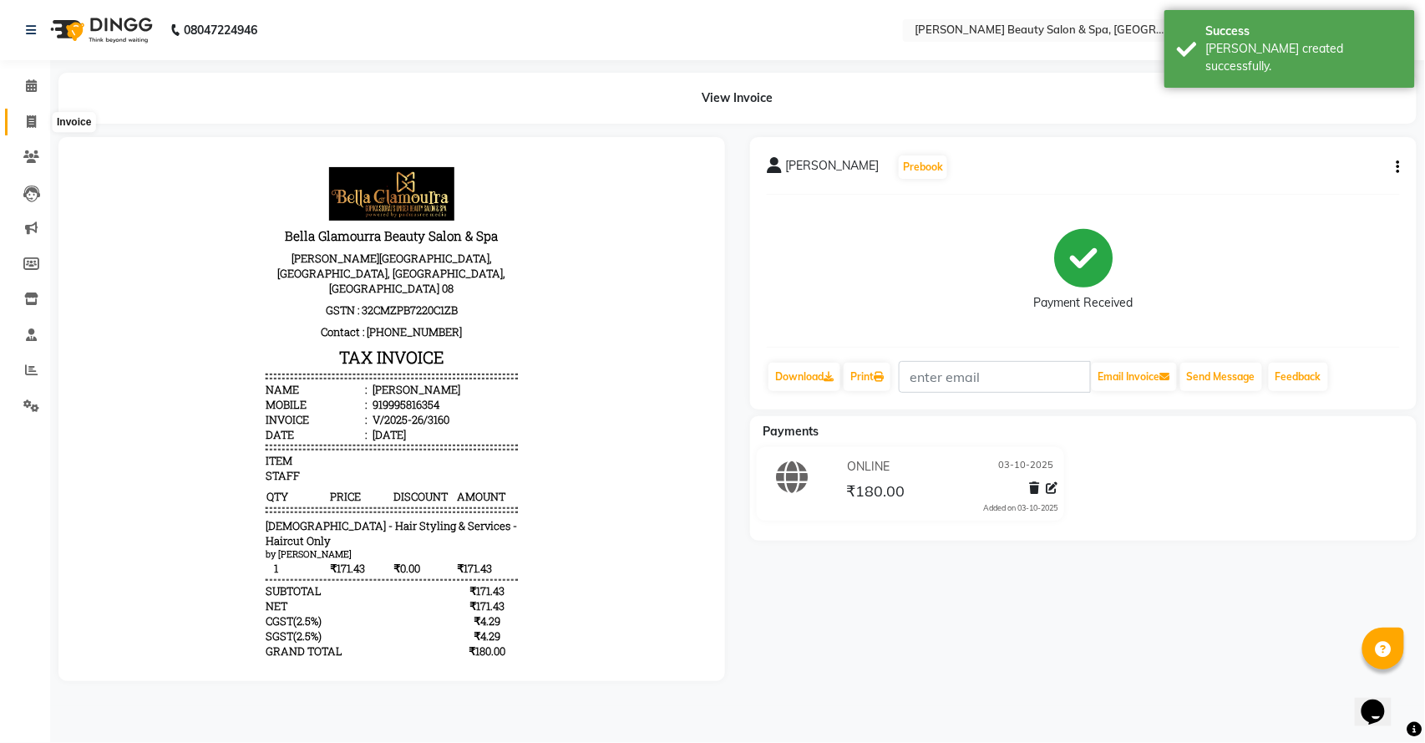
click at [31, 115] on icon at bounding box center [31, 121] width 9 height 13
select select "service"
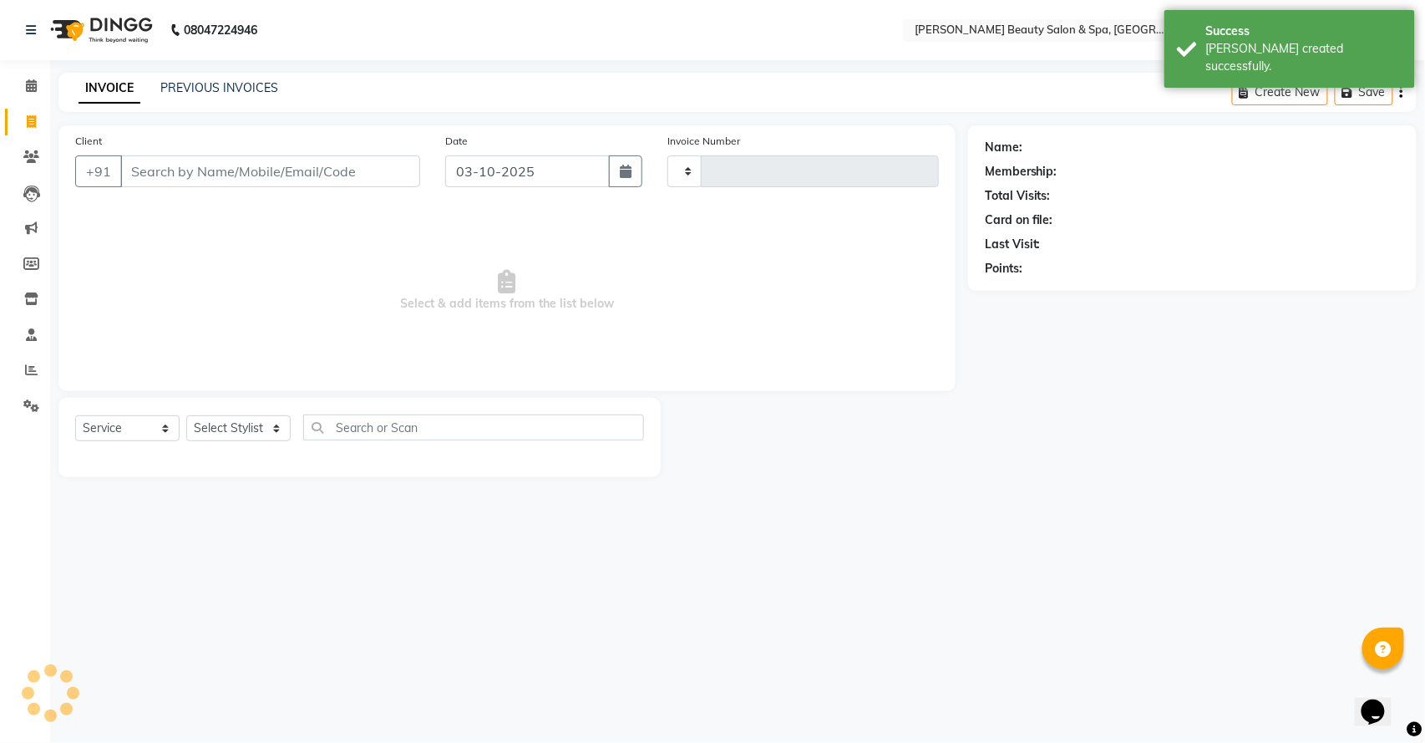
type input "3161"
select select "7524"
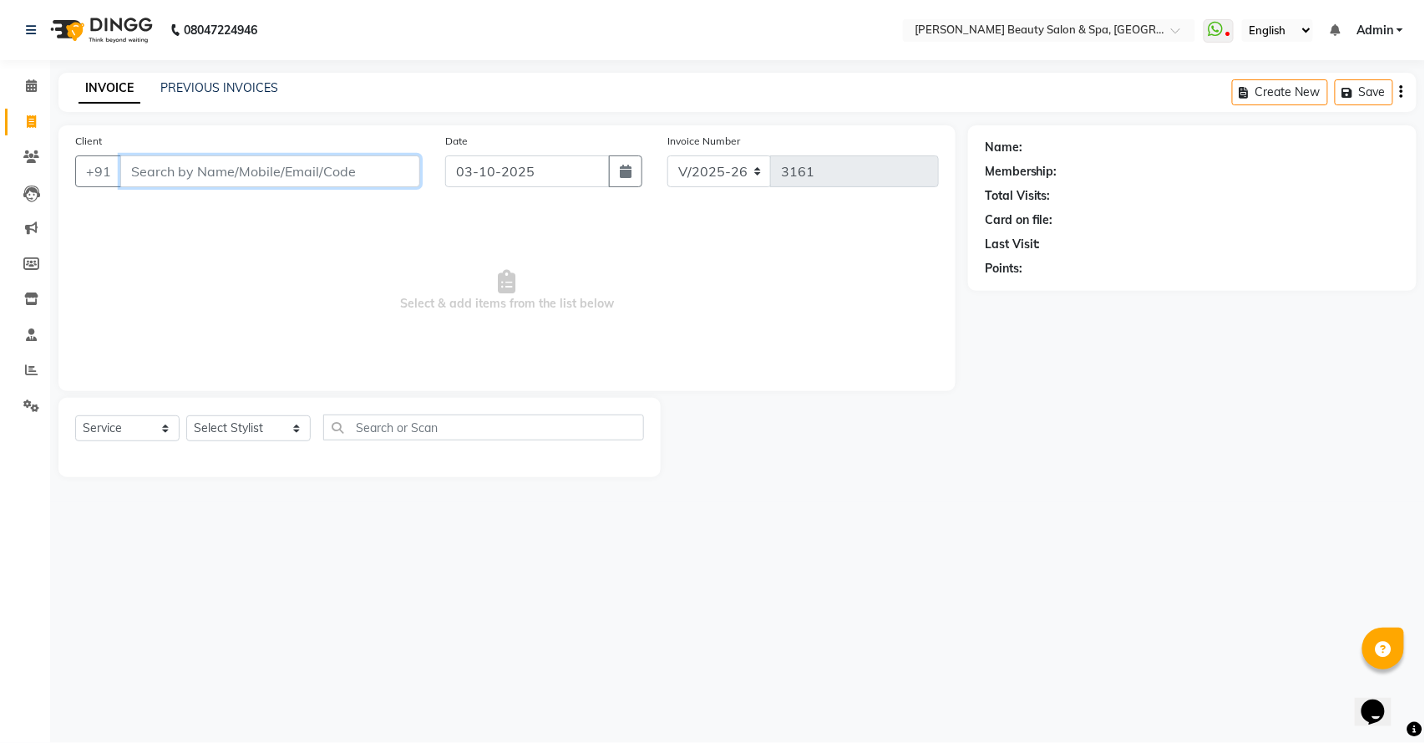
click at [147, 169] on input "Client" at bounding box center [270, 171] width 300 height 32
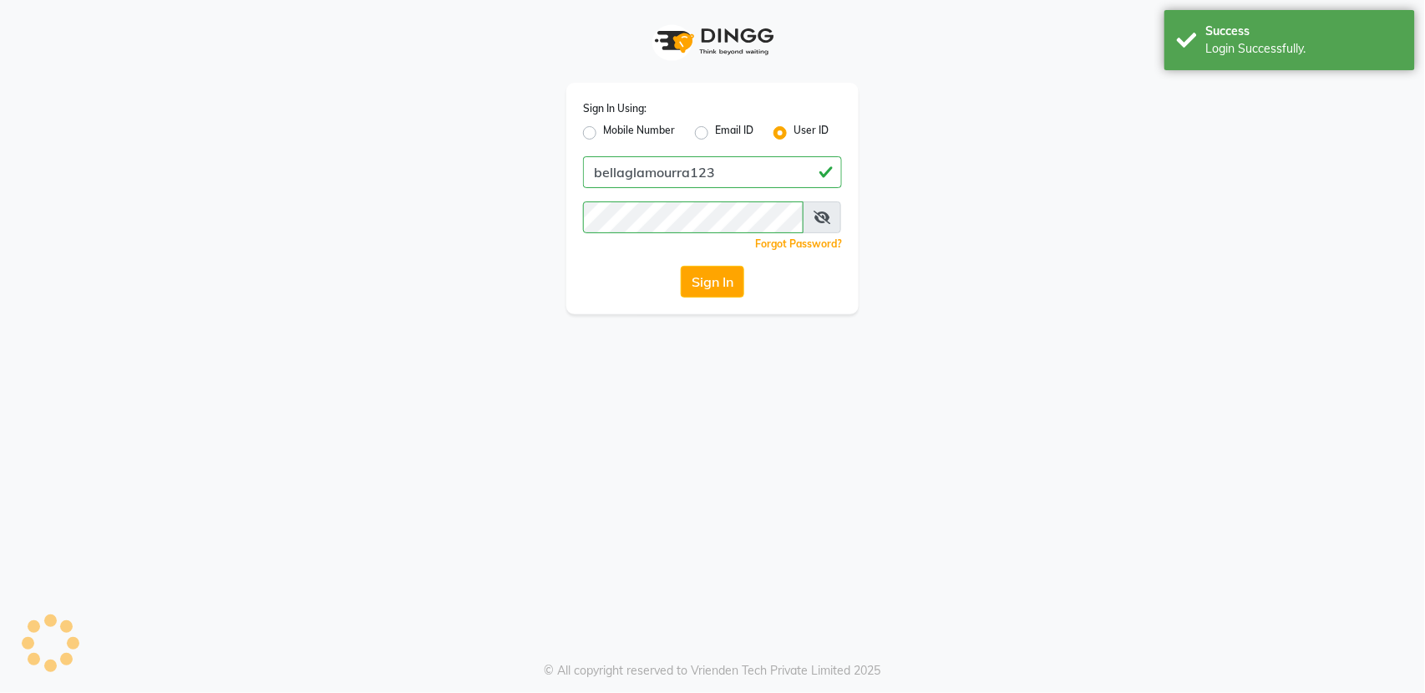
select select "service"
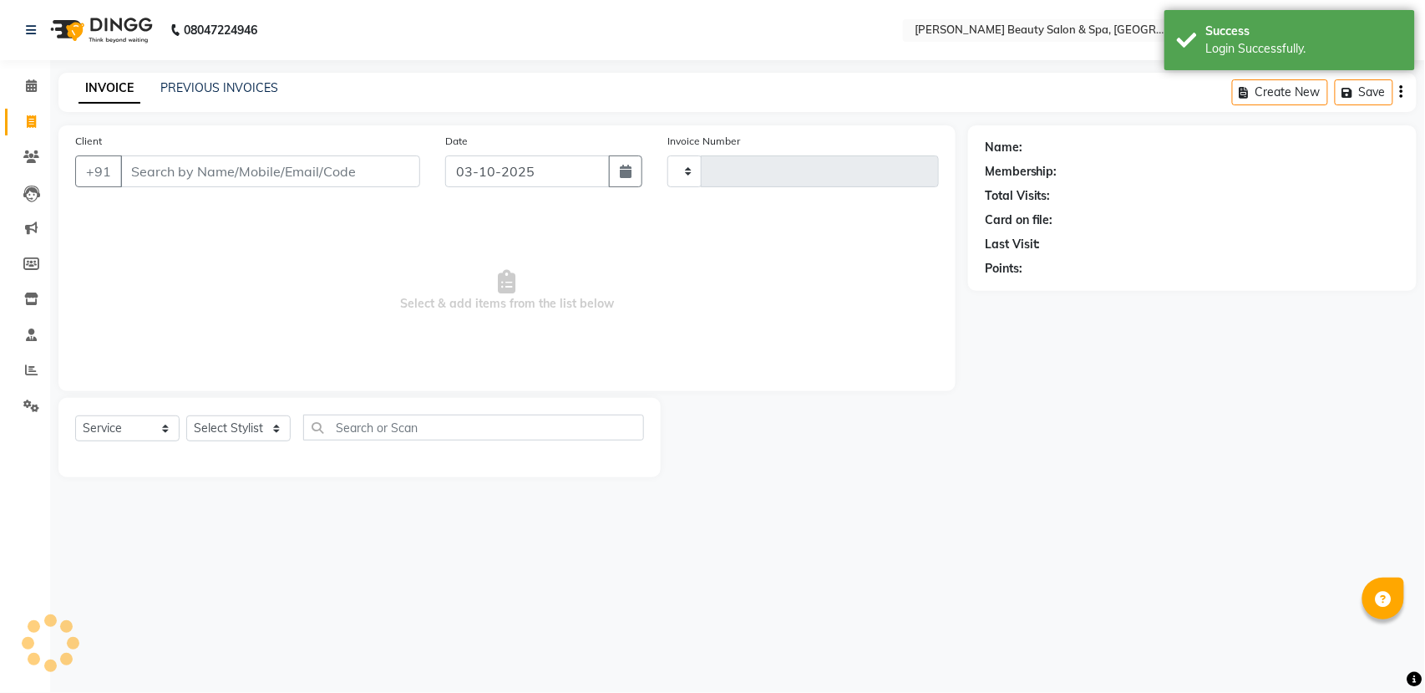
select select "en"
type input "3161"
select select "7524"
click at [389, 175] on input "Client" at bounding box center [270, 171] width 300 height 32
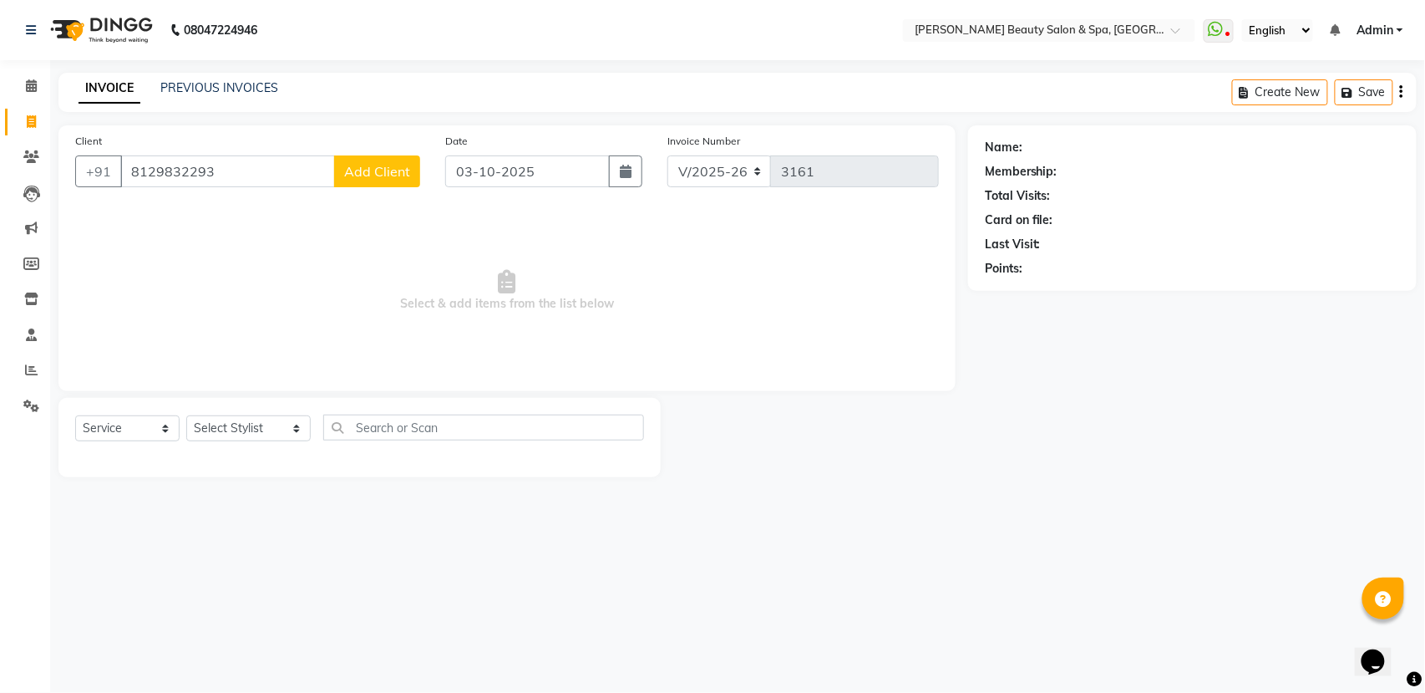
type input "8129832293"
click at [389, 175] on span "Add Client" at bounding box center [377, 171] width 66 height 17
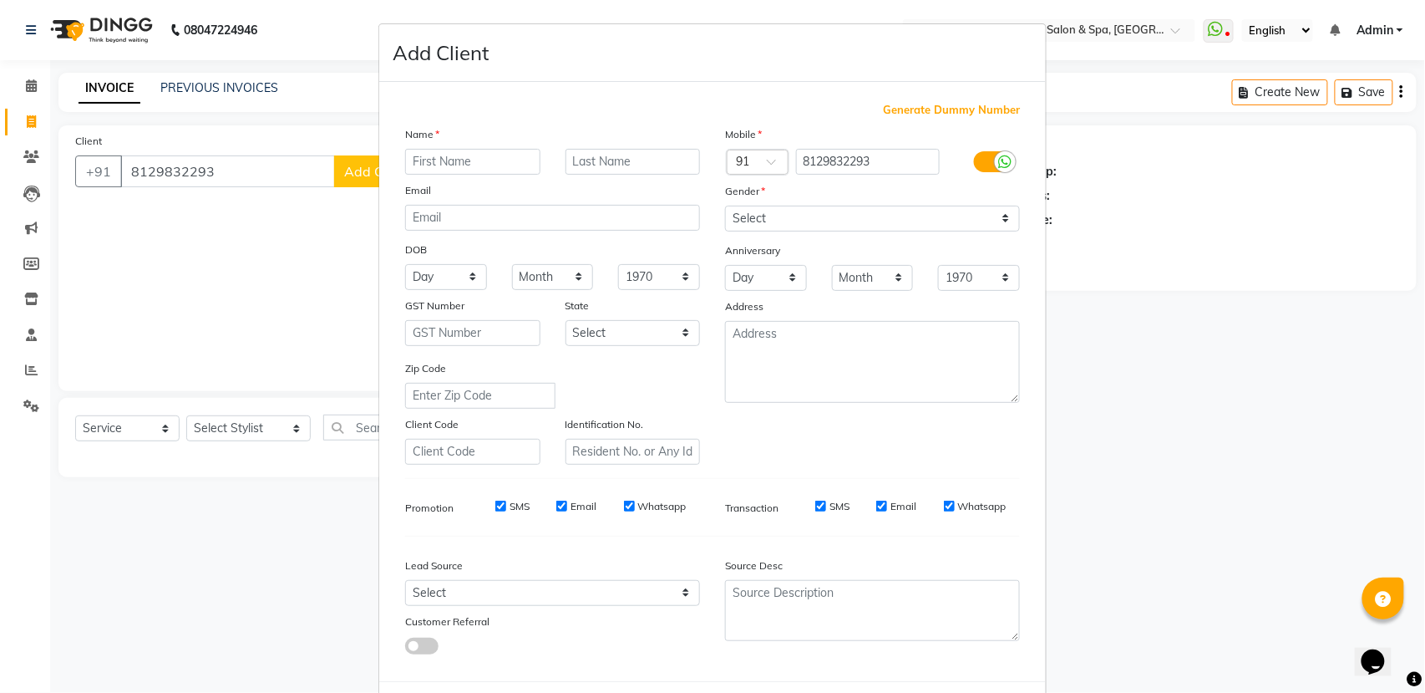
click at [425, 164] on input "text" at bounding box center [472, 162] width 135 height 26
type input "Asee"
click at [675, 158] on input "text" at bounding box center [633, 162] width 135 height 26
type input "Kathiri"
click at [780, 219] on select "Select [DEMOGRAPHIC_DATA] [DEMOGRAPHIC_DATA] Other Prefer Not To Say" at bounding box center [872, 219] width 295 height 26
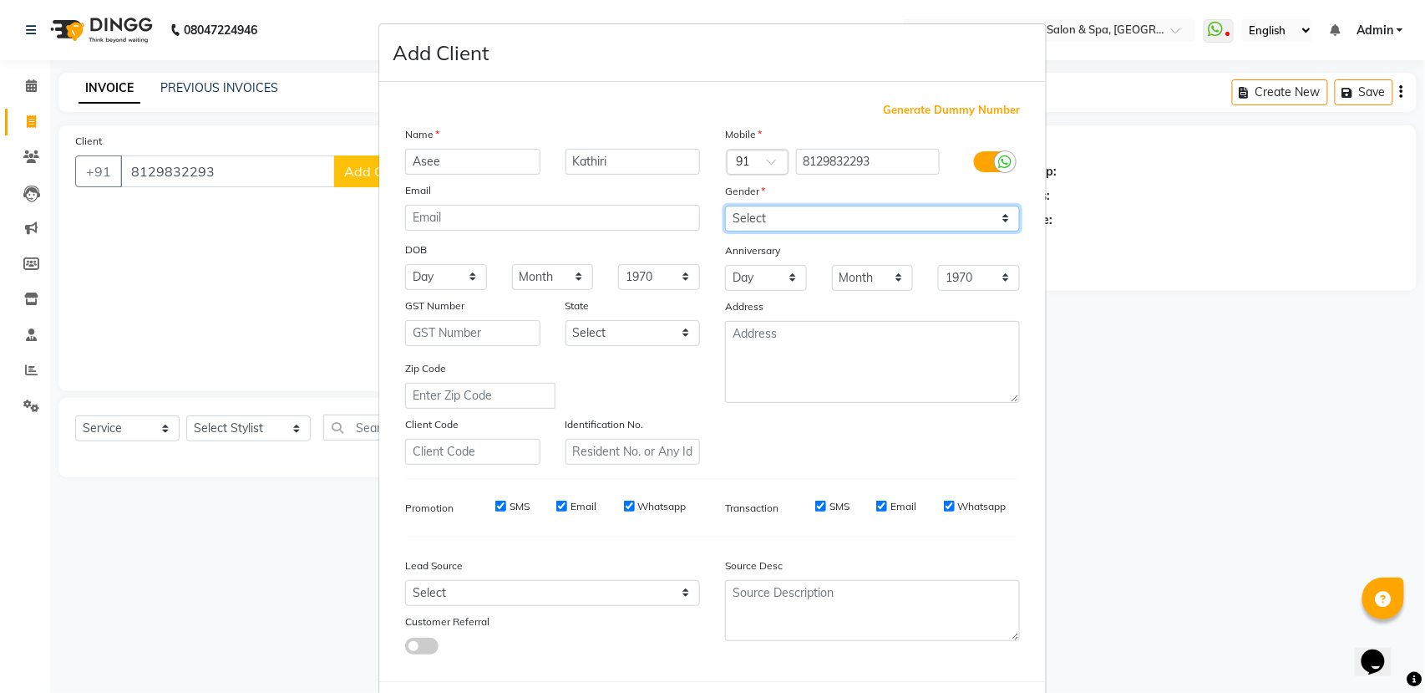
select select "female"
click at [725, 206] on select "Select [DEMOGRAPHIC_DATA] [DEMOGRAPHIC_DATA] Other Prefer Not To Say" at bounding box center [872, 219] width 295 height 26
click at [592, 338] on select "Select Andaman and Nicobar Islands Andhra Pradesh Arunachal Pradesh Assam Bihar…" at bounding box center [633, 333] width 135 height 26
select select "19"
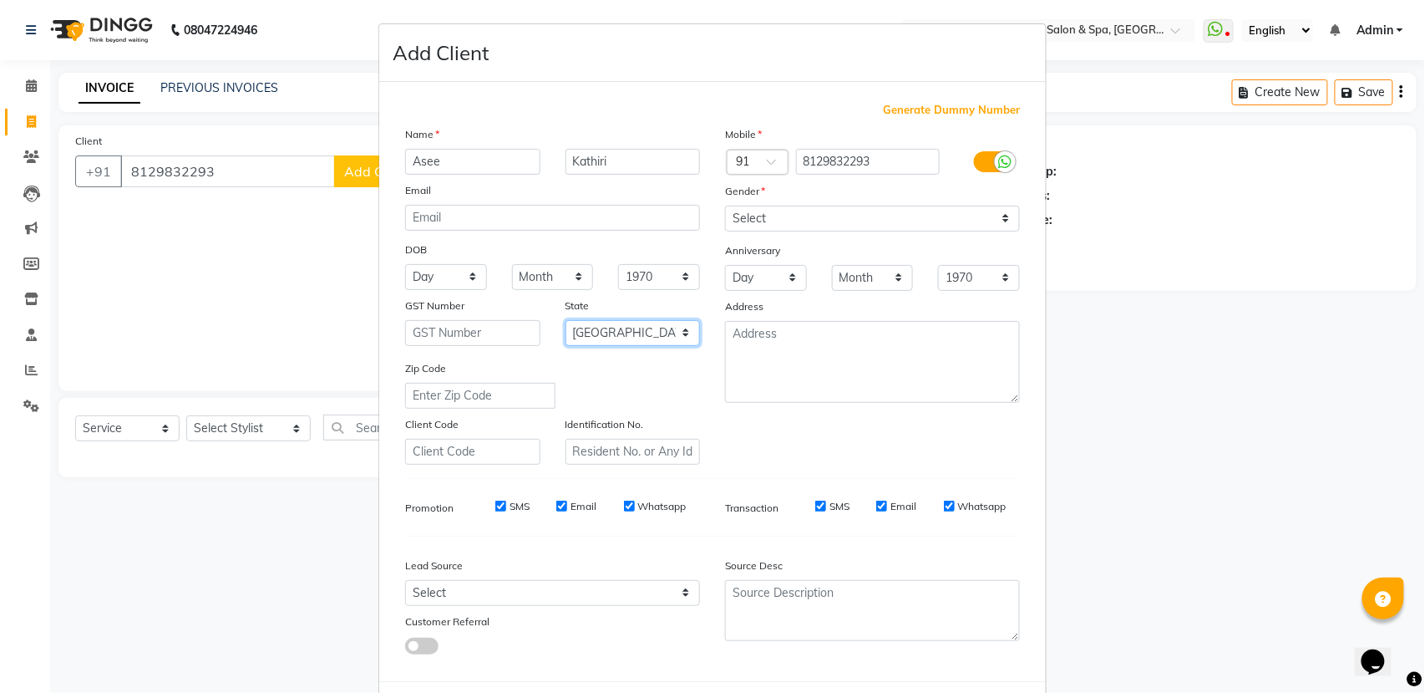
click at [566, 320] on select "Select Andaman and Nicobar Islands Andhra Pradesh Arunachal Pradesh Assam Bihar…" at bounding box center [633, 333] width 135 height 26
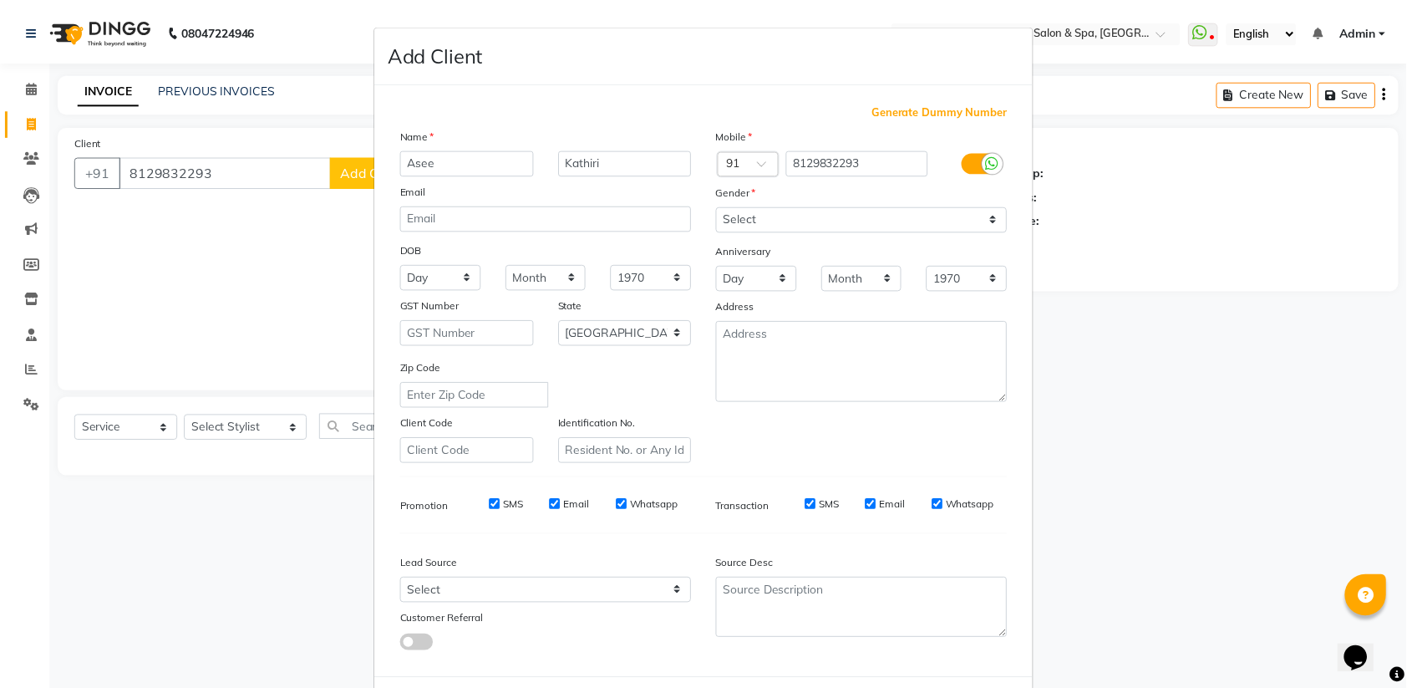
scroll to position [74, 0]
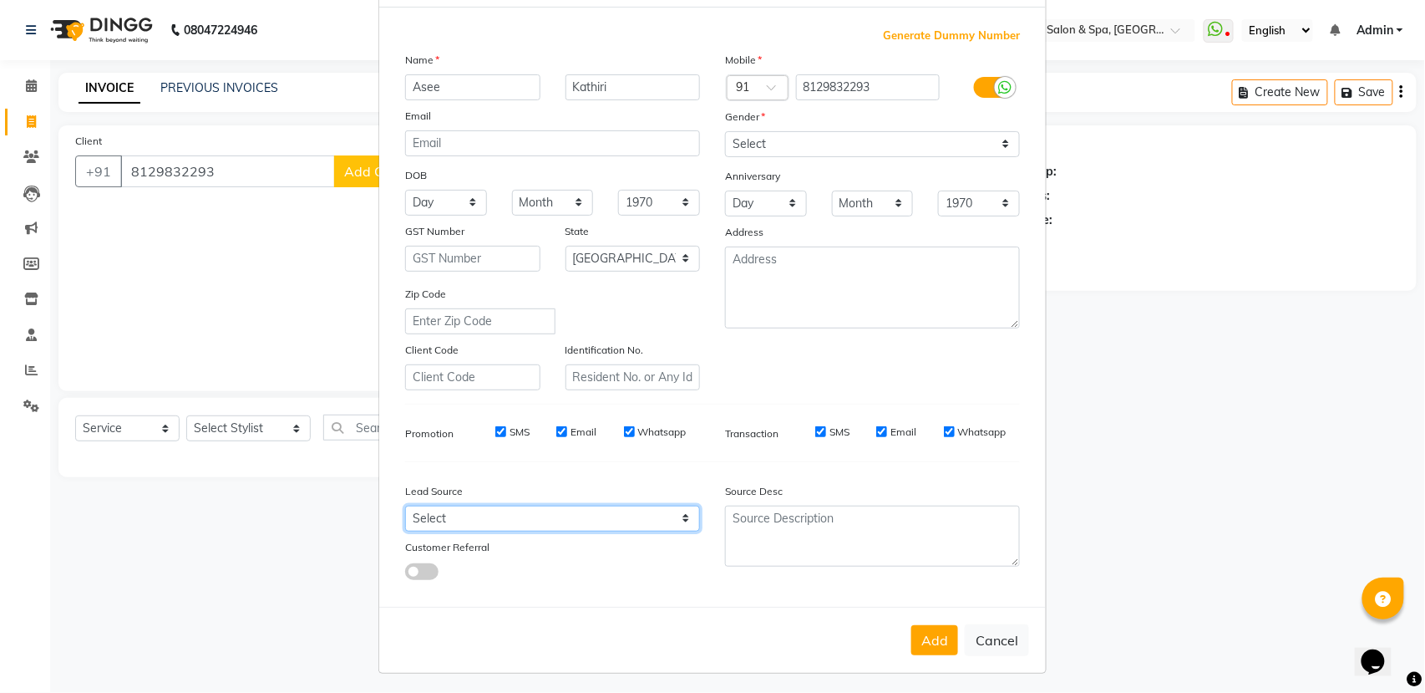
click at [528, 513] on select "Select Walk-in Referral Internet Friend Word of Mouth Advertisement Facebook Ju…" at bounding box center [552, 519] width 295 height 26
select select "51119"
click at [405, 506] on select "Select Walk-in Referral Internet Friend Word of Mouth Advertisement Facebook Ju…" at bounding box center [552, 519] width 295 height 26
click at [921, 625] on button "Add" at bounding box center [935, 640] width 47 height 30
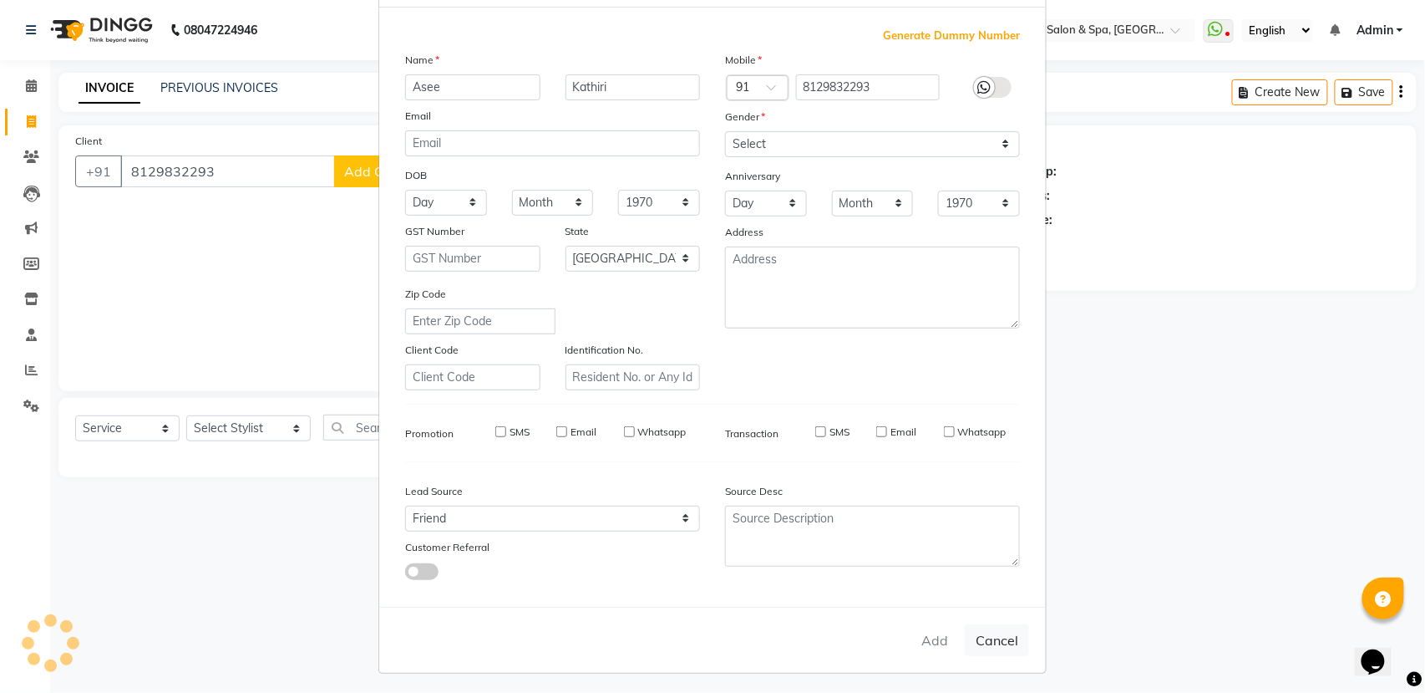
select select
select select "null"
select select
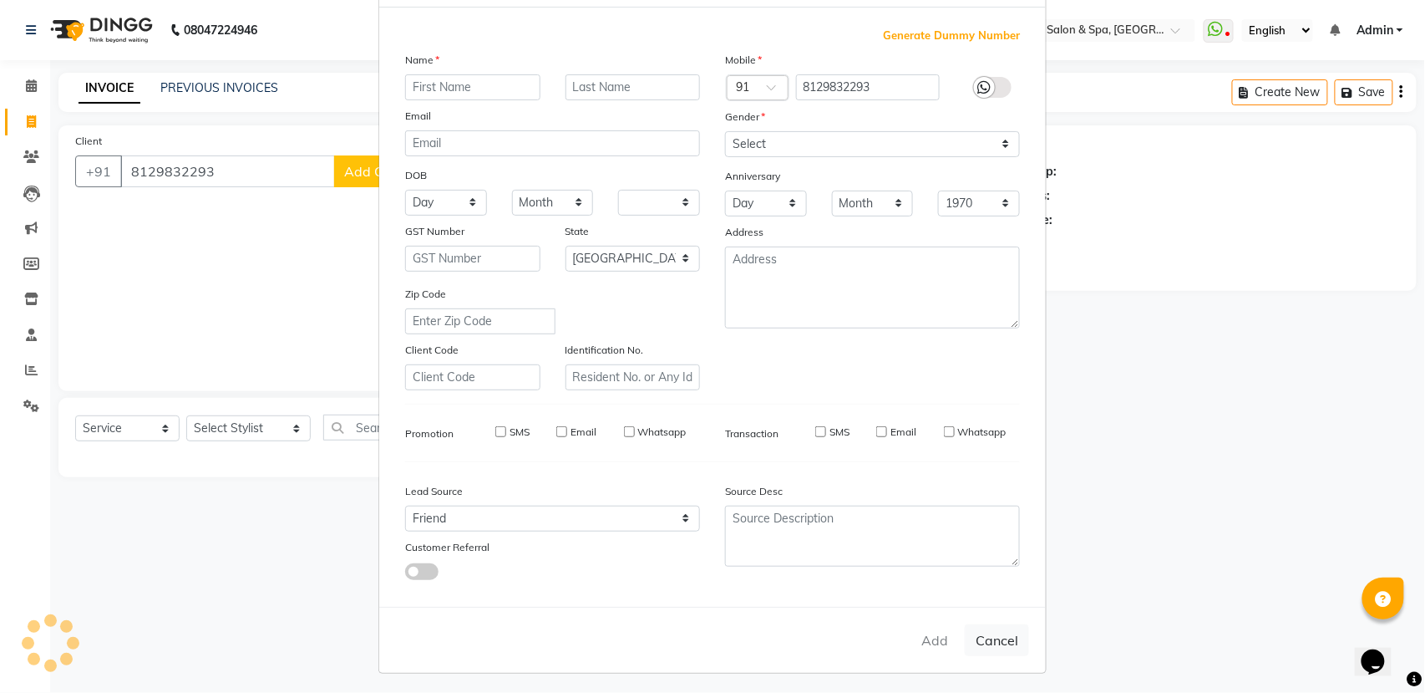
select select
checkbox input "false"
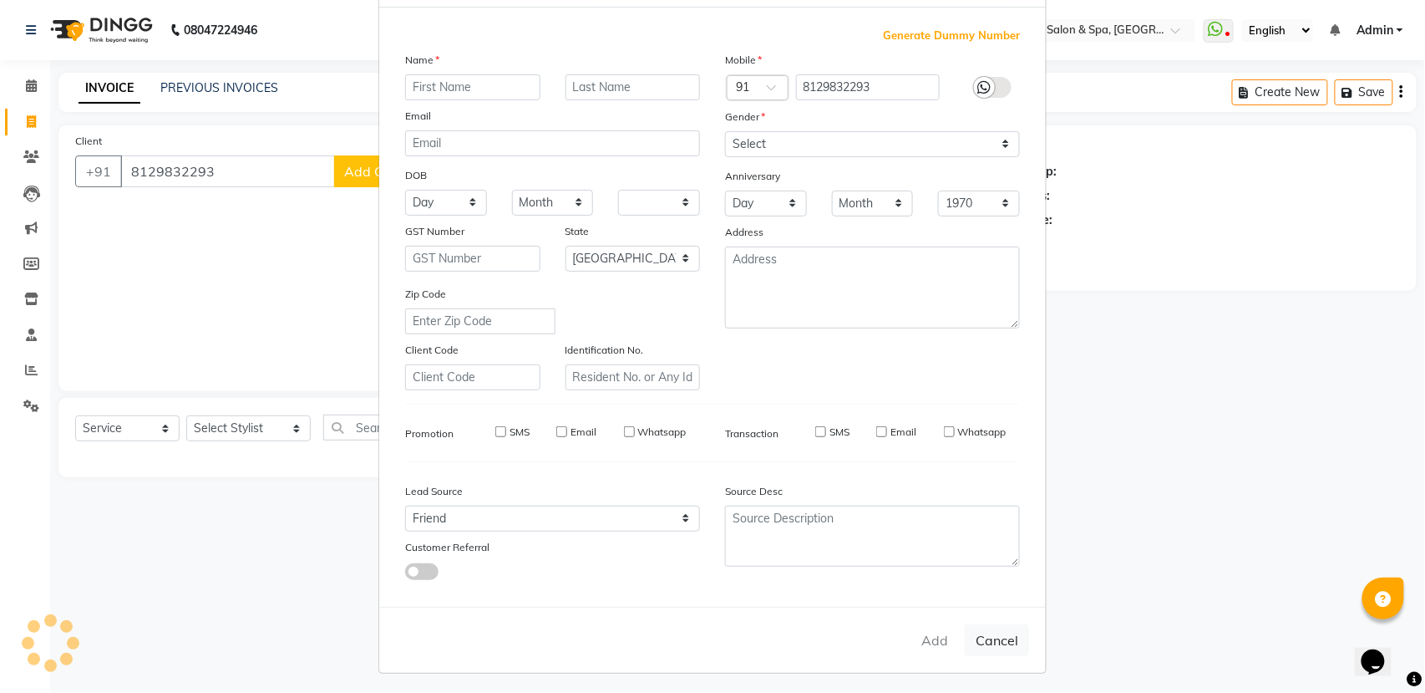
checkbox input "false"
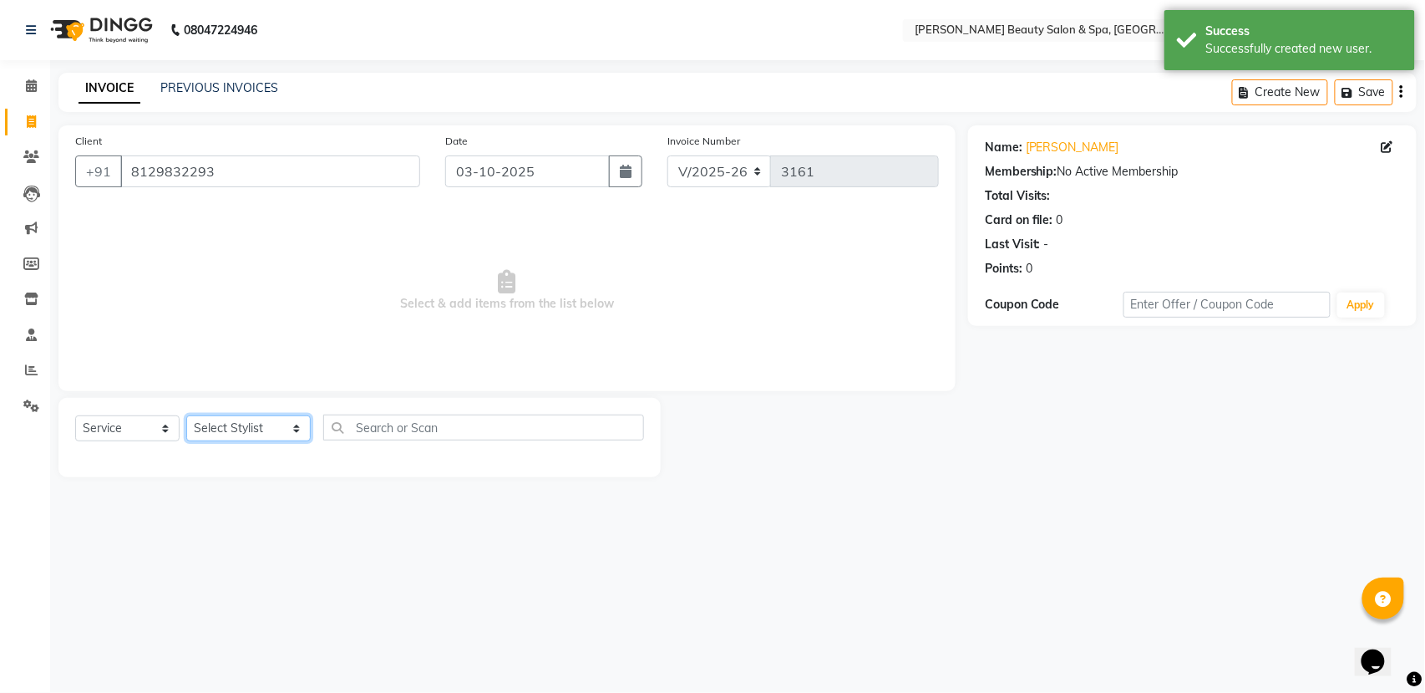
click at [202, 434] on select "Select Stylist Admin [PERSON_NAME] [PERSON_NAME] [PERSON_NAME] [PERSON_NAME] [P…" at bounding box center [248, 428] width 124 height 26
select select "78211"
click at [186, 415] on select "Select Stylist Admin [PERSON_NAME] [PERSON_NAME] [PERSON_NAME] [PERSON_NAME] [P…" at bounding box center [248, 428] width 124 height 26
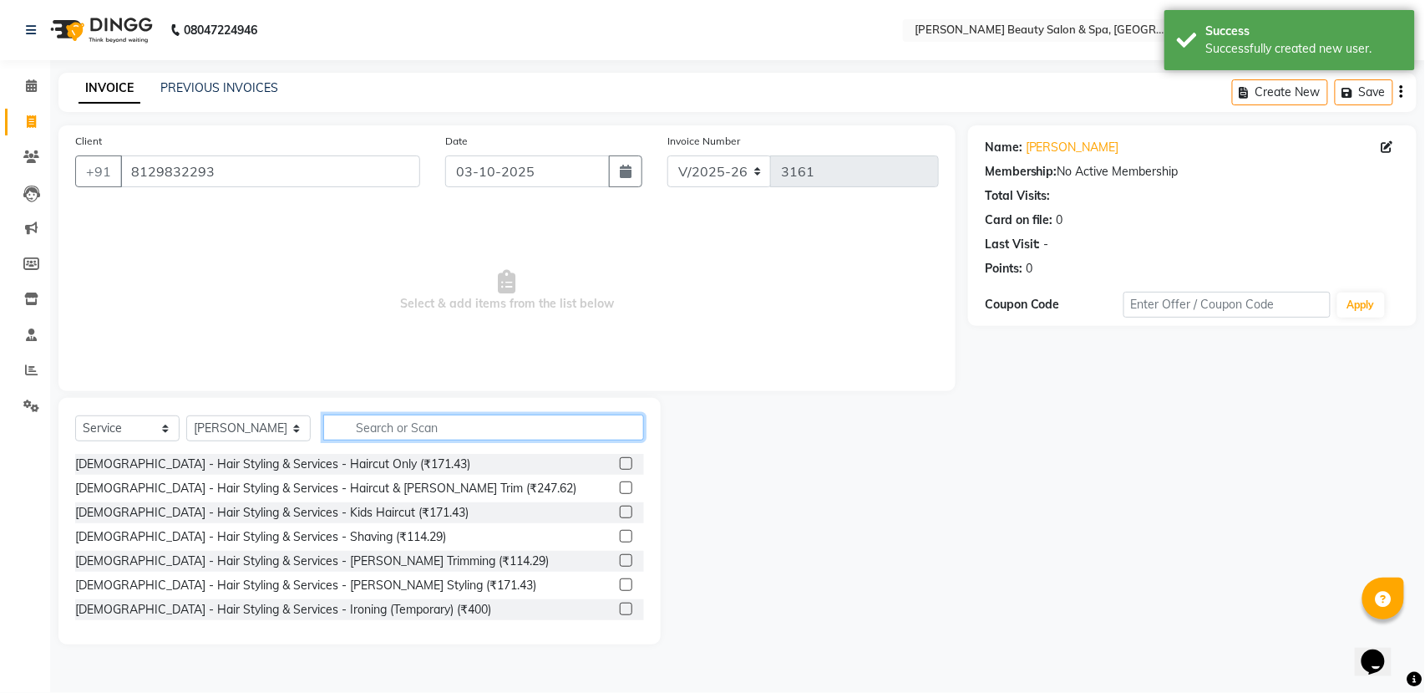
click at [353, 423] on input "text" at bounding box center [483, 427] width 321 height 26
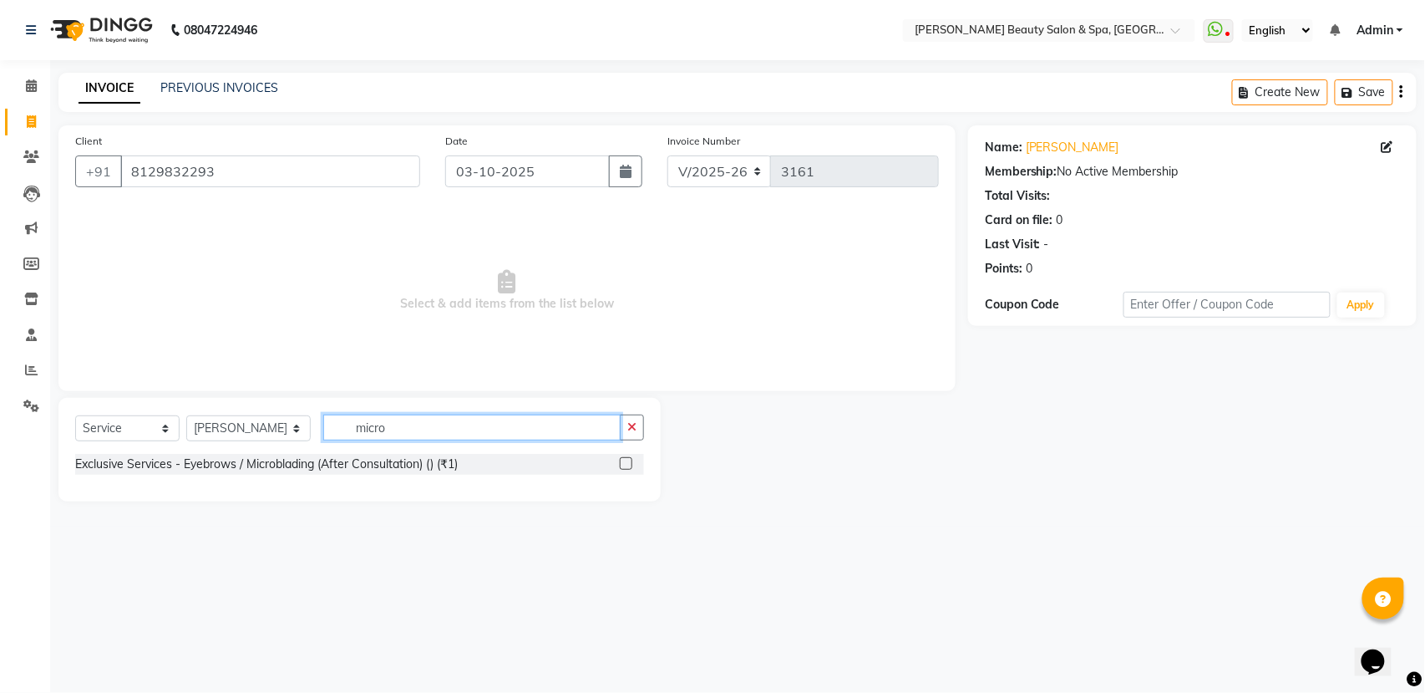
type input "micro"
click at [623, 465] on label at bounding box center [626, 463] width 13 height 13
click at [623, 465] on input "checkbox" at bounding box center [625, 464] width 11 height 11
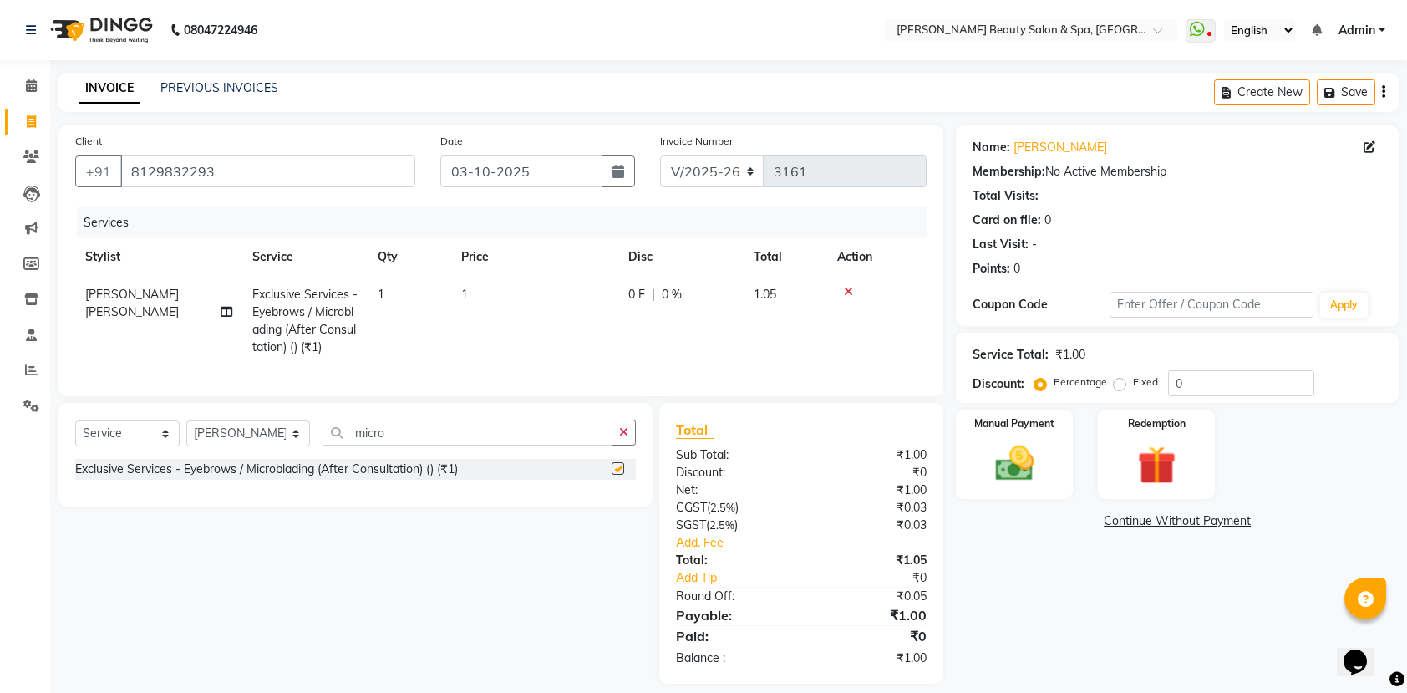
checkbox input "false"
click at [470, 289] on td "1" at bounding box center [534, 321] width 167 height 90
select select "78211"
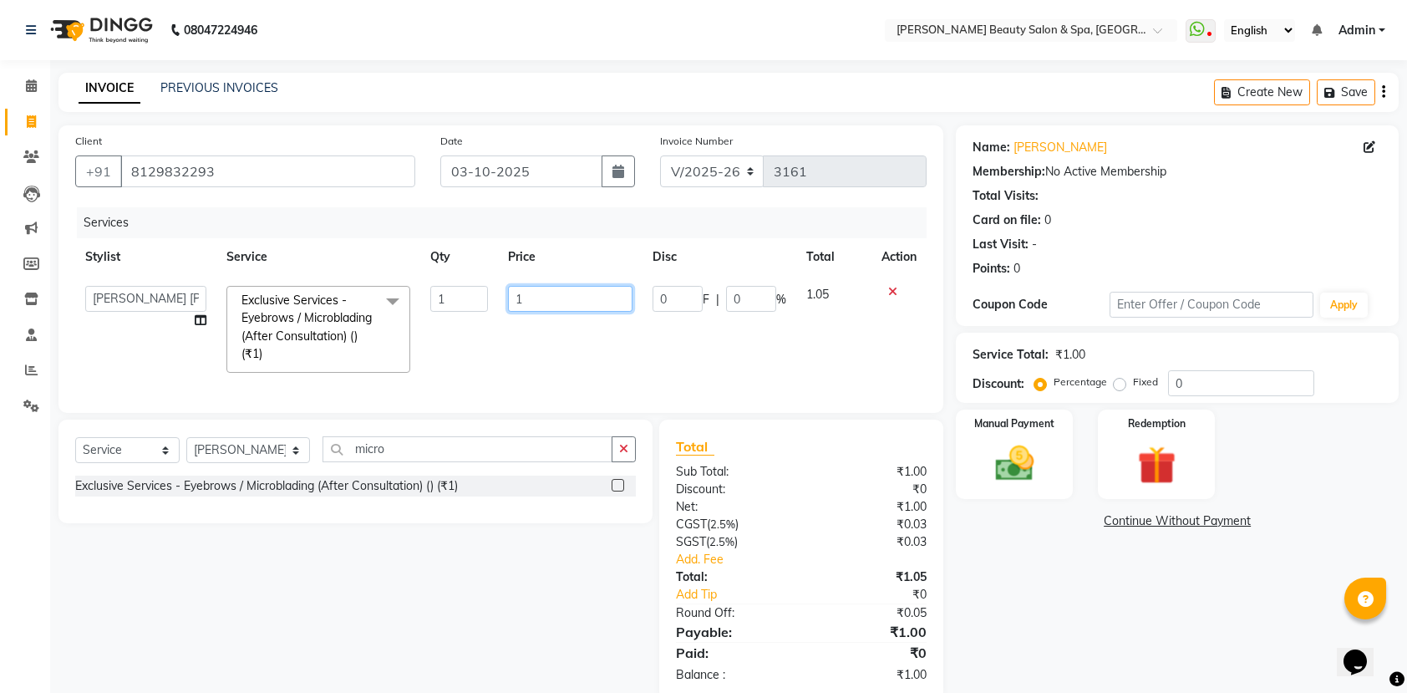
drag, startPoint x: 523, startPoint y: 296, endPoint x: 472, endPoint y: 284, distance: 52.3
click at [485, 287] on tr "Admin Azeem Zameer Bhumika Tamang Gopika Sooraj Meena Chethri Mittalali Barik M…" at bounding box center [500, 329] width 851 height 107
type input "5000"
click at [1039, 566] on div "Name: Asee Kathiri Membership: No Active Membership Total Visits: Card on file:…" at bounding box center [1183, 412] width 455 height 575
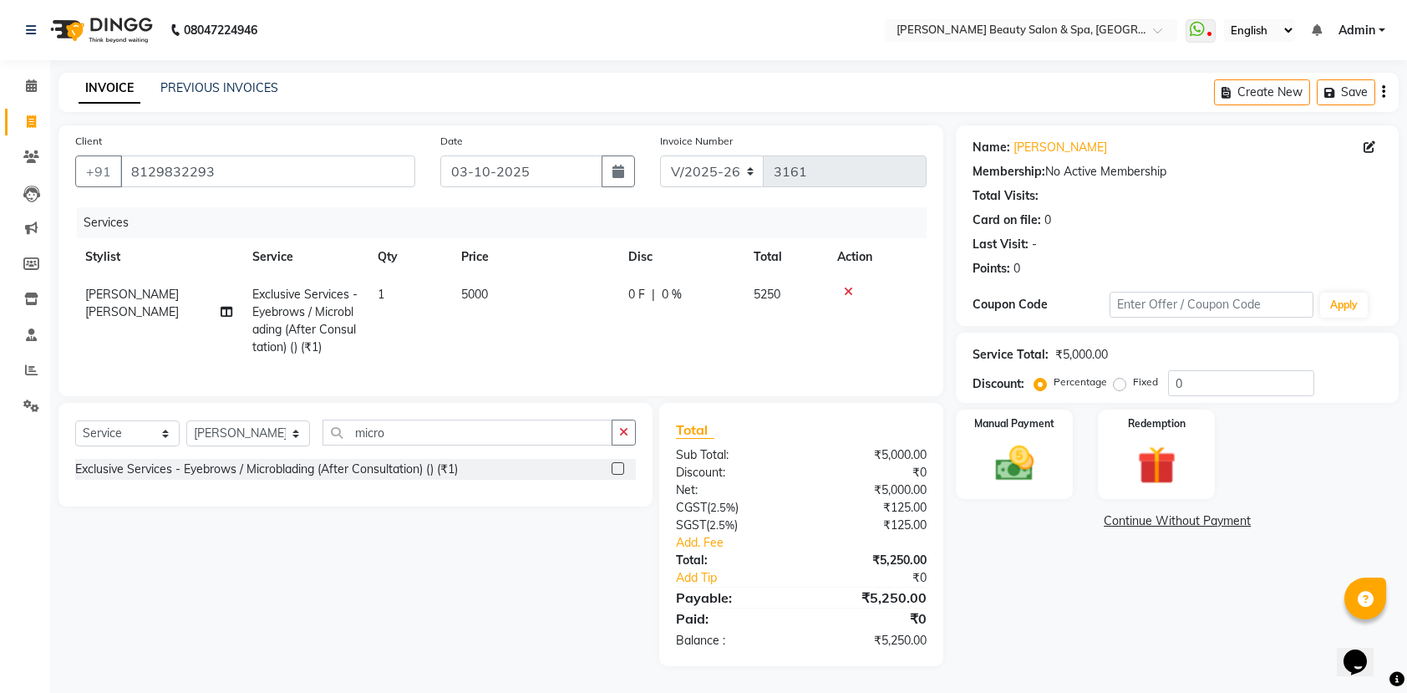
scroll to position [18, 0]
click at [1044, 445] on img at bounding box center [1014, 463] width 65 height 46
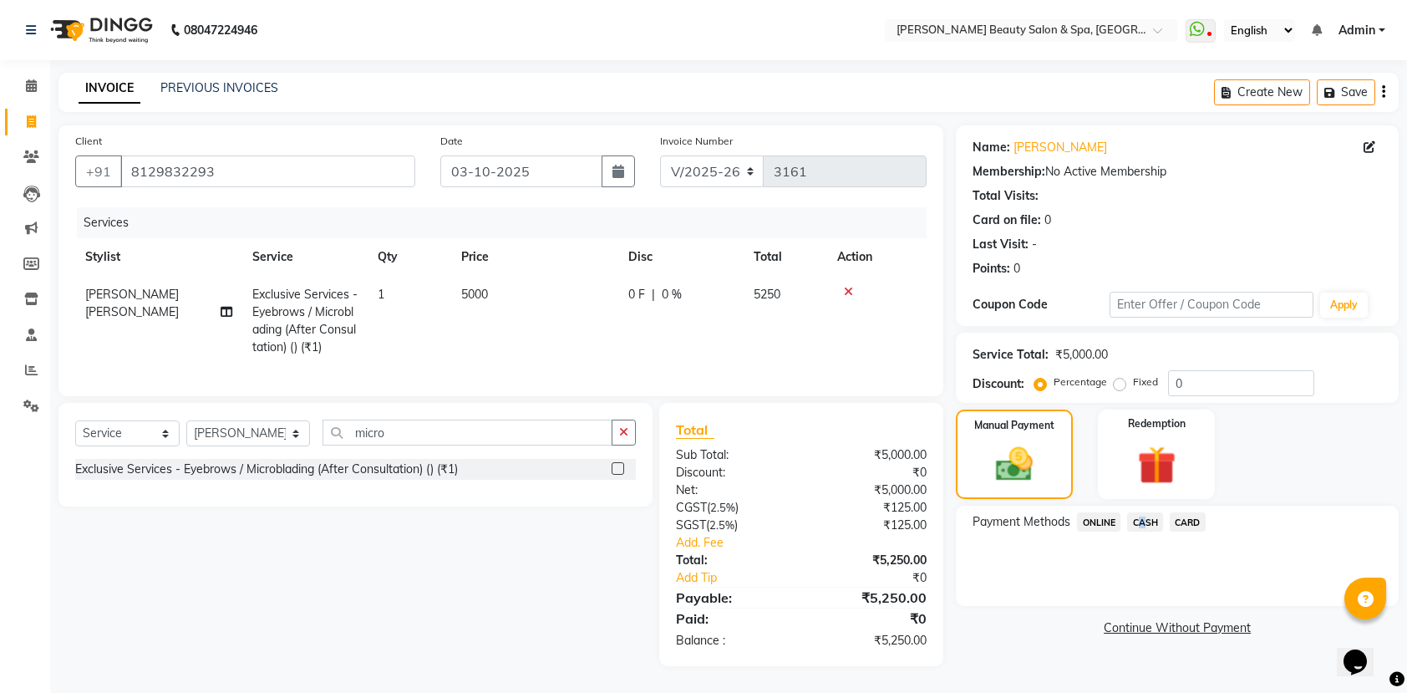
click at [1136, 512] on span "CASH" at bounding box center [1145, 521] width 36 height 19
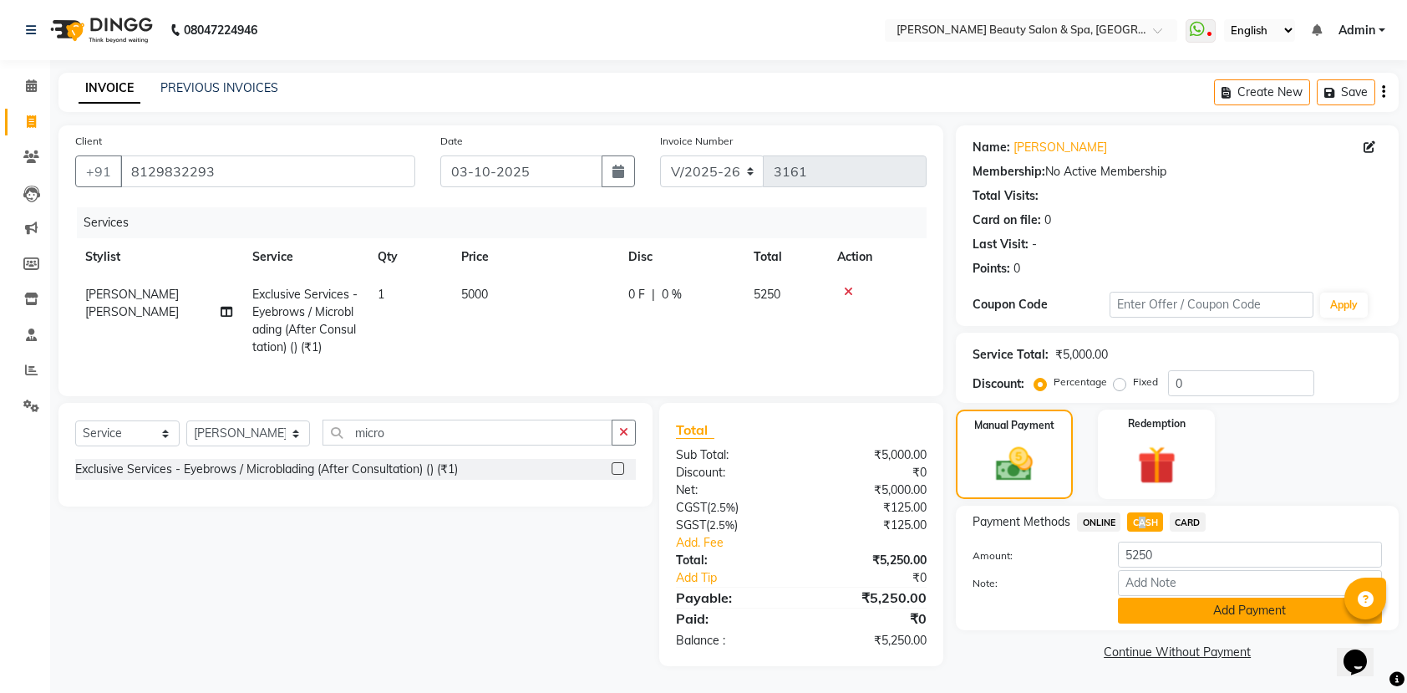
click at [1233, 597] on button "Add Payment" at bounding box center [1250, 610] width 264 height 26
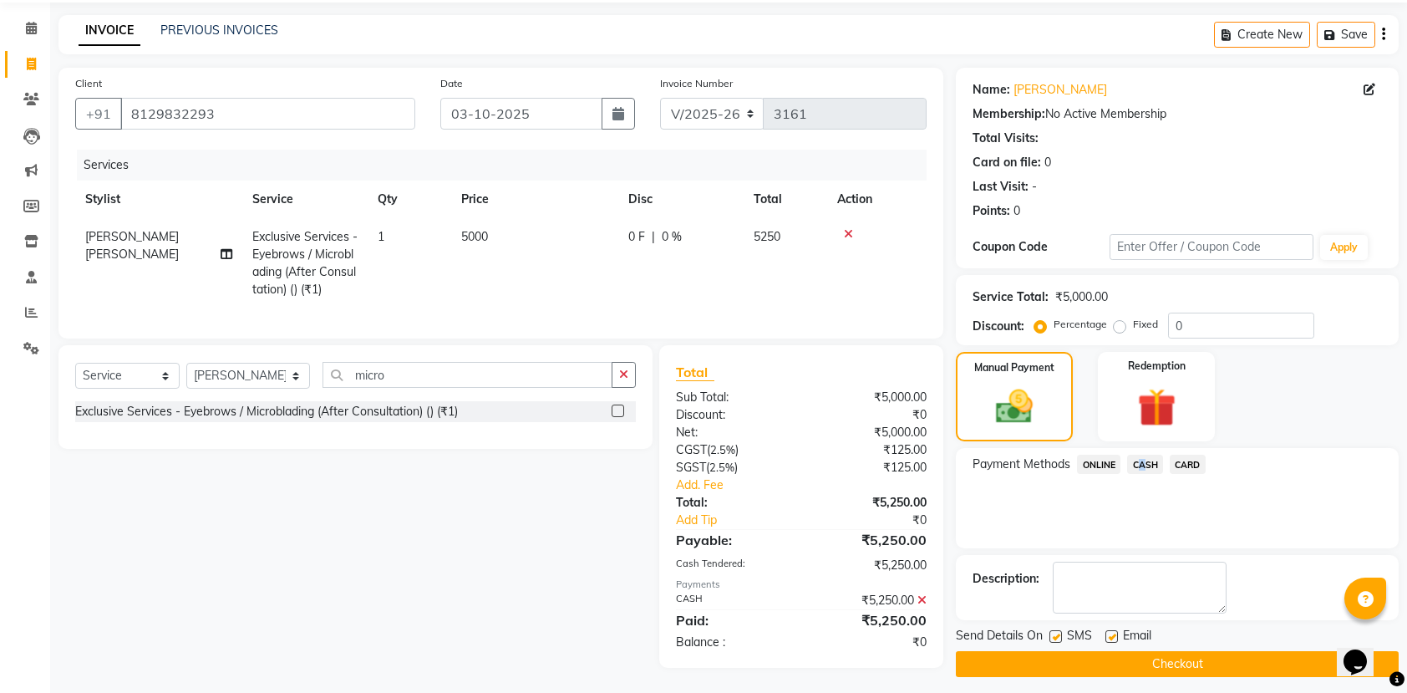
scroll to position [77, 0]
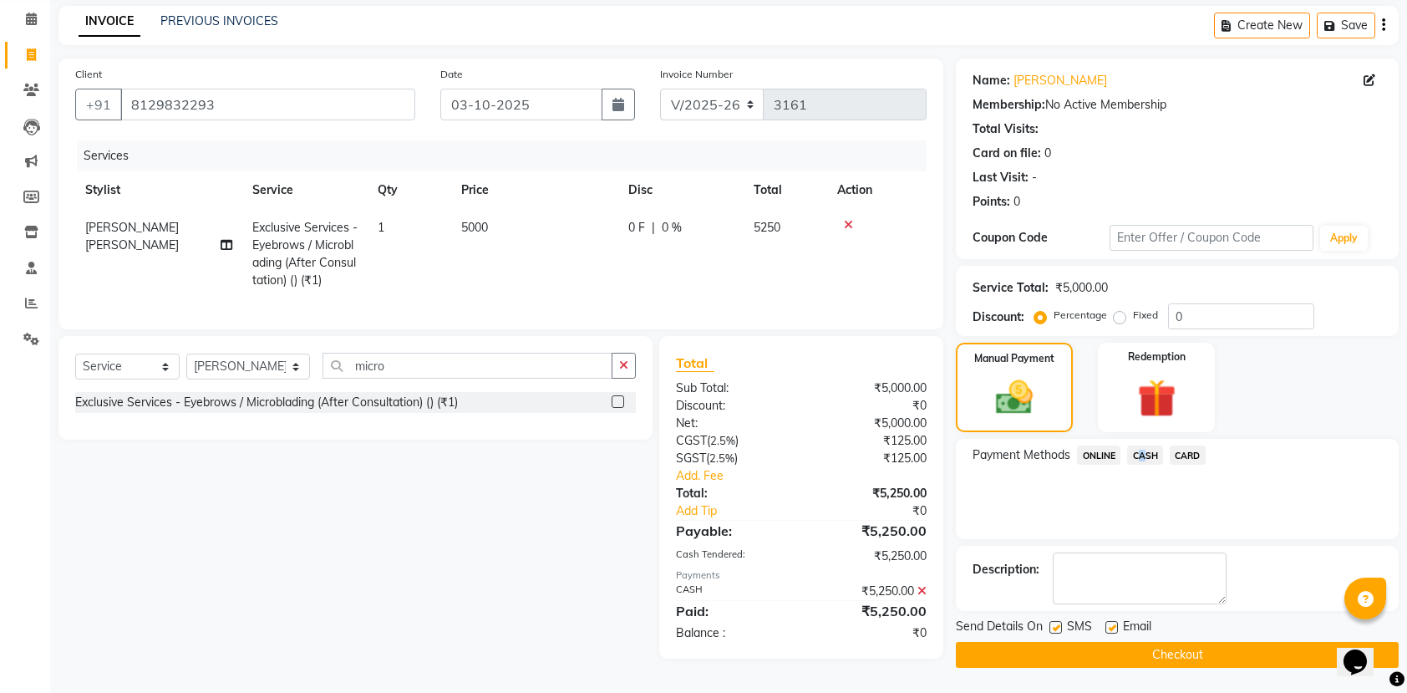
click at [1180, 647] on button "Checkout" at bounding box center [1177, 655] width 443 height 26
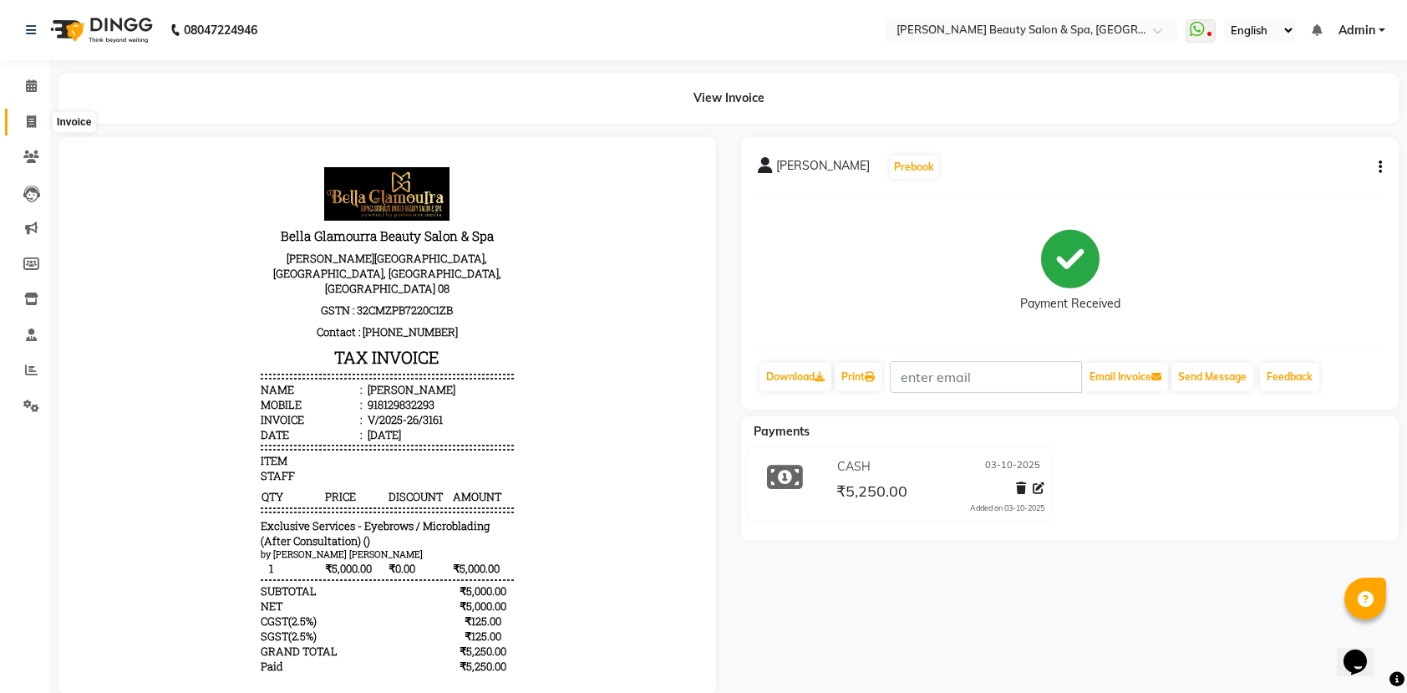
click at [42, 122] on span at bounding box center [31, 122] width 29 height 19
select select "service"
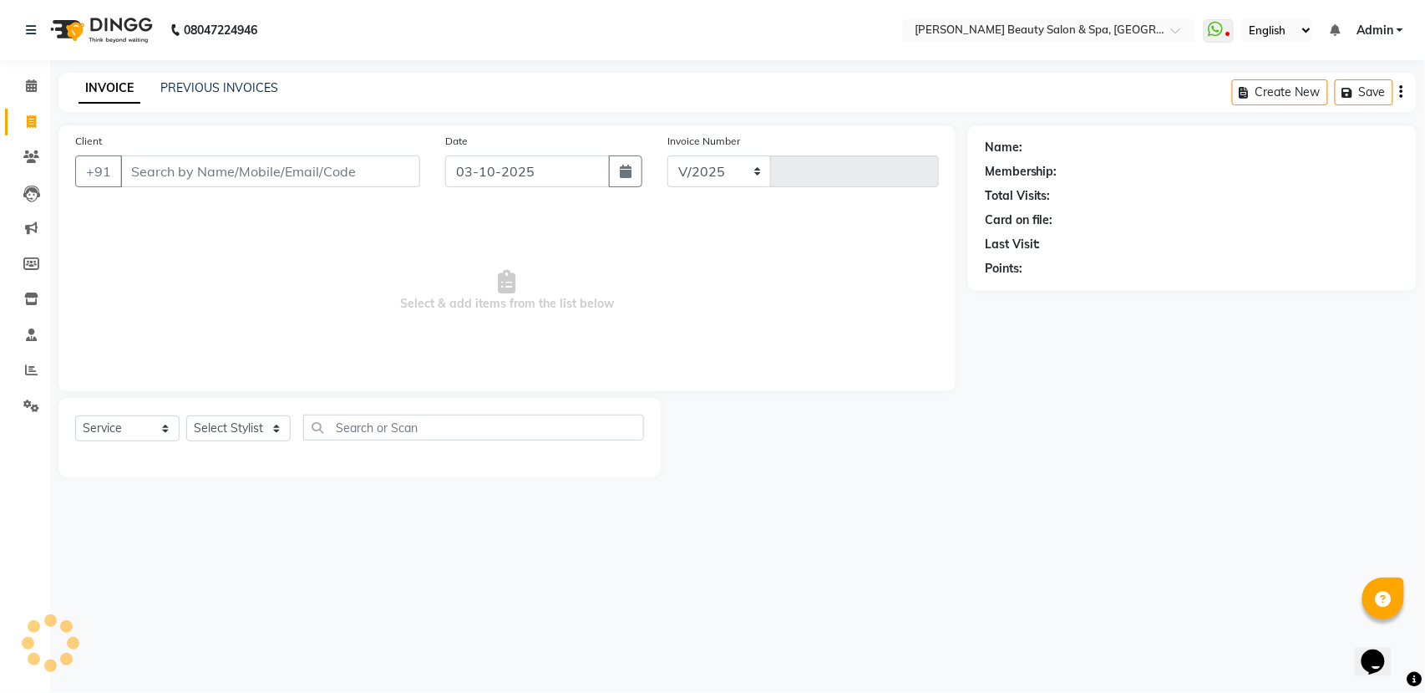
select select "7524"
type input "3162"
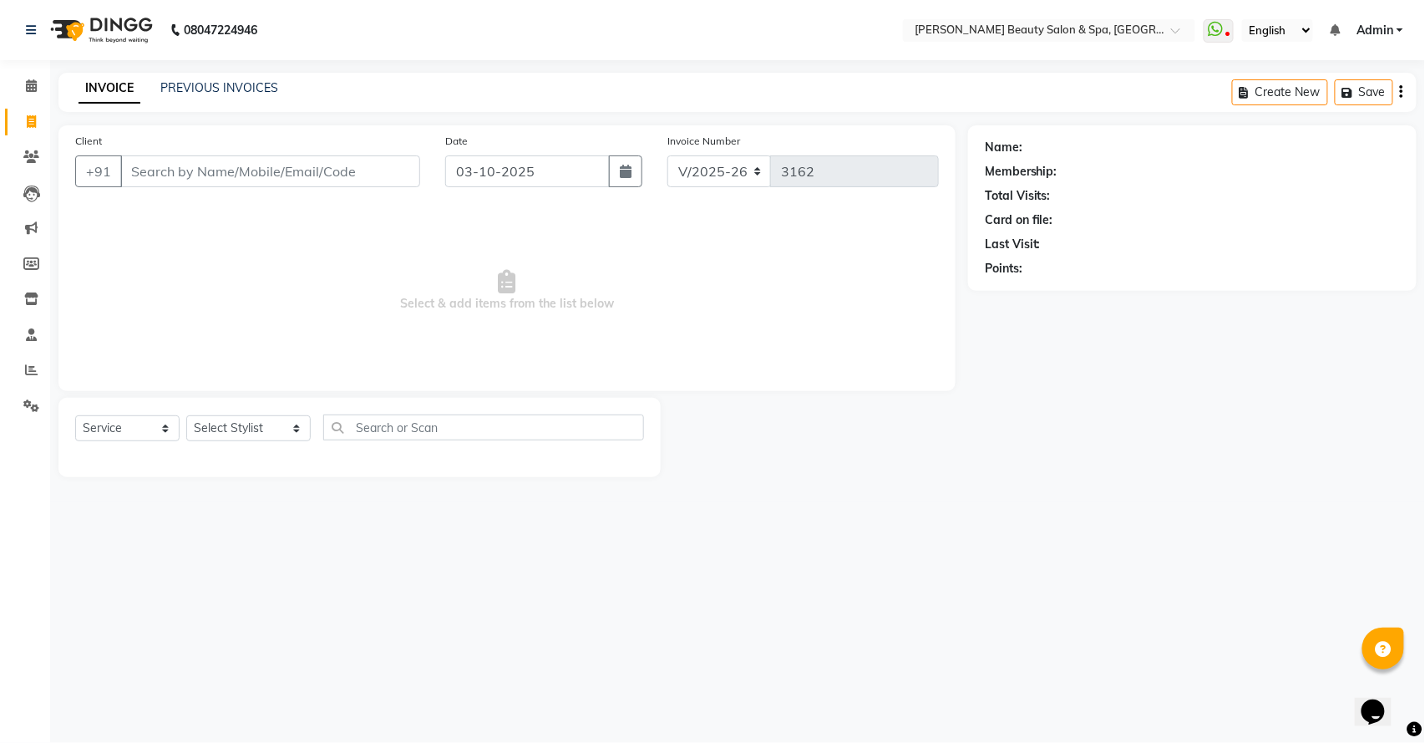
click at [218, 170] on input "Client" at bounding box center [270, 171] width 300 height 32
type input "9447591443"
click at [398, 169] on span "Add Client" at bounding box center [377, 171] width 66 height 17
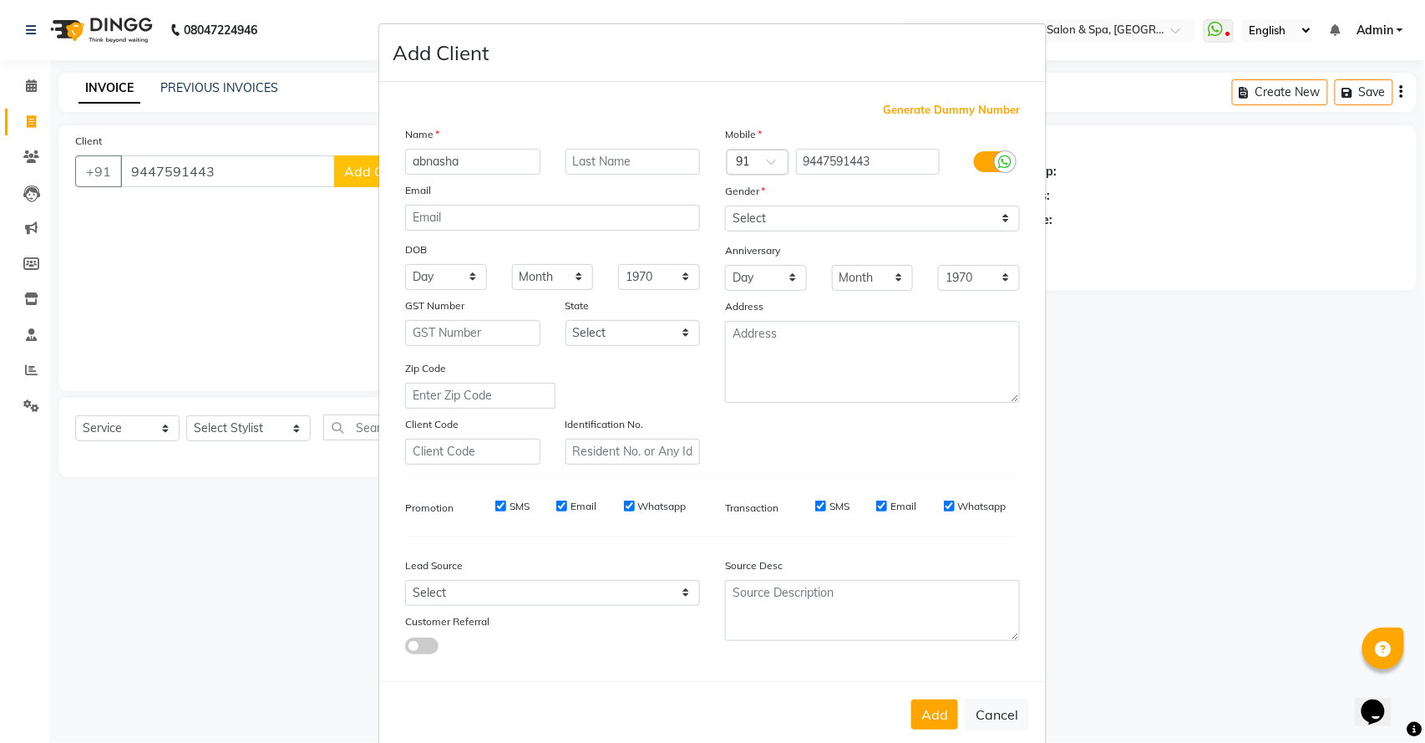
type input "abnasha"
click at [743, 211] on select "Select [DEMOGRAPHIC_DATA] [DEMOGRAPHIC_DATA] Other Prefer Not To Say" at bounding box center [872, 219] width 295 height 26
select select "[DEMOGRAPHIC_DATA]"
click at [725, 206] on select "Select [DEMOGRAPHIC_DATA] [DEMOGRAPHIC_DATA] Other Prefer Not To Say" at bounding box center [872, 219] width 295 height 26
click at [920, 692] on button "Add" at bounding box center [935, 714] width 47 height 30
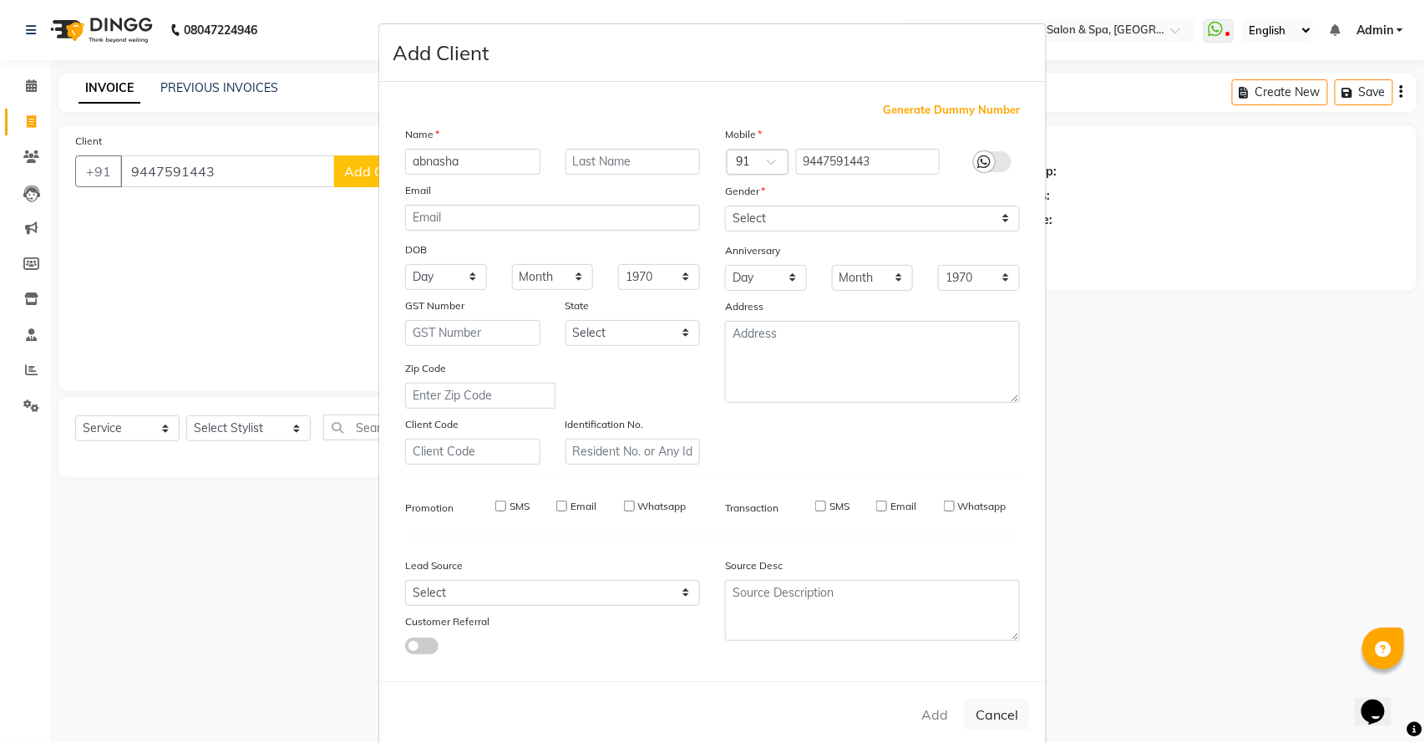
select select
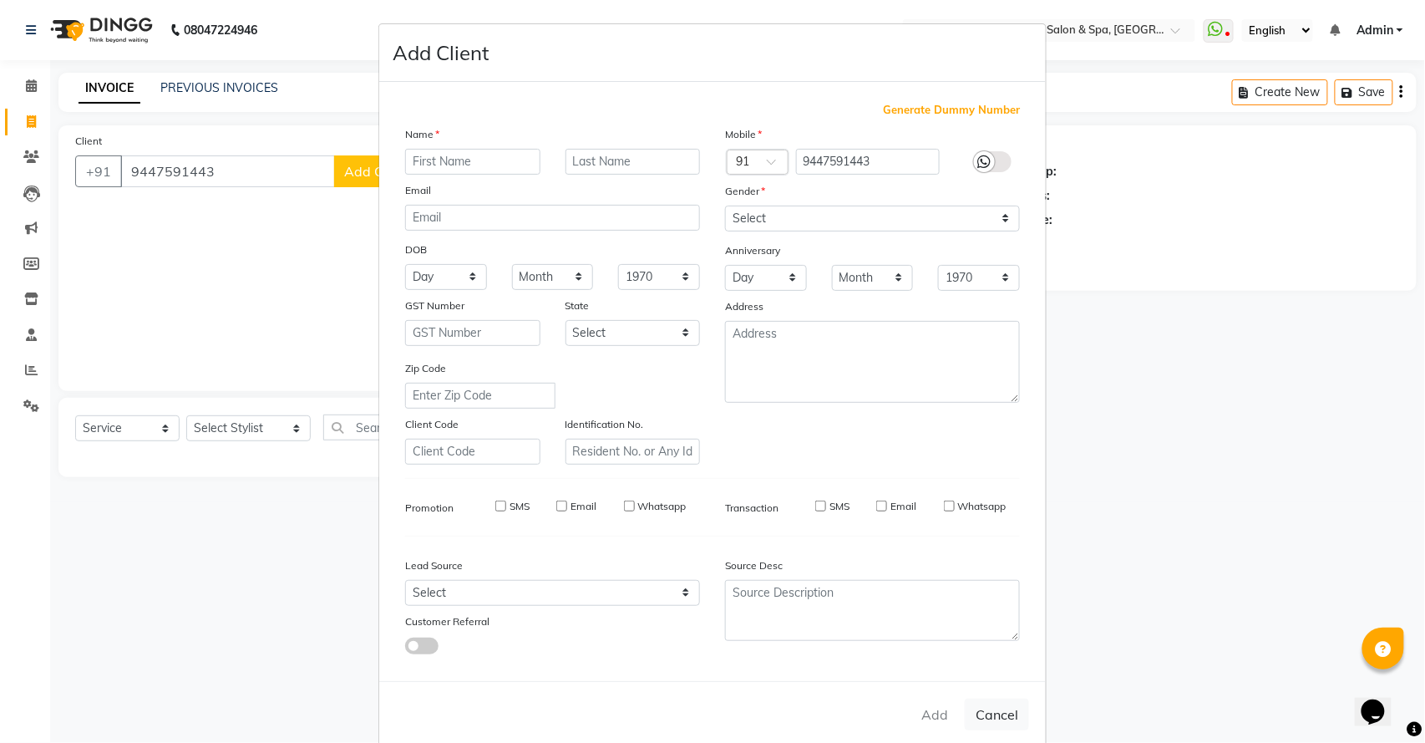
select select
checkbox input "false"
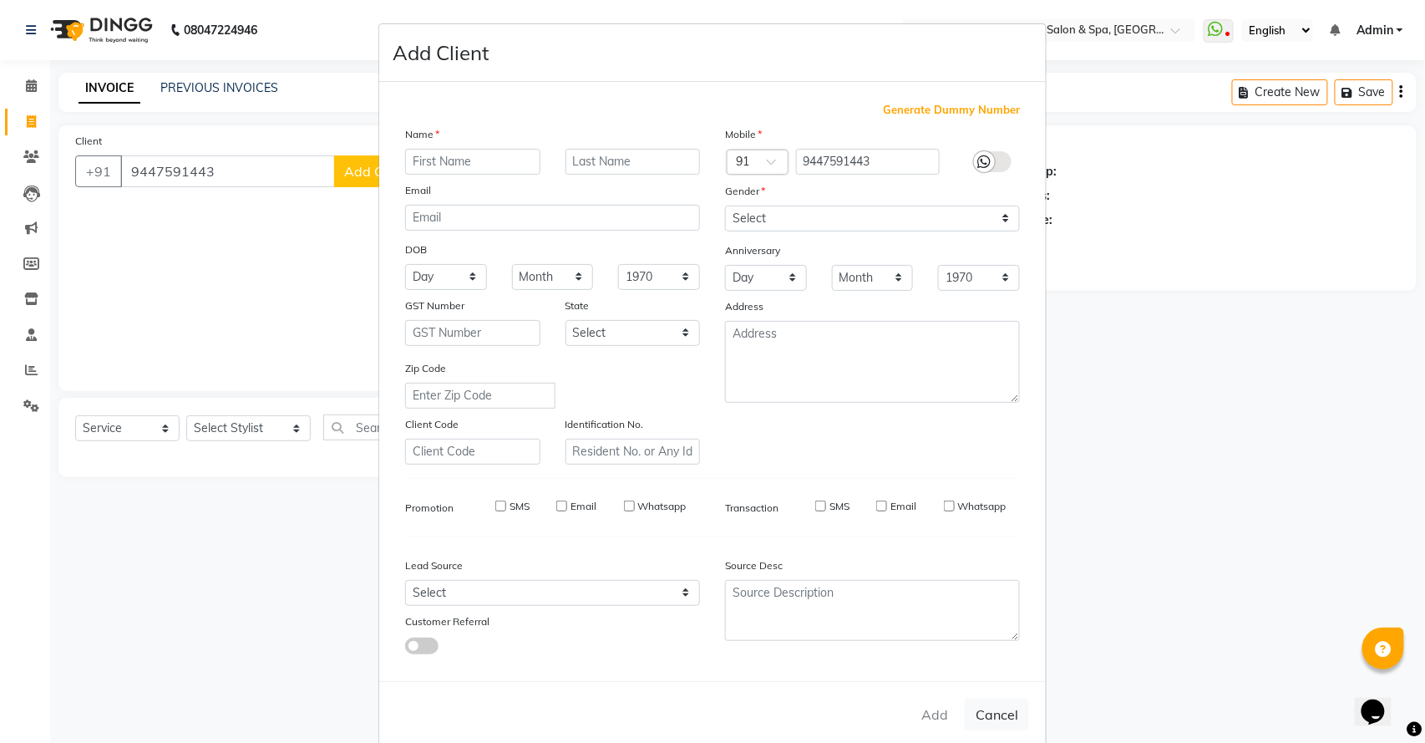
checkbox input "false"
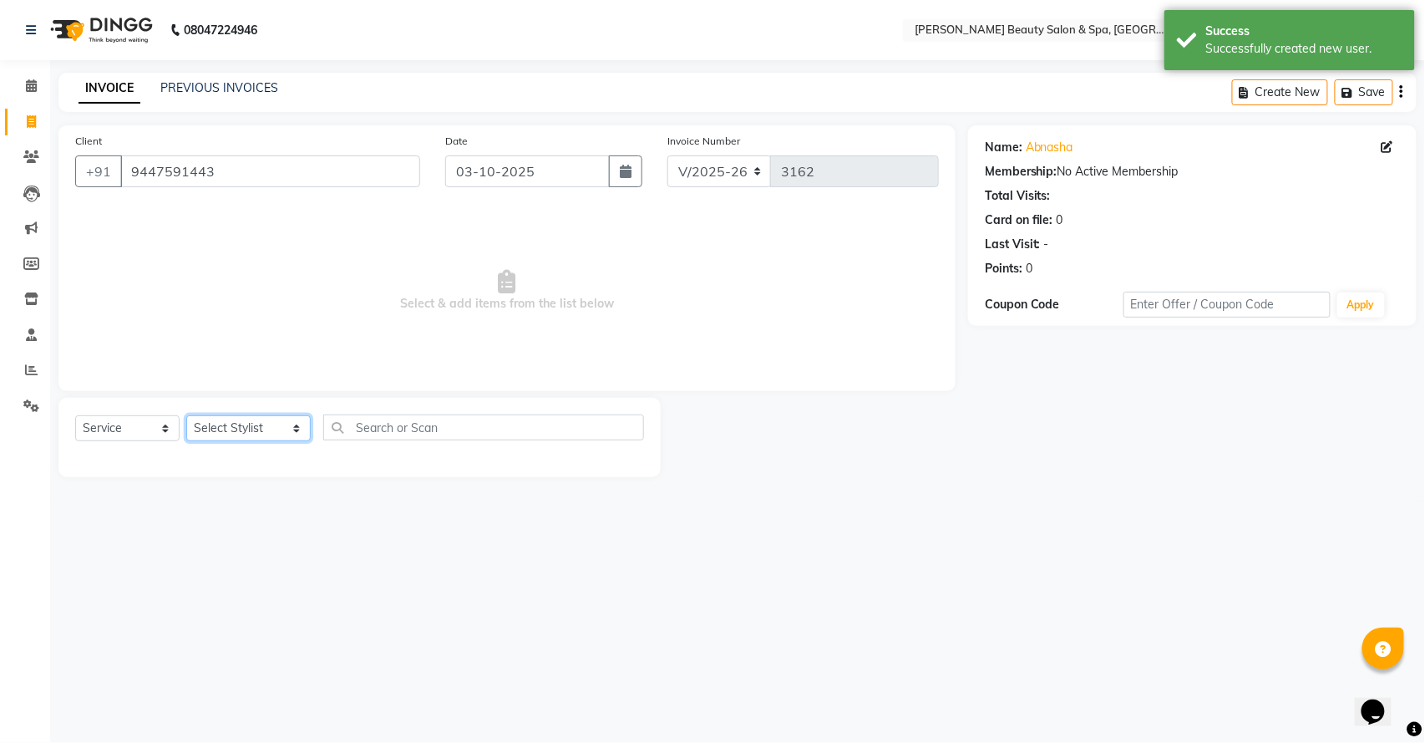
click at [254, 433] on select "Select Stylist Admin [PERSON_NAME] [PERSON_NAME] [PERSON_NAME] [PERSON_NAME] [P…" at bounding box center [248, 428] width 124 height 26
select select "83646"
click at [186, 415] on select "Select Stylist Admin [PERSON_NAME] [PERSON_NAME] [PERSON_NAME] [PERSON_NAME] [P…" at bounding box center [248, 428] width 124 height 26
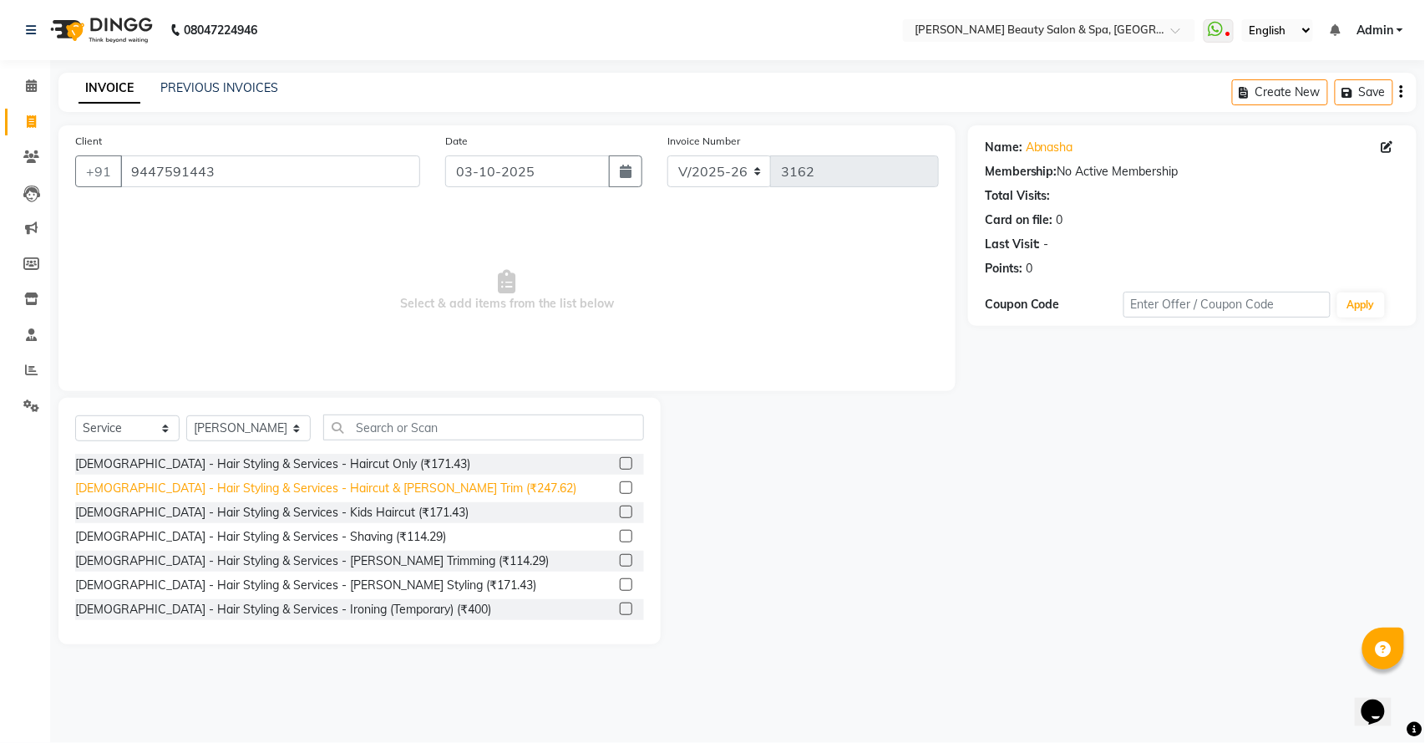
click at [336, 485] on div "[DEMOGRAPHIC_DATA] - Hair Styling & Services - Haircut & [PERSON_NAME] Trim (₹2…" at bounding box center [325, 489] width 501 height 18
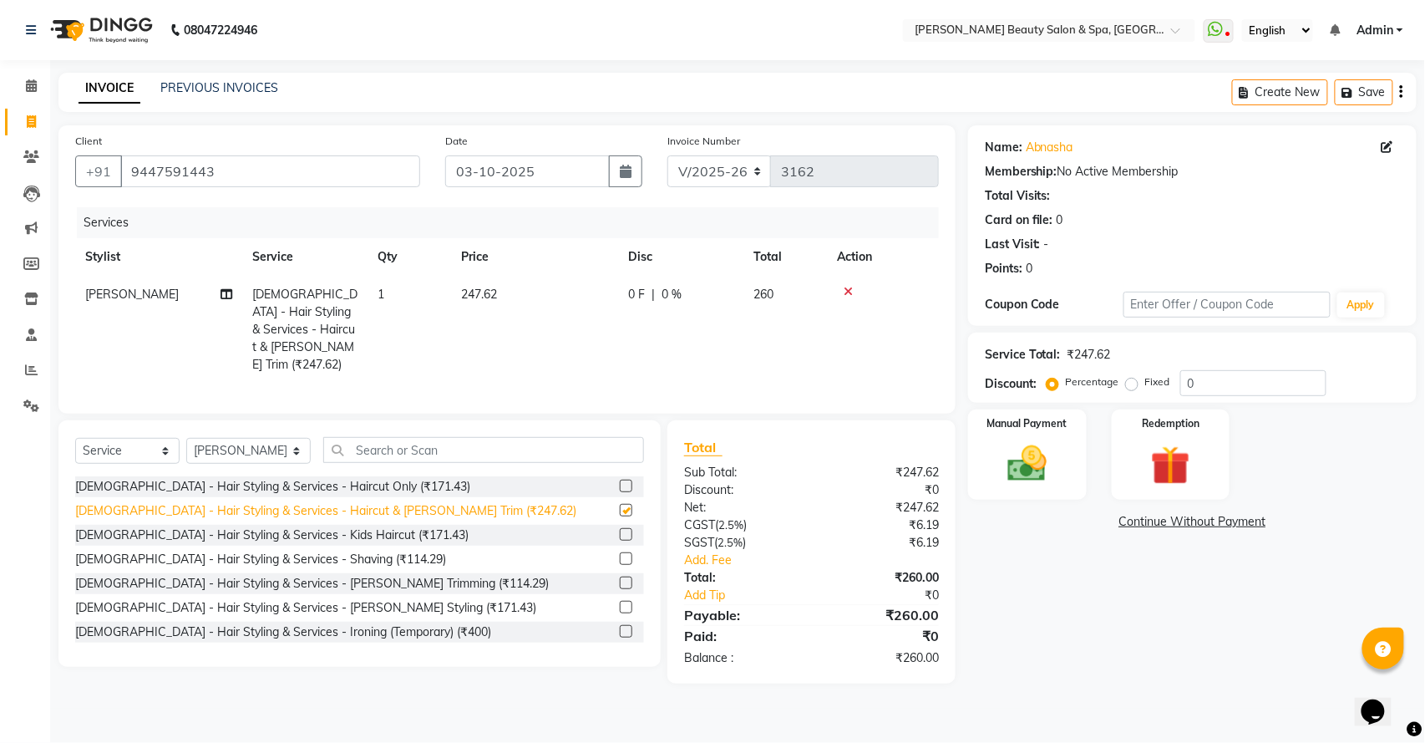
checkbox input "false"
click at [1004, 459] on img at bounding box center [1027, 463] width 66 height 47
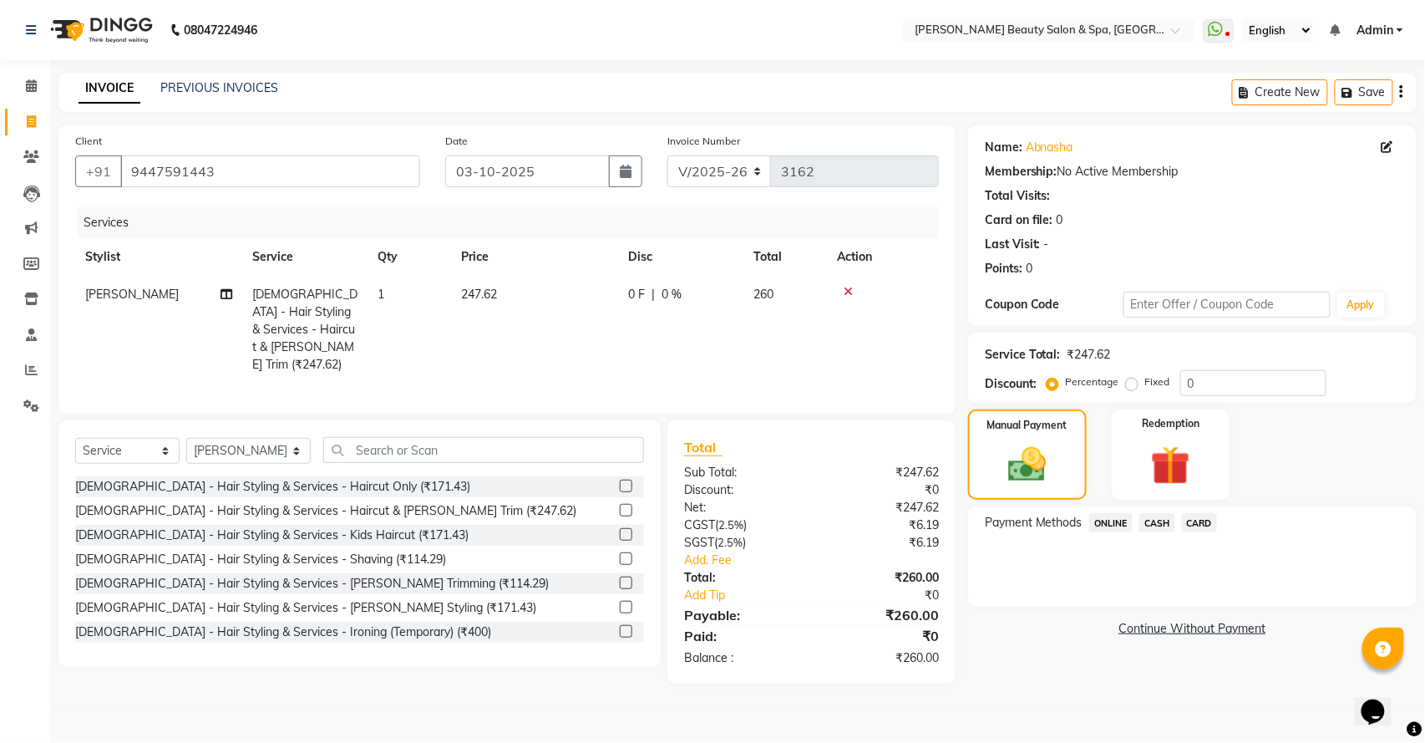
click at [1100, 522] on span "ONLINE" at bounding box center [1111, 522] width 43 height 19
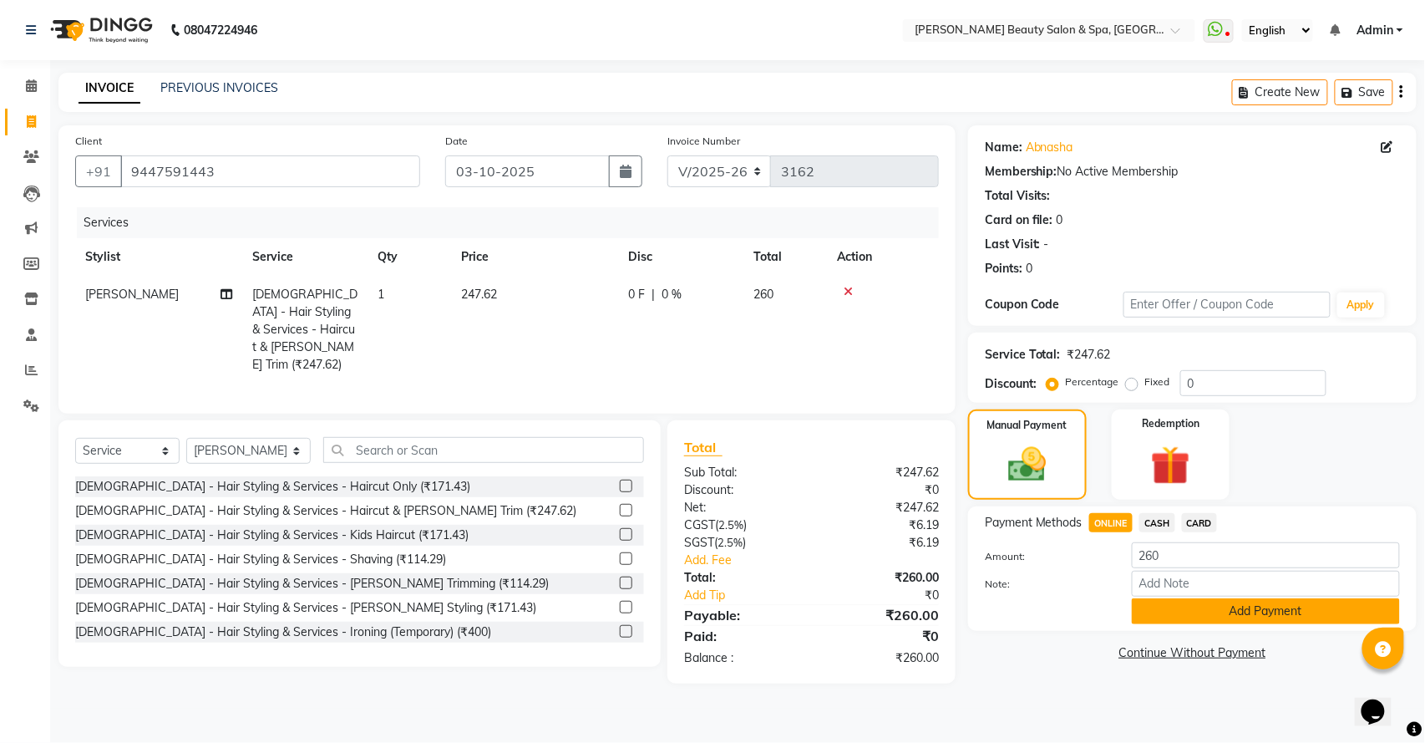
click at [1147, 606] on button "Add Payment" at bounding box center [1266, 611] width 268 height 26
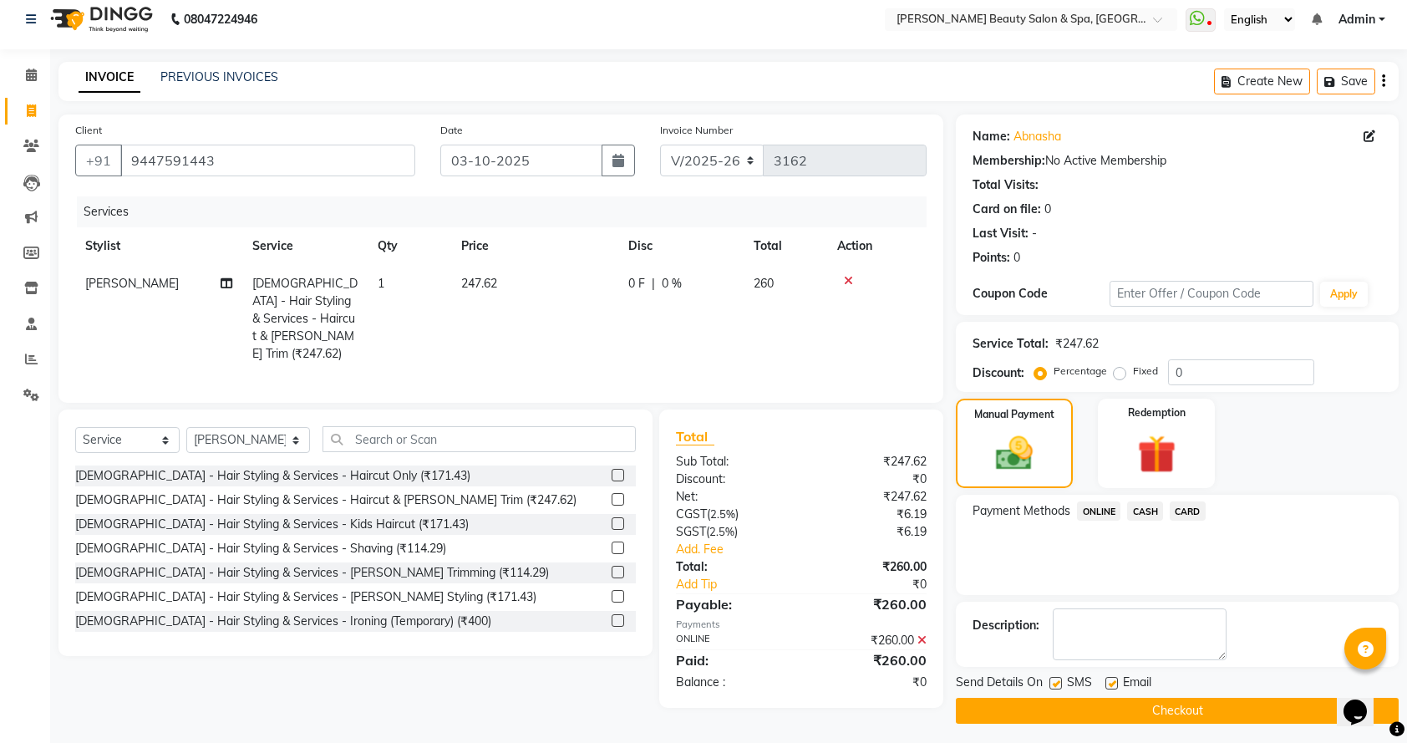
scroll to position [18, 0]
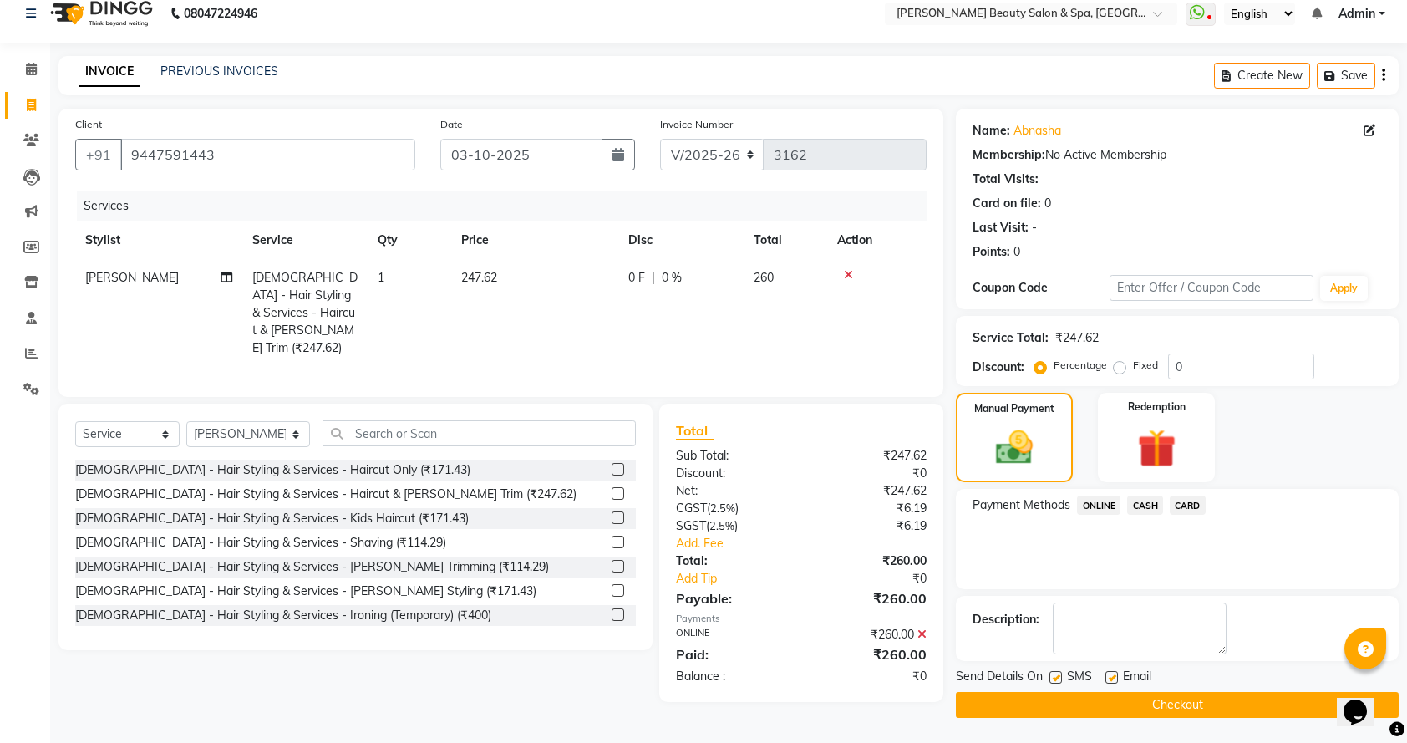
click at [1131, 692] on button "Checkout" at bounding box center [1177, 705] width 443 height 26
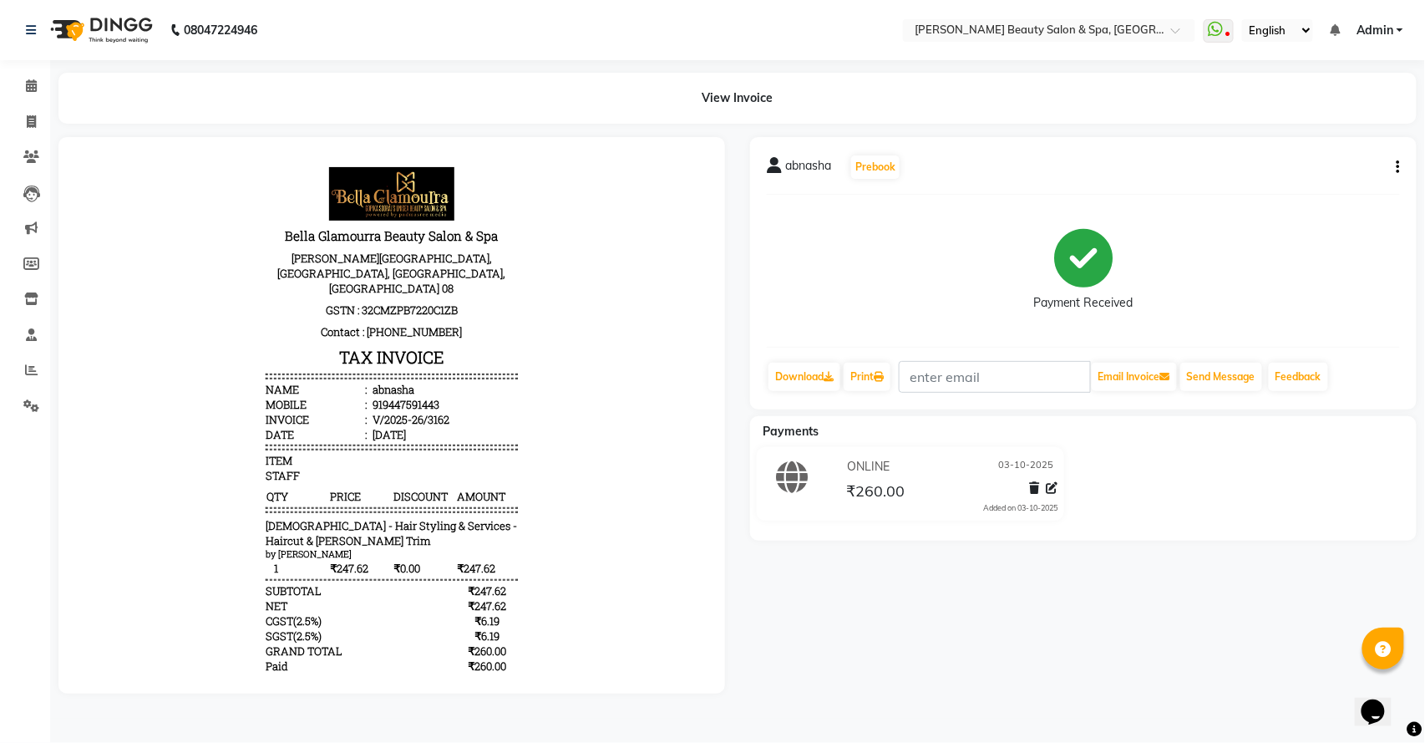
select select "service"
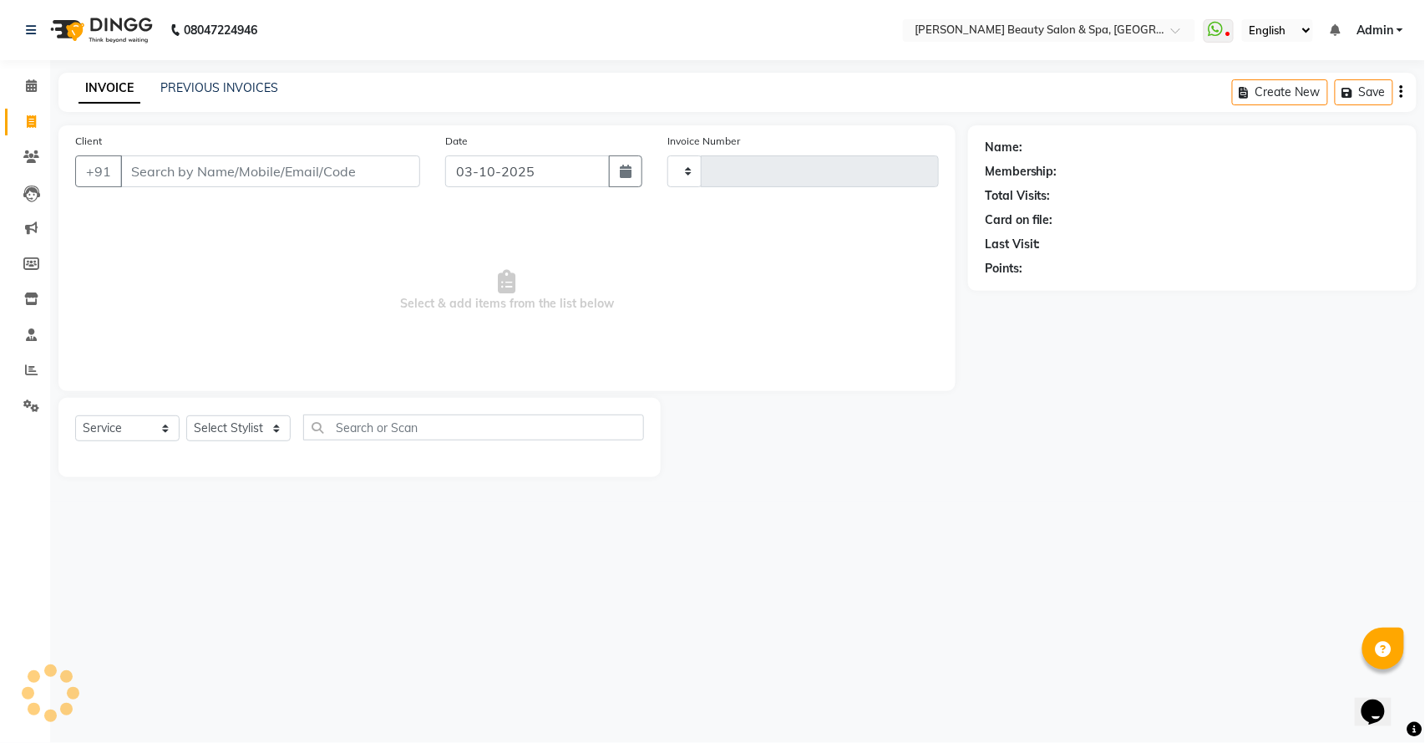
type input "3163"
select select "7524"
click at [226, 168] on input "Client" at bounding box center [270, 171] width 300 height 32
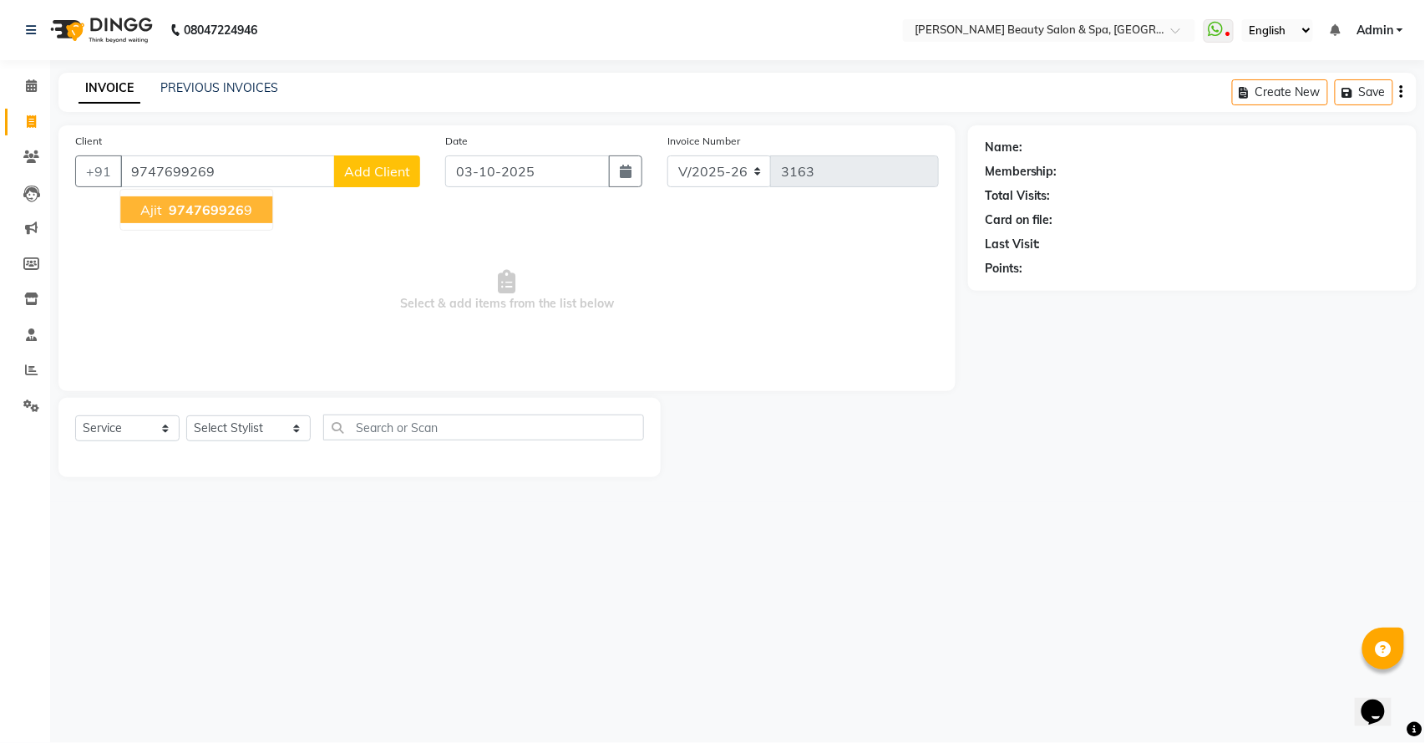
type input "9747699269"
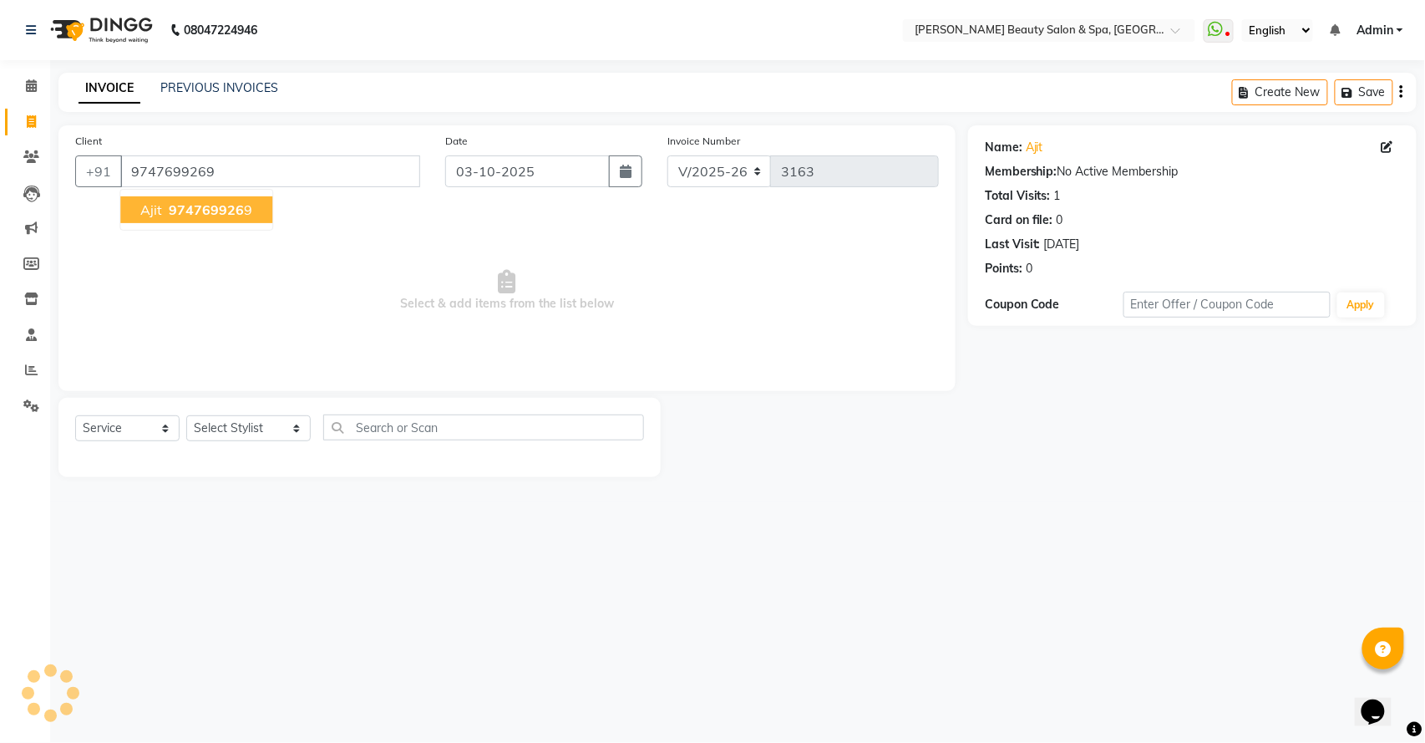
click at [255, 202] on button "ajit 974769926 9" at bounding box center [196, 209] width 152 height 27
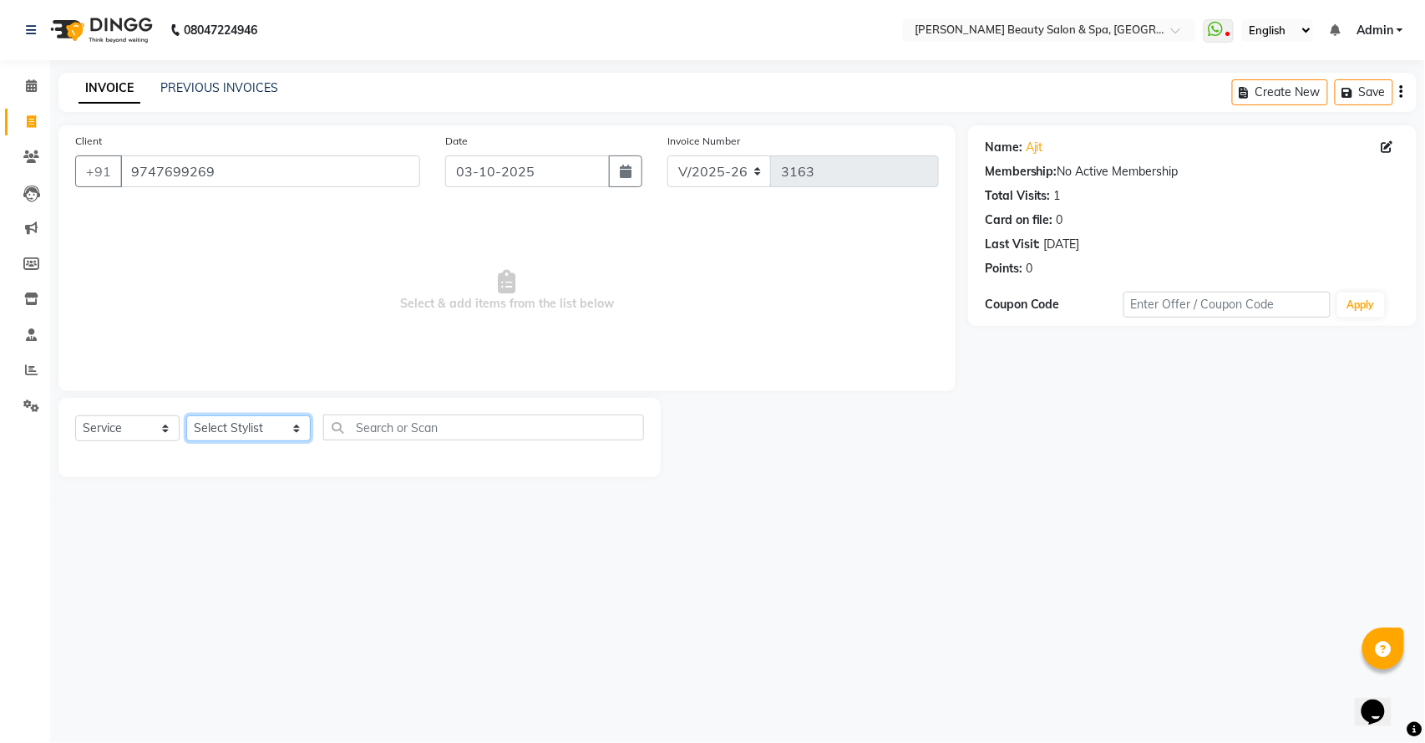
click at [209, 423] on select "Select Stylist Admin [PERSON_NAME] [PERSON_NAME] [PERSON_NAME] [PERSON_NAME] [P…" at bounding box center [248, 428] width 124 height 26
click at [267, 678] on div "08047224946 Select Location × Bella Glamourra Beauty Salon & Spa, Eenchakkal, P…" at bounding box center [712, 371] width 1425 height 743
click at [244, 424] on select "Select Stylist Admin [PERSON_NAME] [PERSON_NAME] [PERSON_NAME] [PERSON_NAME] [P…" at bounding box center [248, 428] width 124 height 26
select select "67138"
click at [186, 415] on select "Select Stylist Admin [PERSON_NAME] [PERSON_NAME] [PERSON_NAME] [PERSON_NAME] [P…" at bounding box center [248, 428] width 124 height 26
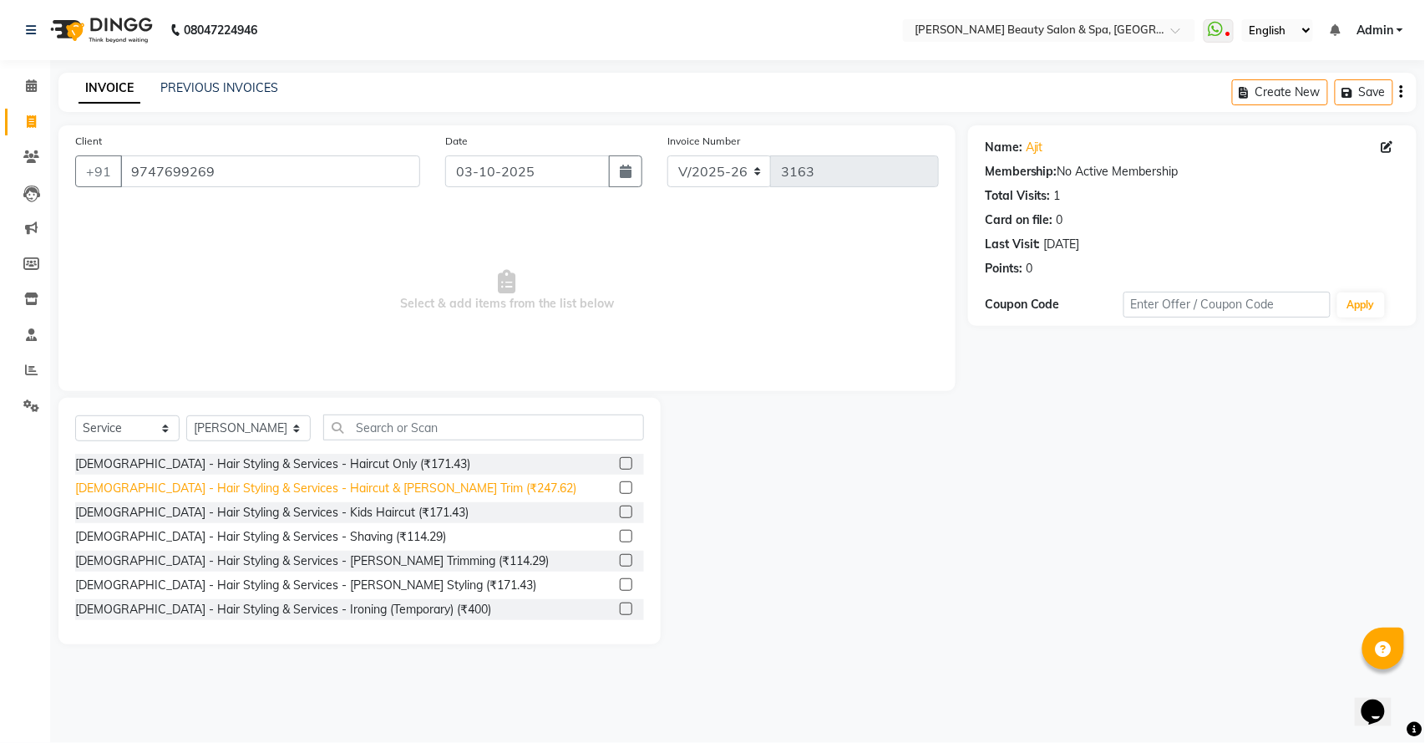
click at [375, 492] on div "[DEMOGRAPHIC_DATA] - Hair Styling & Services - Haircut & [PERSON_NAME] Trim (₹2…" at bounding box center [325, 489] width 501 height 18
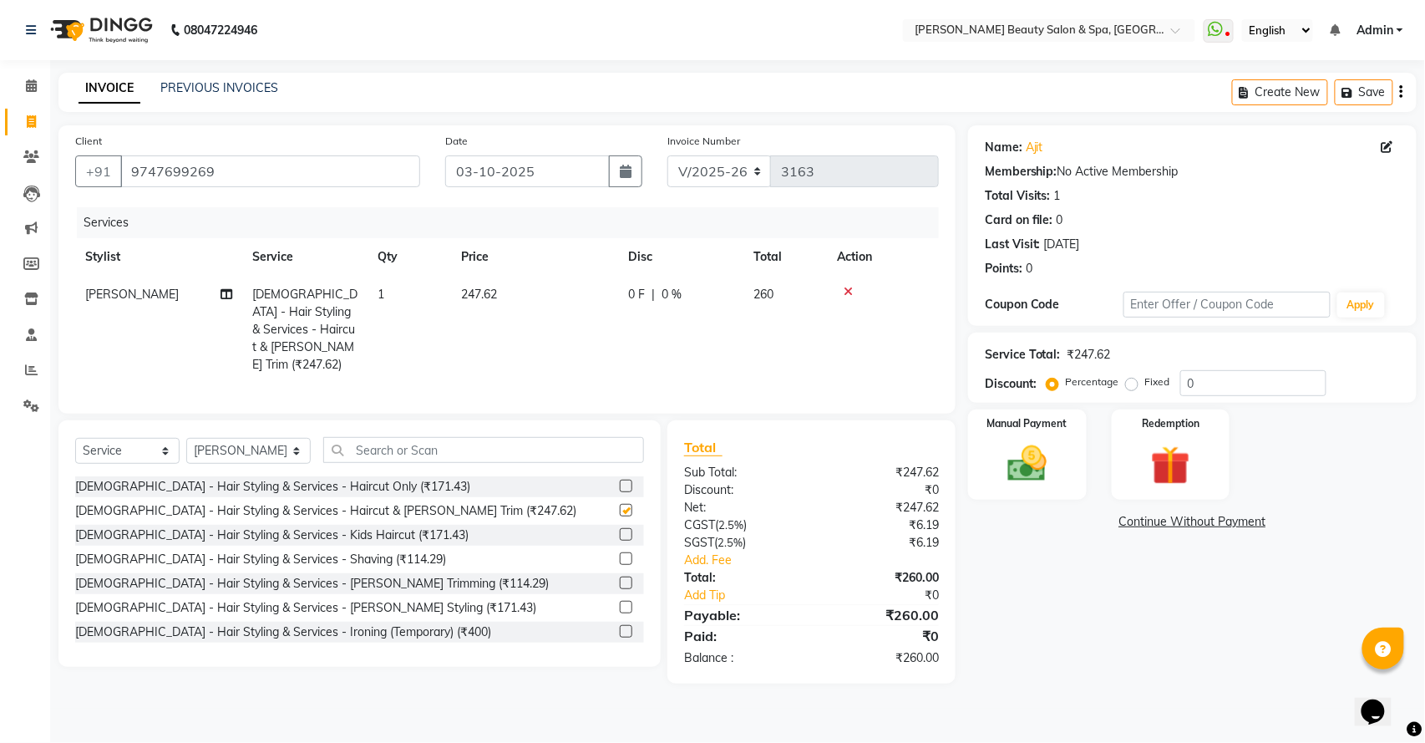
checkbox input "false"
click at [373, 450] on input "text" at bounding box center [483, 450] width 321 height 26
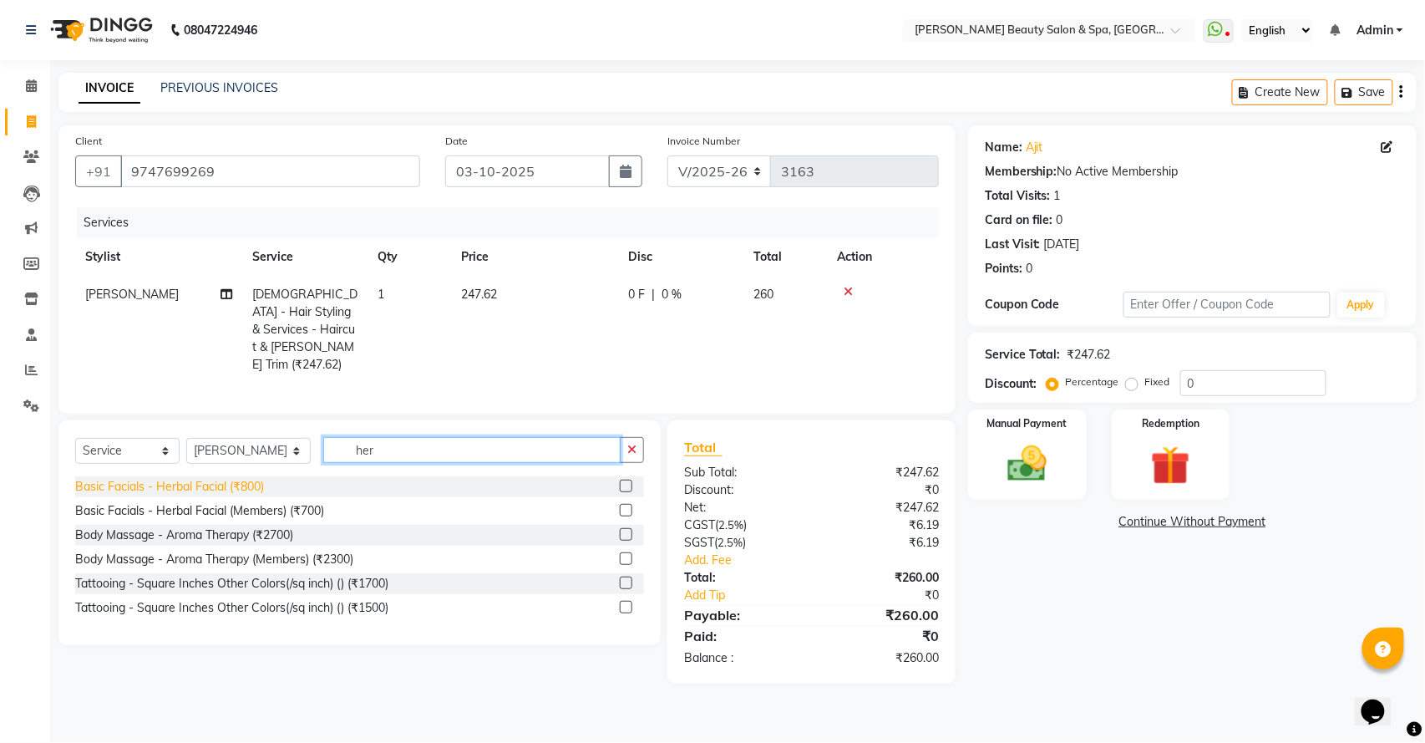
type input "her"
click at [211, 486] on div "Basic Facials - Herbal Facial (₹800)" at bounding box center [169, 487] width 189 height 18
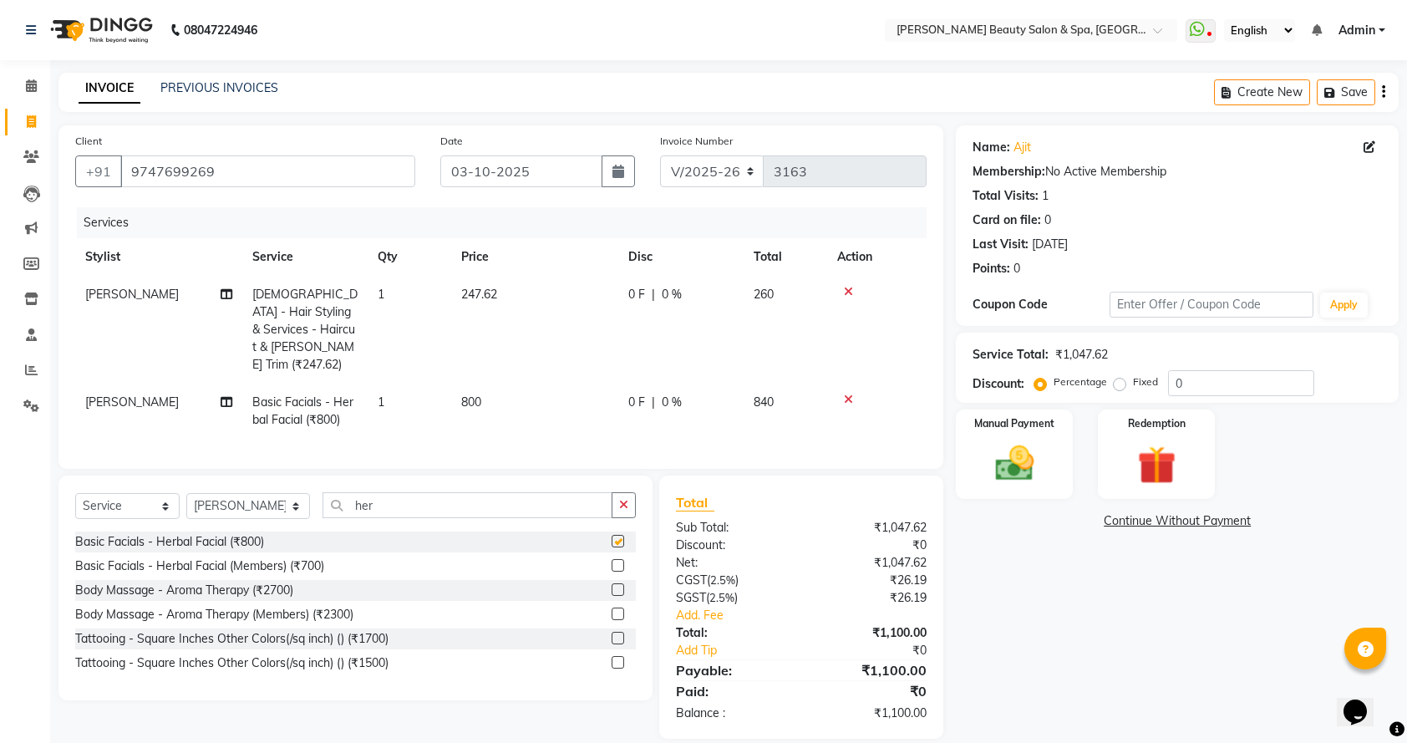
checkbox input "false"
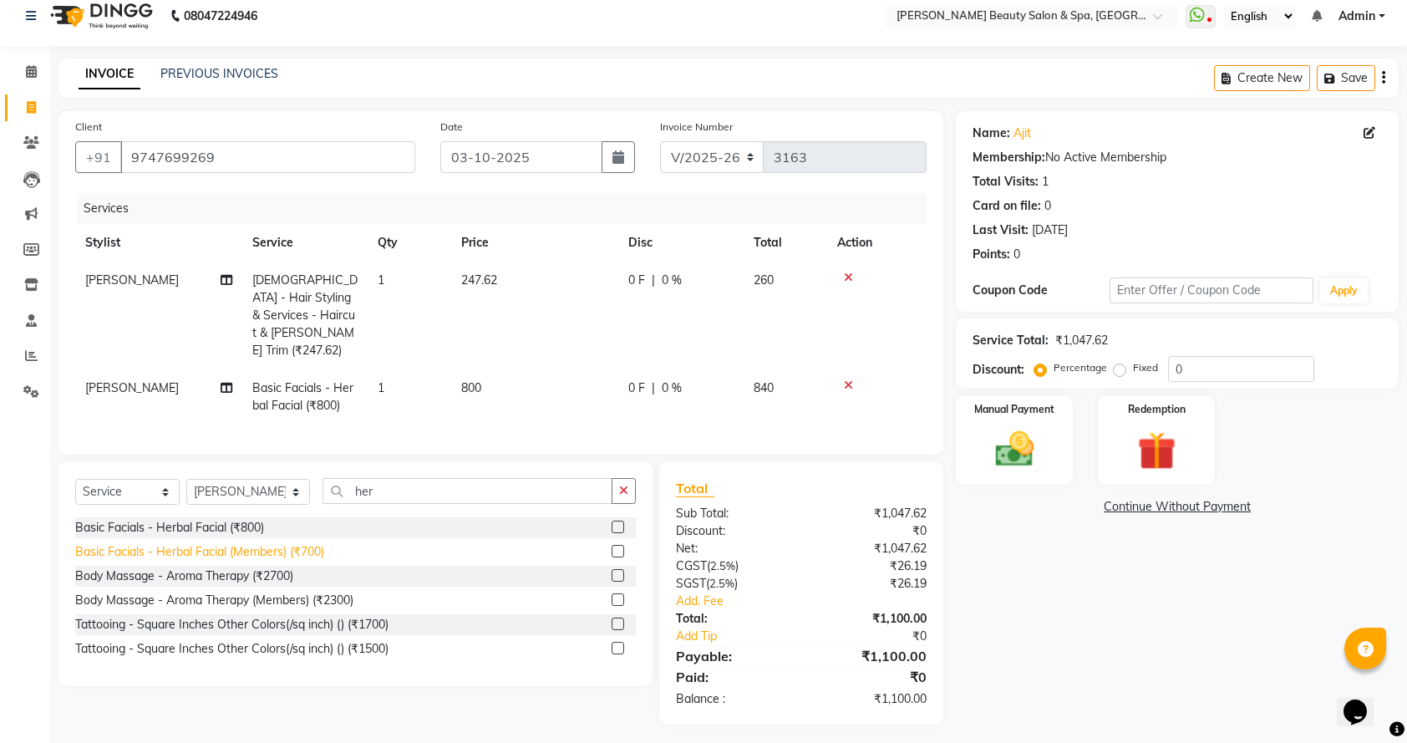
scroll to position [22, 0]
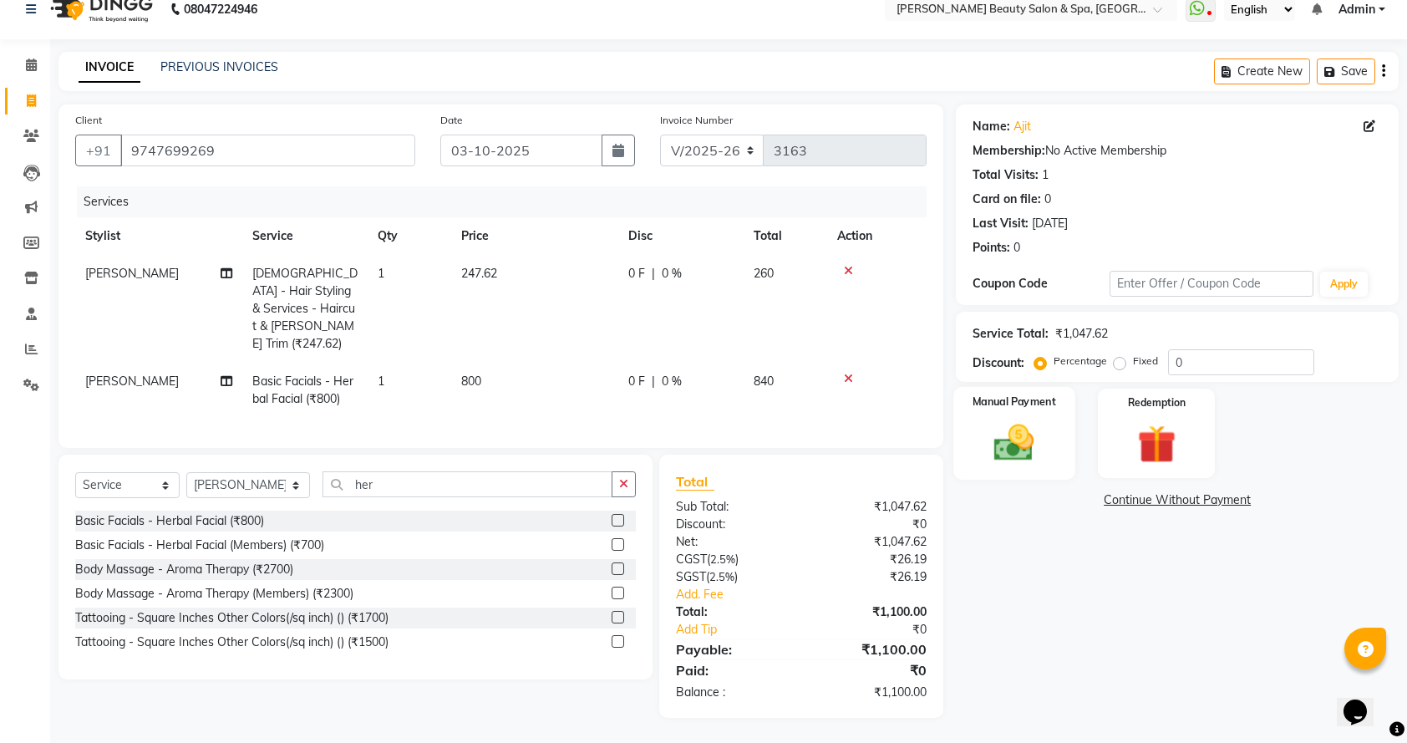
click at [1030, 446] on img at bounding box center [1014, 442] width 65 height 46
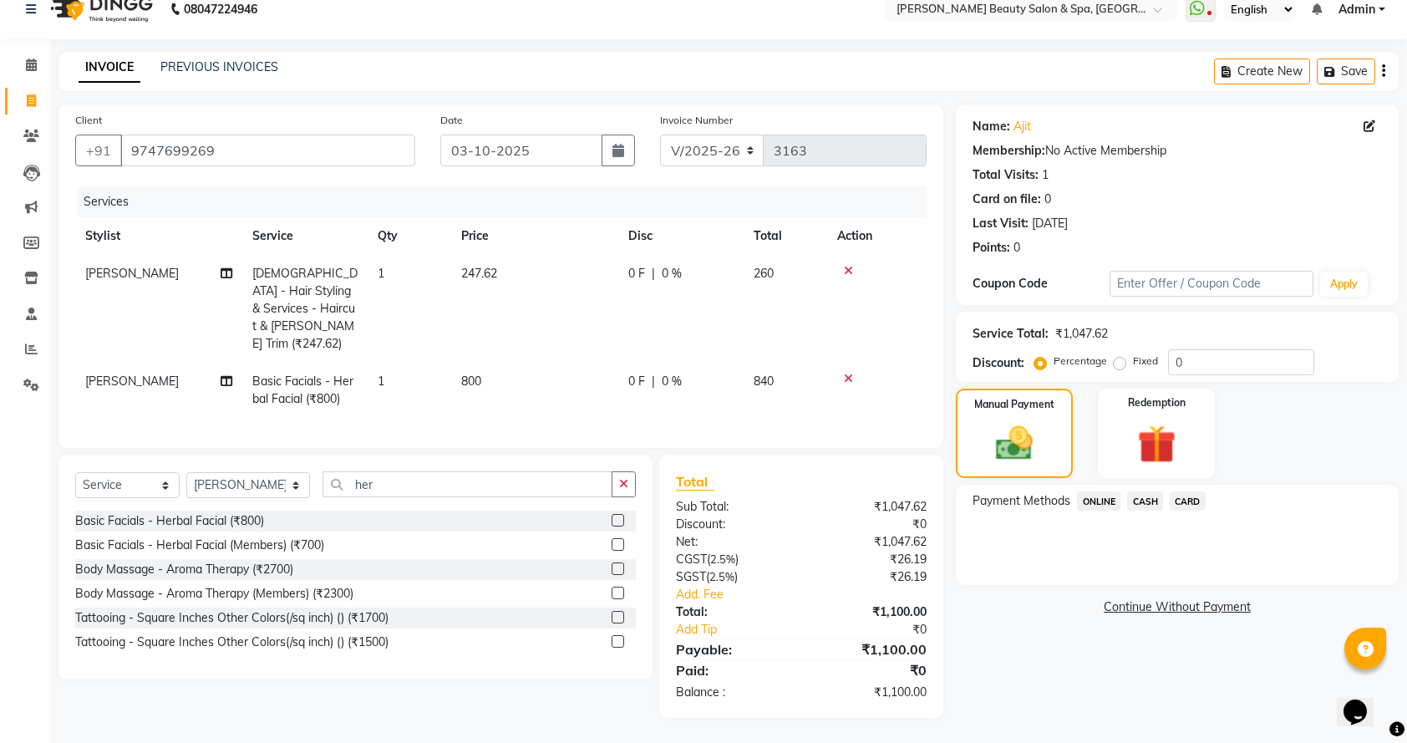
click at [1101, 502] on span "ONLINE" at bounding box center [1098, 500] width 43 height 19
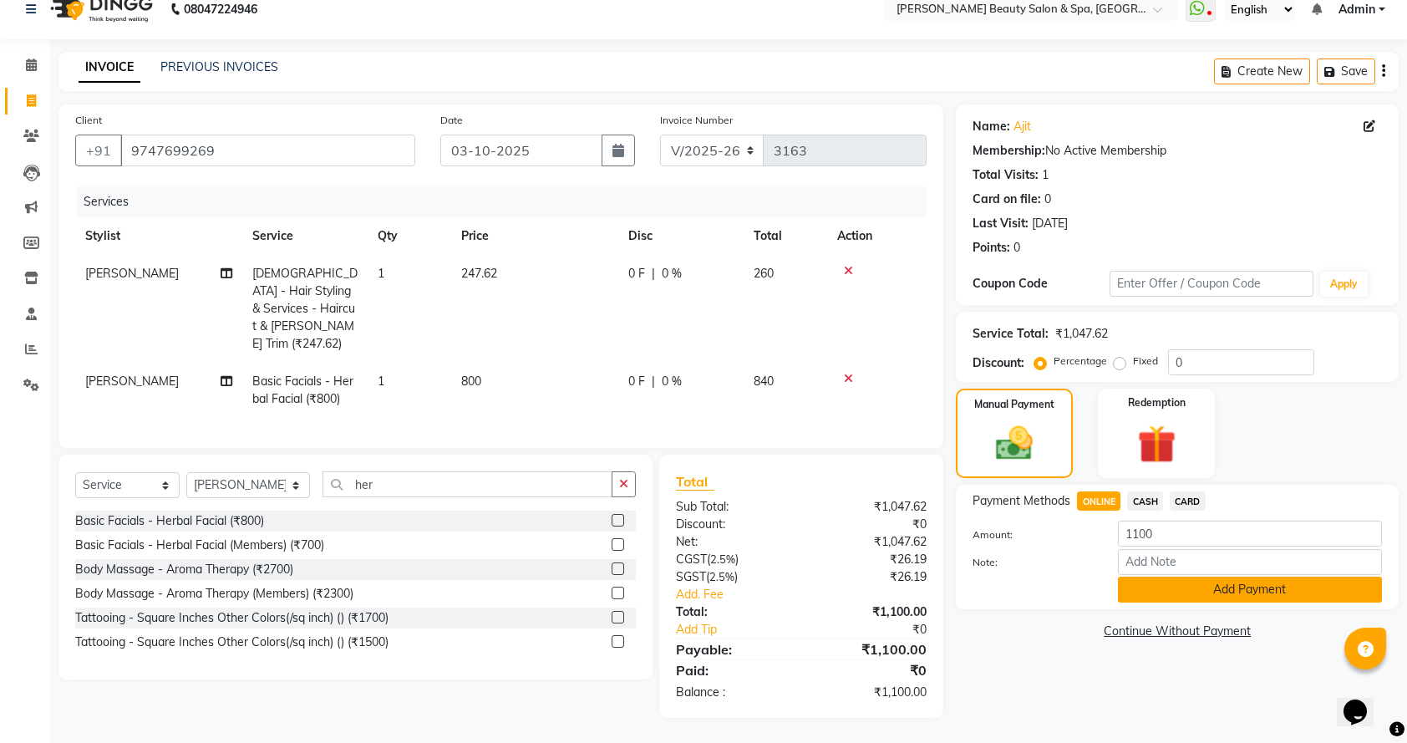
click at [1181, 582] on button "Add Payment" at bounding box center [1250, 590] width 264 height 26
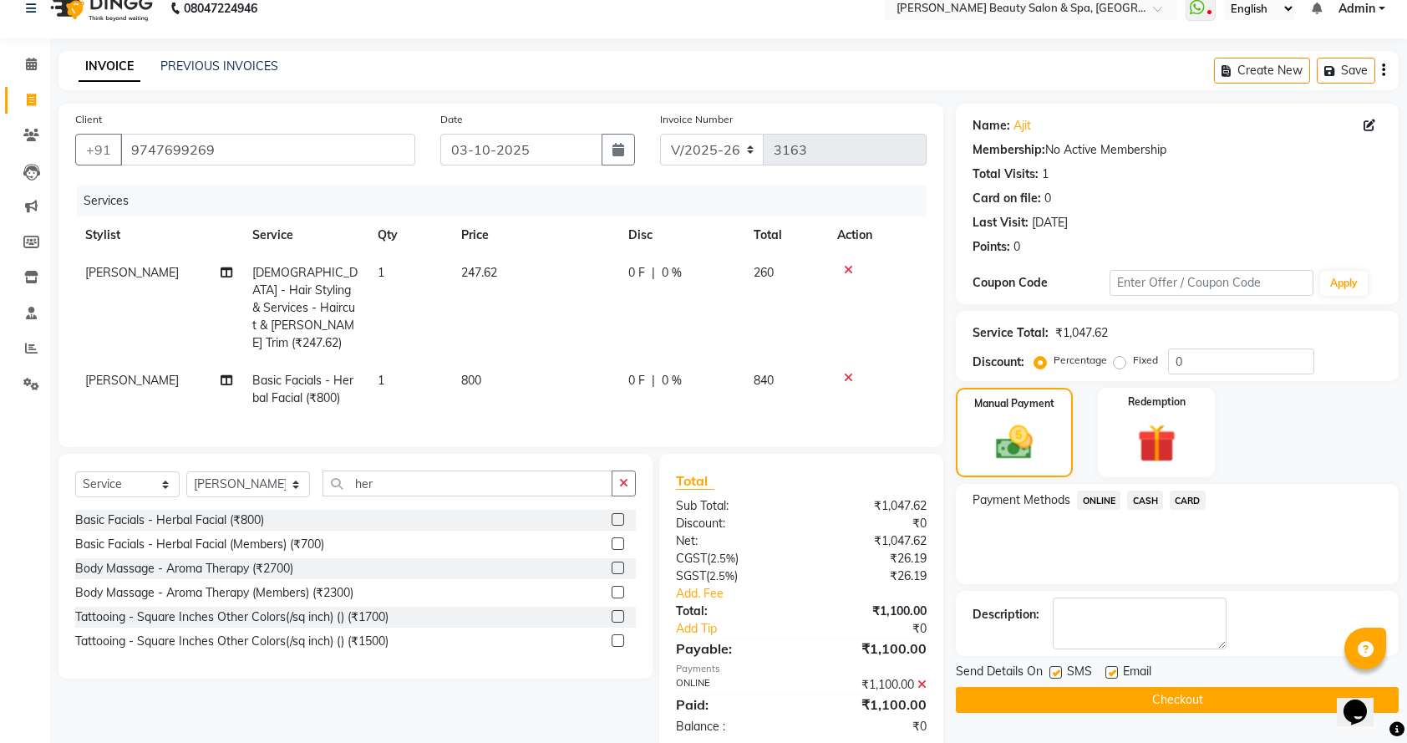
scroll to position [58, 0]
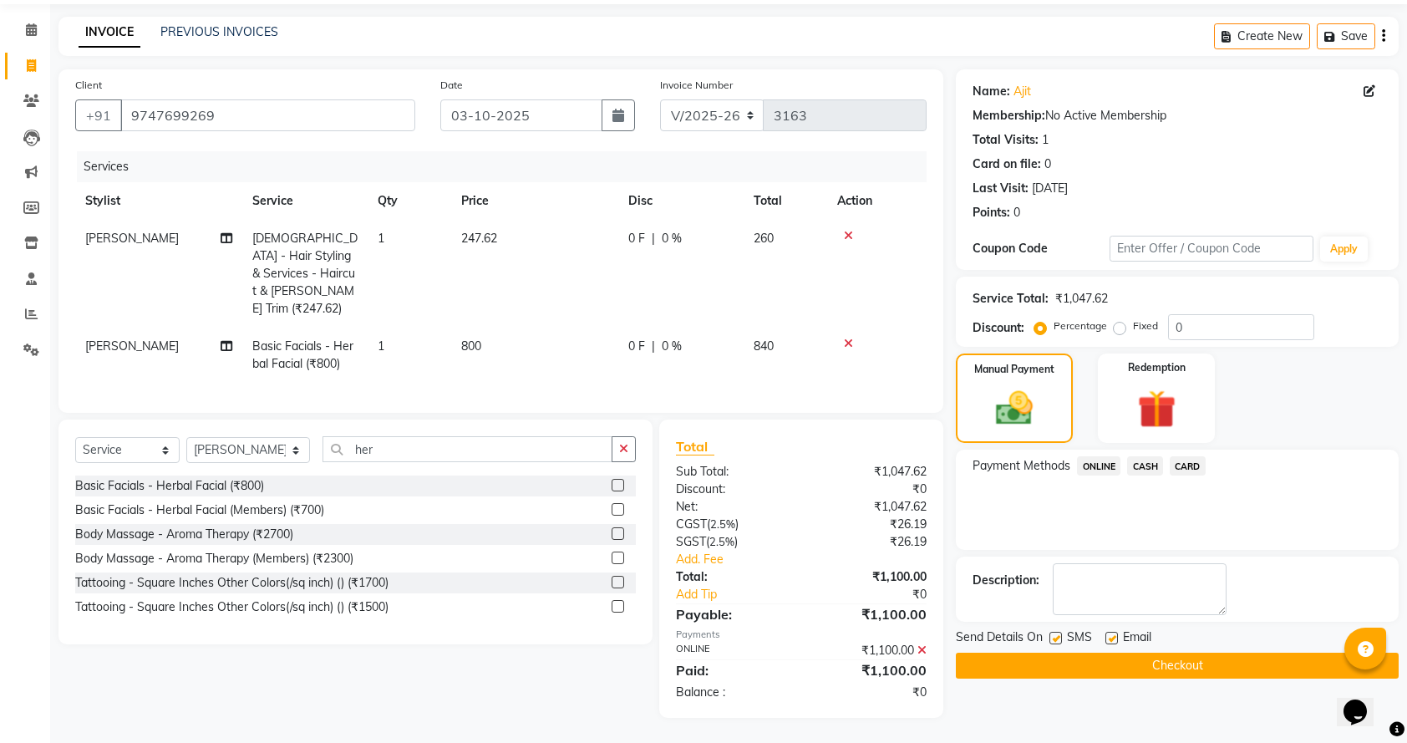
click at [1171, 657] on button "Checkout" at bounding box center [1177, 666] width 443 height 26
